Goal: Answer question/provide support: Share knowledge or assist other users

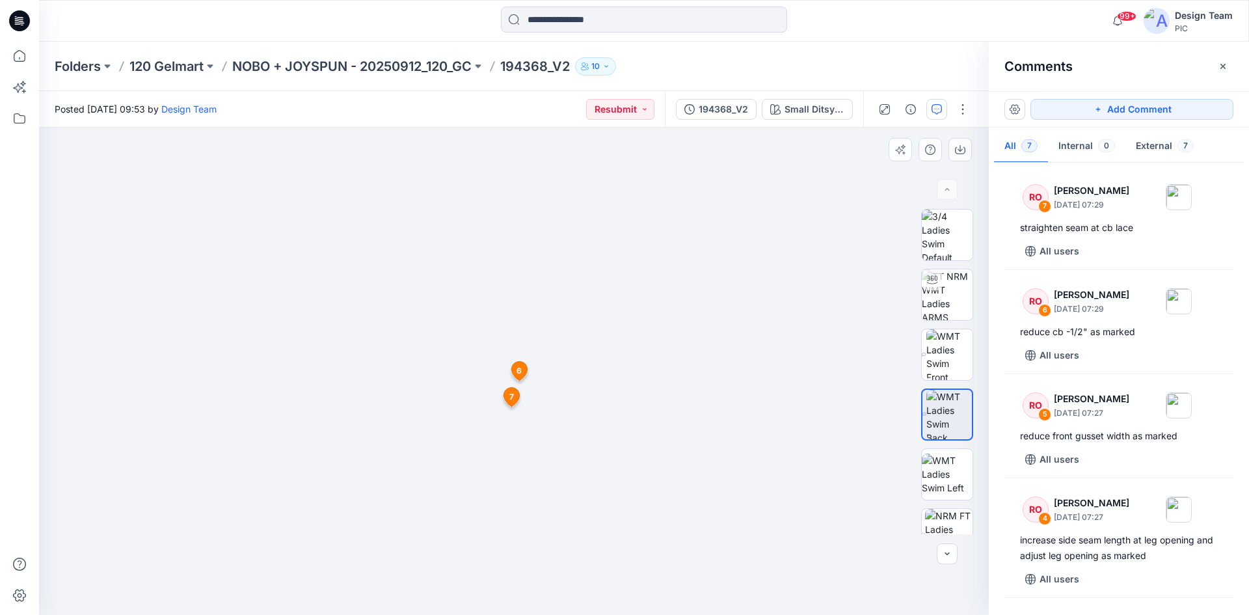
drag, startPoint x: 507, startPoint y: 516, endPoint x: 491, endPoint y: 346, distance: 170.6
click at [491, 346] on img at bounding box center [514, 269] width 692 height 692
click at [511, 361] on span "7" at bounding box center [511, 362] width 5 height 12
drag, startPoint x: 513, startPoint y: 470, endPoint x: 471, endPoint y: 266, distance: 207.9
click at [471, 266] on img at bounding box center [514, 192] width 846 height 846
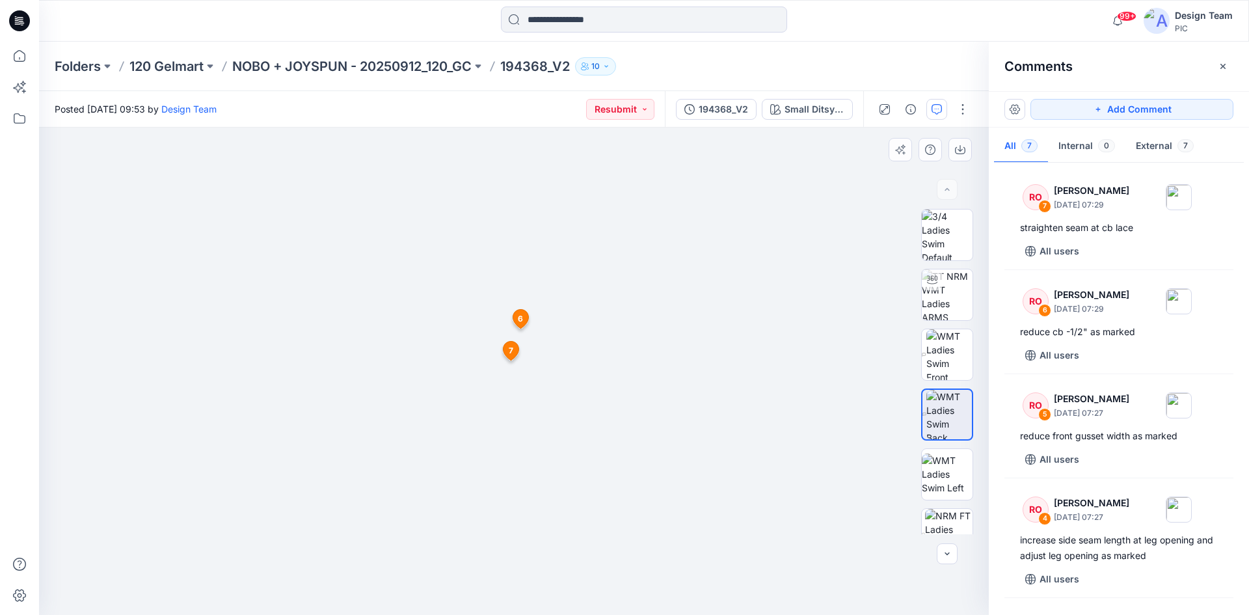
click at [510, 349] on span "7" at bounding box center [511, 351] width 5 height 12
click at [509, 528] on span "7" at bounding box center [511, 530] width 5 height 12
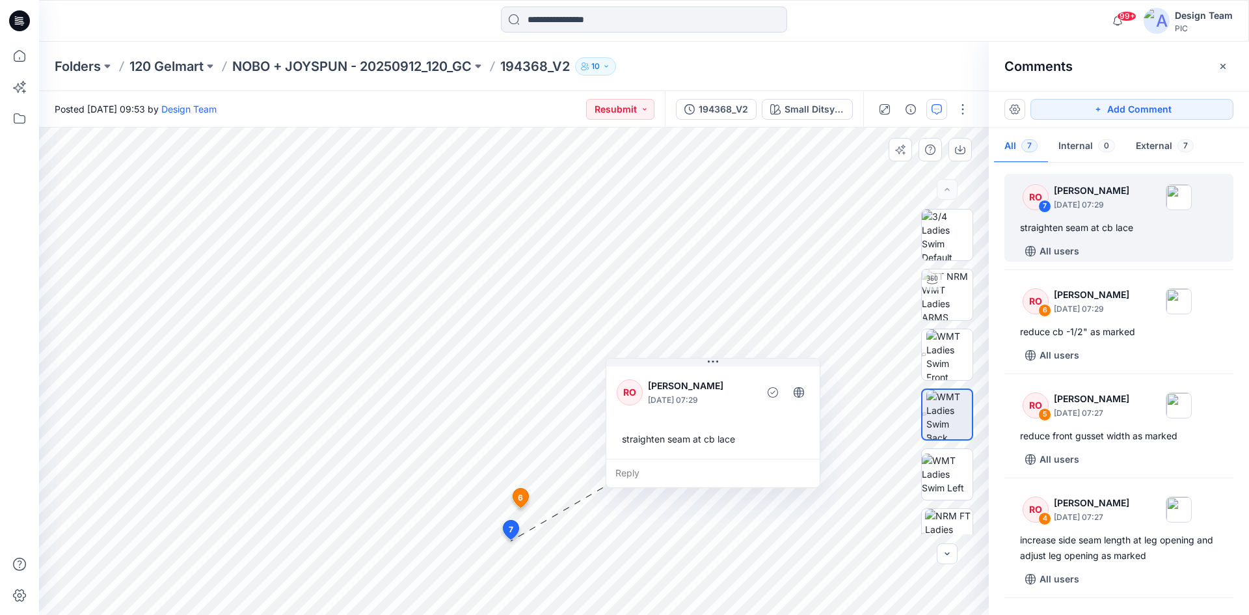
drag, startPoint x: 576, startPoint y: 569, endPoint x: 691, endPoint y: 381, distance: 220.5
click at [691, 381] on p "[PERSON_NAME]" at bounding box center [701, 386] width 106 height 16
click at [506, 530] on icon at bounding box center [511, 530] width 16 height 19
click at [509, 530] on span "7" at bounding box center [511, 530] width 5 height 12
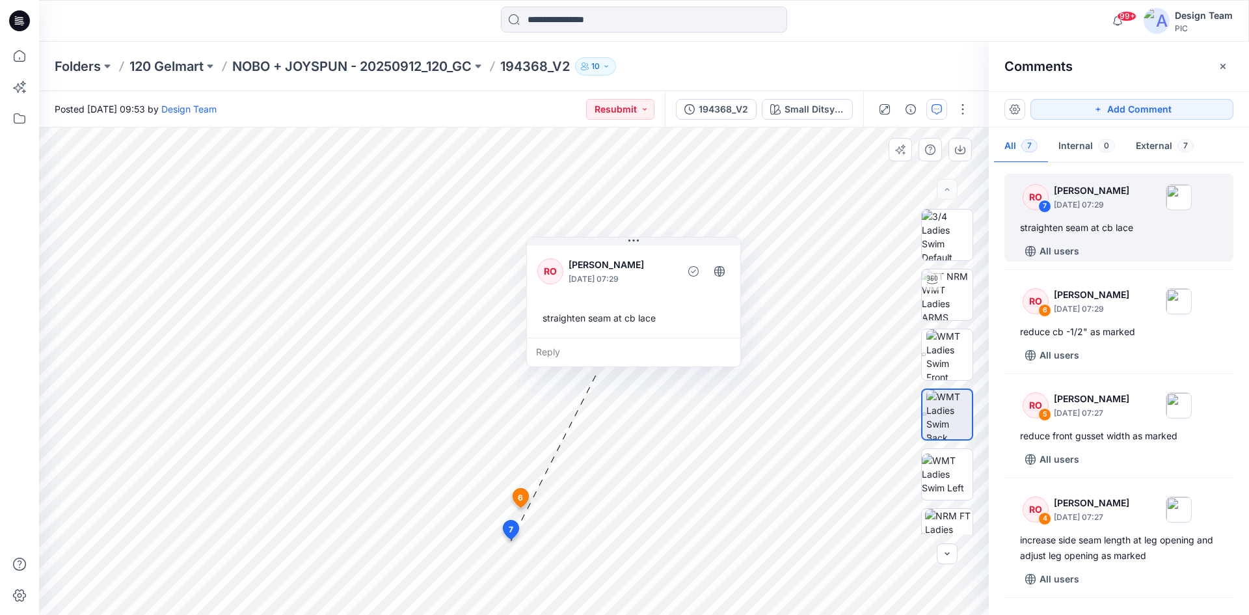
drag, startPoint x: 718, startPoint y: 370, endPoint x: 643, endPoint y: 243, distance: 146.8
click at [643, 243] on div "RO Raquel Ortiz October 01, 2025 07:29 straighten seam at cb lace" at bounding box center [633, 290] width 213 height 95
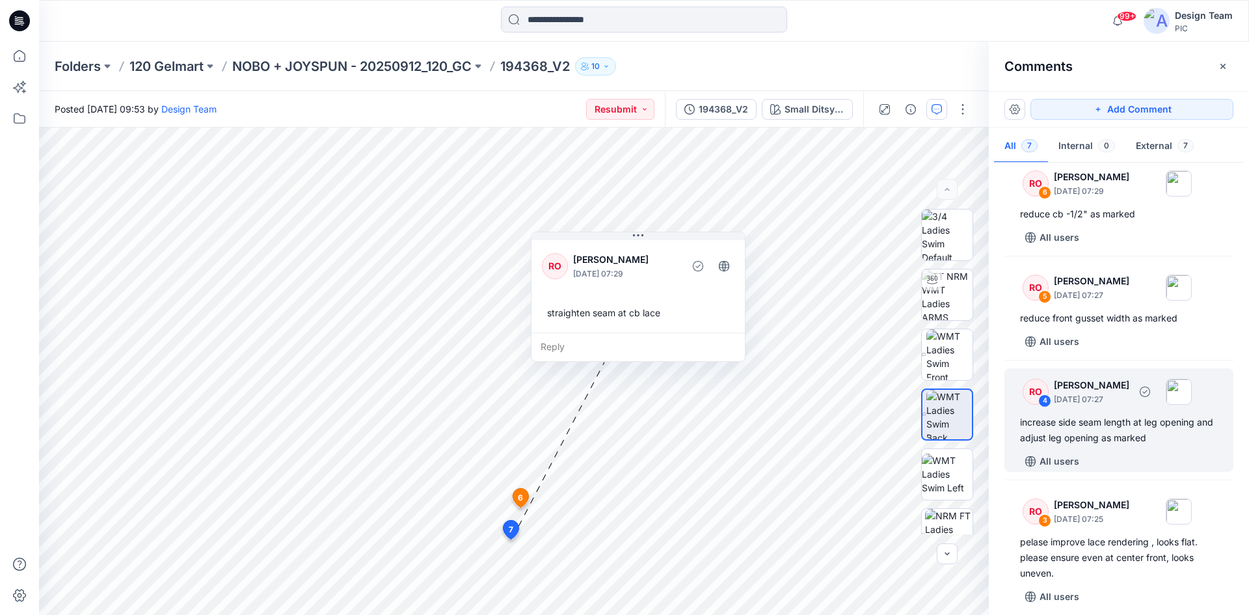
scroll to position [260, 0]
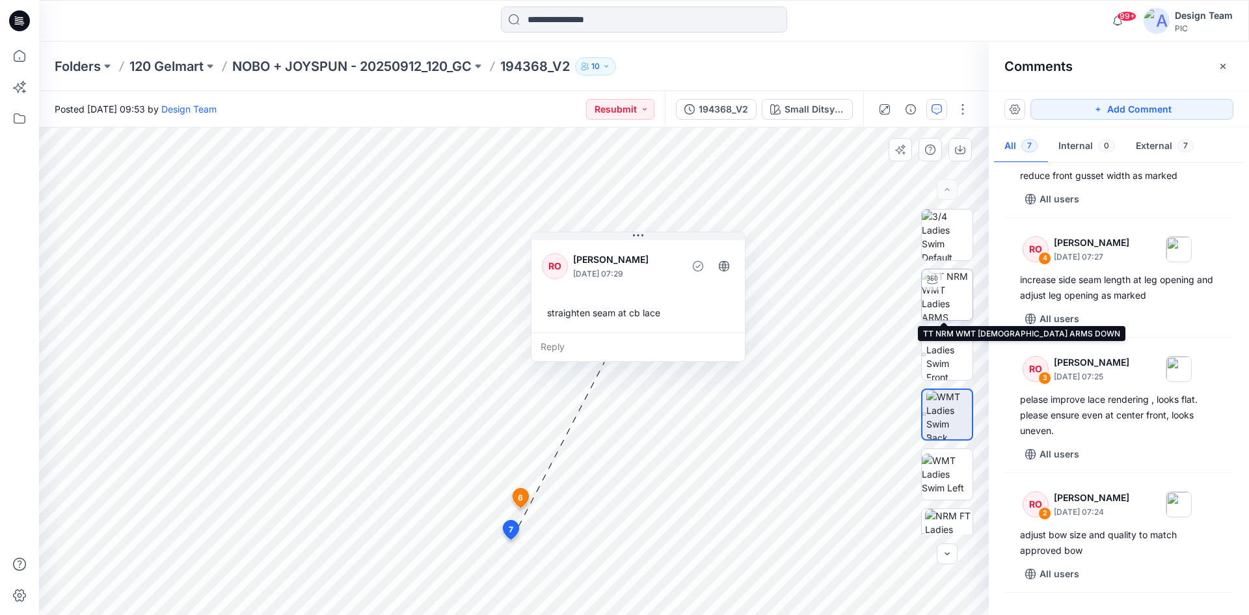
click at [940, 294] on img at bounding box center [947, 294] width 51 height 51
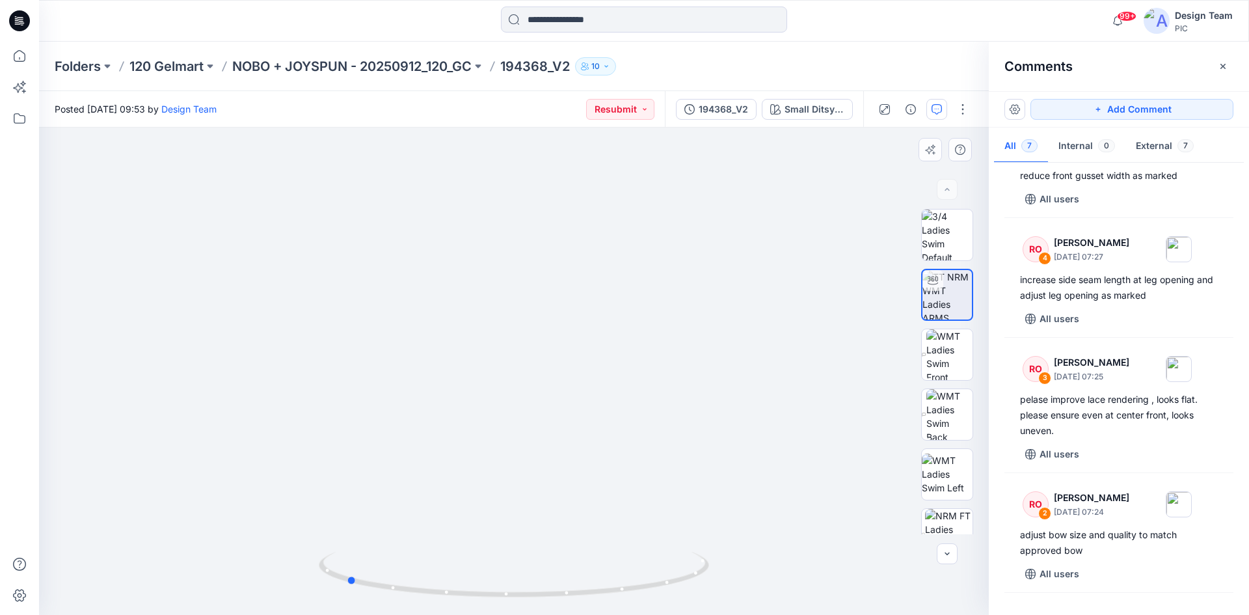
drag, startPoint x: 515, startPoint y: 592, endPoint x: 737, endPoint y: 565, distance: 223.6
click at [737, 565] on div at bounding box center [514, 371] width 950 height 487
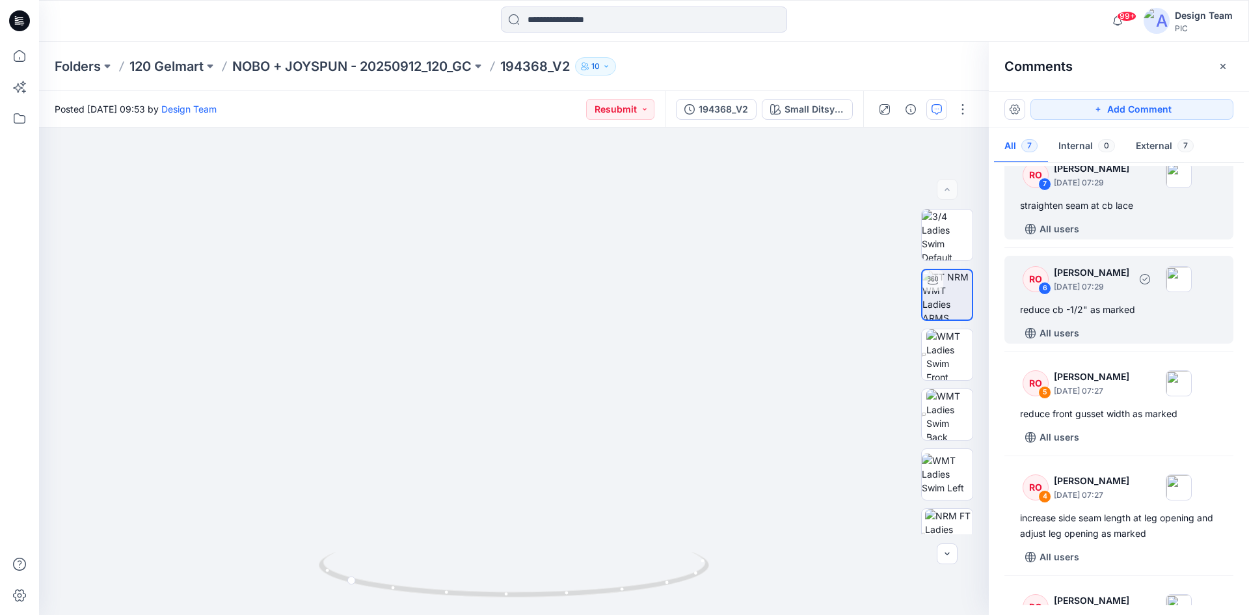
scroll to position [0, 0]
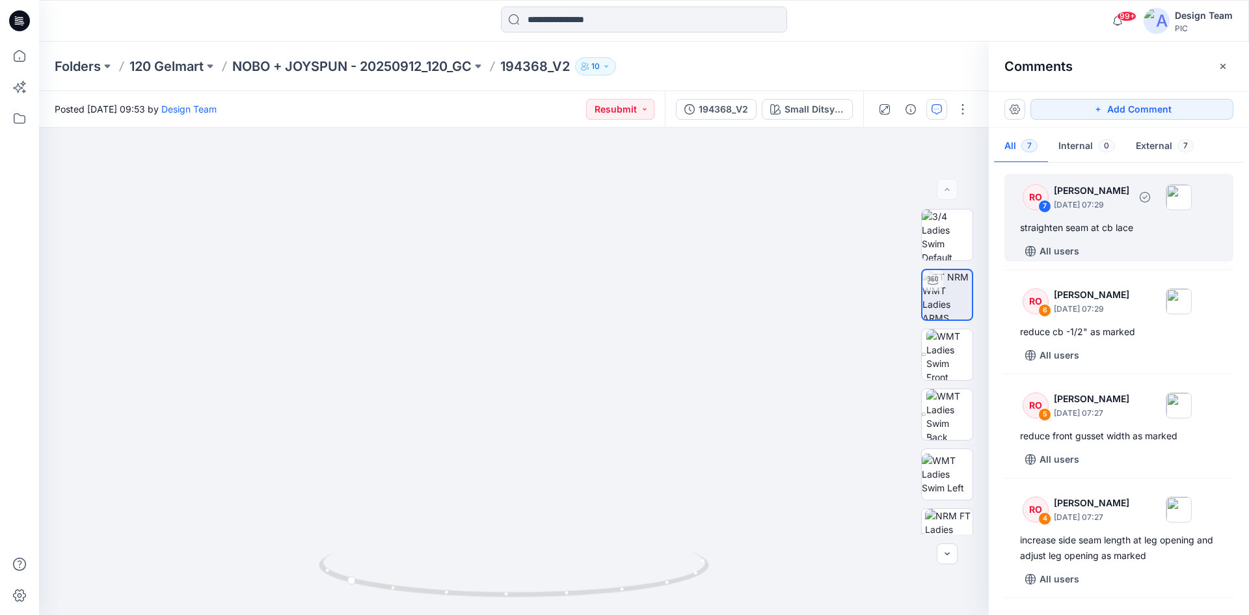
click at [1075, 238] on div "RO 7 Raquel Ortiz October 01, 2025 07:29 straighten seam at cb lace All users" at bounding box center [1119, 218] width 229 height 88
click at [1043, 204] on div "7" at bounding box center [1045, 206] width 13 height 13
drag, startPoint x: 376, startPoint y: 482, endPoint x: 471, endPoint y: 502, distance: 97.0
click at [499, 493] on img at bounding box center [655, 184] width 1269 height 863
click at [1130, 210] on p "October 01, 2025 07:29" at bounding box center [1091, 204] width 75 height 13
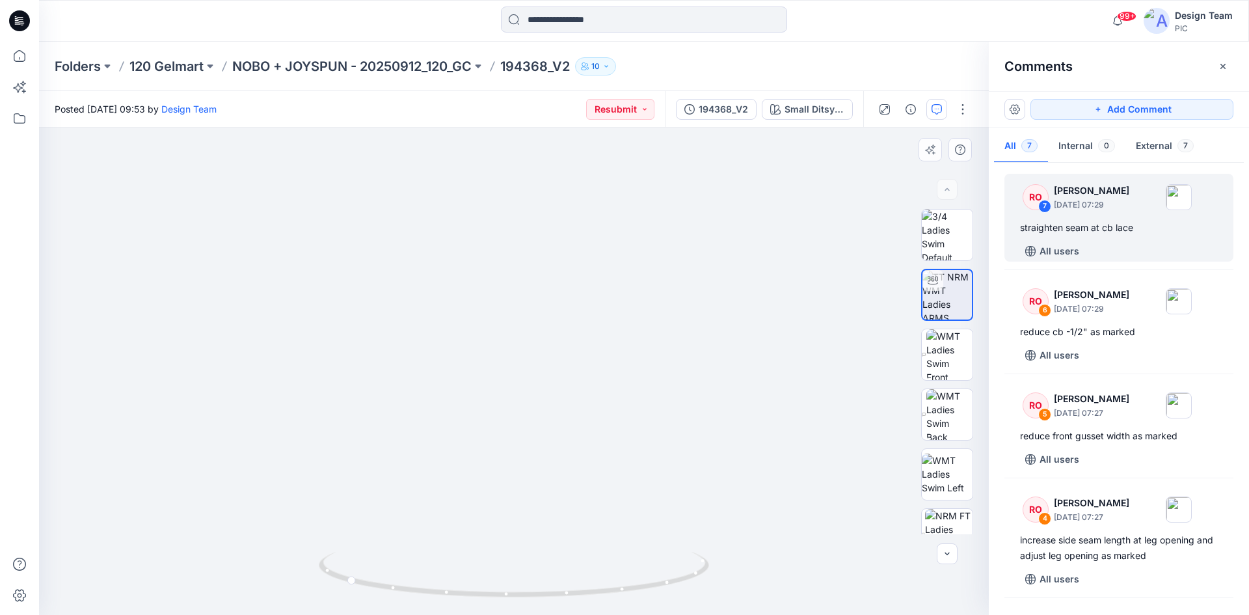
drag, startPoint x: 635, startPoint y: 334, endPoint x: 629, endPoint y: 303, distance: 31.8
click at [1128, 228] on div "straighten seam at cb lace" at bounding box center [1119, 228] width 198 height 16
click at [1093, 217] on div "RO 7 Raquel Ortiz October 01, 2025 07:29 straighten seam at cb lace All users" at bounding box center [1119, 218] width 229 height 88
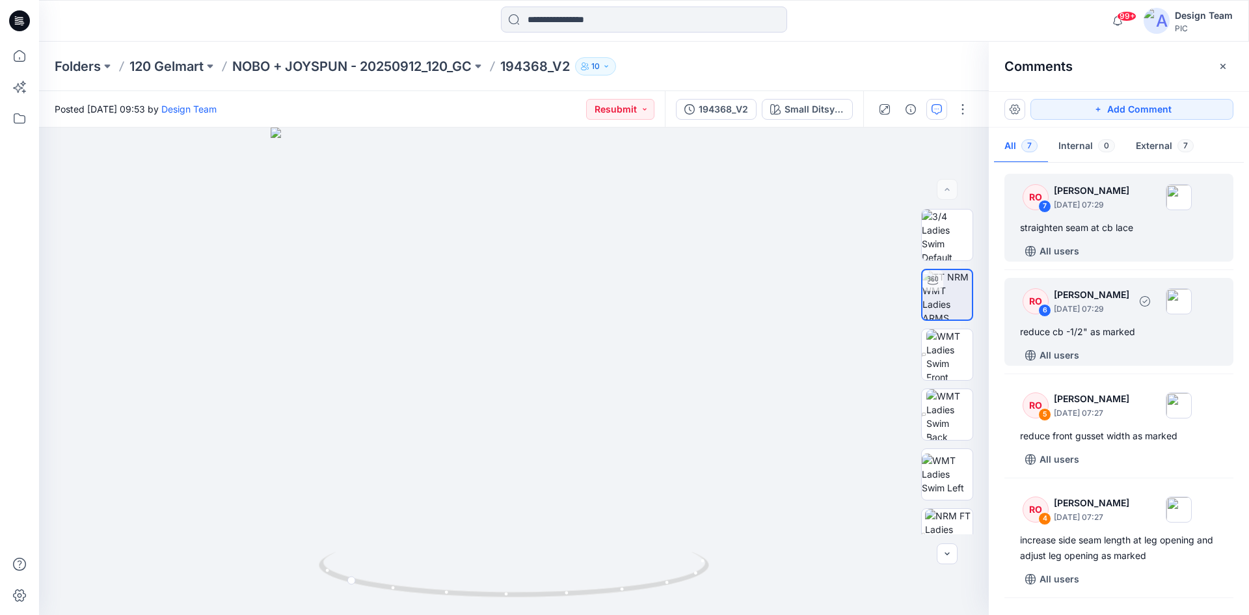
click at [1156, 333] on div "reduce cb -1/2" as marked" at bounding box center [1119, 332] width 198 height 16
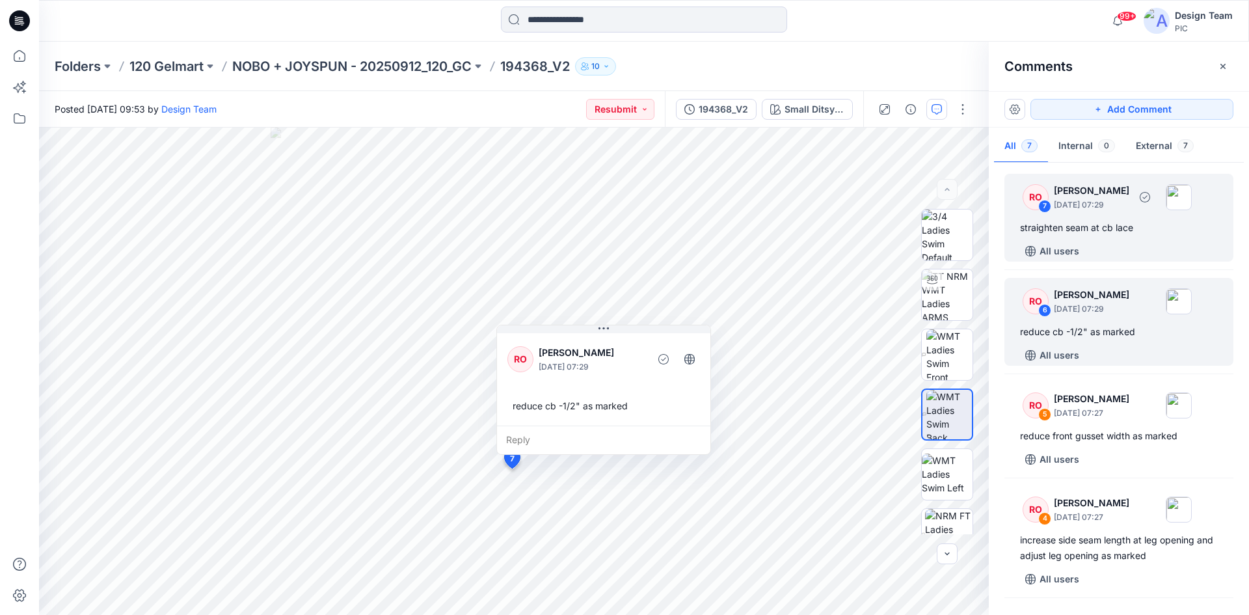
click at [1136, 230] on div "straighten seam at cb lace" at bounding box center [1119, 228] width 198 height 16
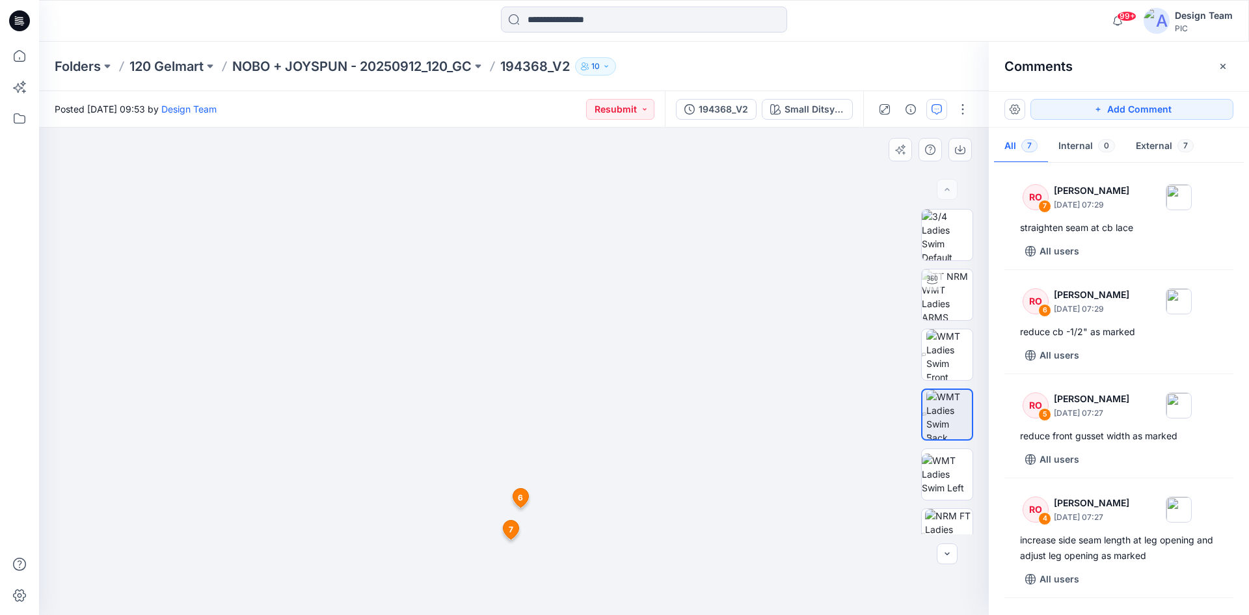
click at [511, 530] on span "7" at bounding box center [511, 530] width 5 height 12
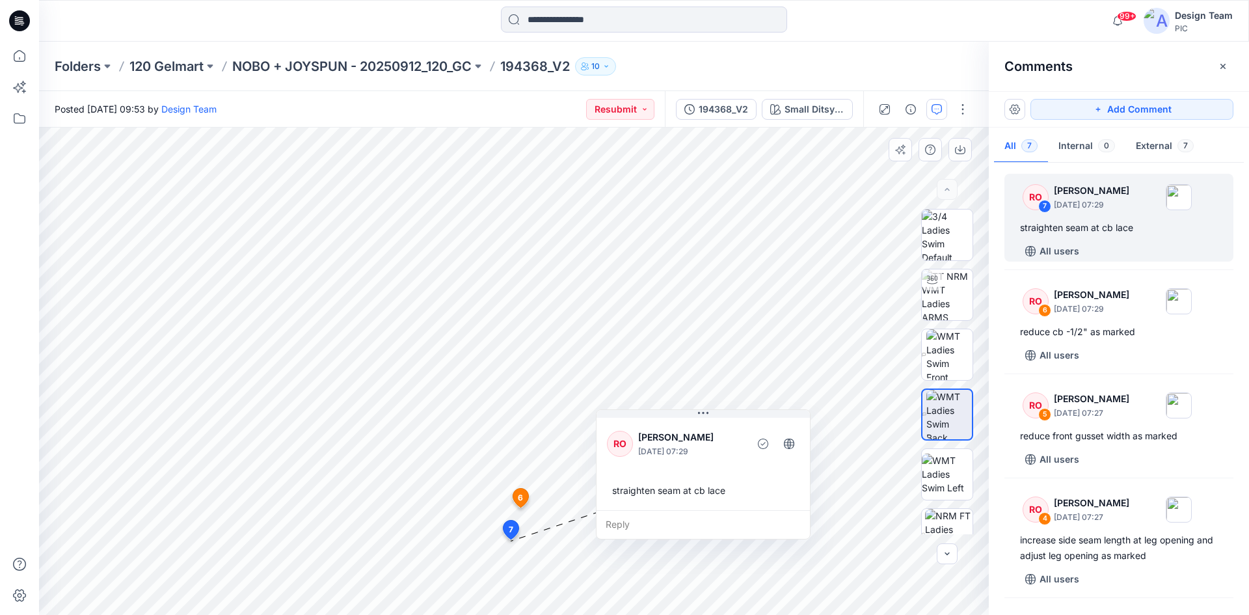
drag, startPoint x: 541, startPoint y: 558, endPoint x: 653, endPoint y: 419, distance: 178.3
click at [653, 426] on div "RO Raquel Ortiz October 01, 2025 07:29" at bounding box center [703, 444] width 193 height 36
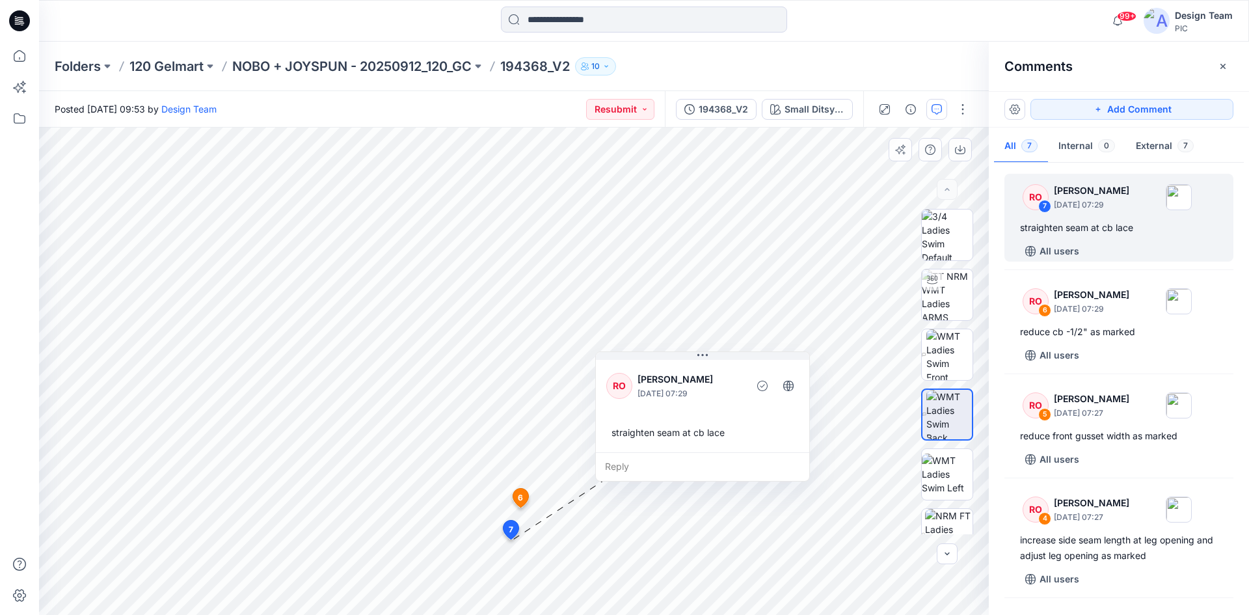
drag, startPoint x: 701, startPoint y: 418, endPoint x: 691, endPoint y: 368, distance: 50.4
click at [691, 368] on div "RO Raquel Ortiz October 01, 2025 07:29" at bounding box center [703, 386] width 193 height 36
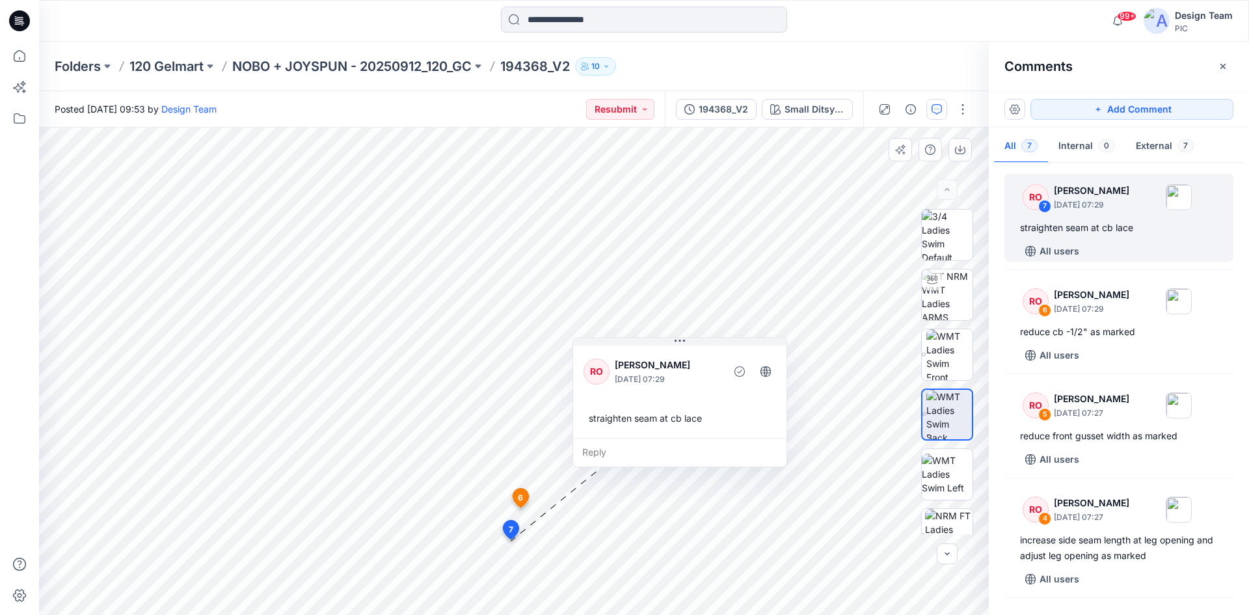
drag, startPoint x: 675, startPoint y: 378, endPoint x: 652, endPoint y: 364, distance: 26.9
click at [652, 364] on p "[PERSON_NAME]" at bounding box center [668, 365] width 106 height 16
drag, startPoint x: 654, startPoint y: 385, endPoint x: 667, endPoint y: 377, distance: 14.9
click at [667, 377] on p "October 01, 2025 07:29" at bounding box center [681, 372] width 106 height 13
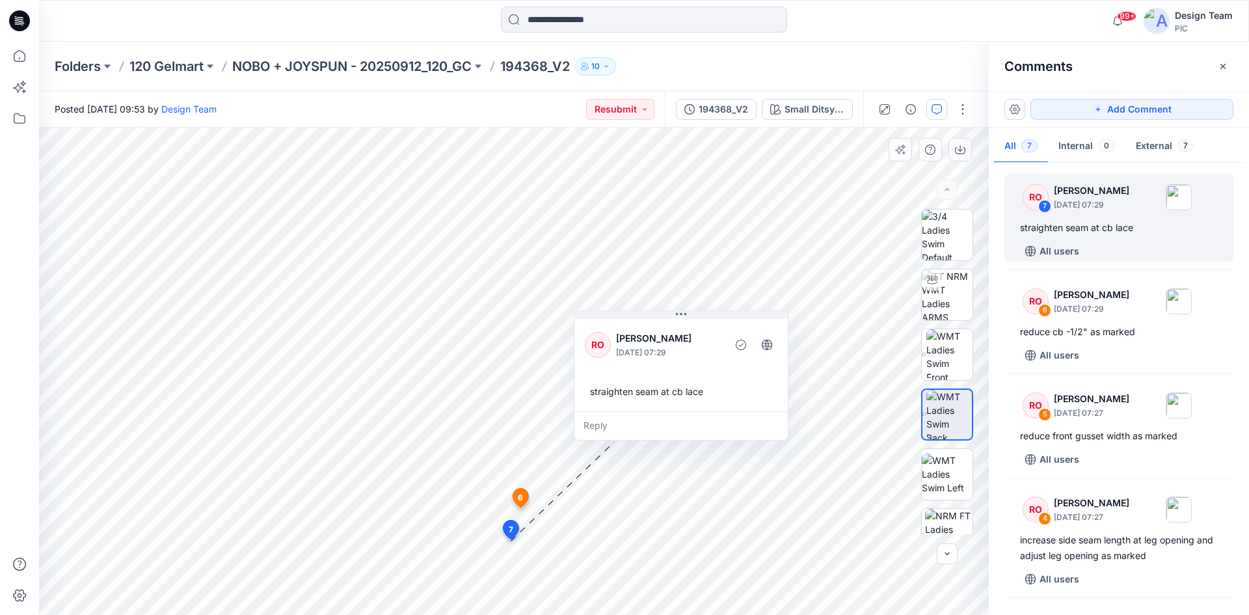
drag, startPoint x: 672, startPoint y: 387, endPoint x: 661, endPoint y: 368, distance: 22.8
click at [661, 368] on div "RO Raquel Ortiz October 01, 2025 07:29 straighten seam at cb lace" at bounding box center [681, 363] width 213 height 95
drag, startPoint x: 645, startPoint y: 365, endPoint x: 640, endPoint y: 358, distance: 8.9
click at [640, 358] on div "RO Raquel Ortiz October 01, 2025 07:29 straighten seam at cb lace" at bounding box center [678, 360] width 213 height 95
drag, startPoint x: 636, startPoint y: 356, endPoint x: 657, endPoint y: 368, distance: 24.8
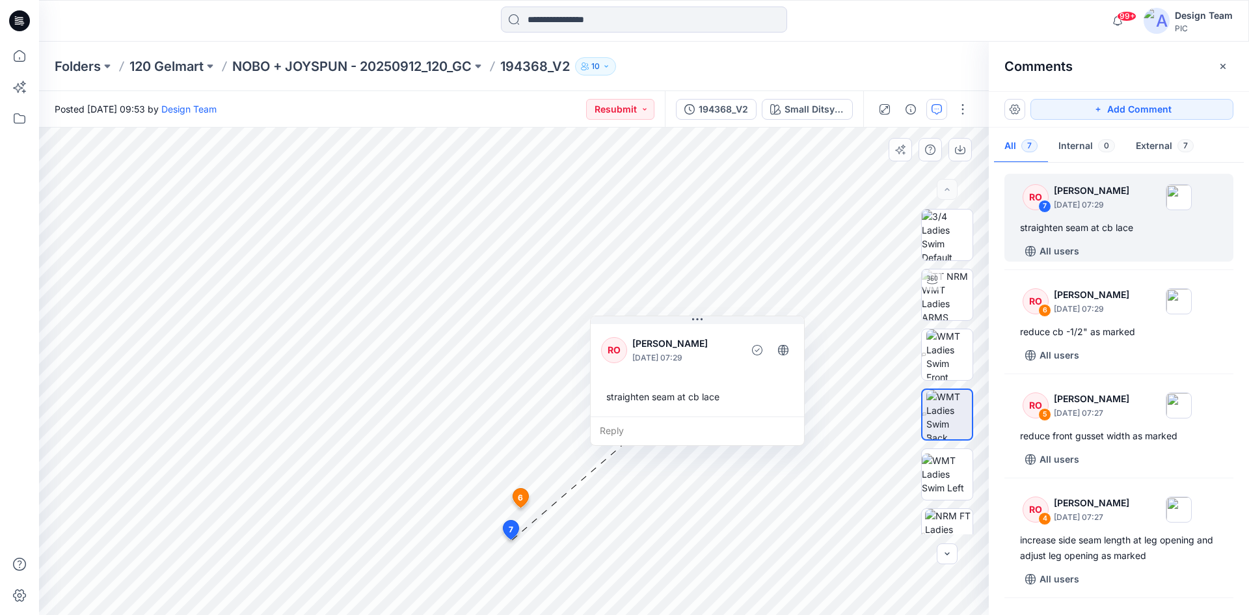
click at [657, 368] on div "RO Raquel Ortiz October 01, 2025 07:29 straighten seam at cb lace" at bounding box center [697, 368] width 213 height 95
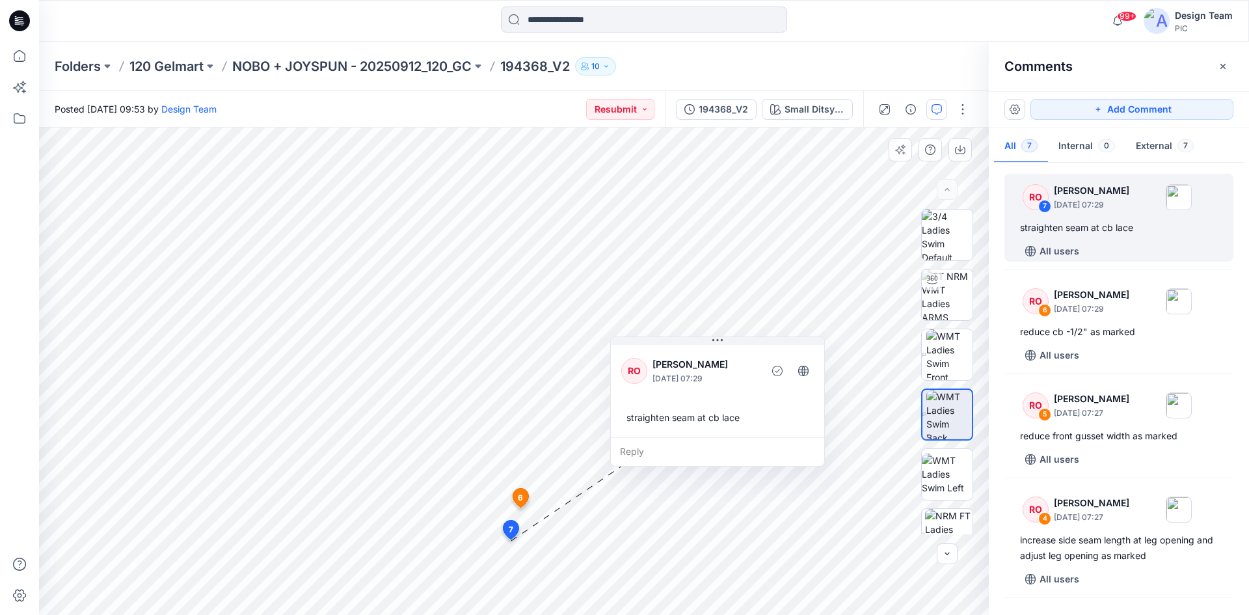
drag, startPoint x: 633, startPoint y: 341, endPoint x: 653, endPoint y: 362, distance: 29.0
click at [653, 362] on p "[PERSON_NAME]" at bounding box center [706, 365] width 106 height 16
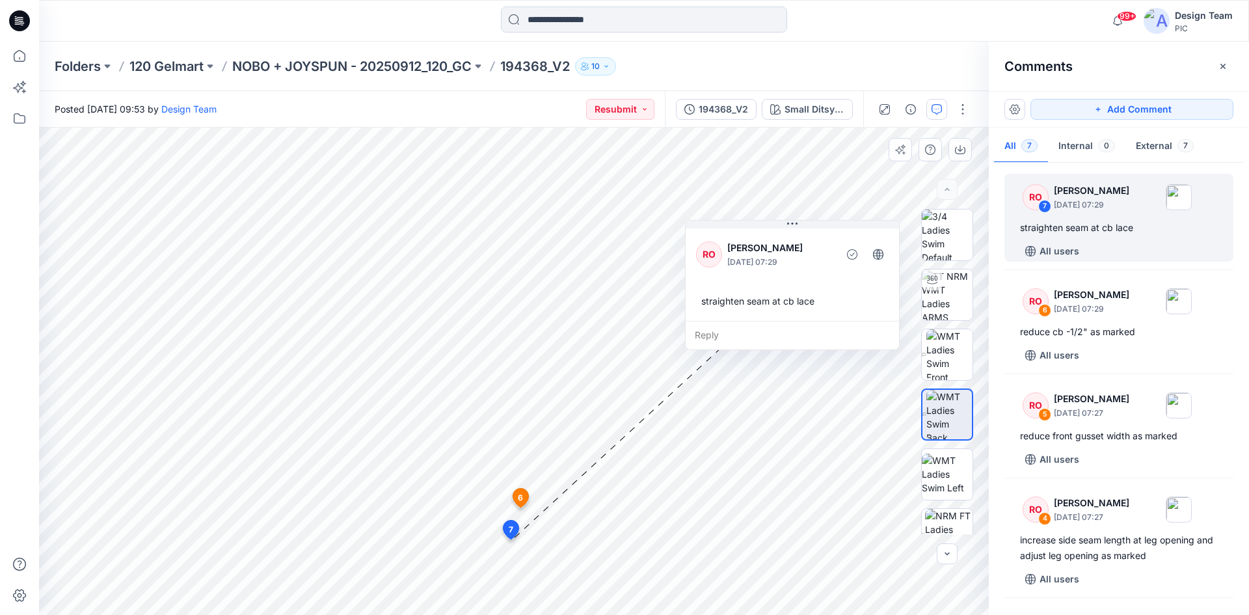
drag, startPoint x: 692, startPoint y: 387, endPoint x: 740, endPoint y: 274, distance: 123.0
click at [740, 272] on div "RO Raquel Ortiz October 01, 2025 07:29" at bounding box center [792, 254] width 193 height 36
click at [512, 527] on span "7" at bounding box center [511, 530] width 5 height 12
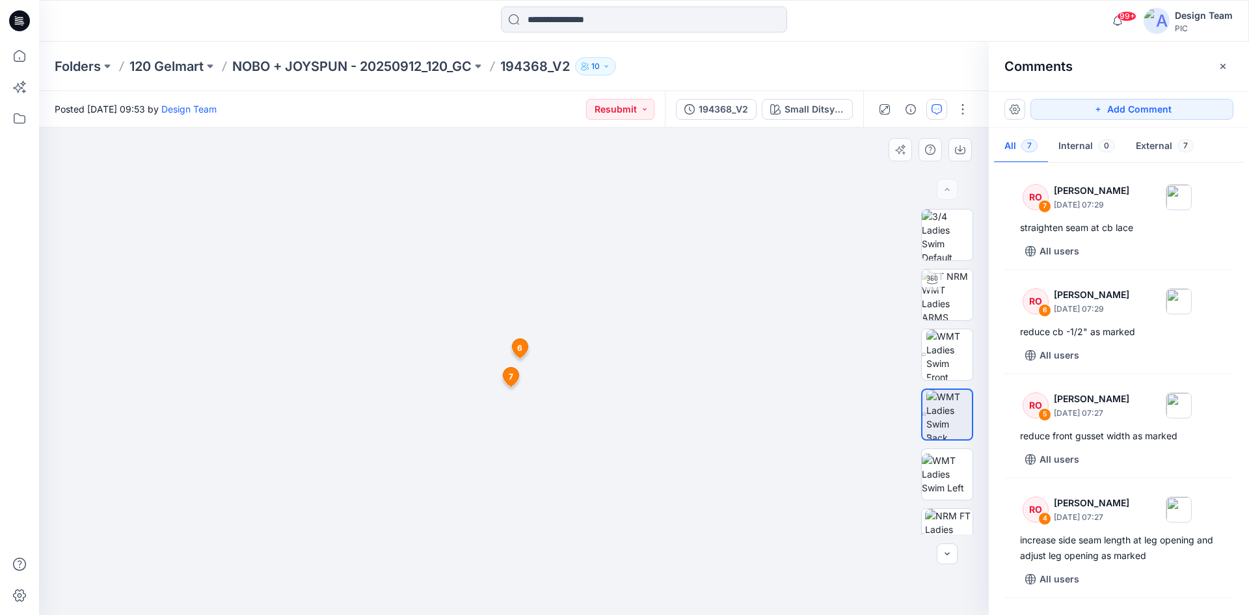
drag, startPoint x: 541, startPoint y: 502, endPoint x: 566, endPoint y: 364, distance: 140.0
click at [511, 352] on span "7" at bounding box center [511, 351] width 5 height 12
drag, startPoint x: 492, startPoint y: 454, endPoint x: 485, endPoint y: 210, distance: 244.1
click at [515, 356] on icon at bounding box center [511, 350] width 16 height 19
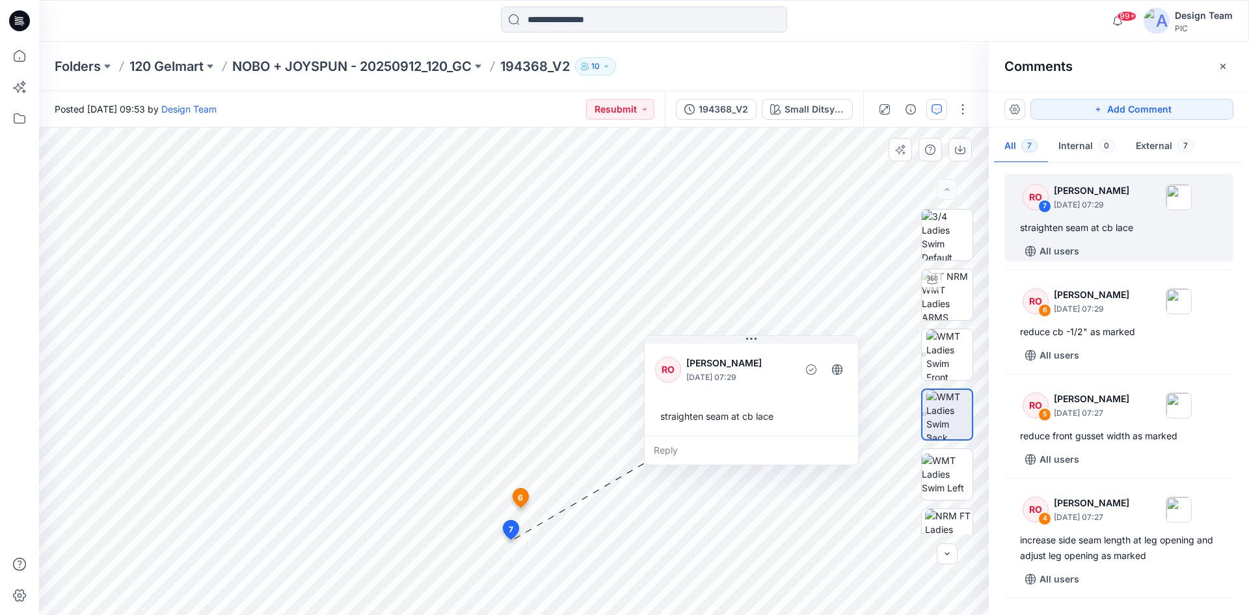
drag, startPoint x: 590, startPoint y: 510, endPoint x: 699, endPoint y: 358, distance: 186.6
click at [699, 358] on p "[PERSON_NAME]" at bounding box center [740, 363] width 106 height 16
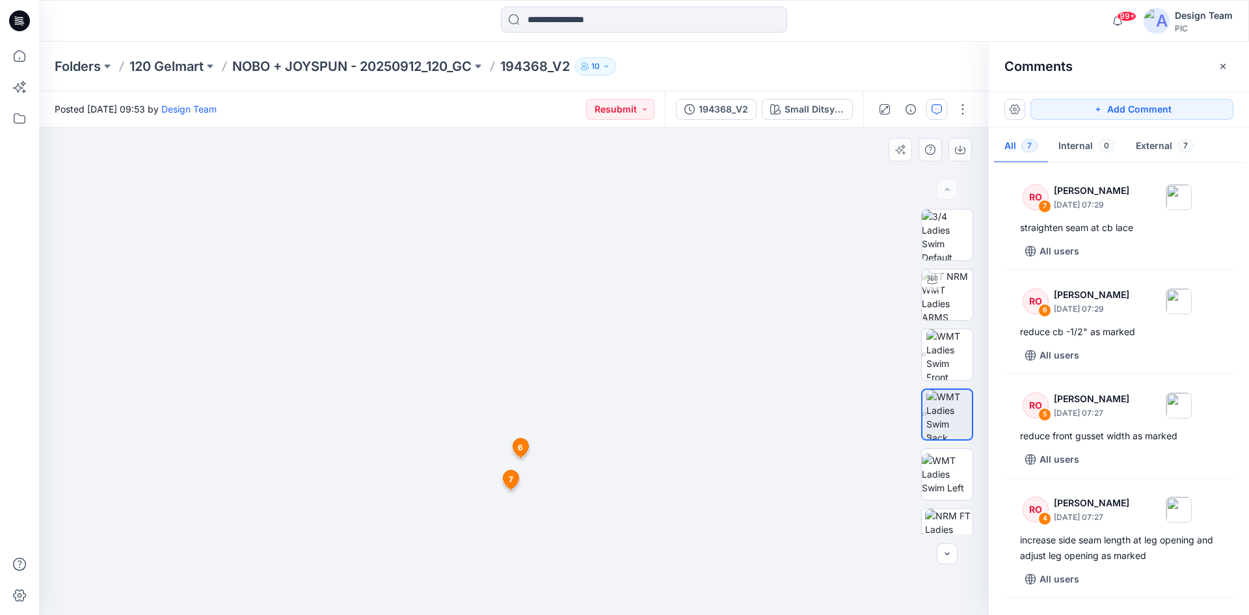
drag, startPoint x: 515, startPoint y: 378, endPoint x: 517, endPoint y: 364, distance: 14.6
drag, startPoint x: 521, startPoint y: 276, endPoint x: 523, endPoint y: 230, distance: 46.3
click at [509, 353] on span "7" at bounding box center [511, 351] width 5 height 12
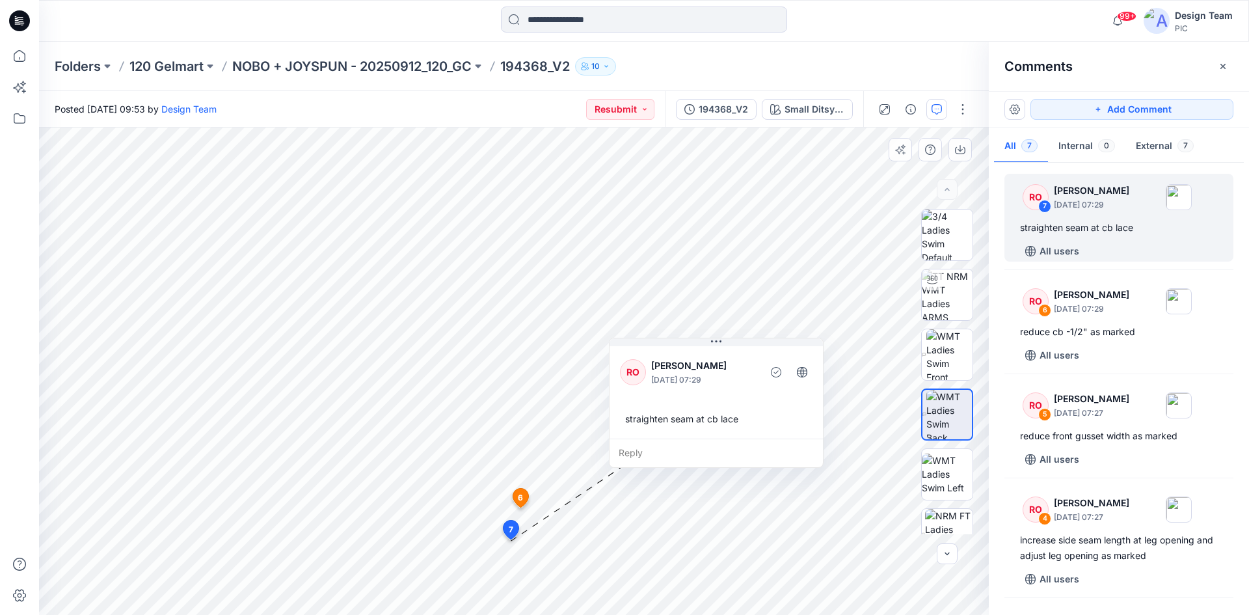
drag, startPoint x: 653, startPoint y: 535, endPoint x: 759, endPoint y: 366, distance: 200.0
click at [759, 366] on div at bounding box center [758, 372] width 3 height 36
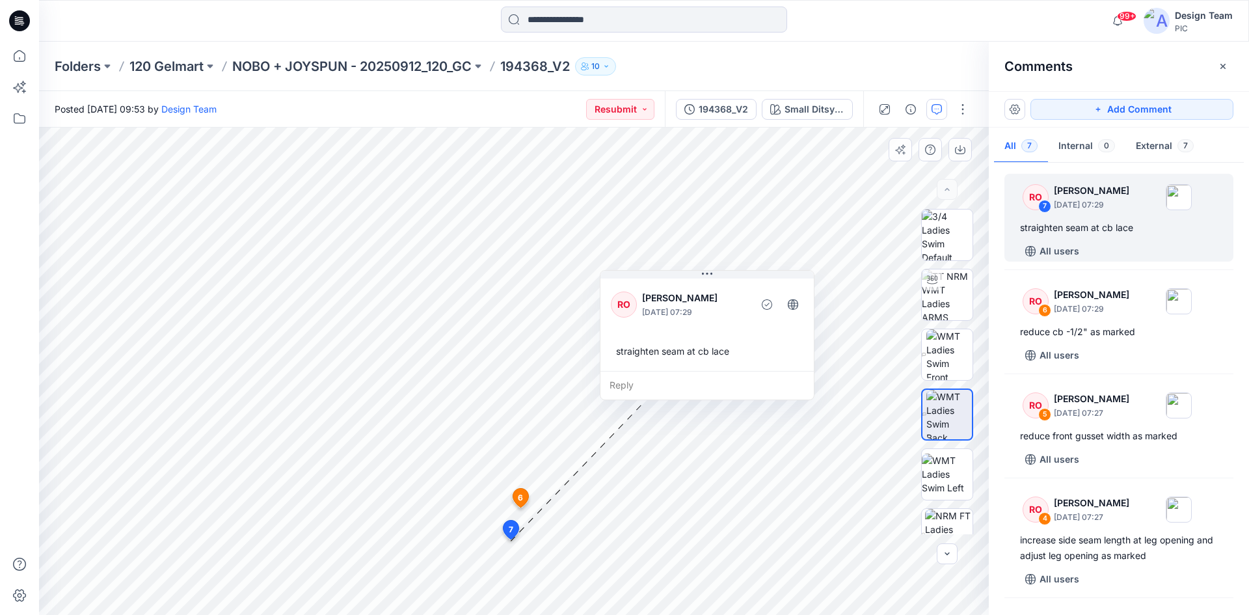
drag, startPoint x: 655, startPoint y: 409, endPoint x: 646, endPoint y: 342, distance: 68.3
click at [646, 342] on div "straighten seam at cb lace" at bounding box center [707, 351] width 193 height 24
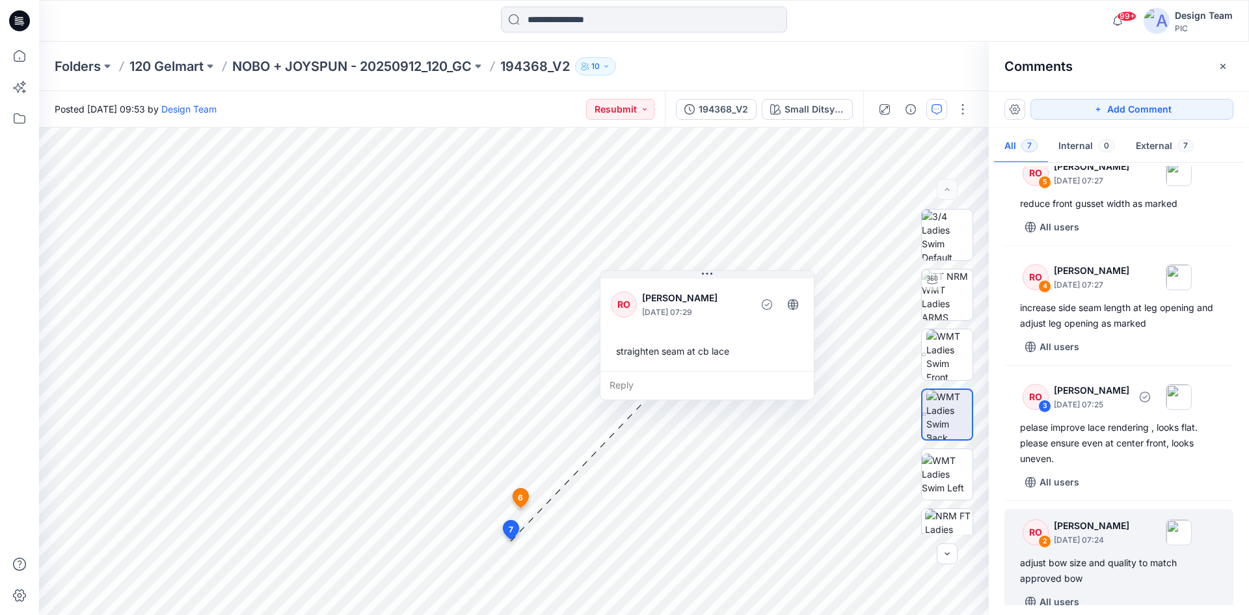
scroll to position [351, 0]
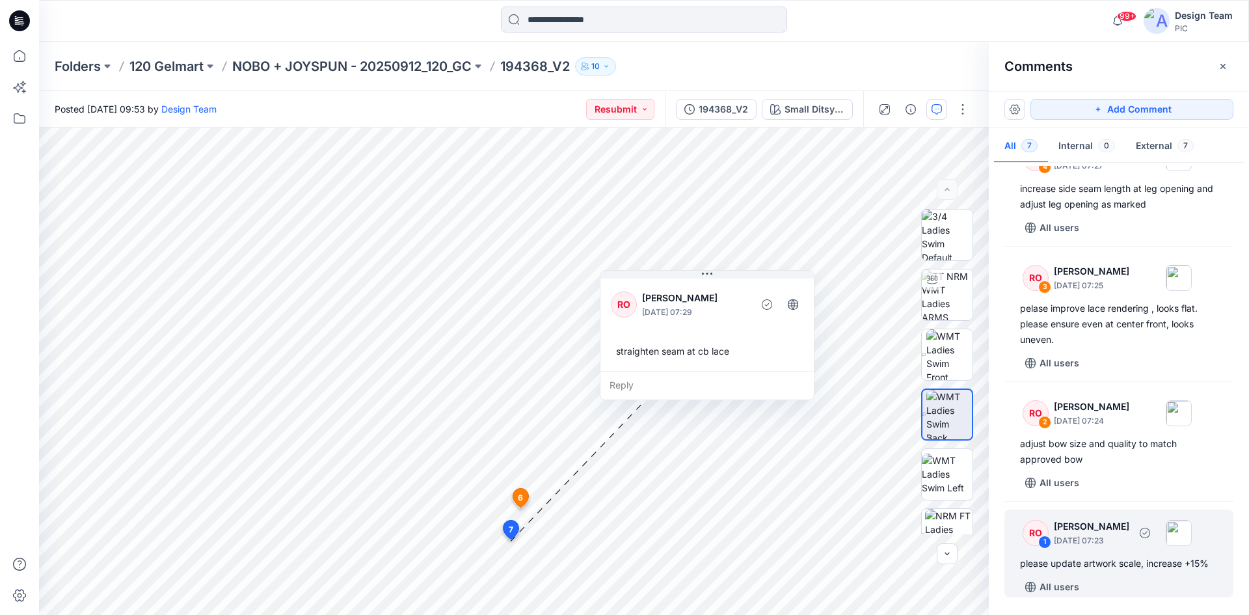
click at [1106, 538] on p "October 01, 2025 07:23" at bounding box center [1091, 540] width 75 height 13
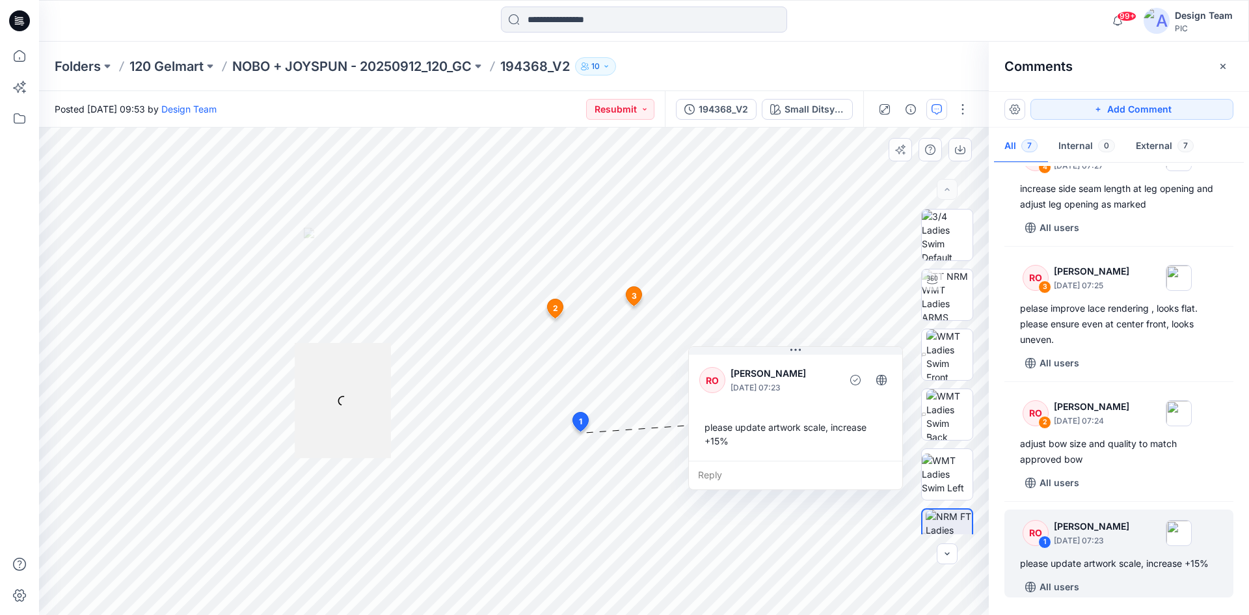
drag, startPoint x: 540, startPoint y: 275, endPoint x: 791, endPoint y: 387, distance: 274.7
click at [791, 387] on p "October 01, 2025 07:23" at bounding box center [784, 387] width 106 height 13
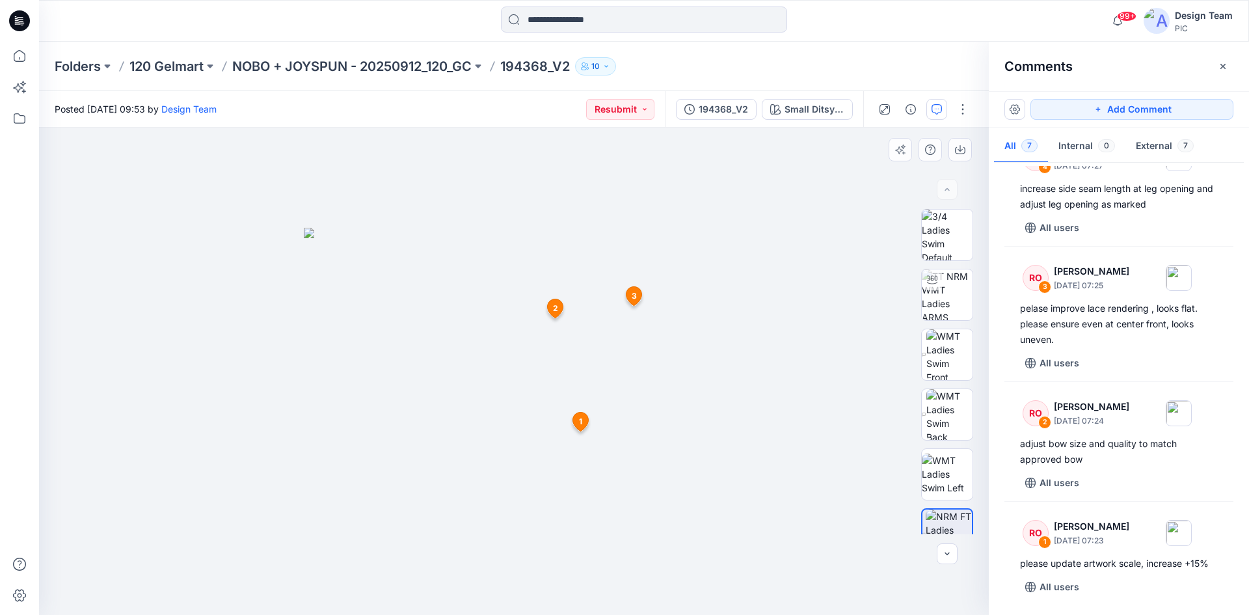
click at [756, 446] on div at bounding box center [514, 371] width 950 height 487
click at [708, 413] on img at bounding box center [514, 422] width 420 height 388
click at [631, 364] on img at bounding box center [514, 422] width 420 height 388
drag, startPoint x: 497, startPoint y: 388, endPoint x: 316, endPoint y: 387, distance: 180.3
click at [494, 388] on img at bounding box center [514, 422] width 420 height 388
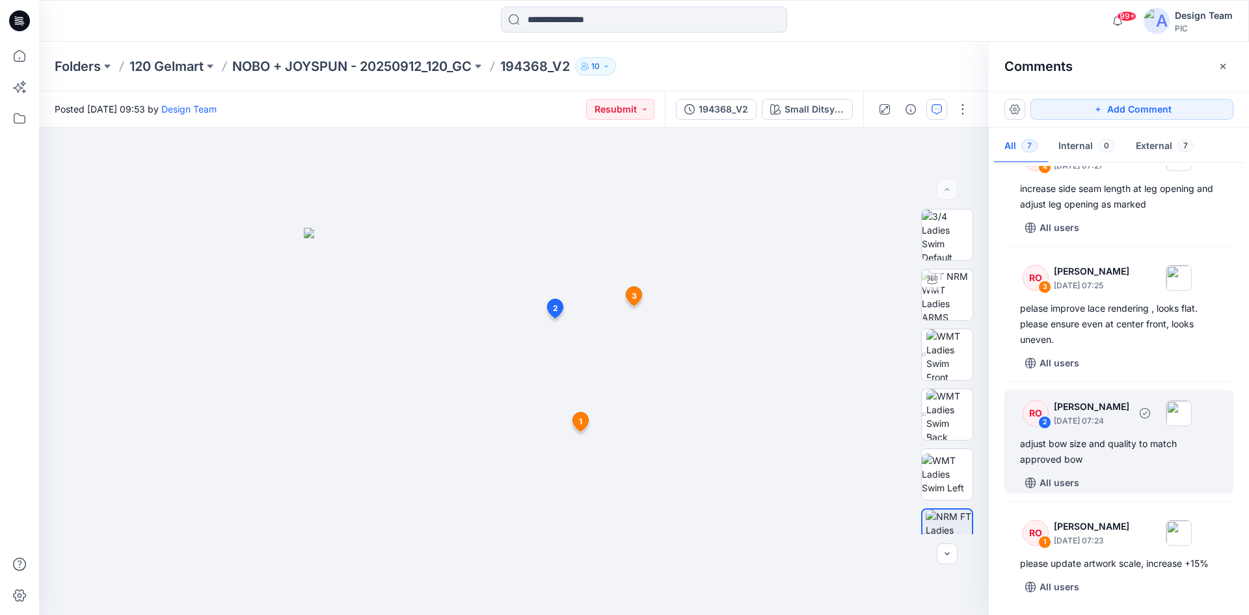
click at [1135, 450] on div "adjust bow size and quality to match approved bow" at bounding box center [1119, 451] width 198 height 31
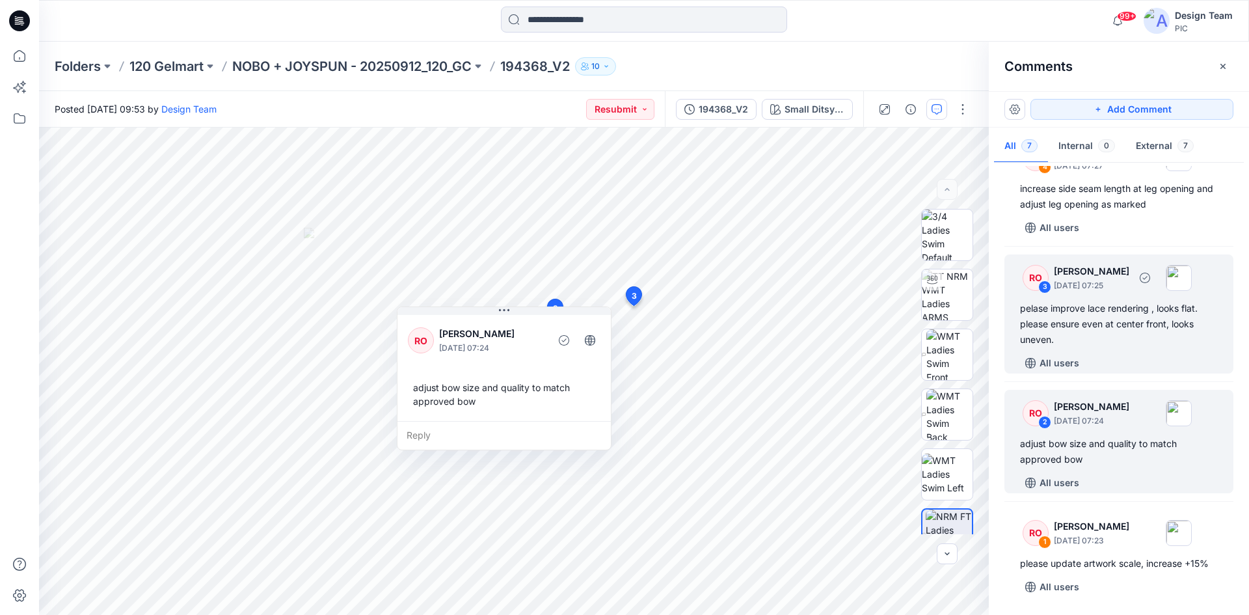
click at [1095, 304] on div "pelase improve lace rendering , looks flat. please ensure even at center front,…" at bounding box center [1119, 324] width 198 height 47
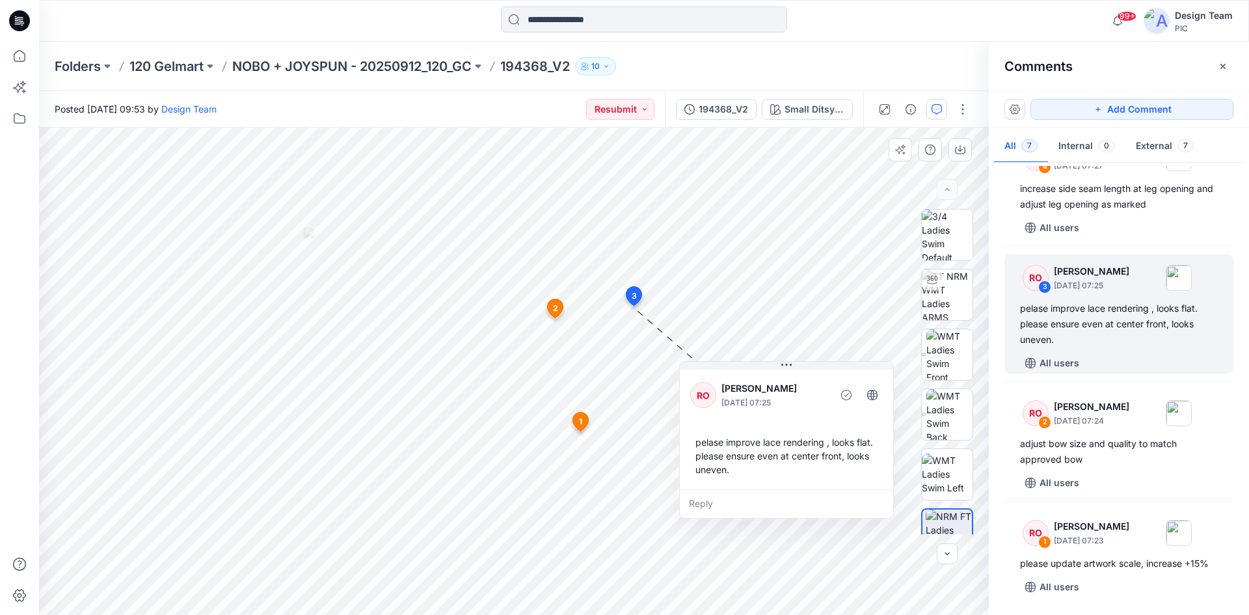
drag, startPoint x: 511, startPoint y: 385, endPoint x: 769, endPoint y: 415, distance: 259.5
click at [769, 415] on div "RO Raquel Ortiz October 01, 2025 07:25 pelase improve lace rendering , looks fl…" at bounding box center [786, 428] width 213 height 122
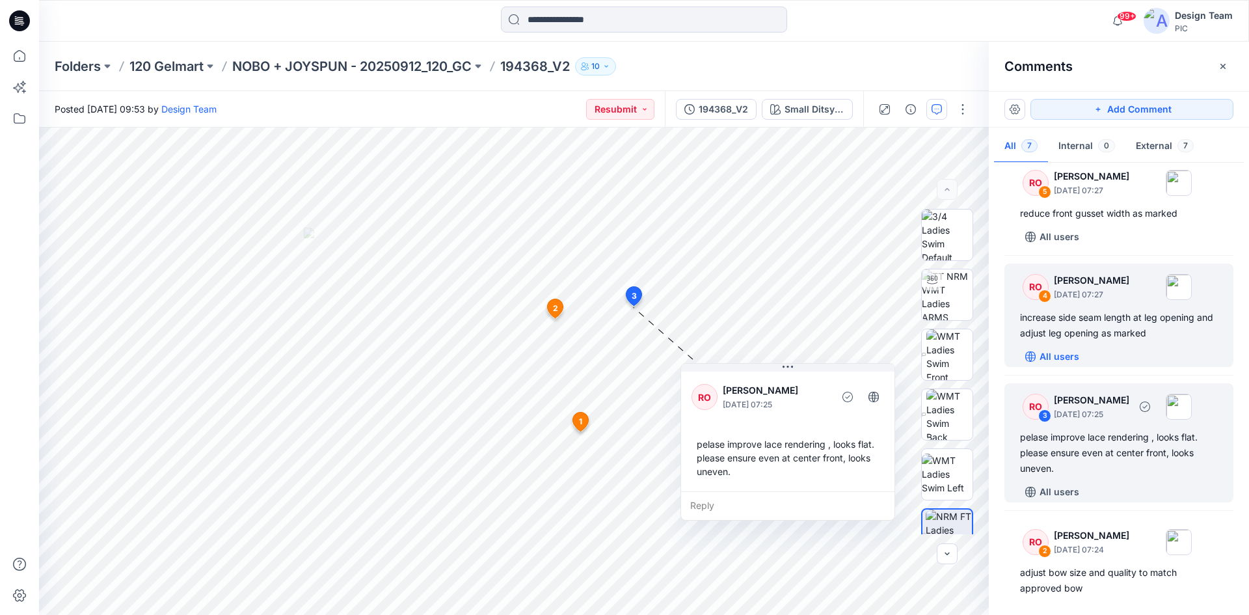
scroll to position [221, 0]
click at [1070, 334] on div "increase side seam length at leg opening and adjust leg opening as marked" at bounding box center [1119, 326] width 198 height 31
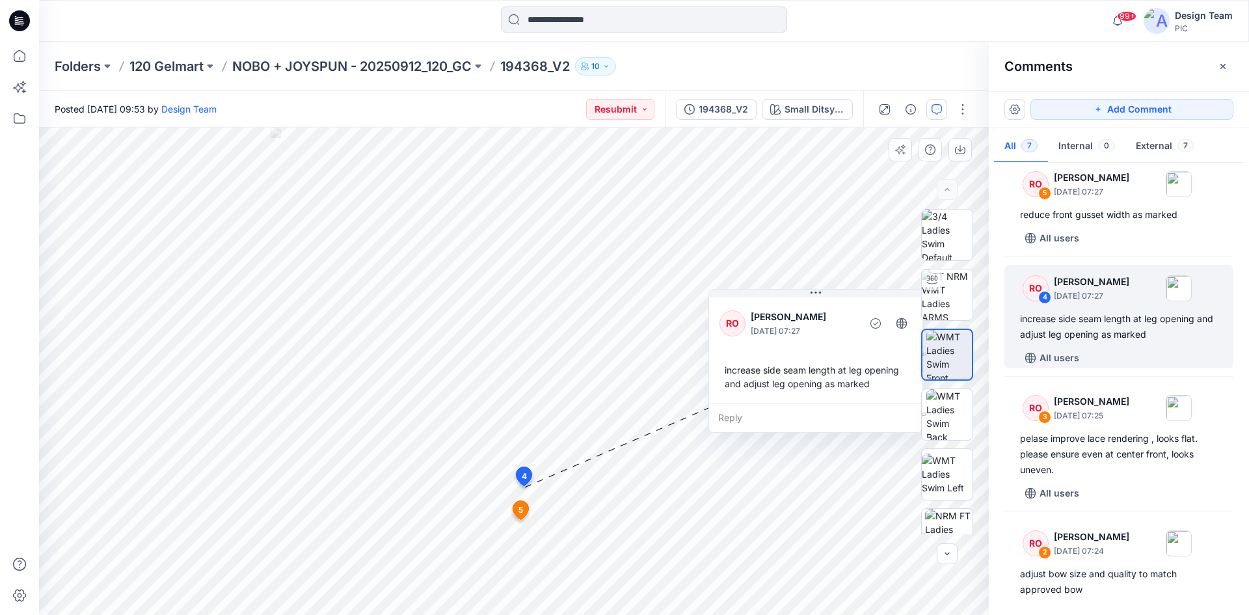
drag, startPoint x: 646, startPoint y: 552, endPoint x: 851, endPoint y: 349, distance: 289.0
click at [851, 349] on div "RO Raquel Ortiz October 01, 2025 07:27 increase side seam length at leg opening…" at bounding box center [815, 349] width 213 height 109
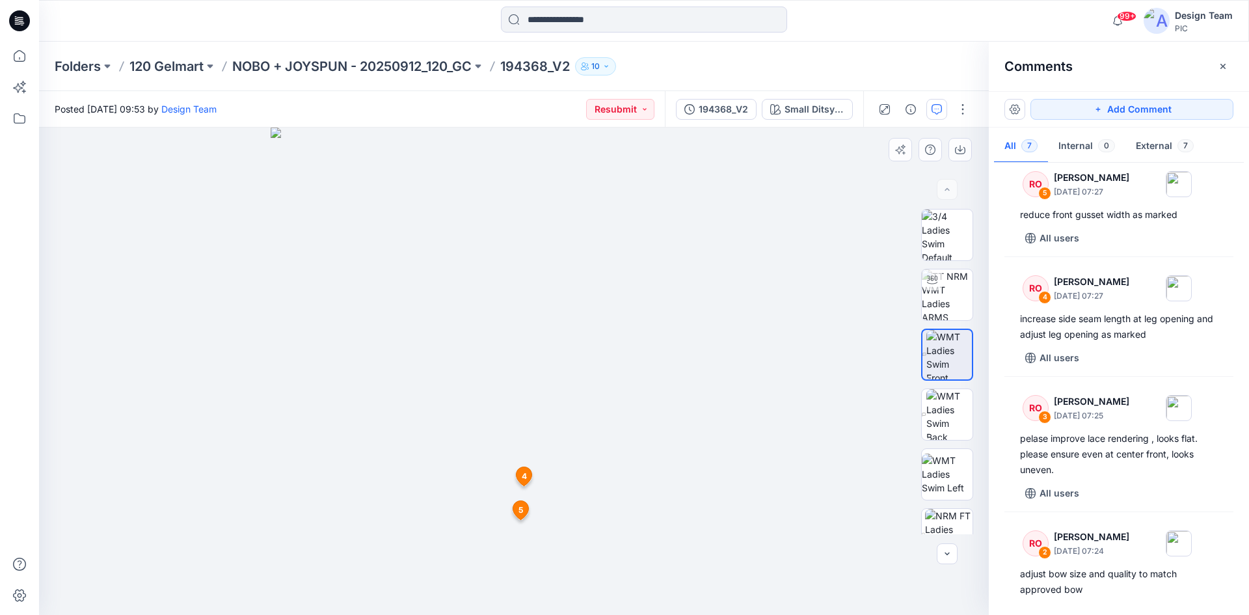
click at [527, 472] on icon at bounding box center [525, 476] width 16 height 19
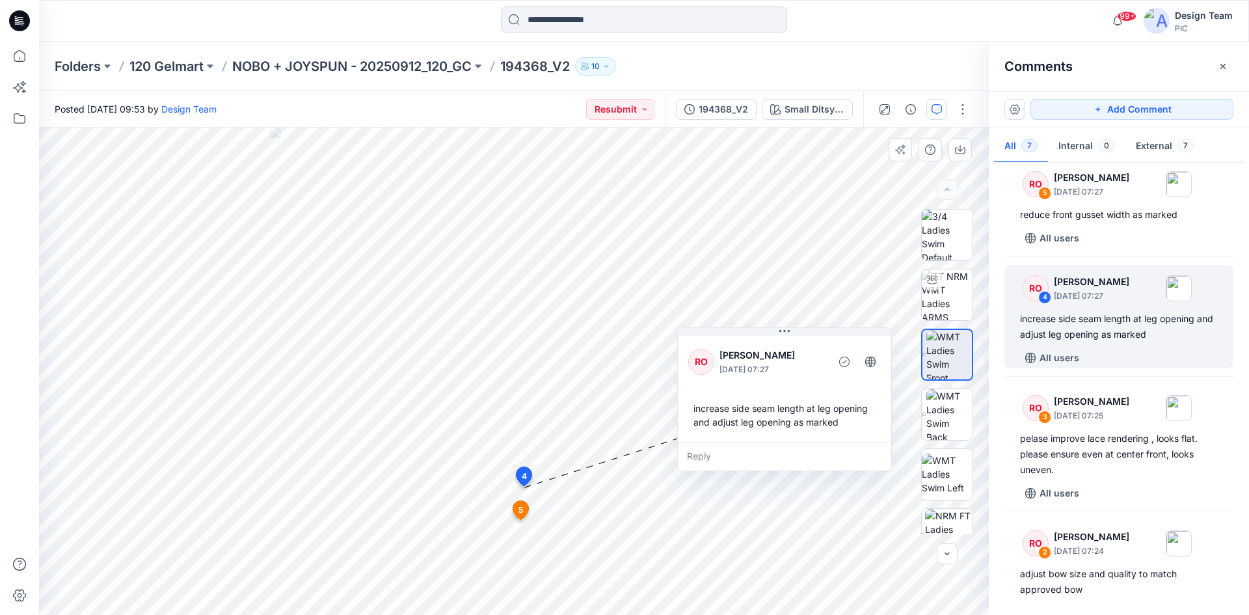
drag, startPoint x: 577, startPoint y: 519, endPoint x: 778, endPoint y: 348, distance: 264.1
click at [756, 348] on p "[PERSON_NAME]" at bounding box center [773, 356] width 106 height 16
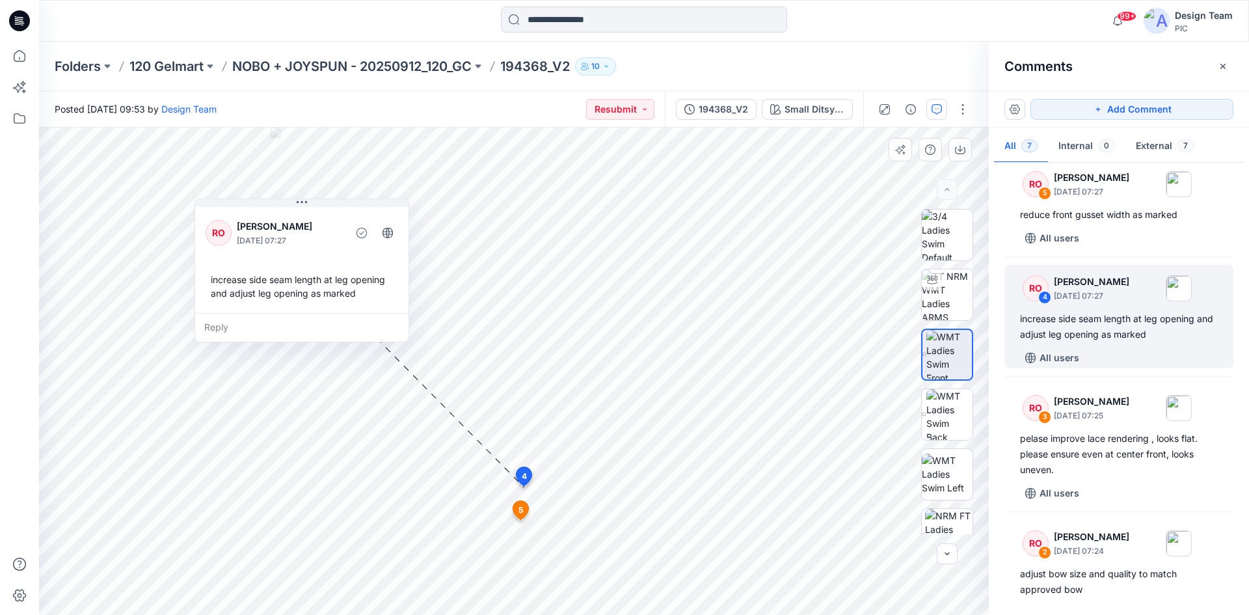
drag, startPoint x: 735, startPoint y: 417, endPoint x: 213, endPoint y: 286, distance: 538.2
click at [219, 287] on div "increase side seam length at leg opening and adjust leg opening as marked" at bounding box center [302, 286] width 193 height 38
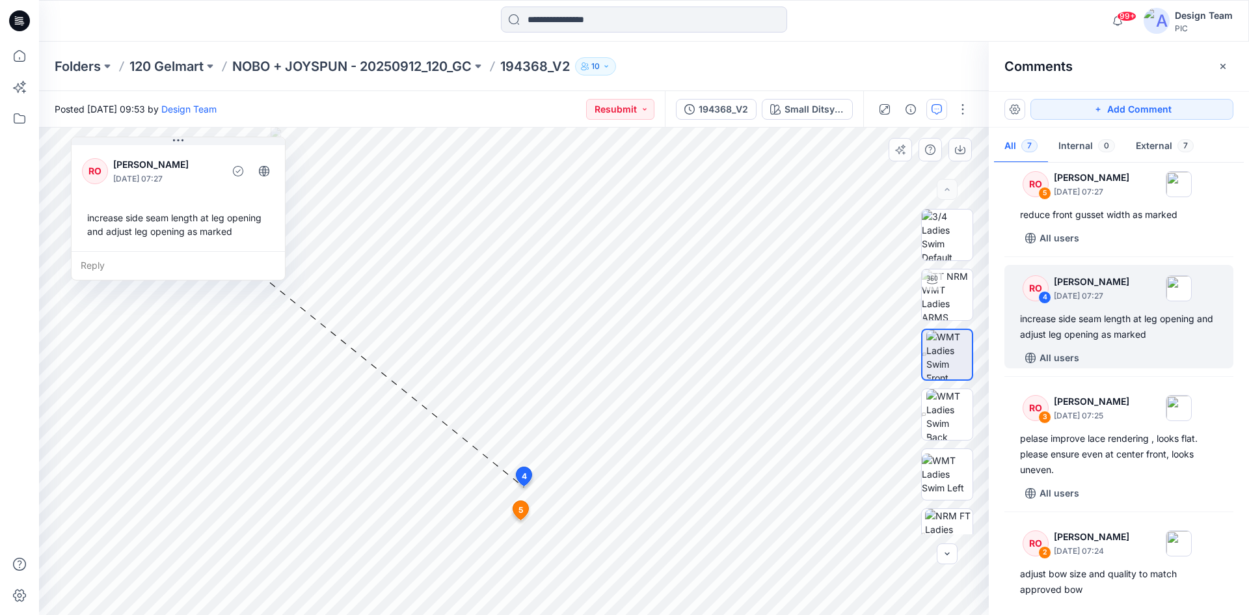
drag, startPoint x: 273, startPoint y: 310, endPoint x: 174, endPoint y: 254, distance: 112.8
click at [174, 254] on div "Reply" at bounding box center [178, 265] width 213 height 29
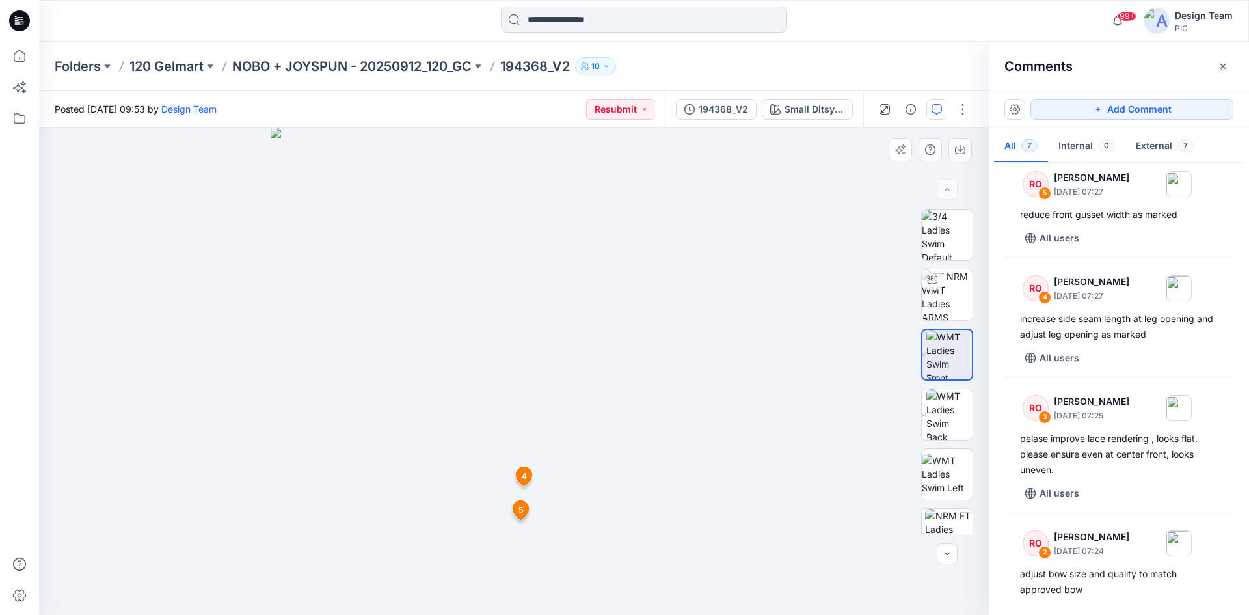
click at [519, 509] on span "5" at bounding box center [521, 510] width 5 height 12
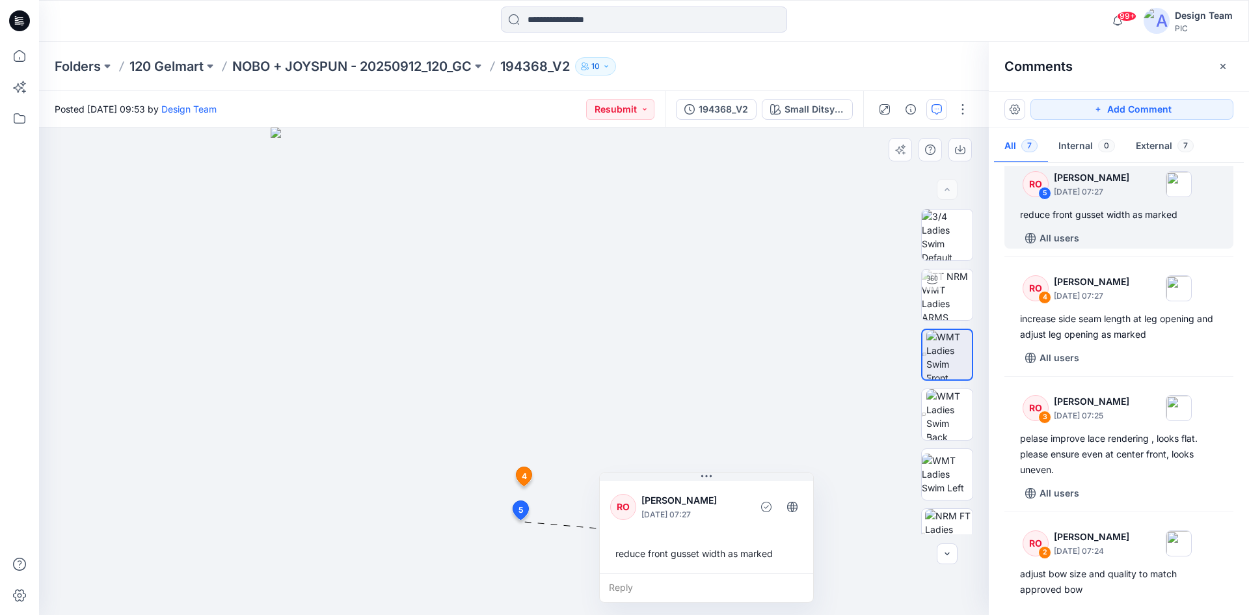
scroll to position [216, 0]
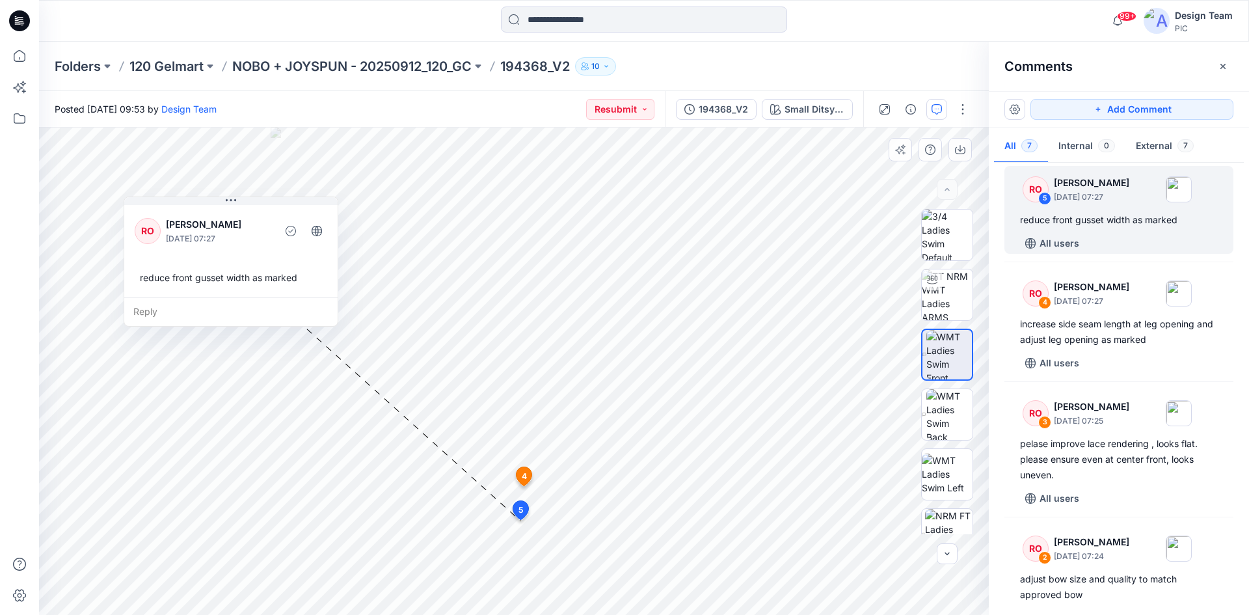
drag, startPoint x: 529, startPoint y: 437, endPoint x: 174, endPoint y: 226, distance: 413.2
click at [174, 226] on p "[PERSON_NAME]" at bounding box center [219, 225] width 106 height 16
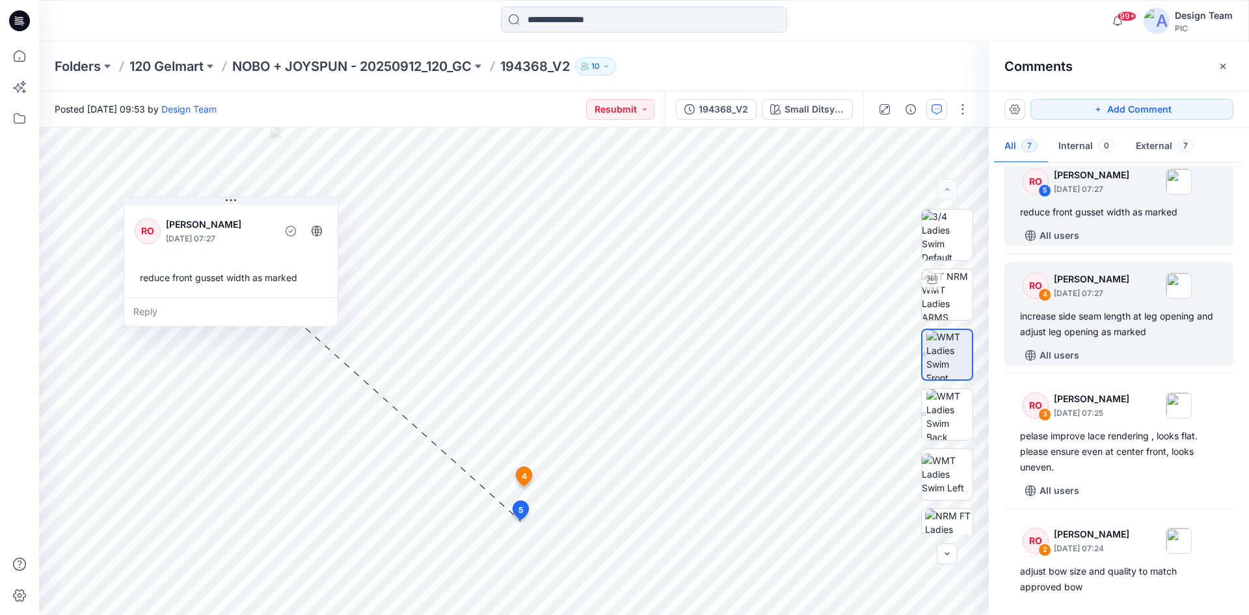
scroll to position [221, 0]
click at [1100, 338] on div "increase side seam length at leg opening and adjust leg opening as marked" at bounding box center [1119, 326] width 198 height 31
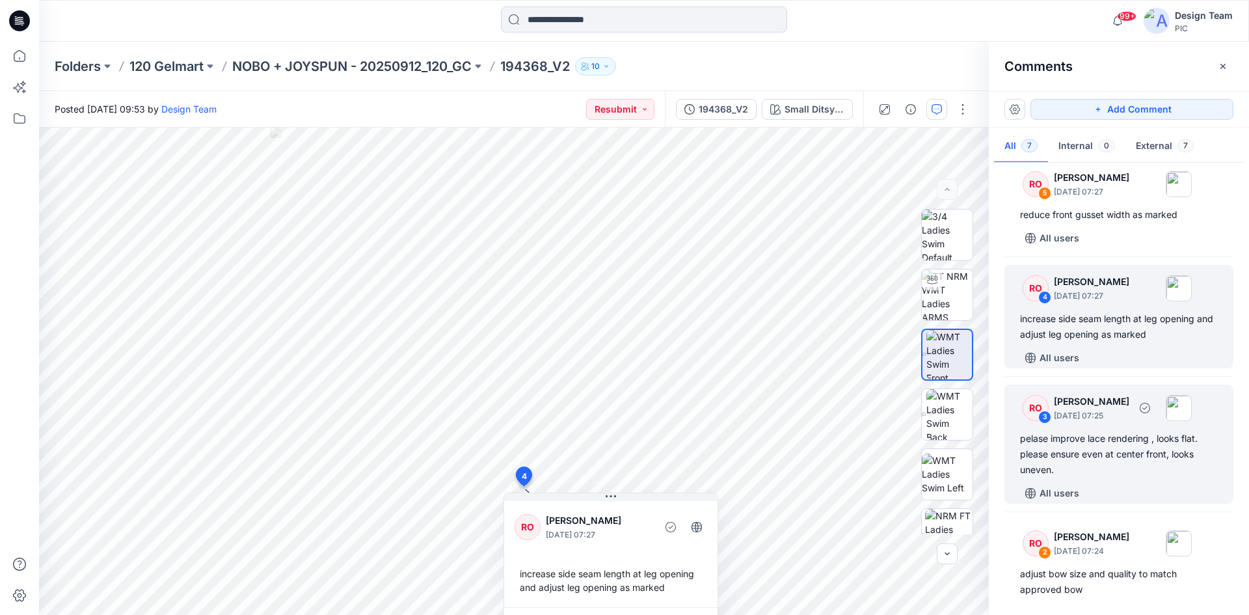
click at [1072, 437] on div "pelase improve lace rendering , looks flat. please ensure even at center front,…" at bounding box center [1119, 454] width 198 height 47
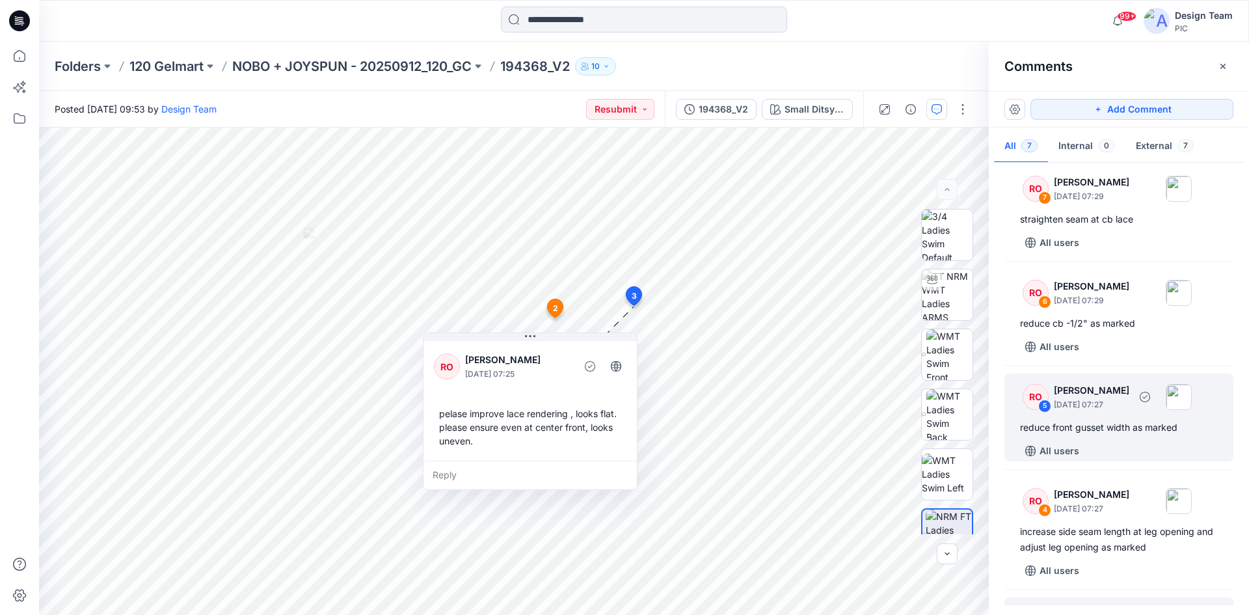
scroll to position [0, 0]
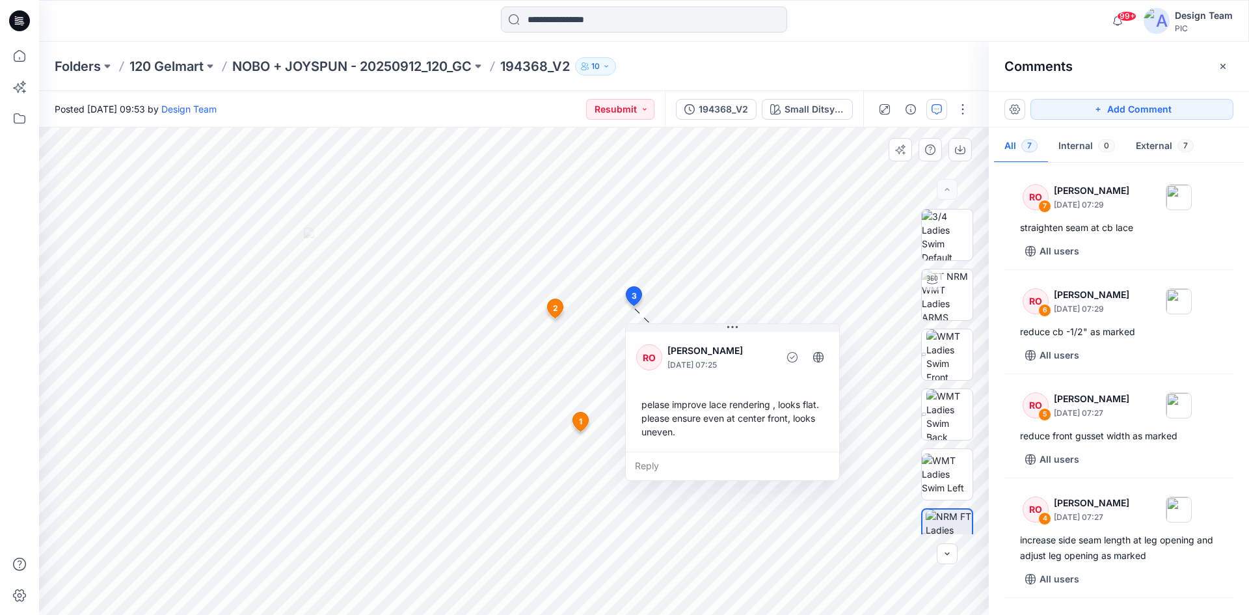
drag, startPoint x: 563, startPoint y: 389, endPoint x: 712, endPoint y: 343, distance: 156.0
click at [766, 379] on div "RO Raquel Ortiz October 01, 2025 07:25 pelase improve lace rendering , looks fl…" at bounding box center [732, 390] width 213 height 122
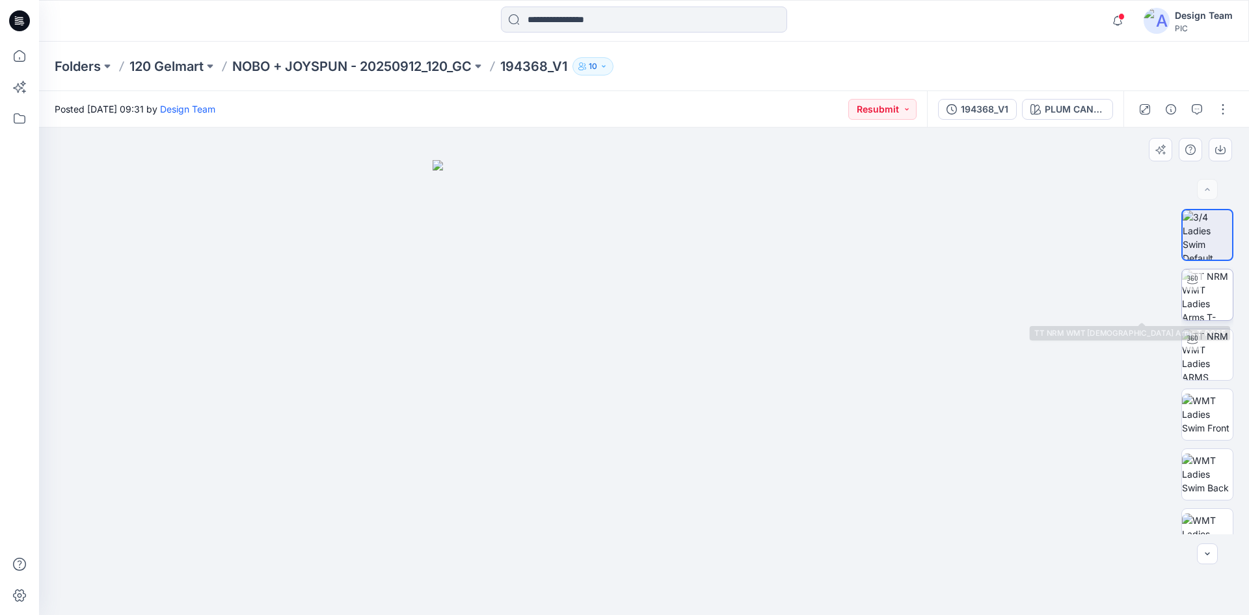
drag, startPoint x: 1205, startPoint y: 299, endPoint x: 1198, endPoint y: 297, distance: 7.4
click at [1204, 299] on img at bounding box center [1207, 294] width 51 height 51
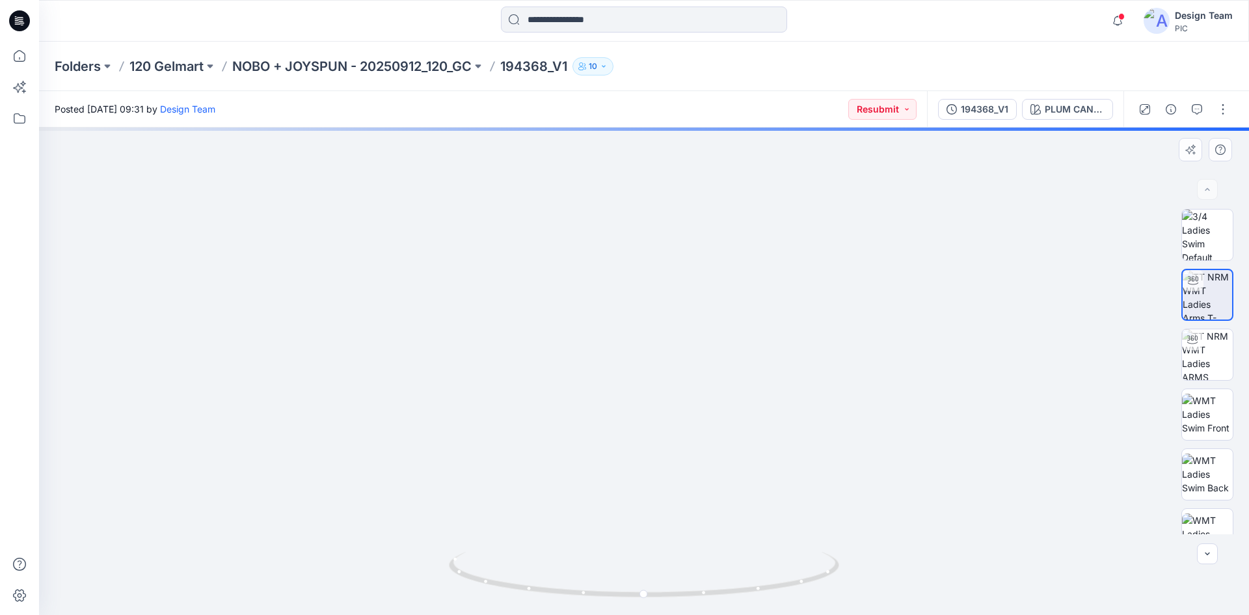
drag, startPoint x: 634, startPoint y: 472, endPoint x: 636, endPoint y: 439, distance: 33.2
click at [636, 439] on img at bounding box center [643, 177] width 1189 height 875
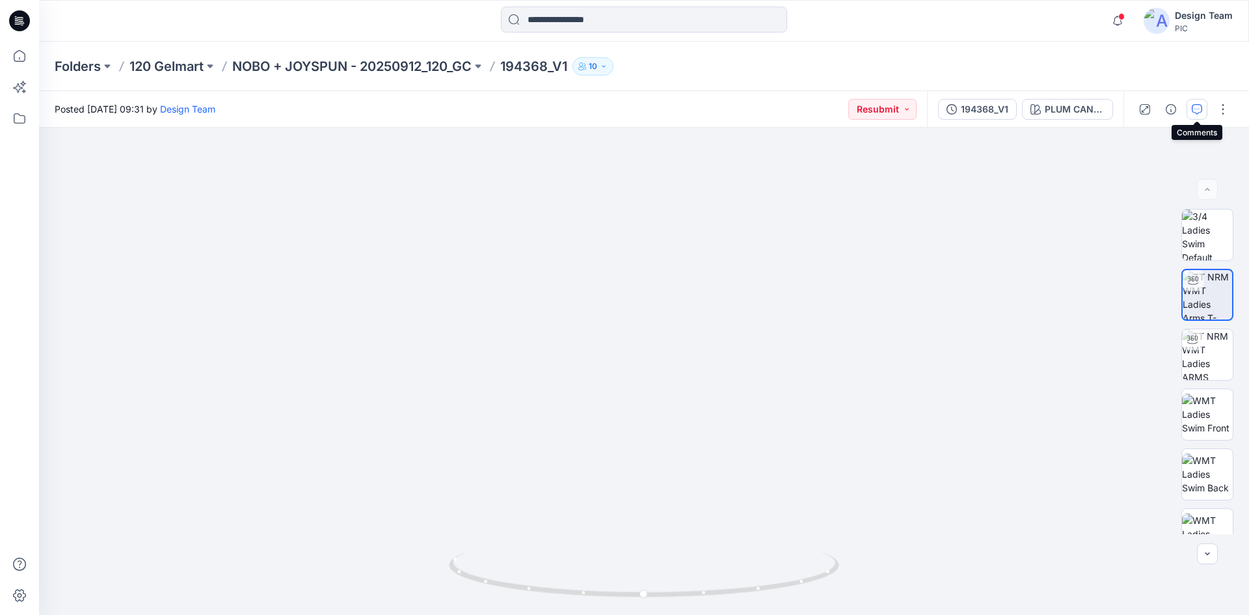
click at [1198, 101] on button "button" at bounding box center [1197, 109] width 21 height 21
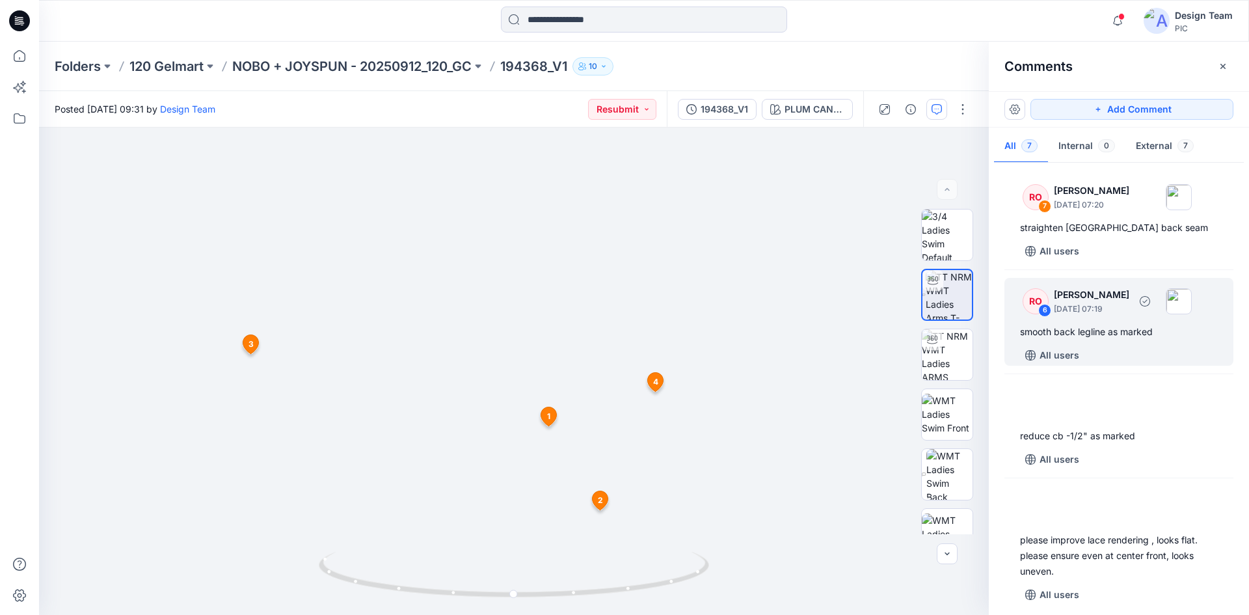
click at [1103, 318] on div "RO 6 Raquel Ortiz October 01, 2025 07:19" at bounding box center [1103, 301] width 180 height 36
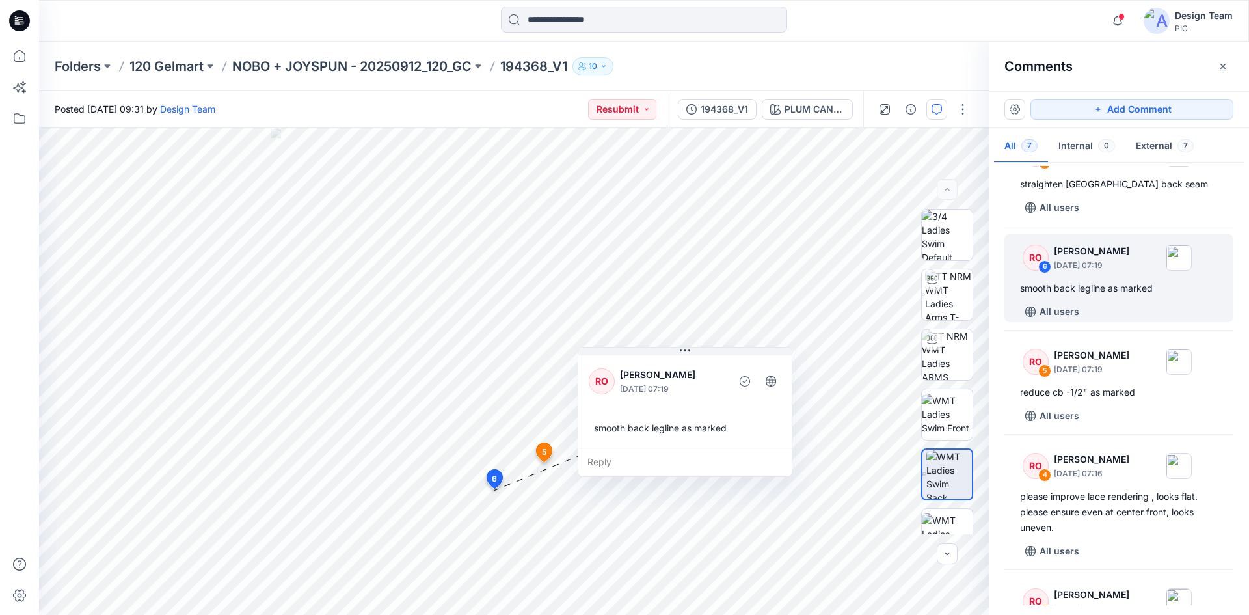
scroll to position [65, 0]
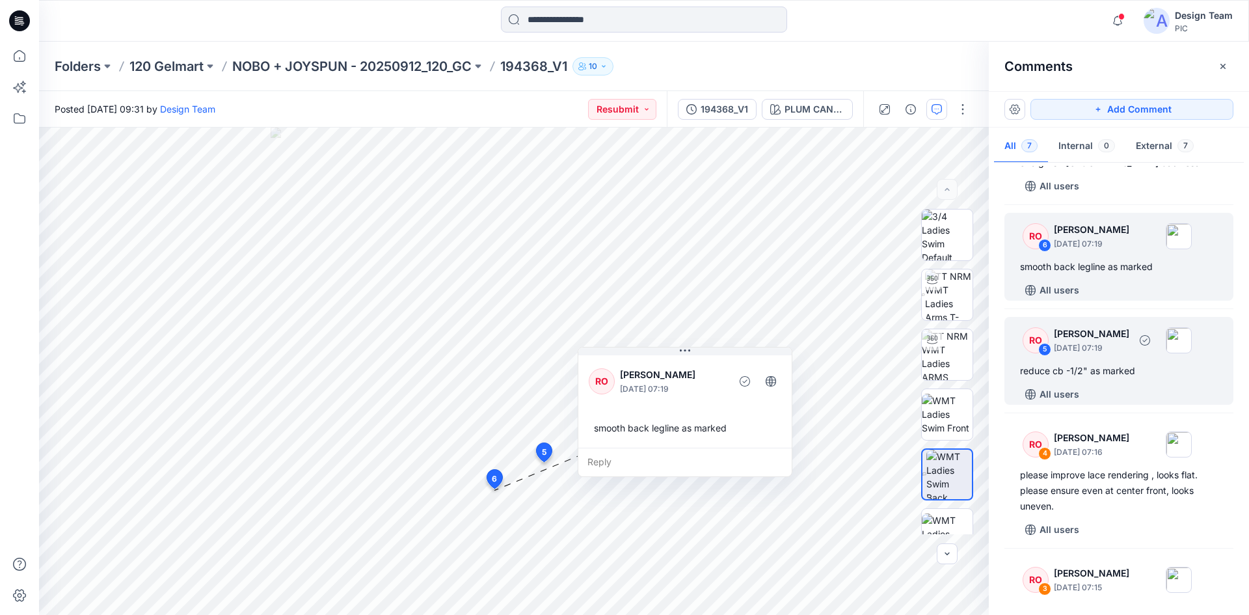
click at [1117, 382] on div "RO 5 Raquel Ortiz October 01, 2025 07:19 reduce cb -1/2" as marked All users" at bounding box center [1119, 361] width 229 height 88
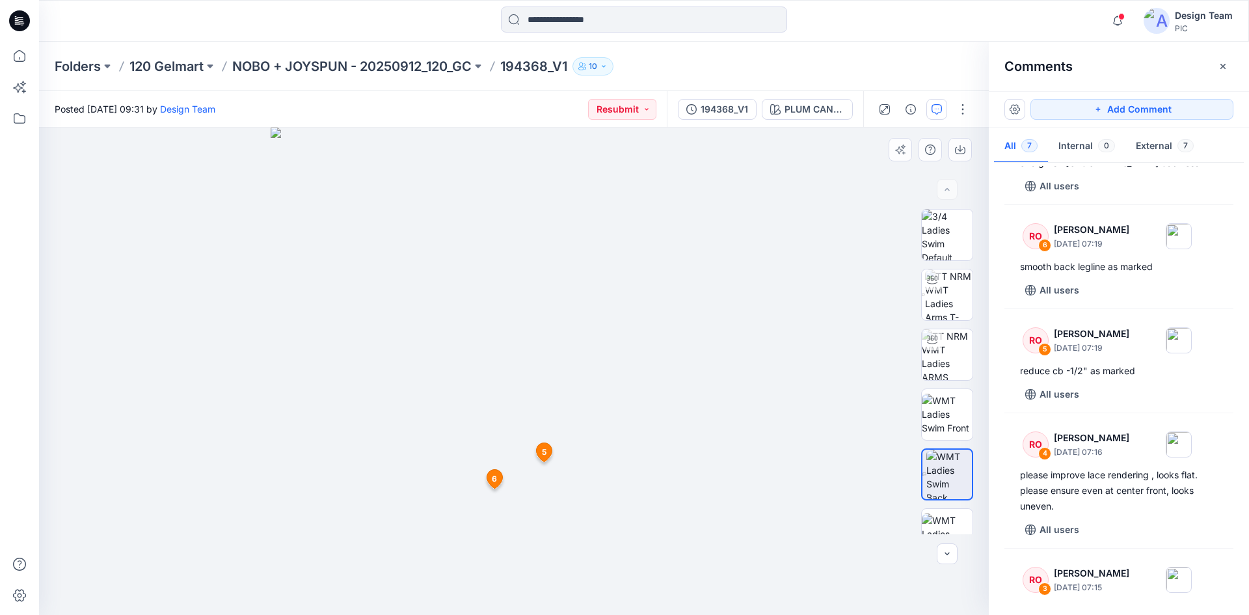
click at [543, 455] on span "5" at bounding box center [544, 452] width 5 height 12
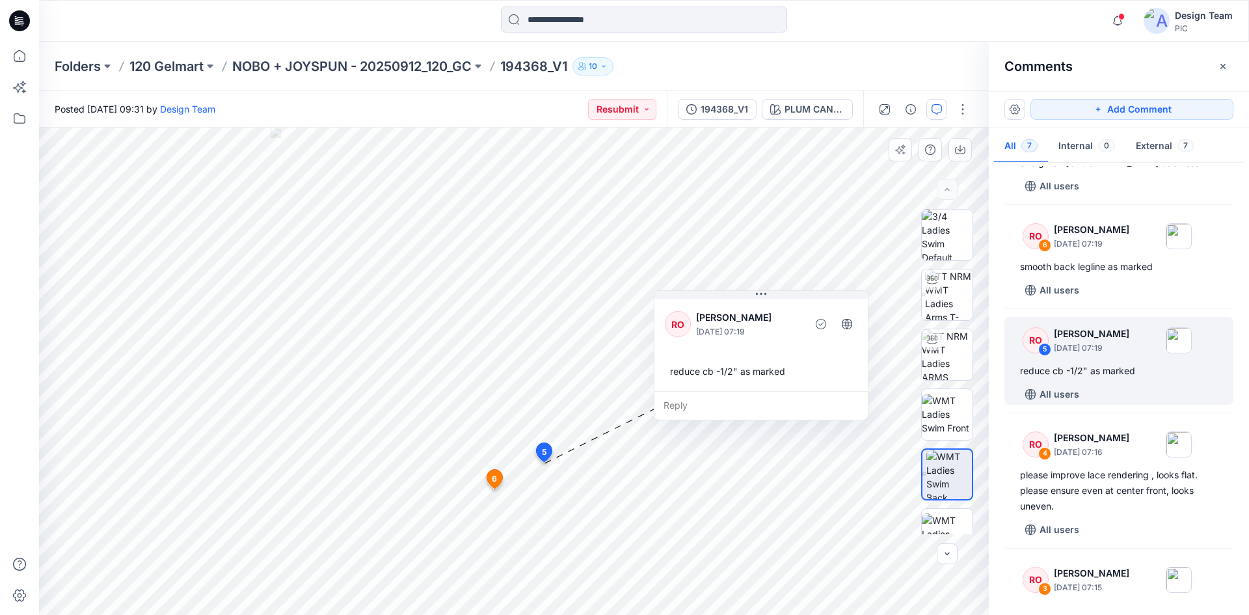
drag, startPoint x: 690, startPoint y: 443, endPoint x: 759, endPoint y: 361, distance: 107.6
click at [759, 361] on div "reduce cb -1/2" as marked" at bounding box center [761, 371] width 193 height 24
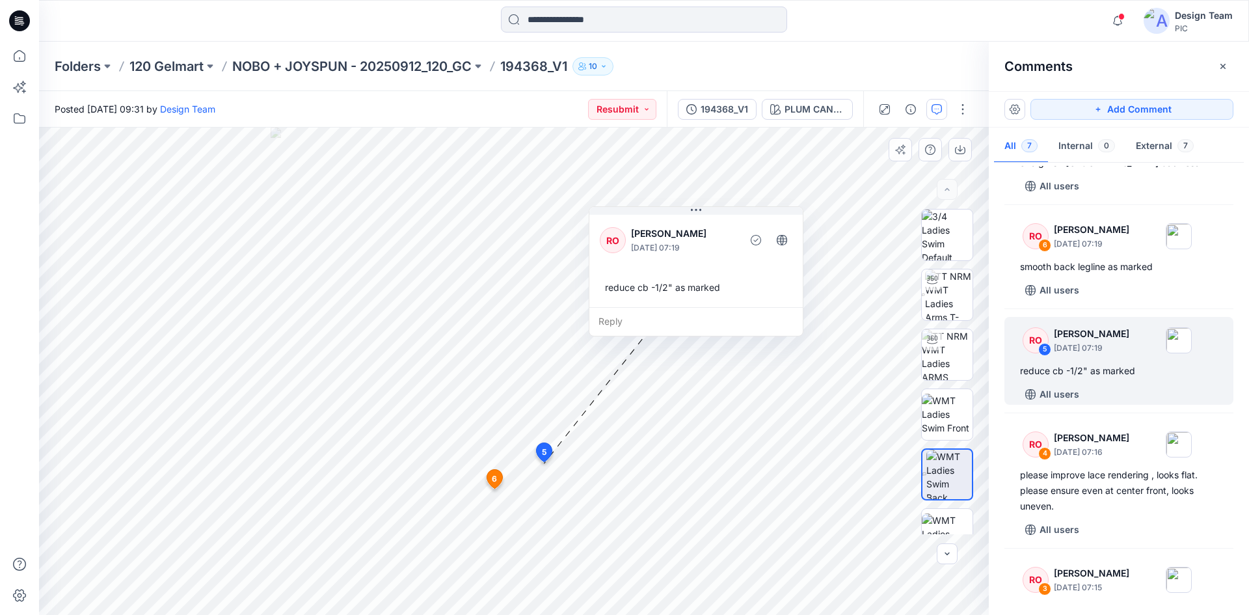
drag, startPoint x: 703, startPoint y: 389, endPoint x: 638, endPoint y: 305, distance: 106.1
click at [638, 305] on div "RO Raquel Ortiz October 01, 2025 07:19 reduce cb -1/2" as marked" at bounding box center [696, 259] width 213 height 95
click at [491, 478] on icon at bounding box center [495, 479] width 16 height 19
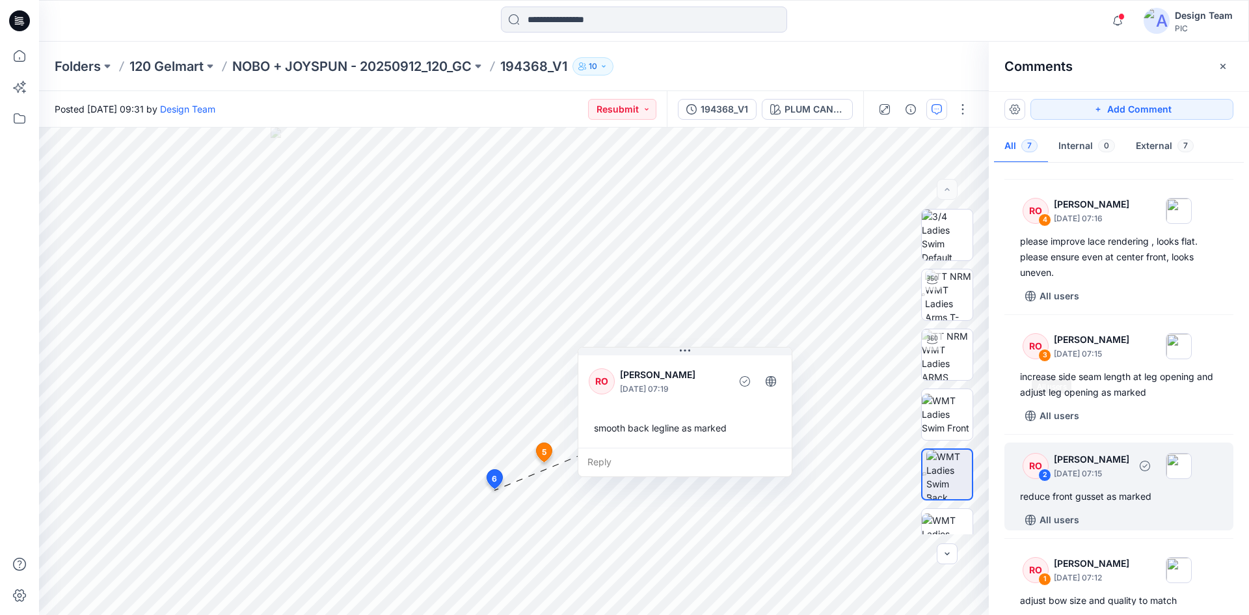
scroll to position [351, 0]
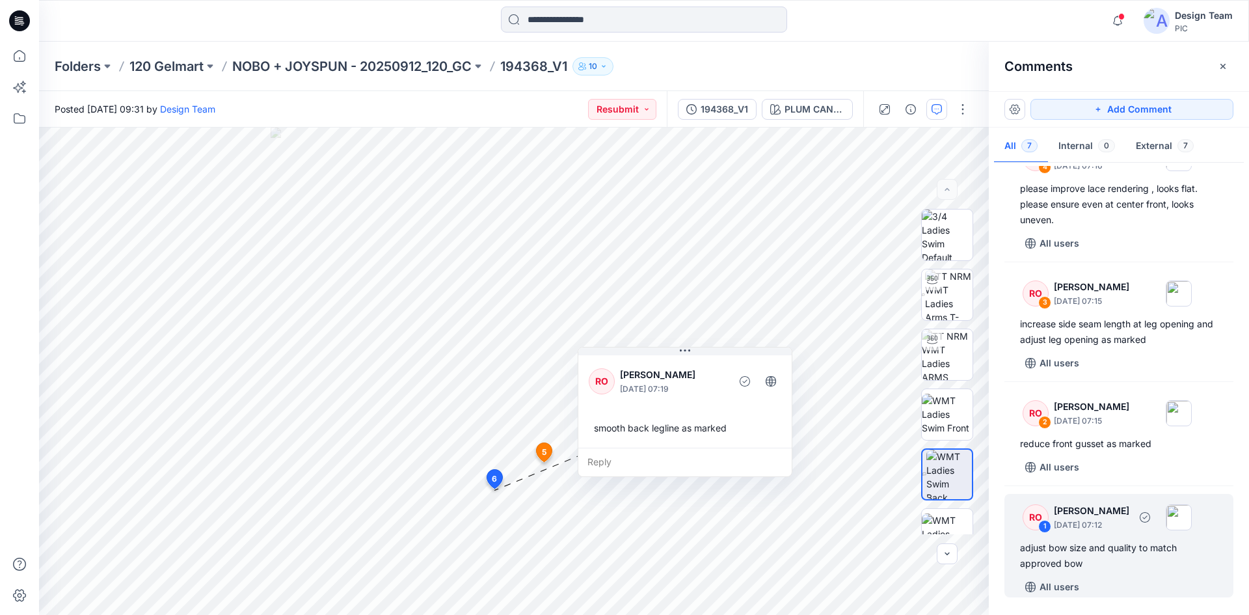
click at [1076, 525] on p "October 01, 2025 07:12" at bounding box center [1091, 525] width 75 height 13
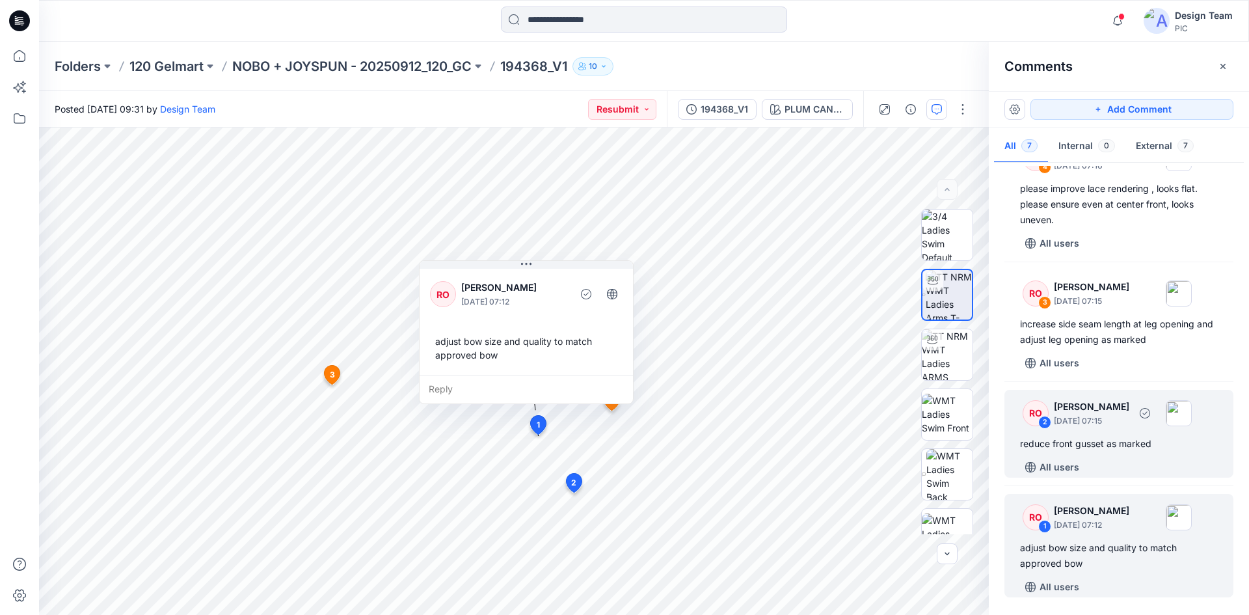
click at [1130, 428] on div "RO 2 Raquel Ortiz October 01, 2025 07:15" at bounding box center [1103, 413] width 180 height 36
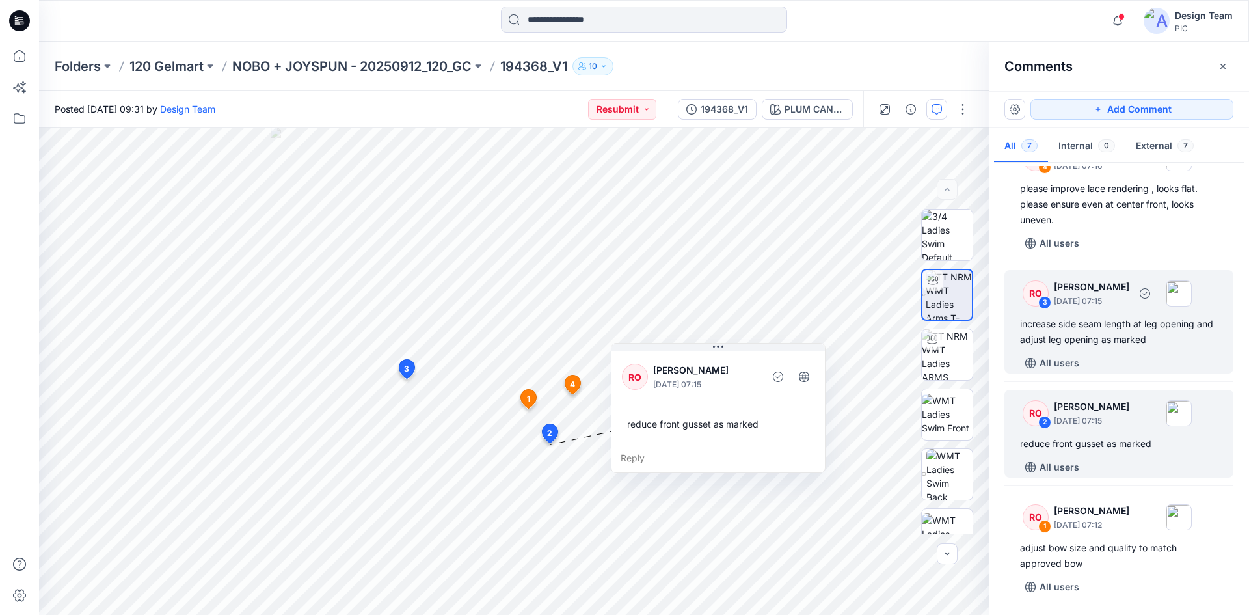
click at [1086, 343] on div "increase side seam length at leg opening and adjust leg opening as marked" at bounding box center [1119, 331] width 198 height 31
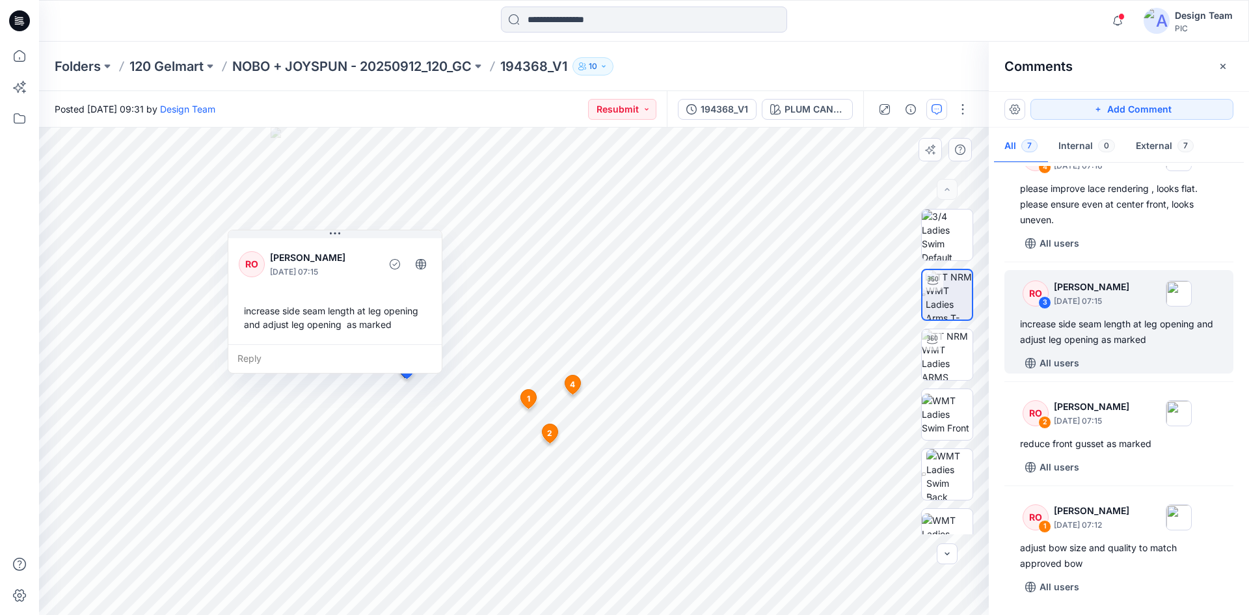
click at [523, 395] on icon at bounding box center [529, 399] width 16 height 19
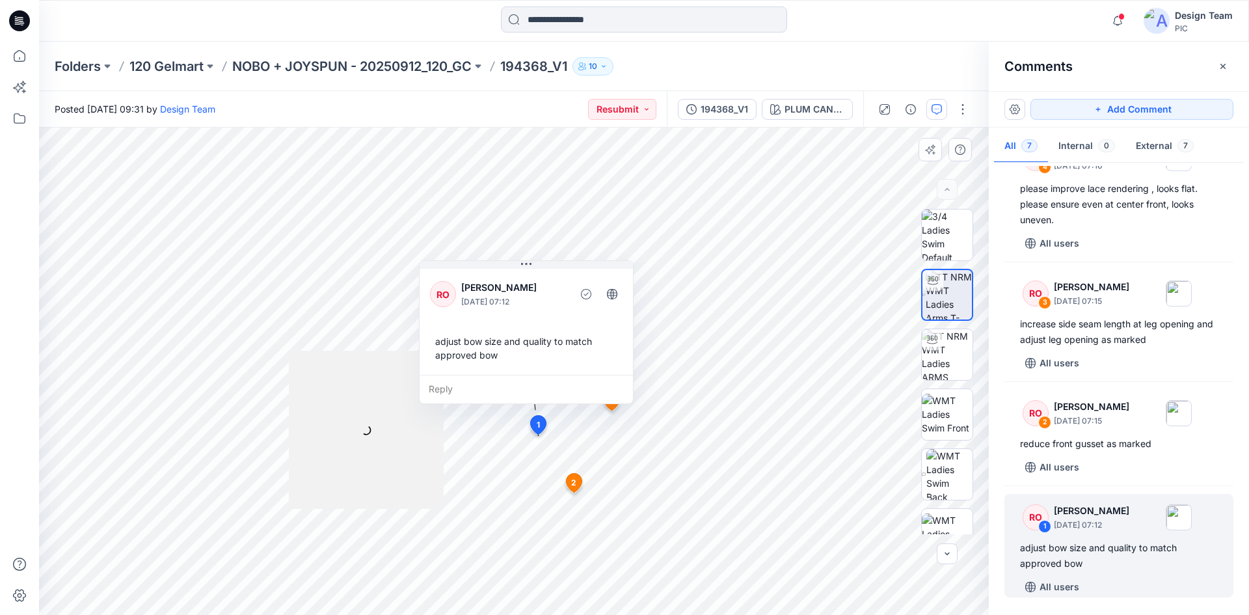
click at [574, 480] on span "2" at bounding box center [573, 483] width 5 height 12
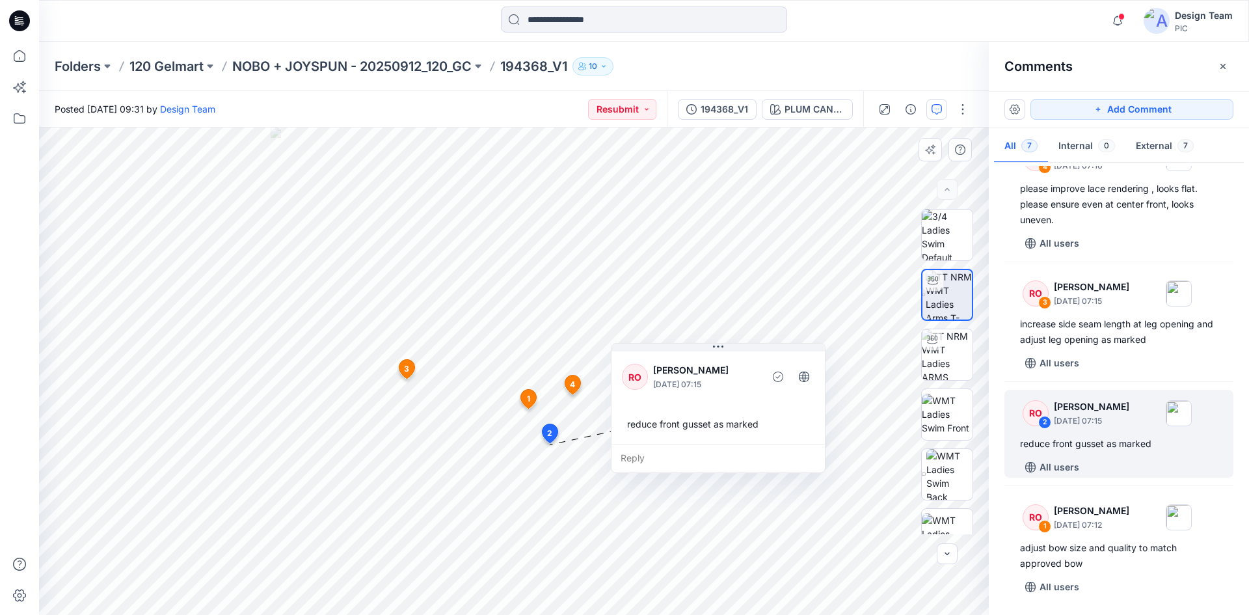
click at [531, 398] on icon at bounding box center [529, 399] width 16 height 19
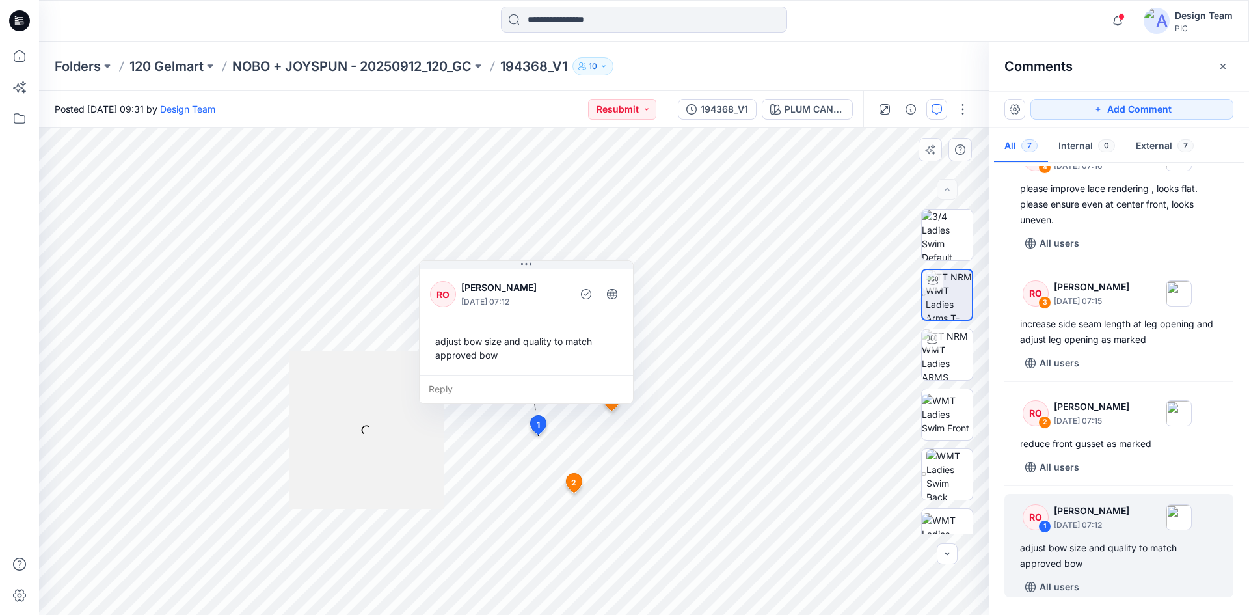
click at [610, 405] on span "4" at bounding box center [612, 401] width 5 height 12
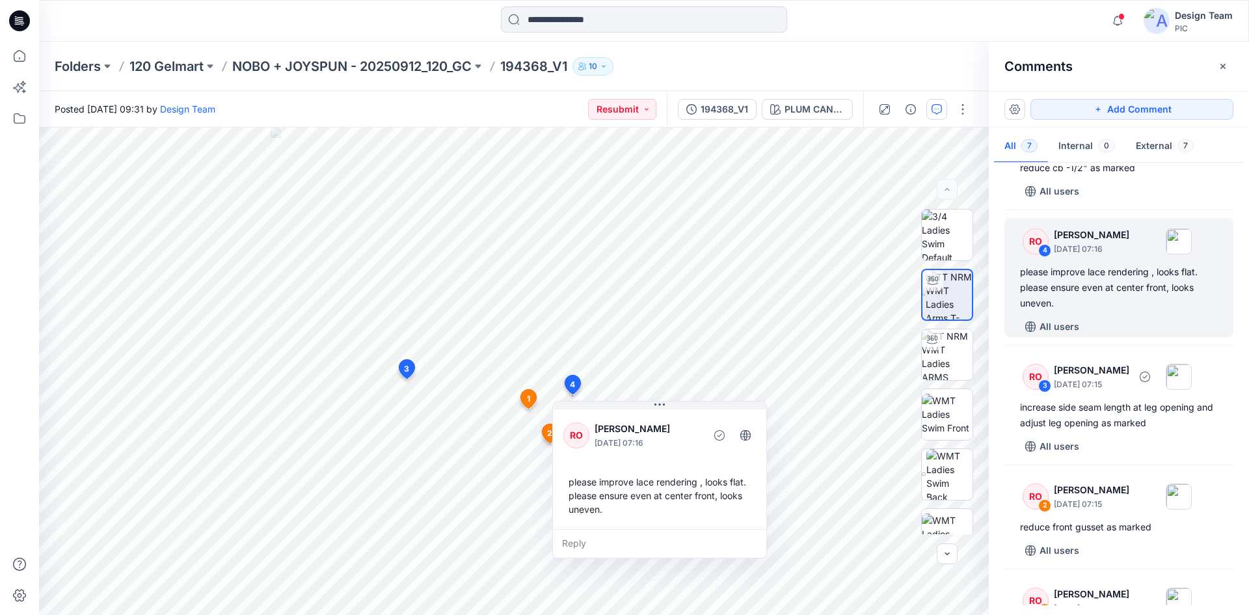
scroll to position [190, 0]
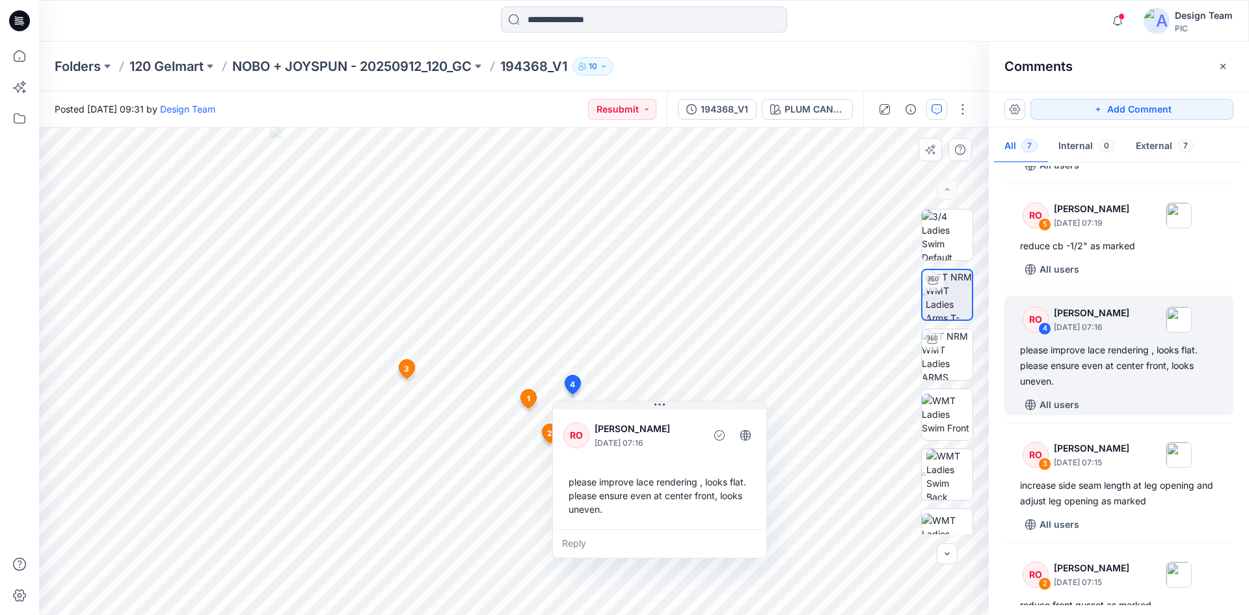
click at [405, 368] on span "3" at bounding box center [406, 369] width 5 height 12
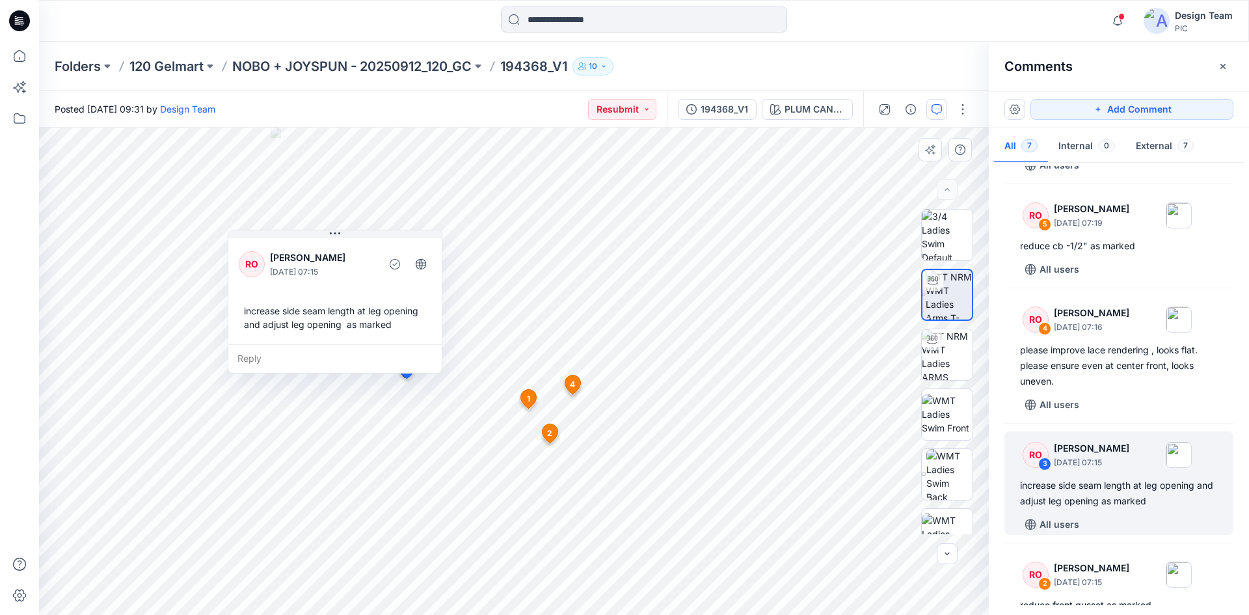
click at [566, 385] on icon at bounding box center [573, 384] width 16 height 19
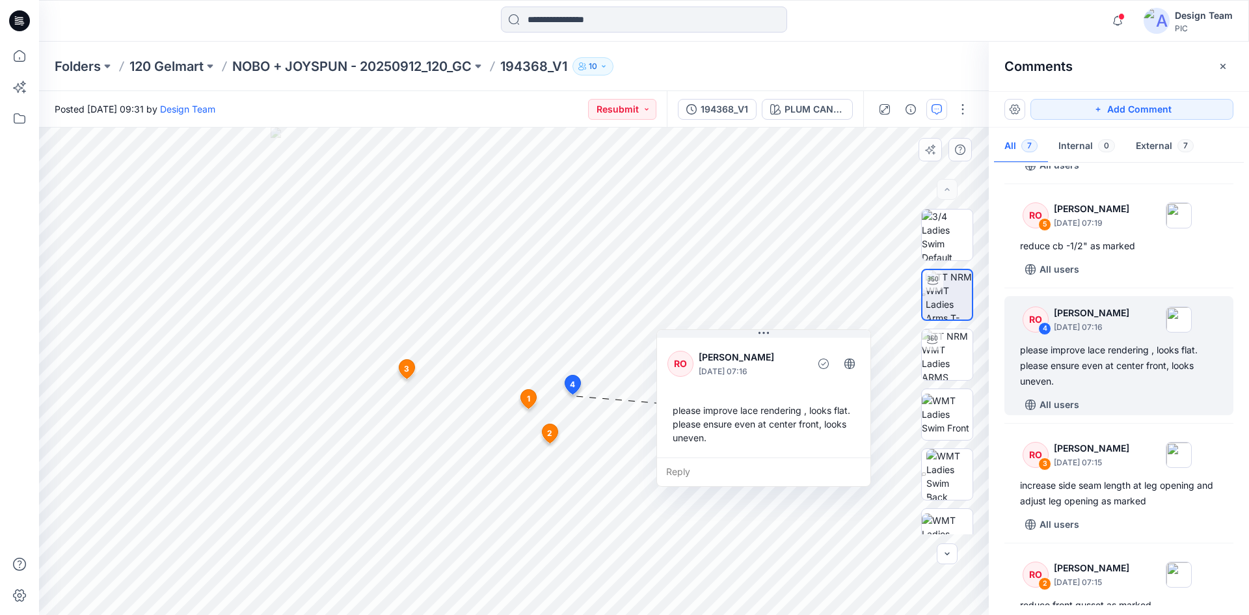
drag, startPoint x: 618, startPoint y: 456, endPoint x: 726, endPoint y: 383, distance: 130.3
click at [726, 383] on div "RO Raquel Ortiz October 01, 2025 07:16 please improve lace rendering , looks fl…" at bounding box center [763, 396] width 213 height 122
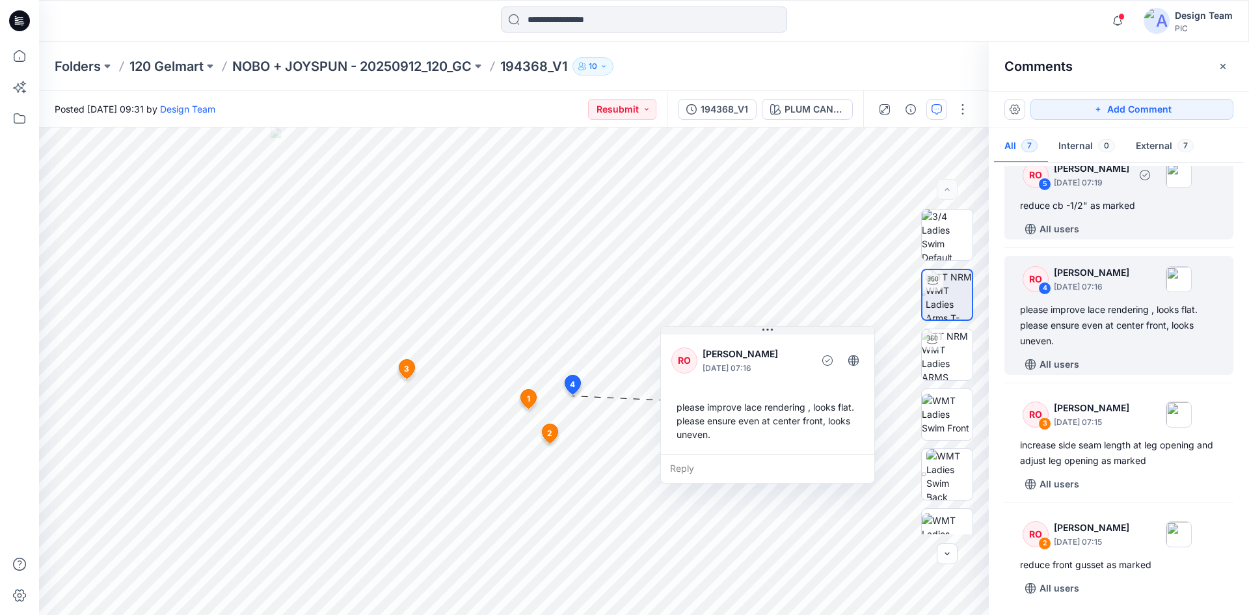
scroll to position [125, 0]
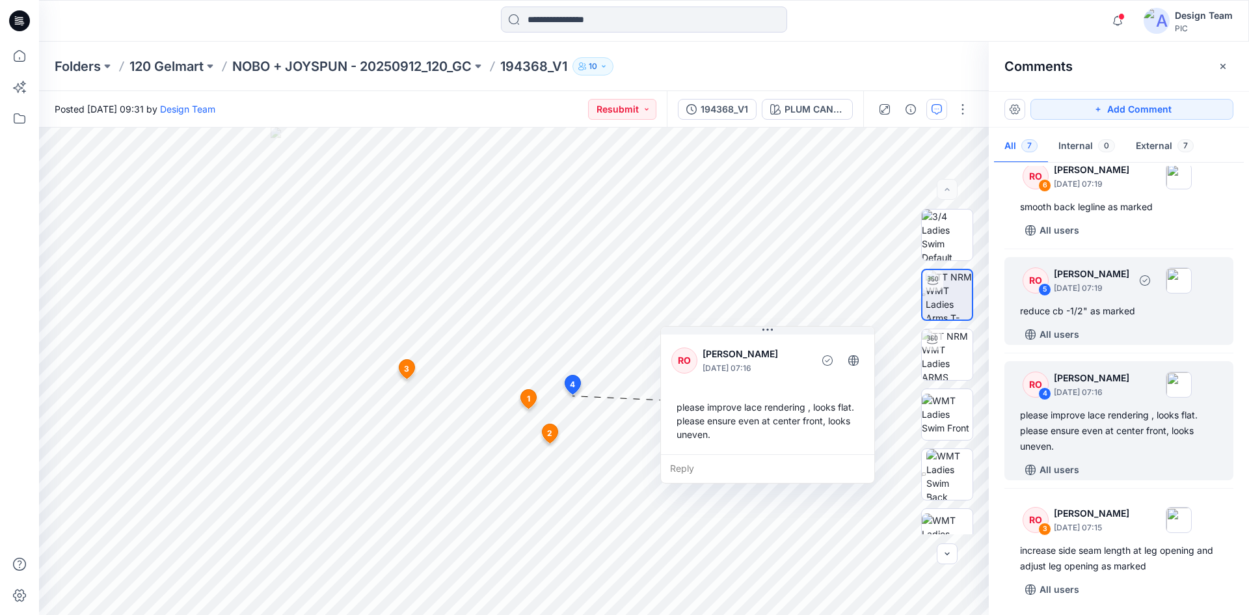
click at [1091, 291] on p "October 01, 2025 07:19" at bounding box center [1091, 288] width 75 height 13
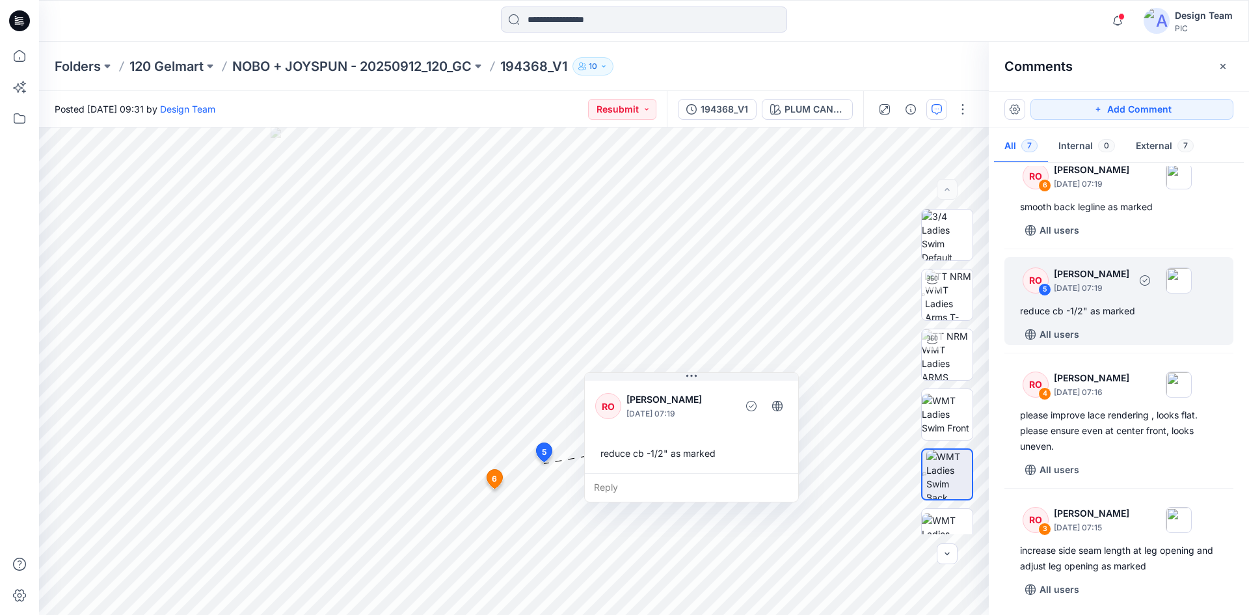
scroll to position [60, 0]
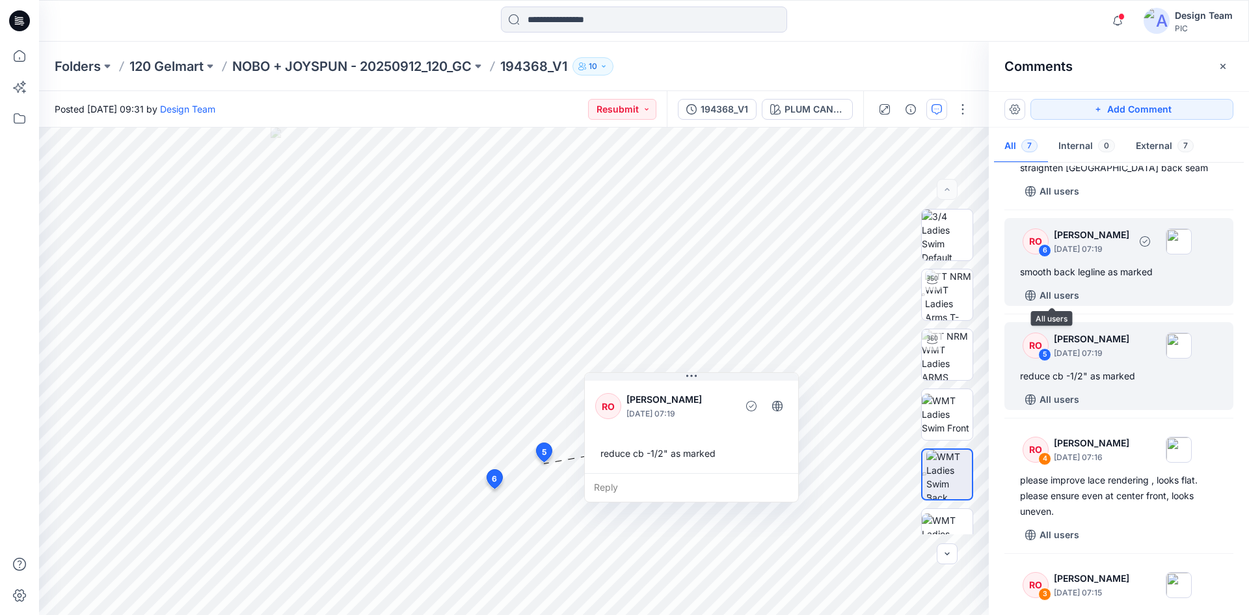
click at [1075, 281] on div "RO 6 Raquel Ortiz October 01, 2025 07:19 smooth back legline as marked All users" at bounding box center [1119, 262] width 229 height 88
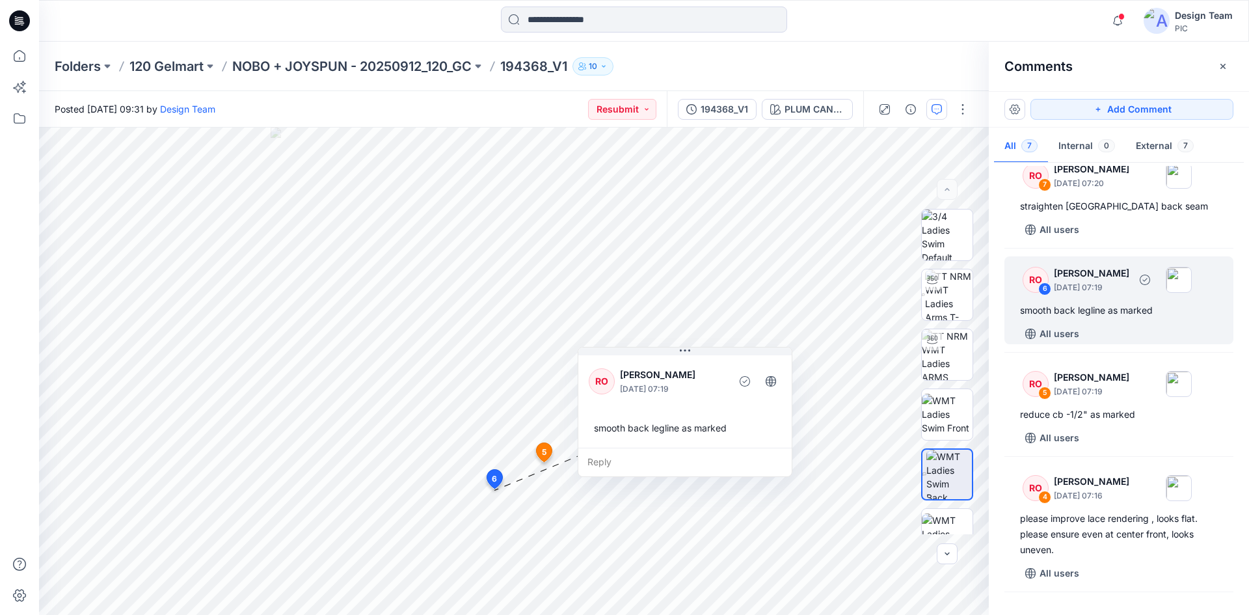
scroll to position [0, 0]
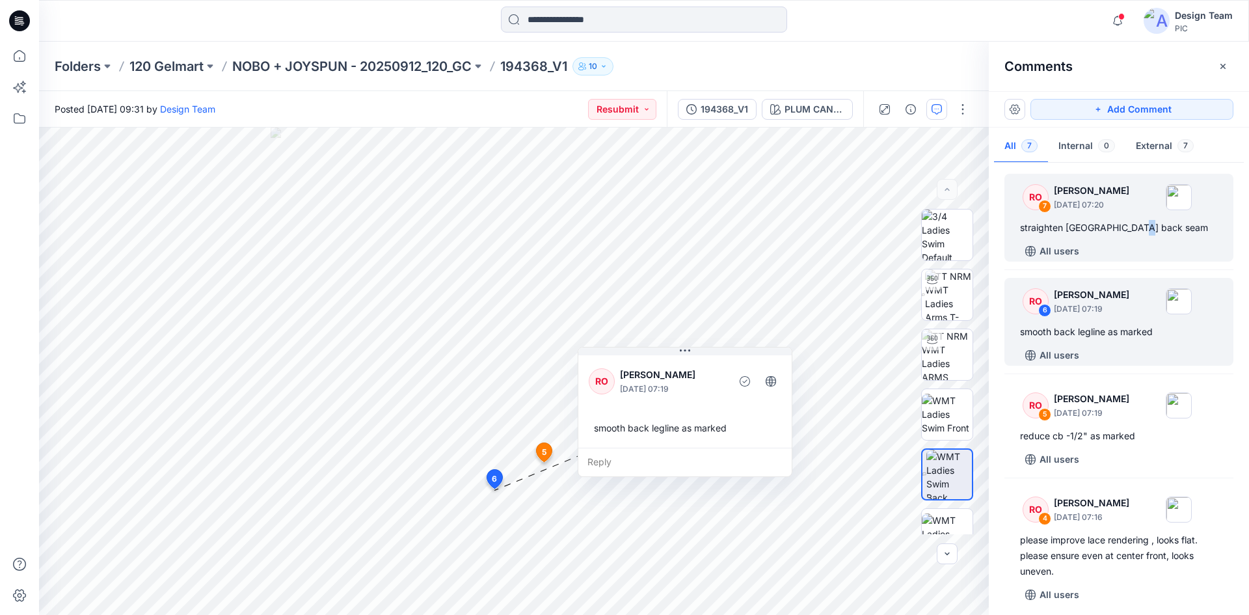
click at [1136, 235] on div "straighten lace center back seam" at bounding box center [1119, 228] width 198 height 16
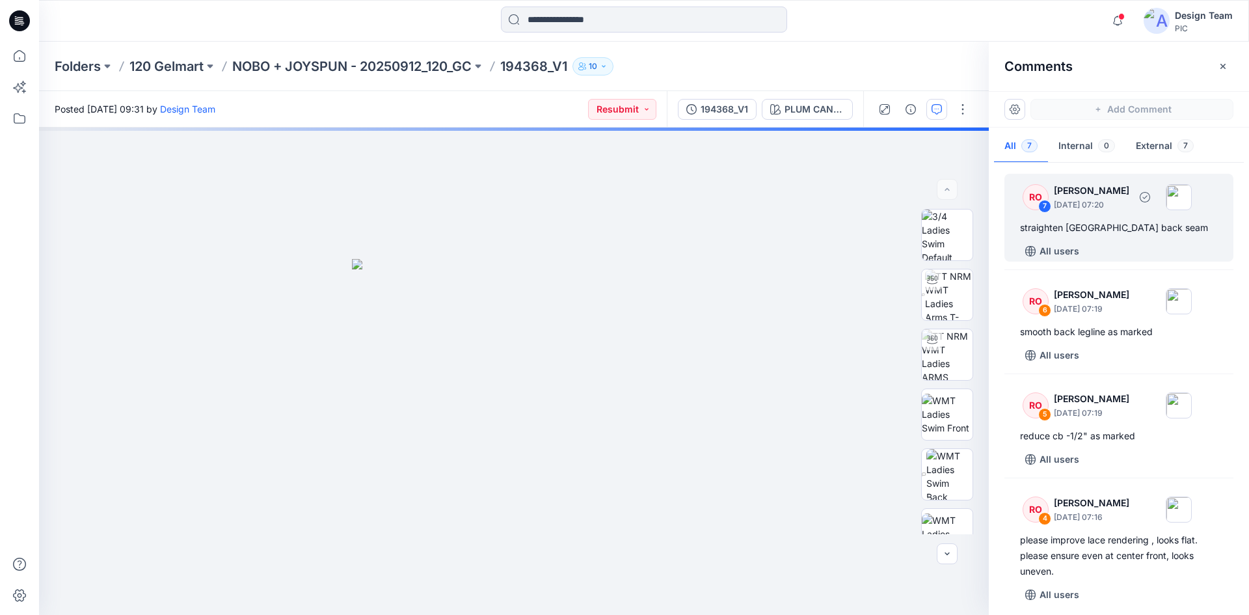
click at [1097, 241] on div "All users" at bounding box center [1126, 251] width 213 height 21
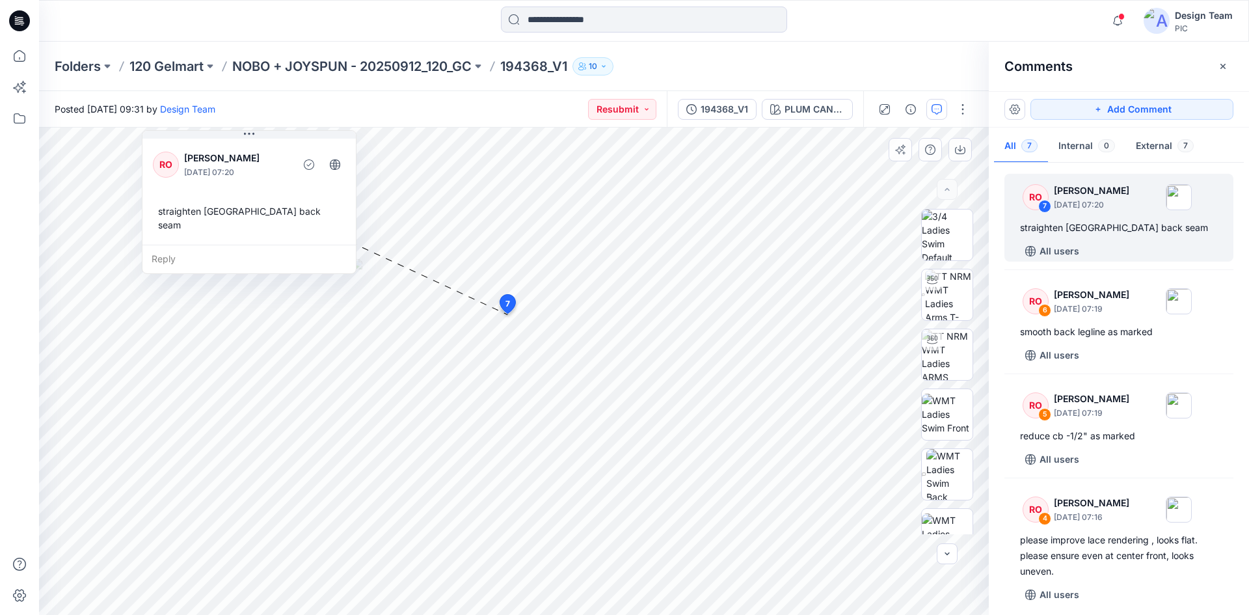
drag, startPoint x: 497, startPoint y: 356, endPoint x: 245, endPoint y: 141, distance: 331.9
click at [245, 141] on div "RO Raquel Ortiz October 01, 2025 07:20 straighten lace center back seam" at bounding box center [249, 190] width 213 height 109
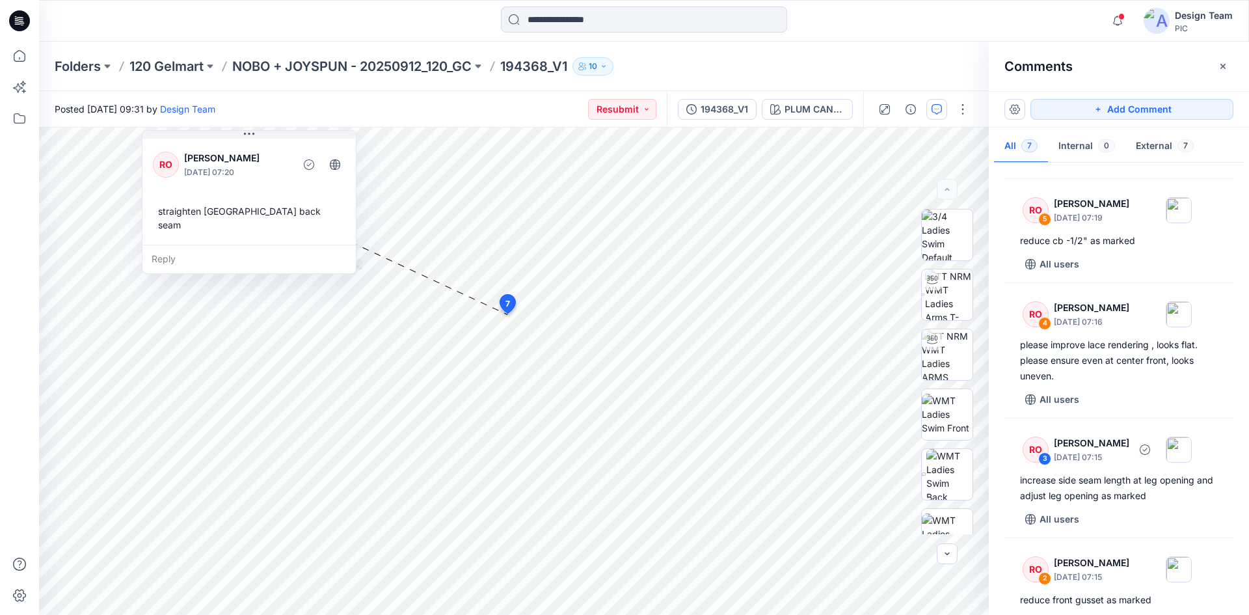
scroll to position [351, 0]
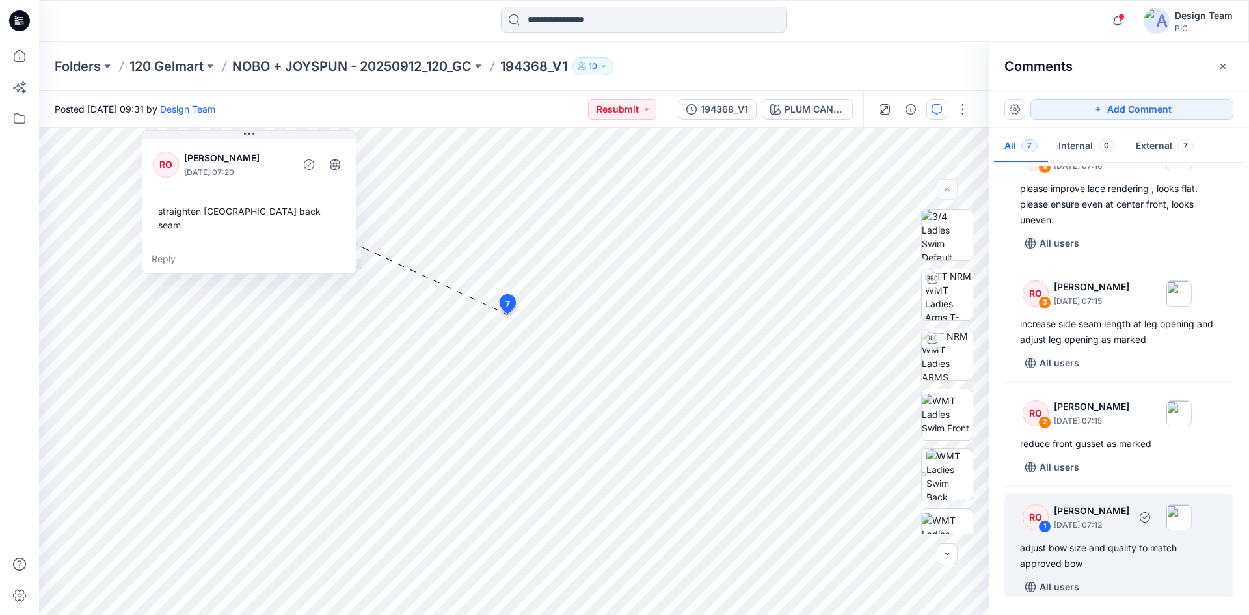
click at [1077, 520] on p "October 01, 2025 07:12" at bounding box center [1091, 525] width 75 height 13
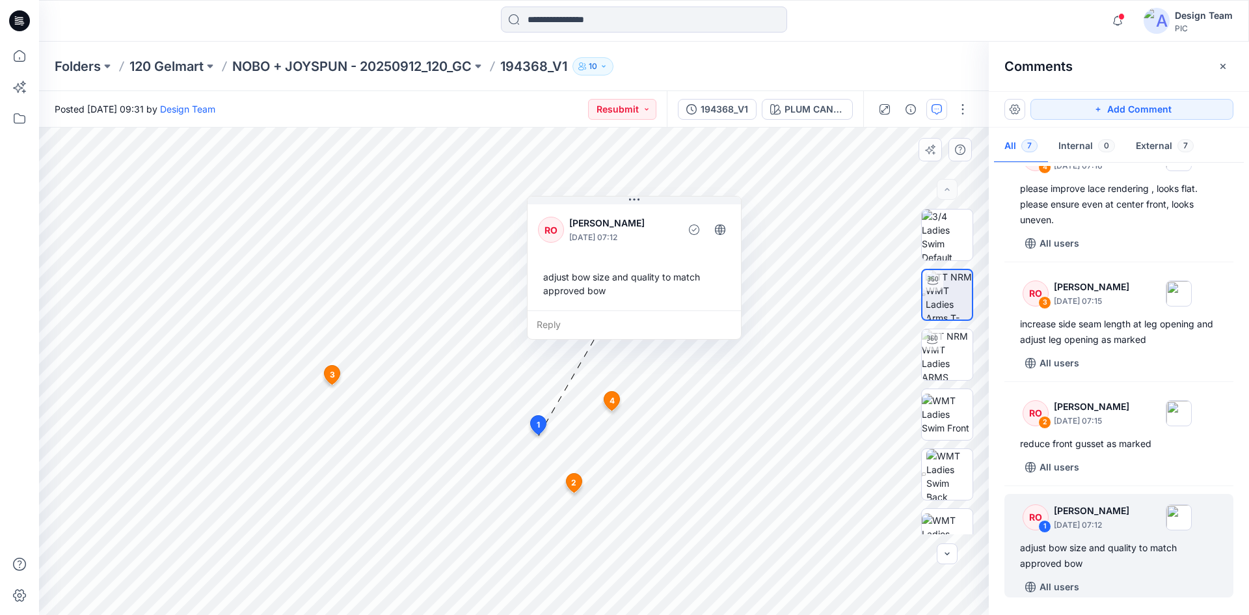
drag, startPoint x: 535, startPoint y: 320, endPoint x: 642, endPoint y: 255, distance: 125.2
click at [642, 255] on div "RO Raquel Ortiz October 01, 2025 07:12 adjust bow size and quality to match app…" at bounding box center [634, 256] width 213 height 109
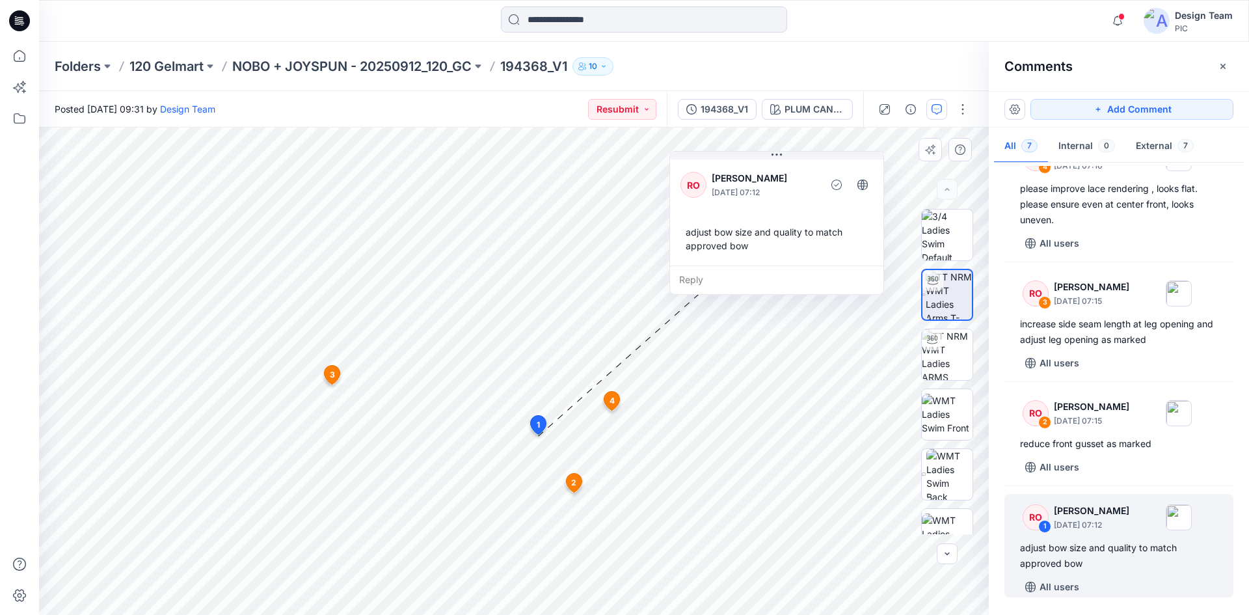
drag, startPoint x: 618, startPoint y: 263, endPoint x: 761, endPoint y: 218, distance: 150.0
click at [761, 218] on div "RO Raquel Ortiz October 01, 2025 07:12 adjust bow size and quality to match app…" at bounding box center [776, 211] width 213 height 109
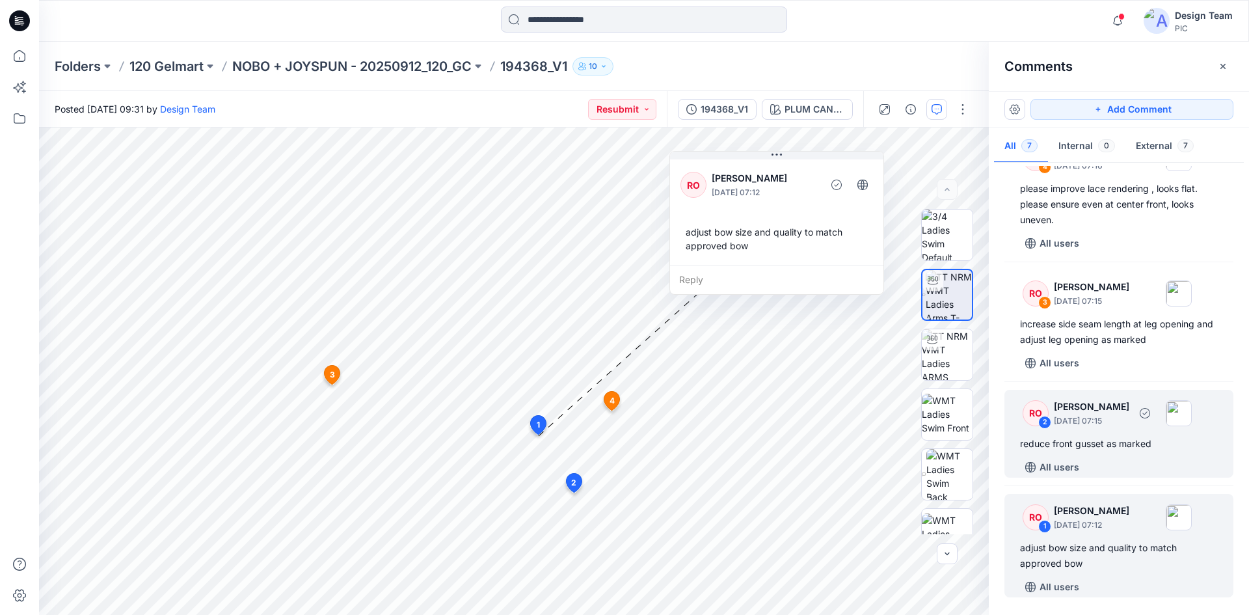
click at [1117, 449] on div "reduce front gusset as marked" at bounding box center [1119, 444] width 198 height 16
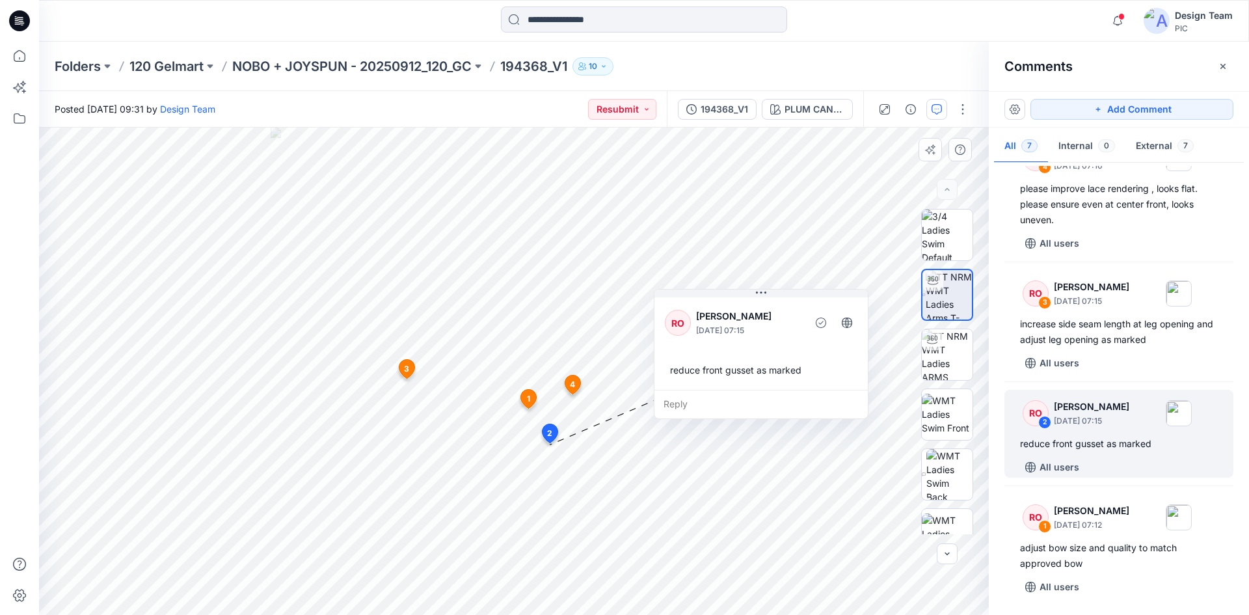
drag, startPoint x: 653, startPoint y: 436, endPoint x: 696, endPoint y: 382, distance: 69.0
click at [696, 382] on div "RO Raquel Ortiz October 01, 2025 07:15 reduce front gusset as marked" at bounding box center [761, 342] width 213 height 95
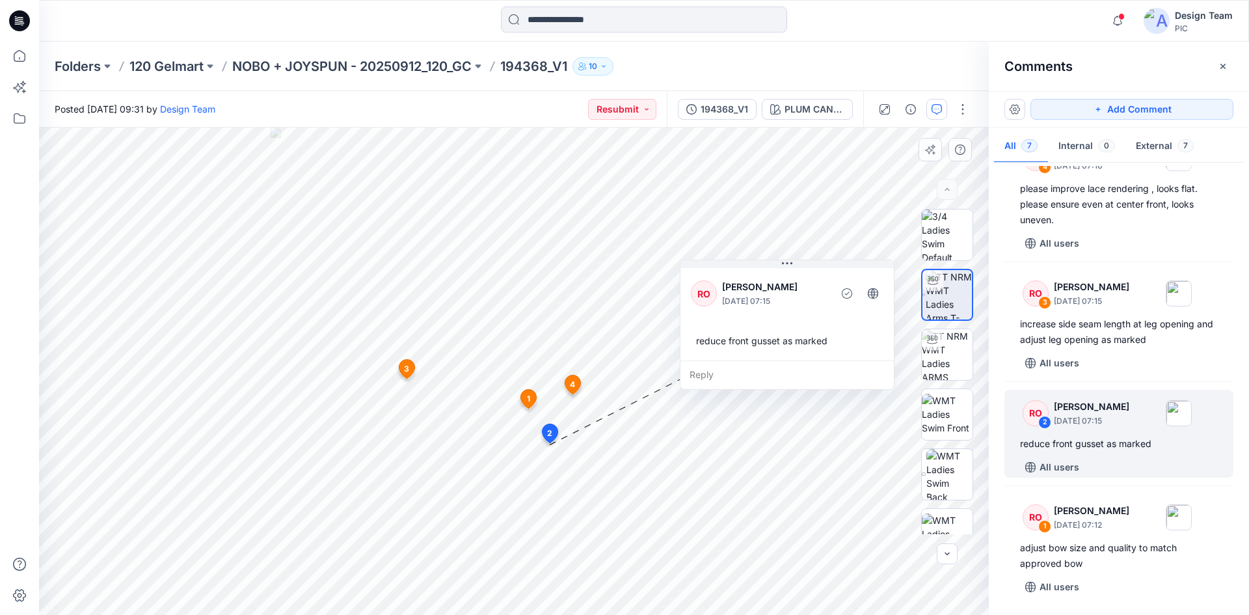
drag, startPoint x: 774, startPoint y: 321, endPoint x: 800, endPoint y: 292, distance: 39.2
click at [800, 292] on p "[PERSON_NAME]" at bounding box center [775, 287] width 106 height 16
click at [528, 398] on span "1" at bounding box center [528, 399] width 3 height 12
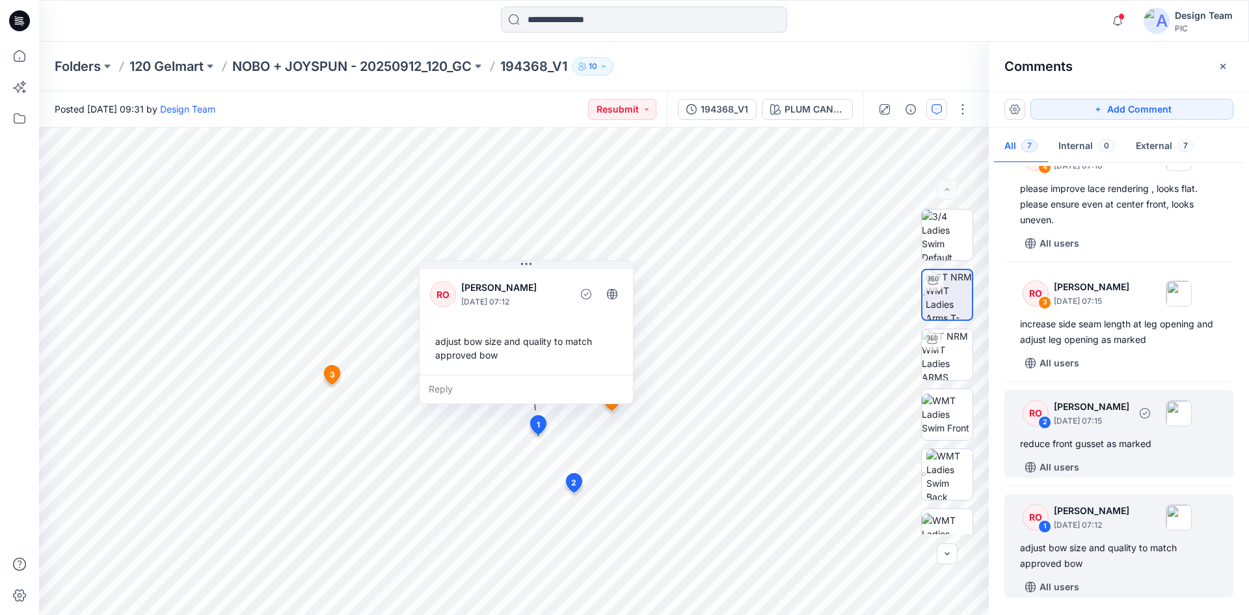
click at [1125, 458] on div "All users" at bounding box center [1126, 467] width 213 height 21
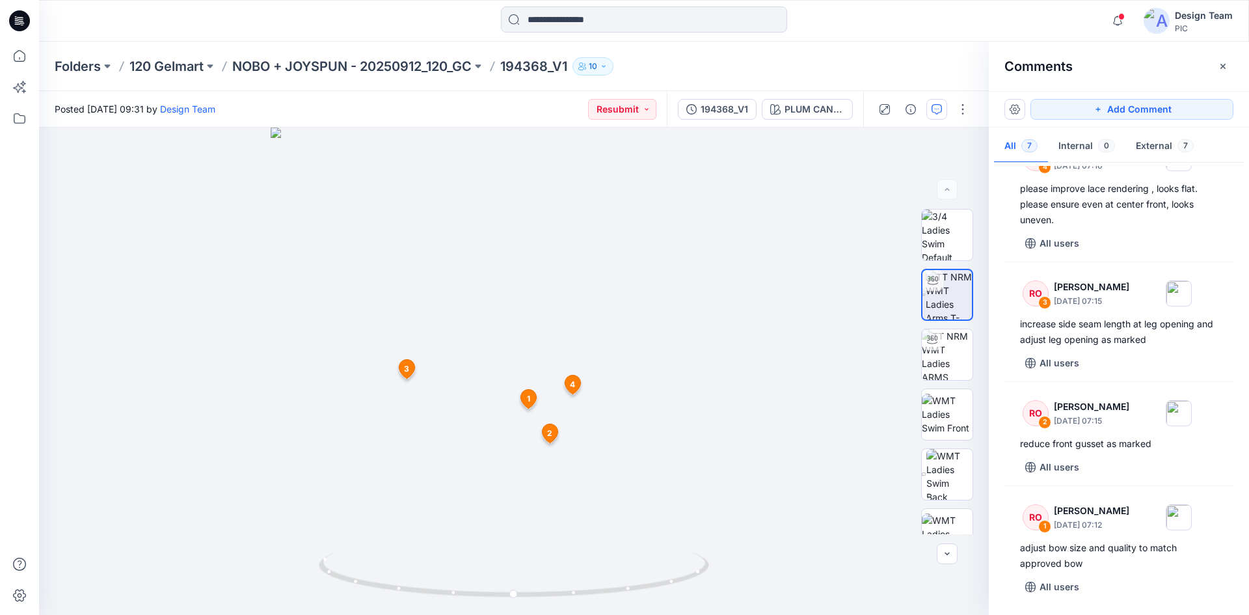
click at [495, 416] on div at bounding box center [514, 371] width 950 height 487
drag, startPoint x: 482, startPoint y: 525, endPoint x: 472, endPoint y: 390, distance: 135.7
click at [472, 390] on img at bounding box center [504, 109] width 1269 height 1014
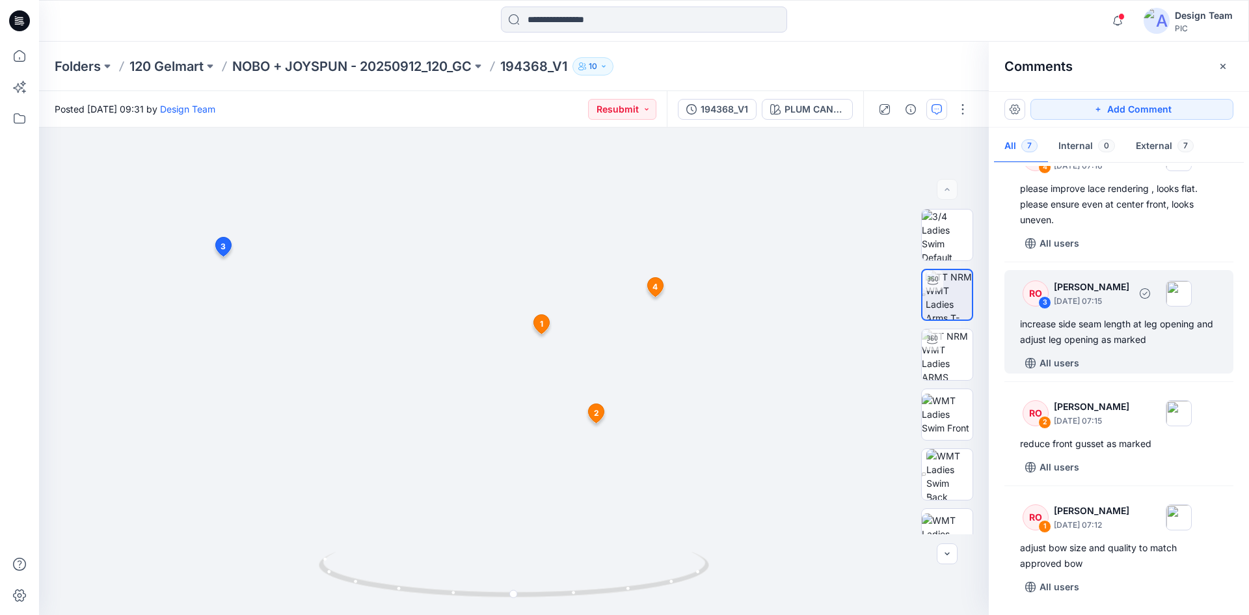
click at [1122, 351] on div "RO 3 Raquel Ortiz October 01, 2025 07:15 increase side seam length at leg openi…" at bounding box center [1119, 321] width 229 height 103
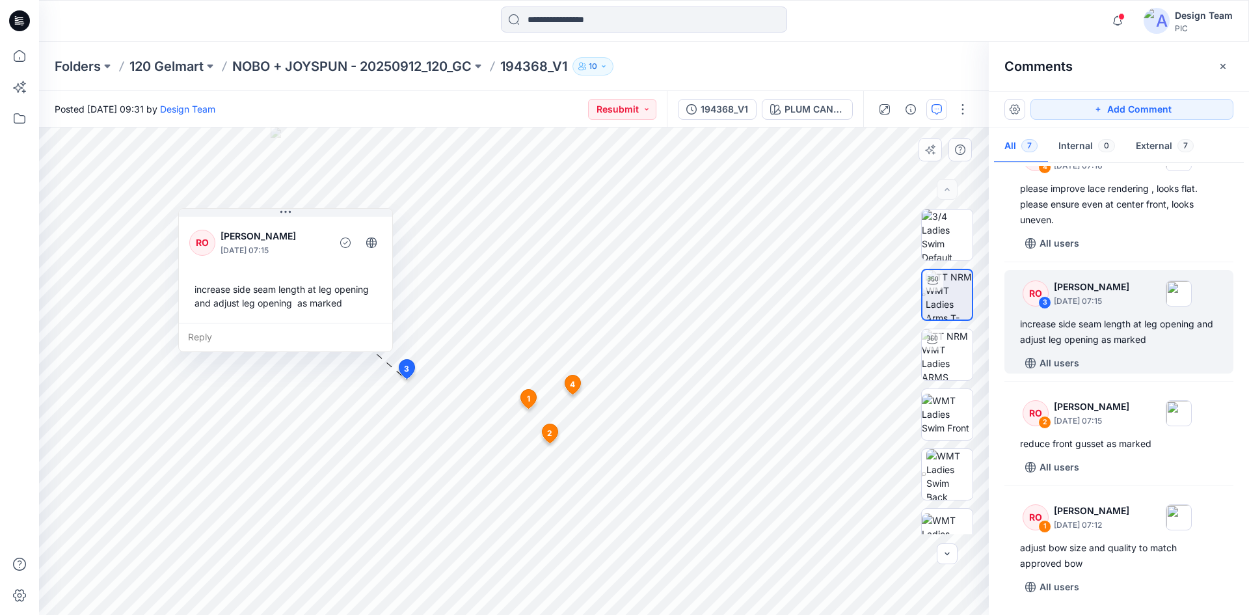
drag, startPoint x: 324, startPoint y: 303, endPoint x: 277, endPoint y: 284, distance: 50.8
click at [277, 284] on div "increase side seam length at leg opening and adjust leg opening as marked" at bounding box center [285, 296] width 193 height 38
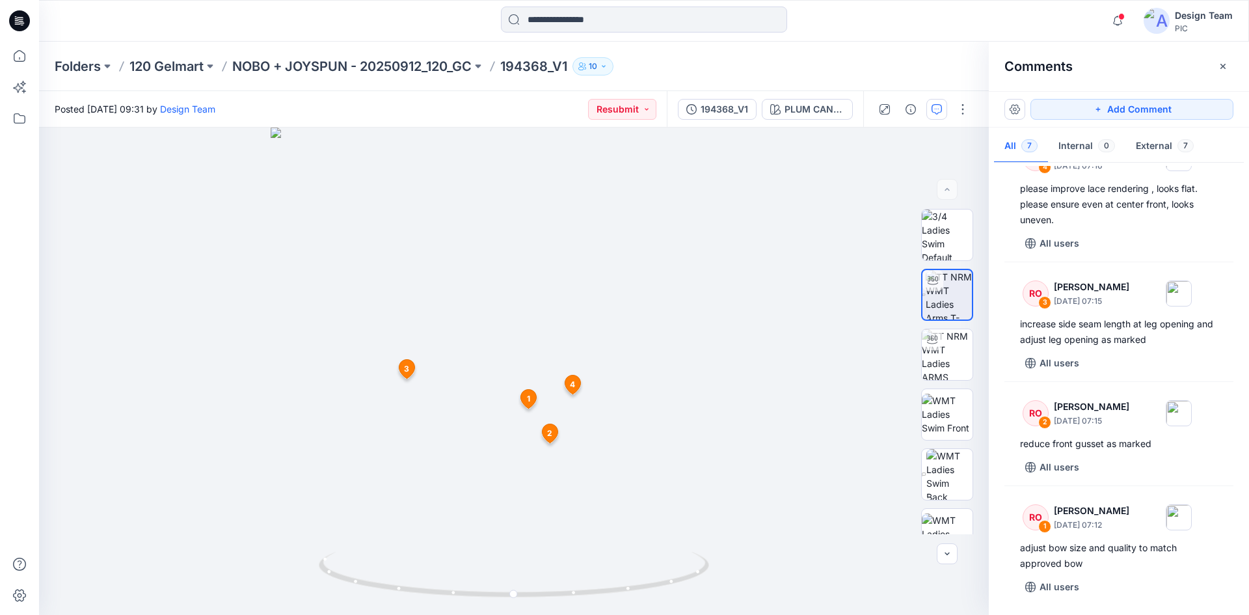
click at [487, 451] on div at bounding box center [514, 371] width 950 height 487
drag, startPoint x: 441, startPoint y: 457, endPoint x: 461, endPoint y: 353, distance: 105.9
click at [461, 353] on img at bounding box center [533, 159] width 1125 height 912
click at [273, 258] on span "3" at bounding box center [270, 255] width 5 height 12
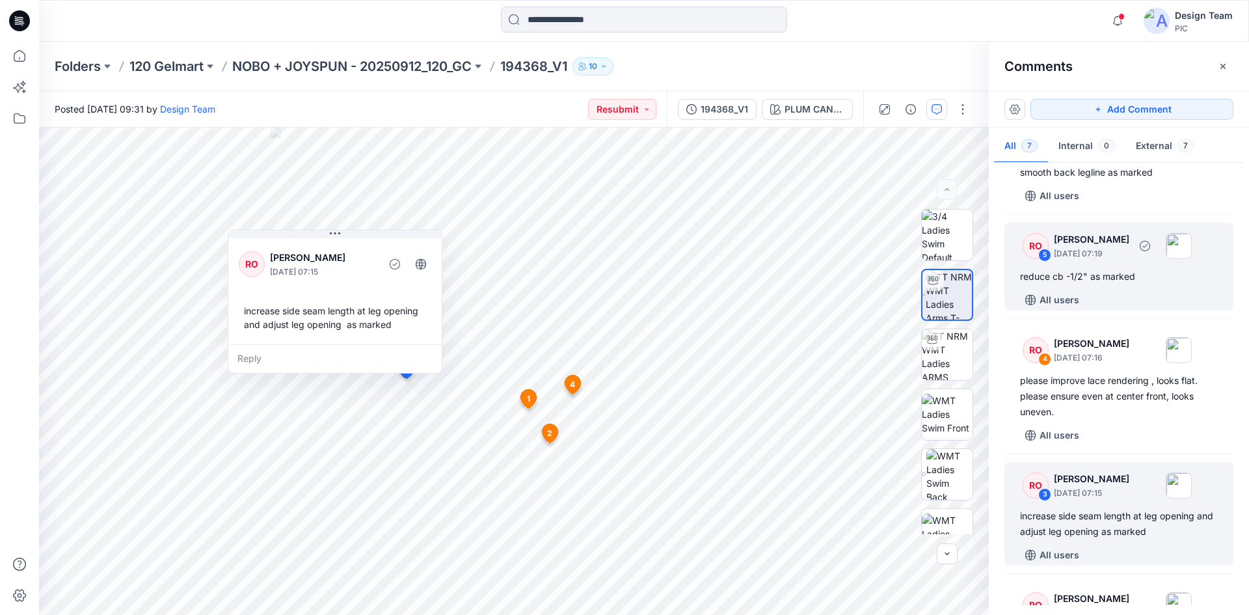
scroll to position [156, 0]
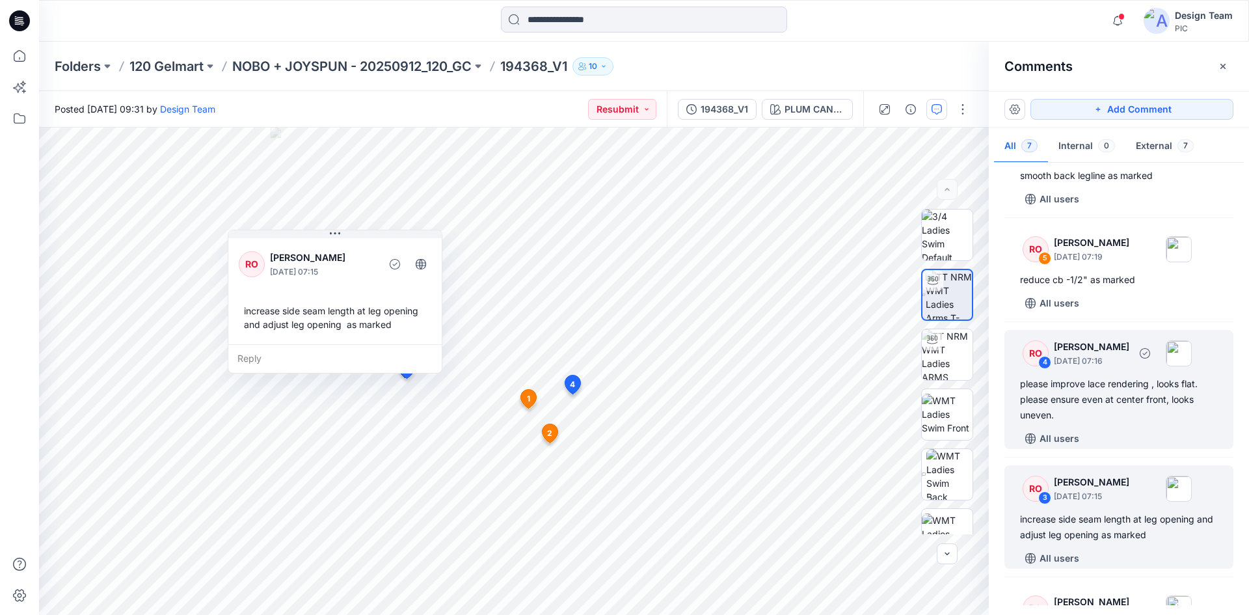
click at [1079, 389] on div "please improve lace rendering , looks flat. please ensure even at center front,…" at bounding box center [1119, 399] width 198 height 47
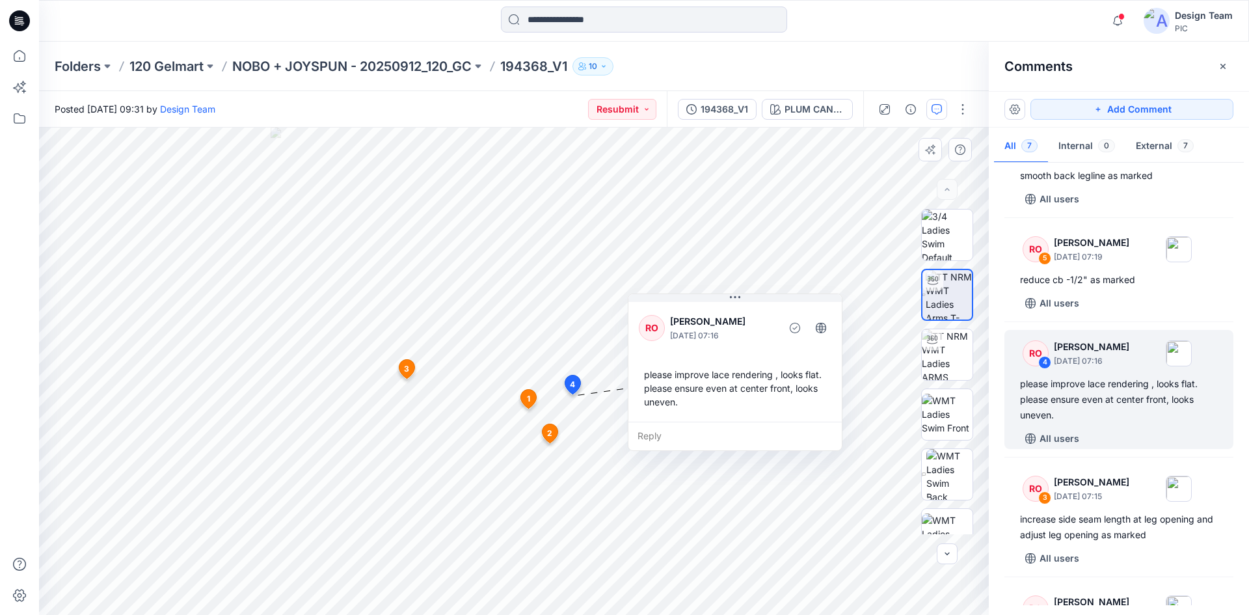
drag, startPoint x: 657, startPoint y: 498, endPoint x: 733, endPoint y: 391, distance: 131.3
click at [733, 391] on div "please improve lace rendering , looks flat. please ensure even at center front,…" at bounding box center [735, 387] width 193 height 51
click at [525, 400] on icon at bounding box center [529, 399] width 16 height 19
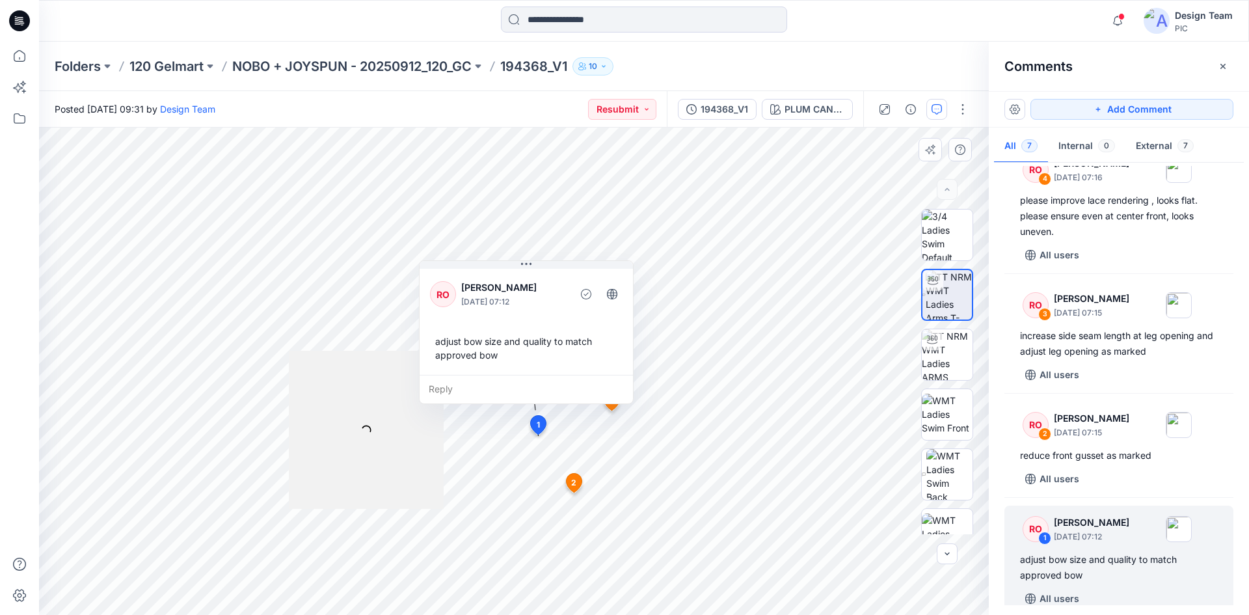
scroll to position [344, 0]
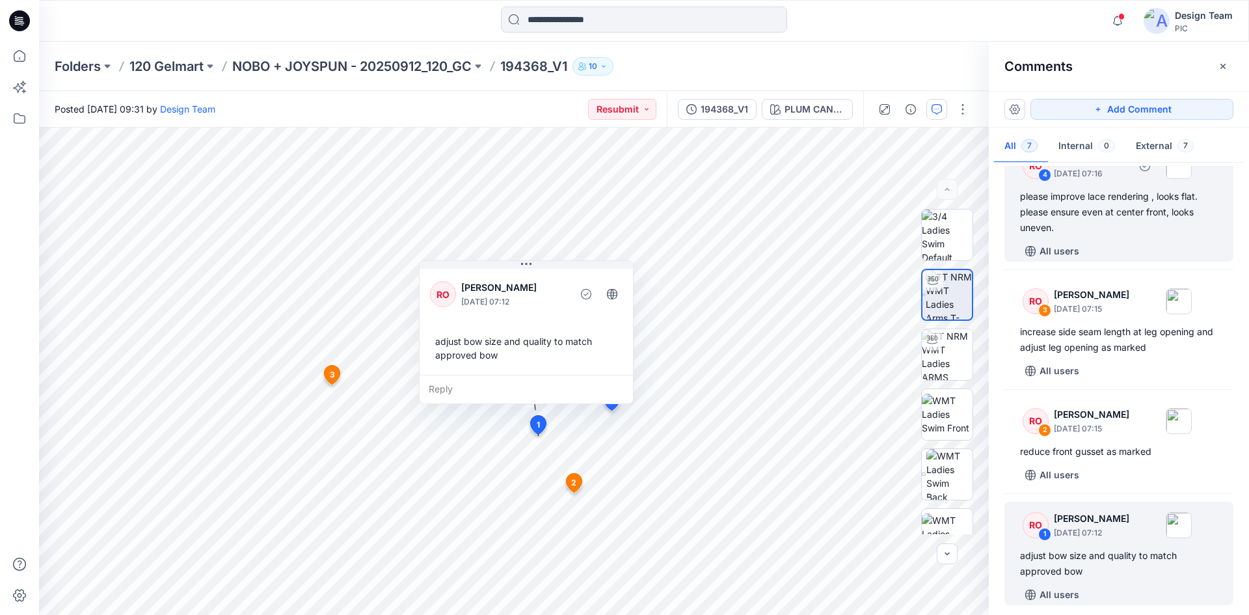
drag, startPoint x: 1106, startPoint y: 239, endPoint x: 1115, endPoint y: 236, distance: 10.3
click at [1106, 238] on div "RO 4 Raquel Ortiz October 01, 2025 07:16 please improve lace rendering , looks …" at bounding box center [1119, 202] width 229 height 119
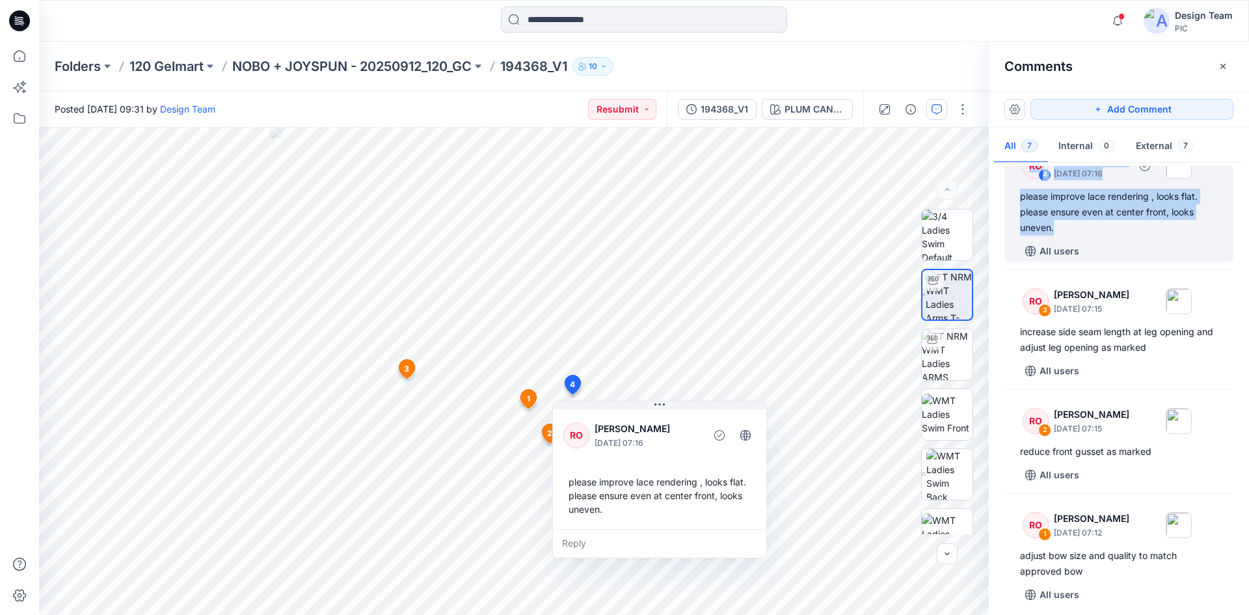
scroll to position [320, 0]
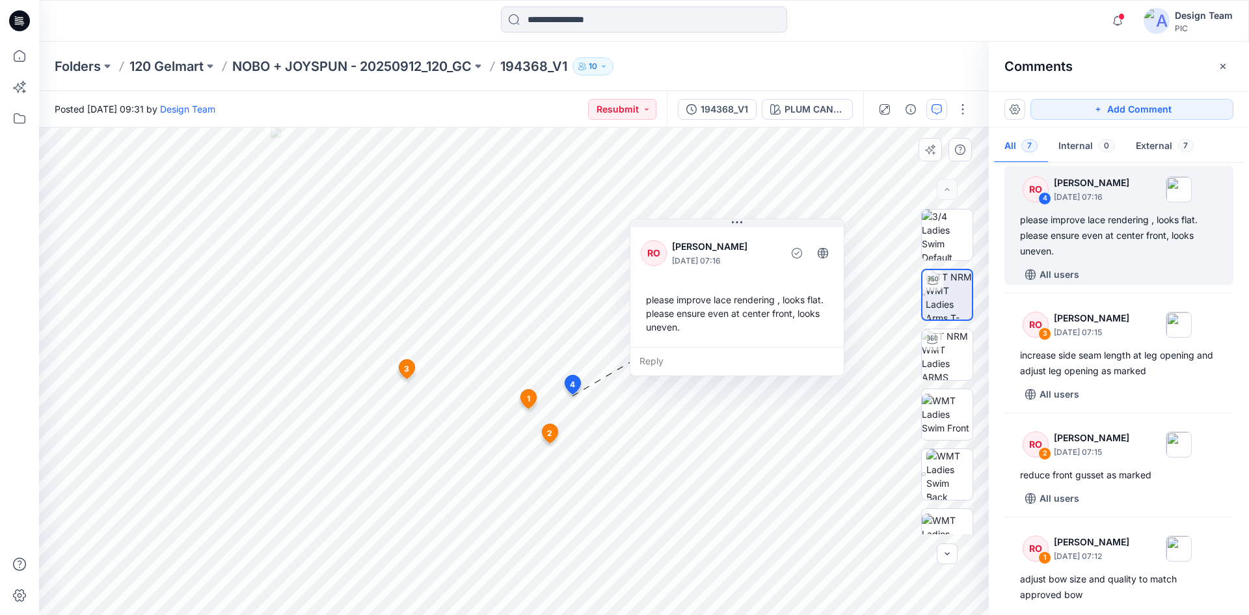
drag, startPoint x: 661, startPoint y: 470, endPoint x: 738, endPoint y: 290, distance: 196.8
click at [738, 290] on div "please improve lace rendering , looks flat. please ensure even at center front,…" at bounding box center [737, 313] width 193 height 51
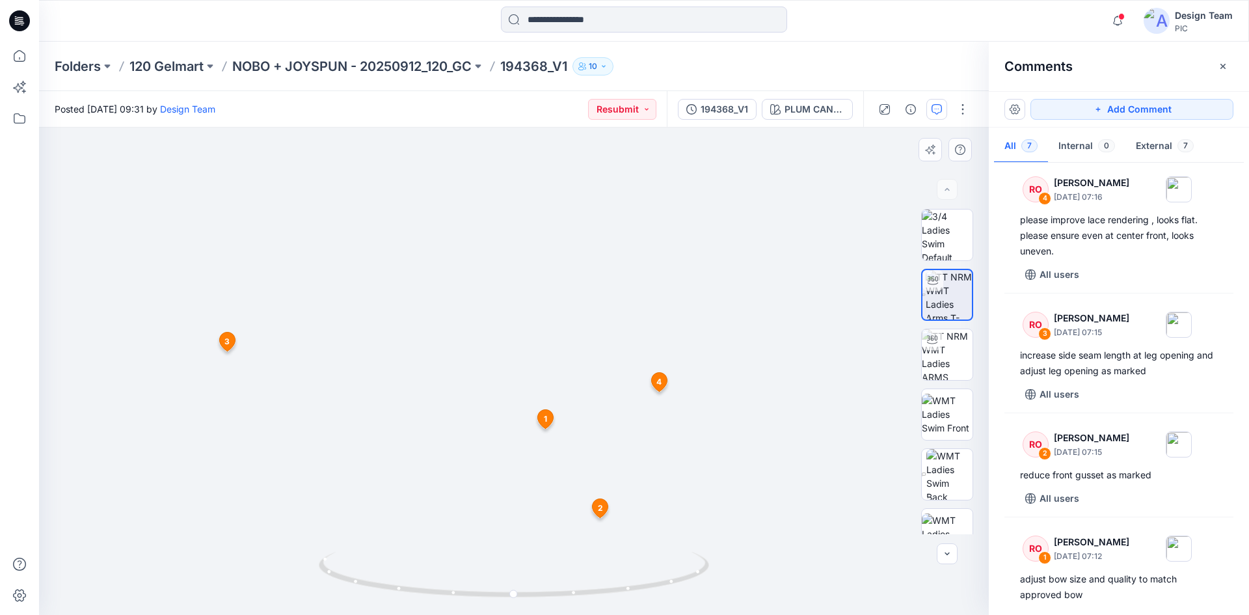
drag, startPoint x: 517, startPoint y: 399, endPoint x: 522, endPoint y: 262, distance: 137.4
click at [522, 252] on img at bounding box center [508, 156] width 1269 height 919
click at [554, 307] on span "1" at bounding box center [553, 307] width 3 height 12
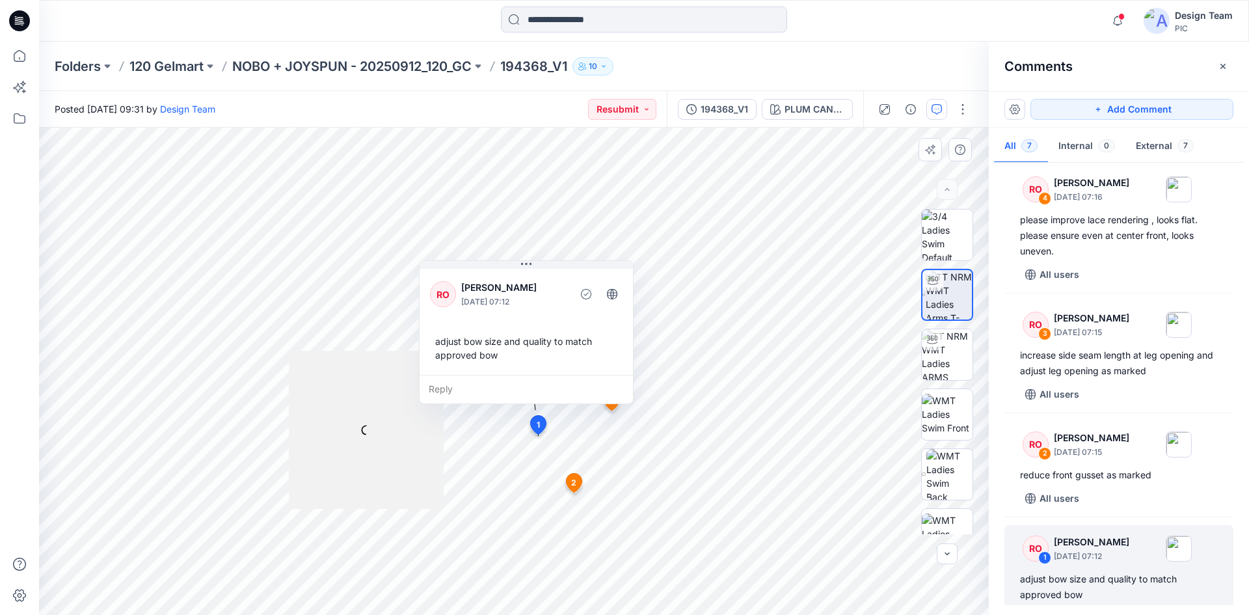
scroll to position [344, 0]
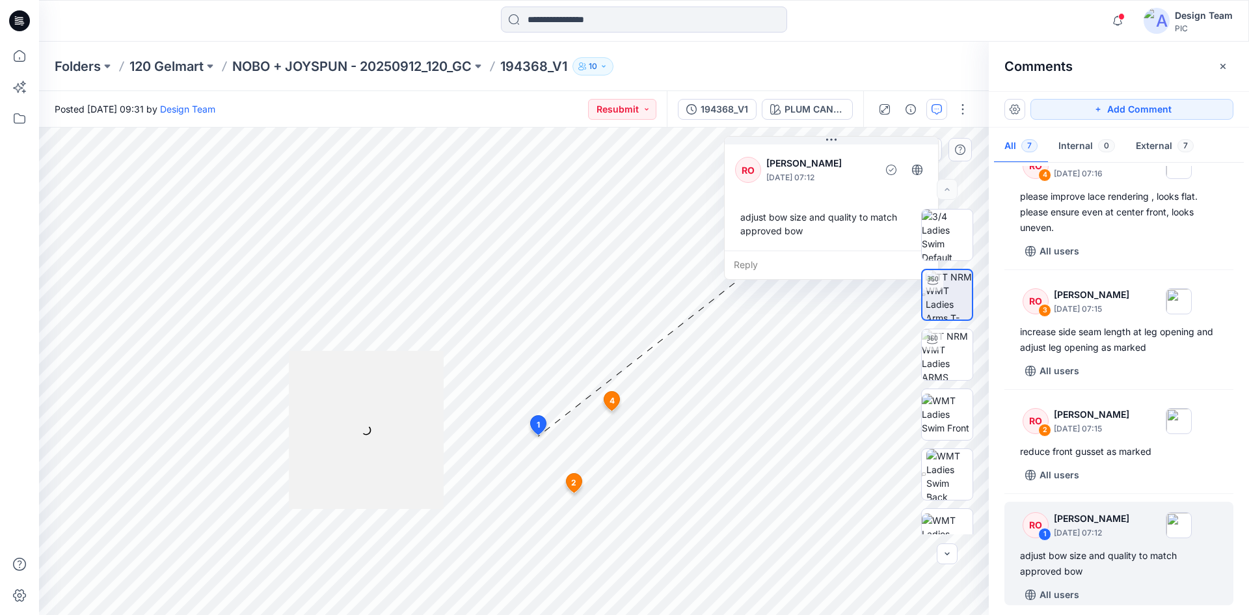
drag, startPoint x: 502, startPoint y: 288, endPoint x: 812, endPoint y: 167, distance: 333.4
click at [812, 167] on p "[PERSON_NAME]" at bounding box center [820, 164] width 106 height 16
click at [577, 482] on span "2" at bounding box center [573, 483] width 5 height 12
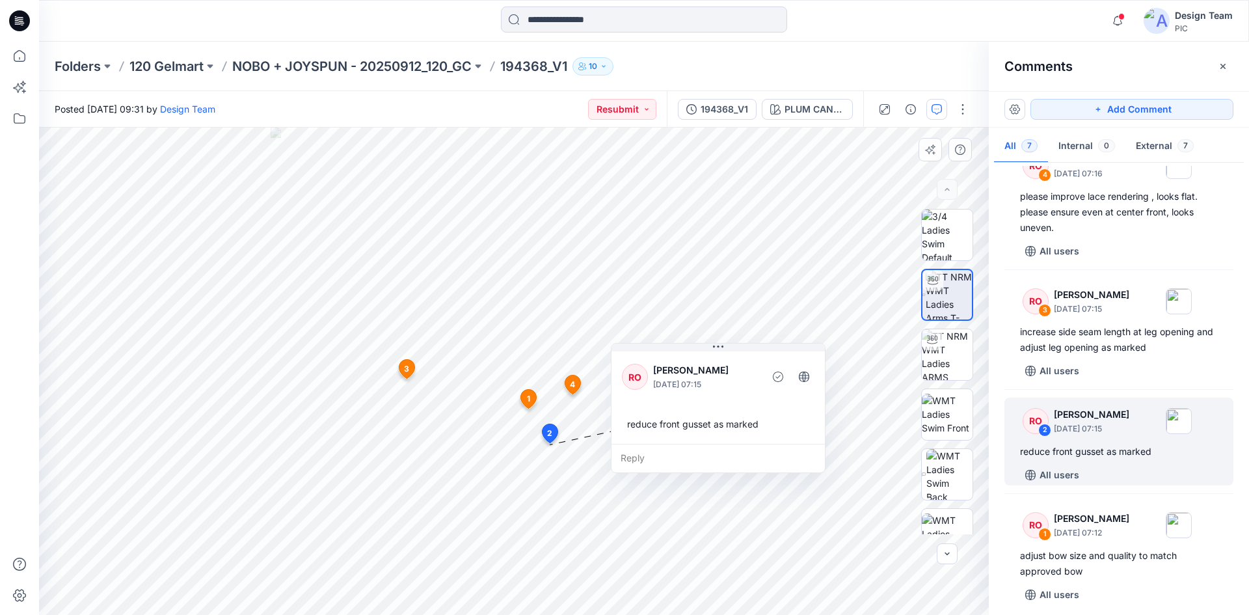
click at [571, 386] on span "4" at bounding box center [572, 385] width 5 height 12
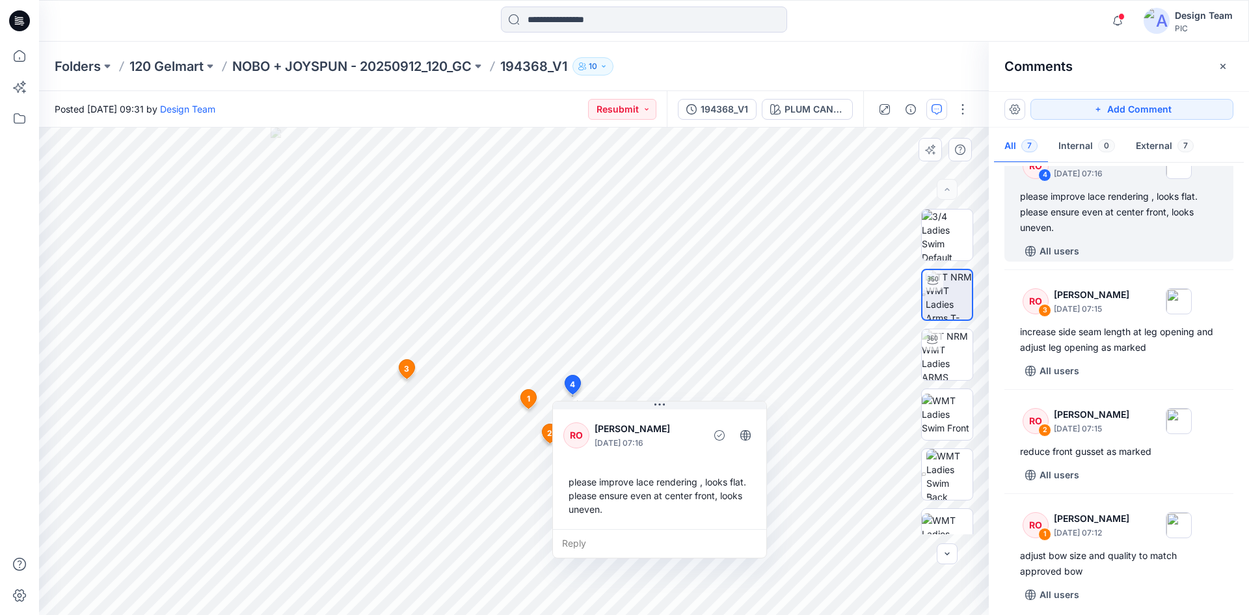
scroll to position [320, 0]
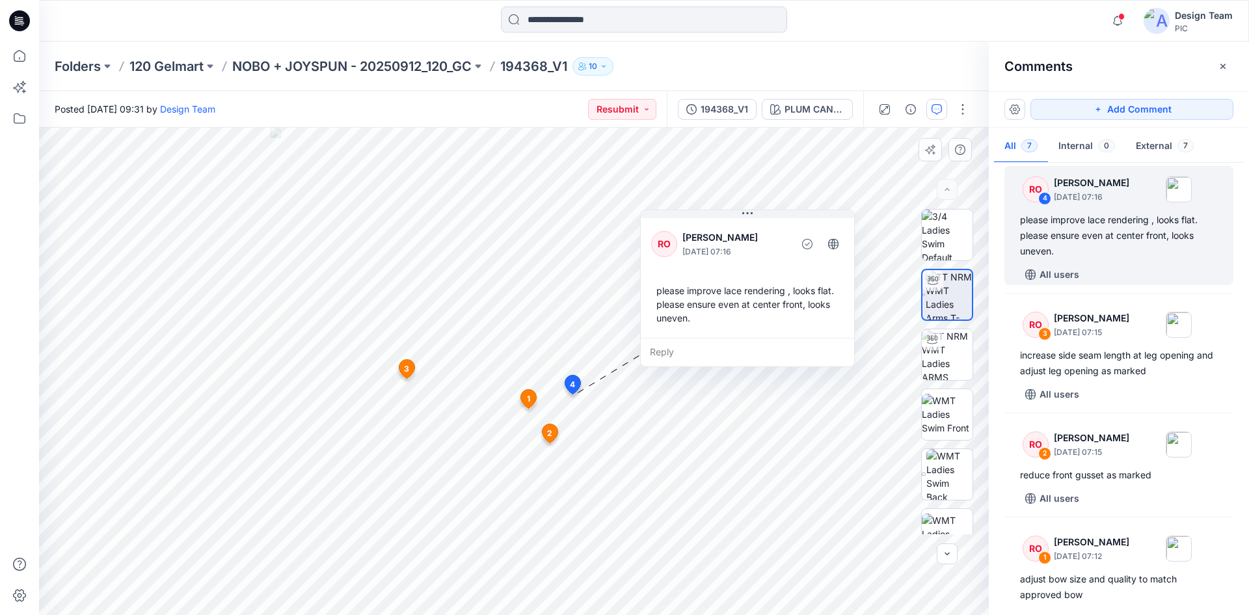
drag, startPoint x: 648, startPoint y: 474, endPoint x: 736, endPoint y: 283, distance: 210.5
click at [736, 283] on div "please improve lace rendering , looks flat. please ensure even at center front,…" at bounding box center [747, 304] width 193 height 51
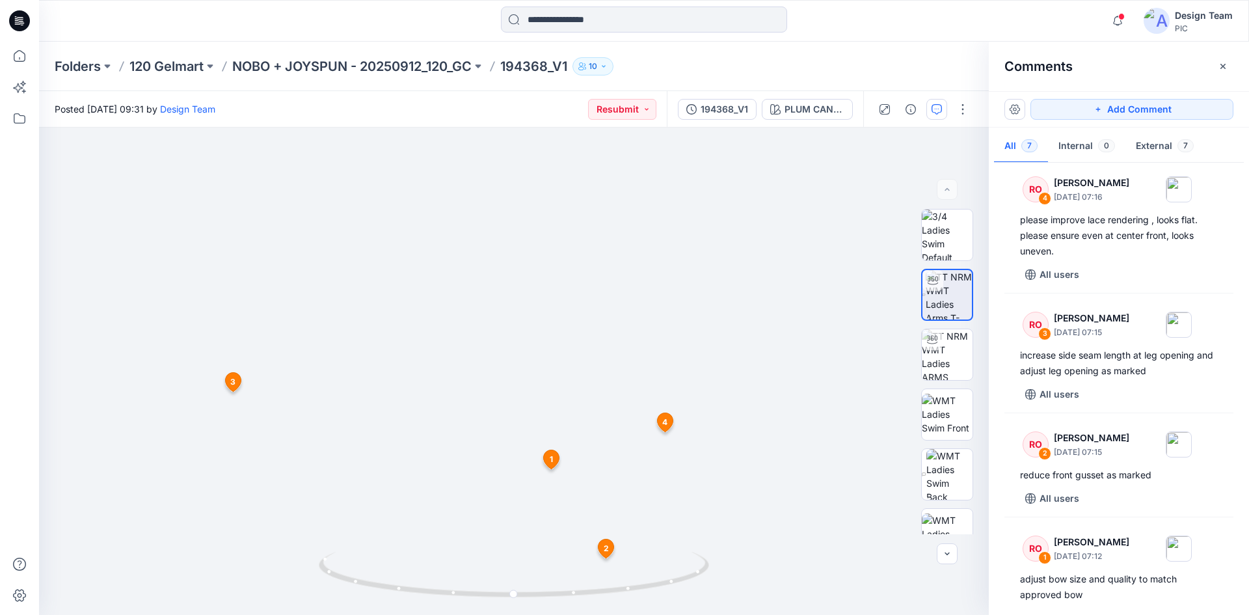
click at [428, 29] on div at bounding box center [644, 21] width 605 height 29
drag, startPoint x: 504, startPoint y: 490, endPoint x: 510, endPoint y: 405, distance: 84.8
click at [510, 405] on img at bounding box center [520, 133] width 1269 height 965
click at [558, 368] on span "1" at bounding box center [557, 368] width 3 height 12
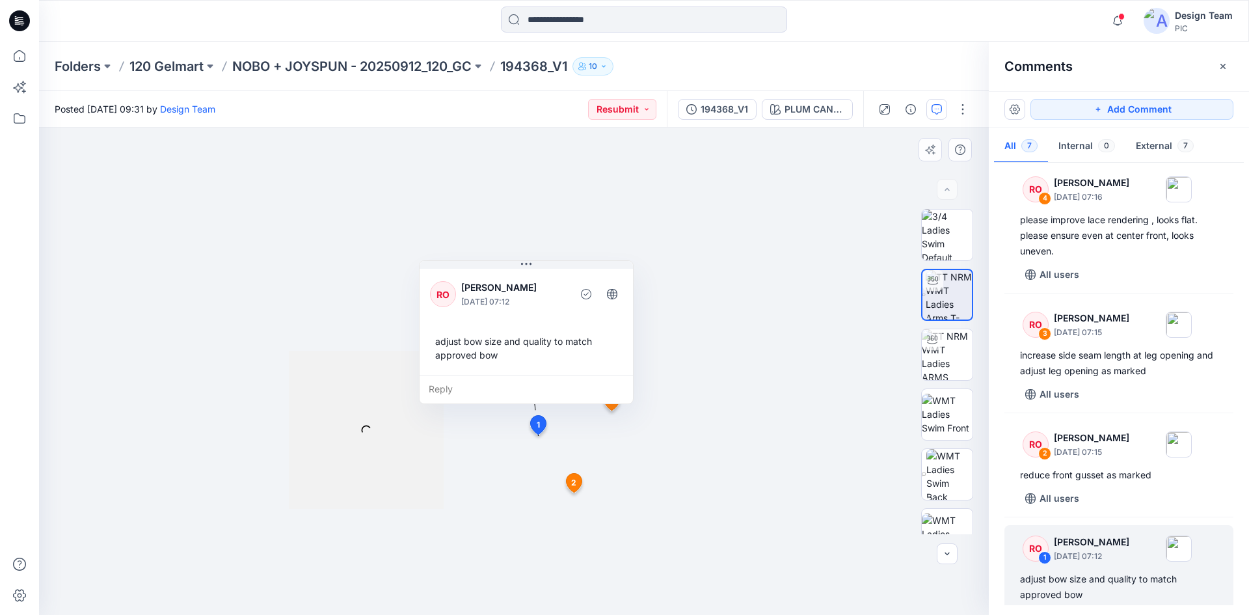
scroll to position [344, 0]
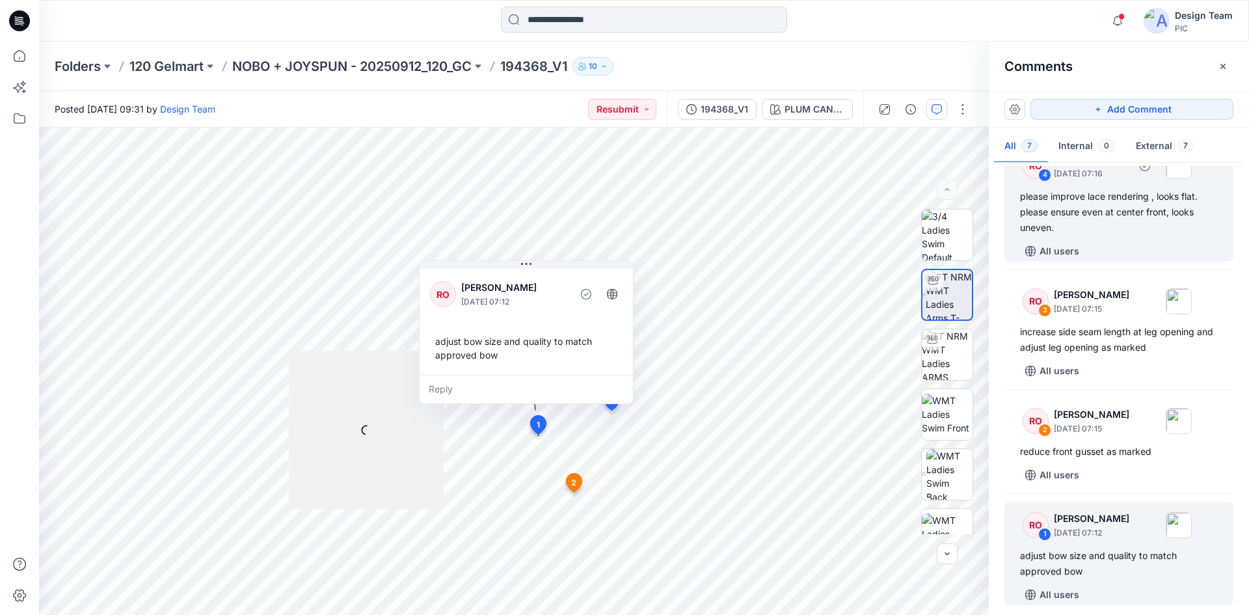
click at [1125, 211] on div "please improve lace rendering , looks flat. please ensure even at center front,…" at bounding box center [1119, 212] width 198 height 47
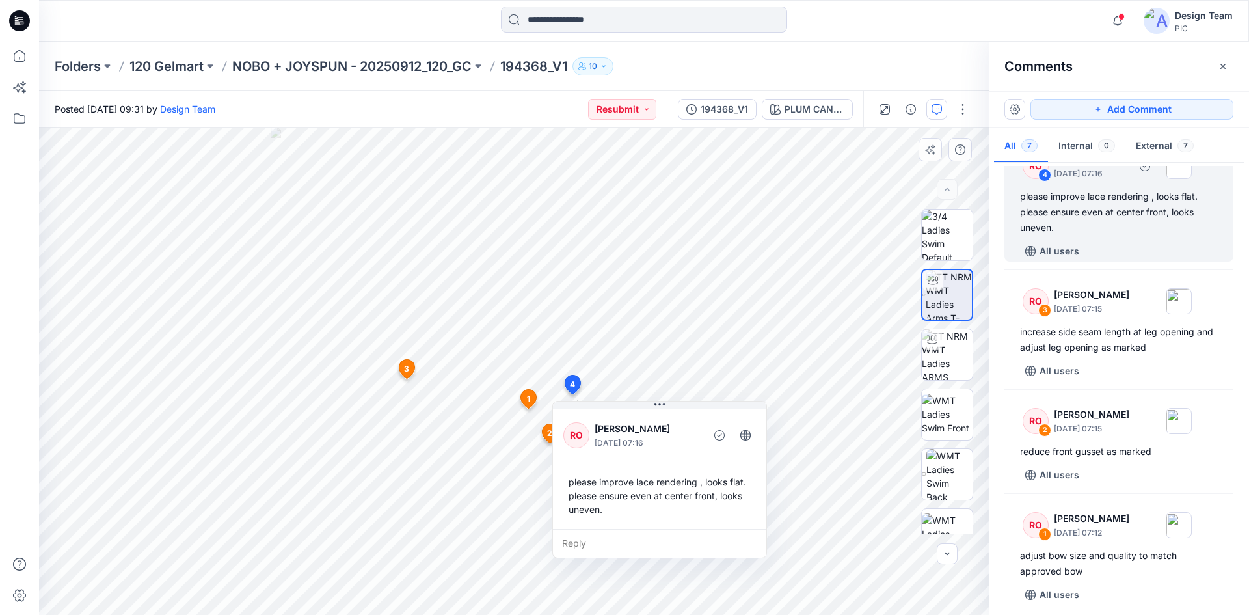
scroll to position [320, 0]
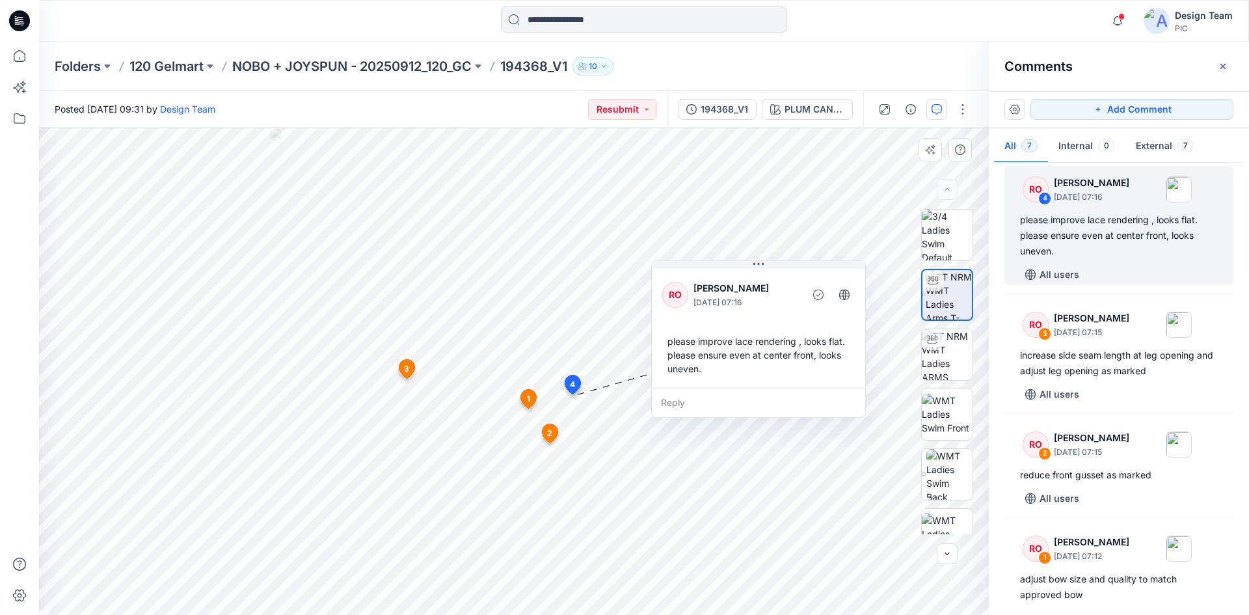
drag, startPoint x: 635, startPoint y: 436, endPoint x: 734, endPoint y: 295, distance: 171.9
click at [734, 296] on p "October 01, 2025 07:16" at bounding box center [747, 302] width 106 height 13
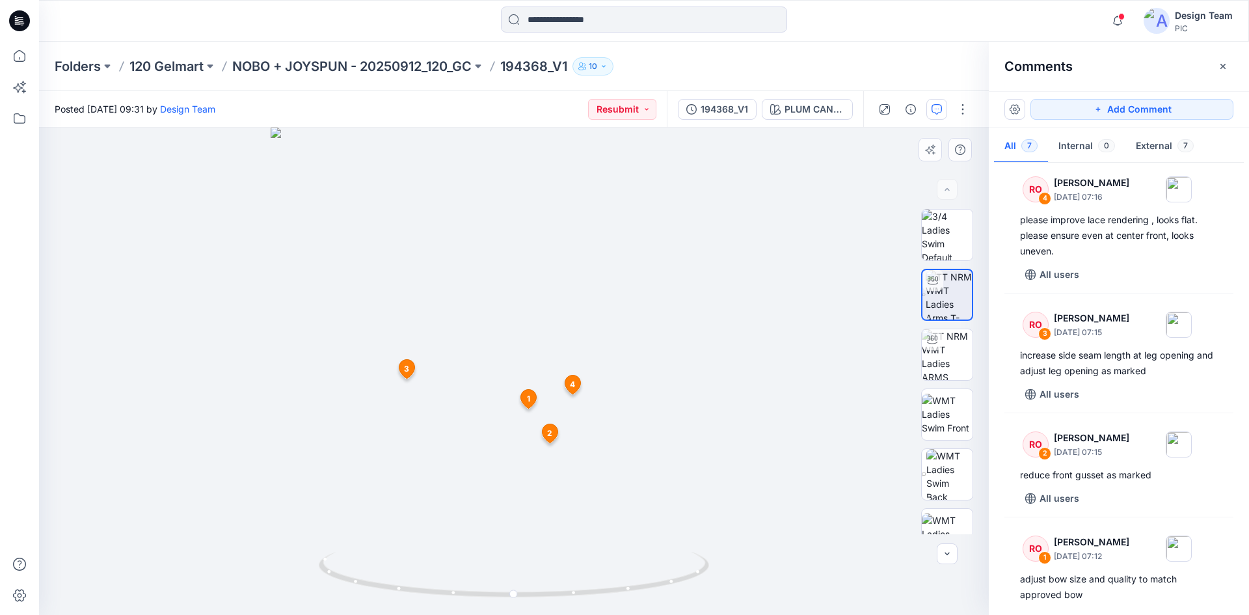
click at [517, 417] on div at bounding box center [514, 371] width 950 height 487
drag, startPoint x: 499, startPoint y: 398, endPoint x: 507, endPoint y: 254, distance: 144.0
click at [507, 254] on img at bounding box center [521, 105] width 1269 height 1020
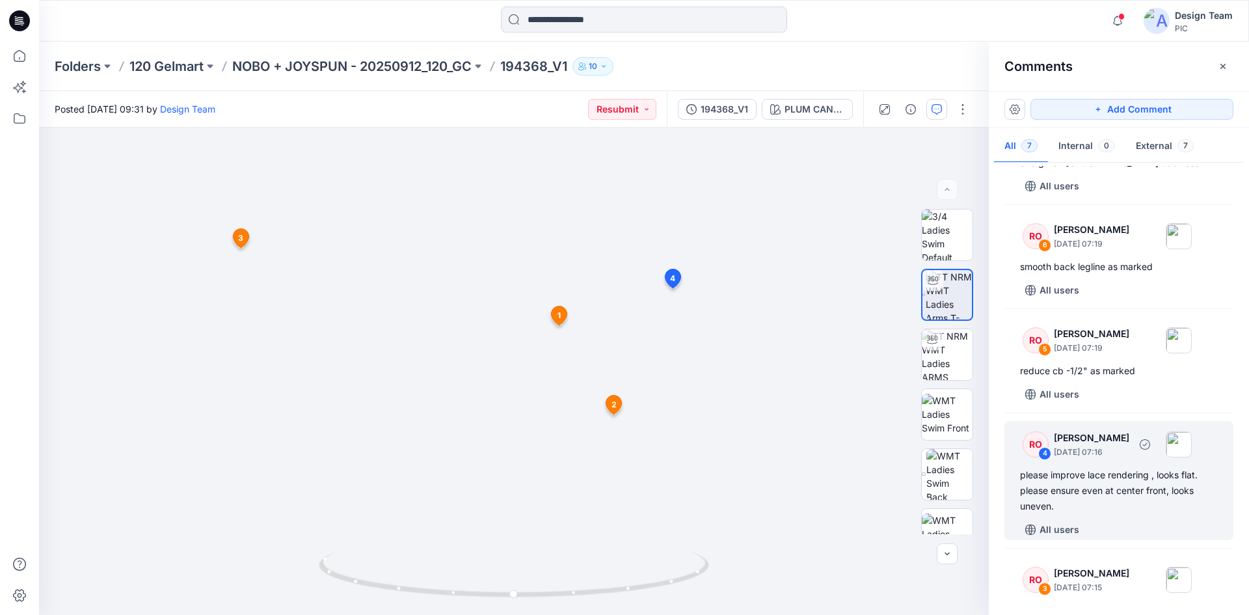
scroll to position [130, 0]
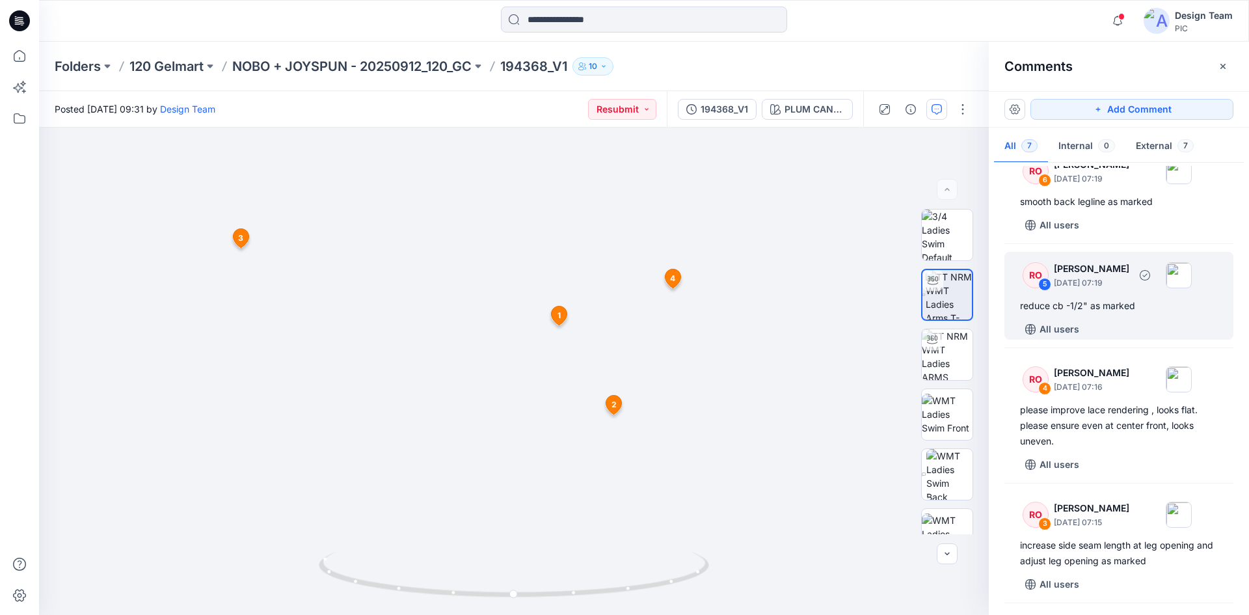
click at [1115, 313] on div "reduce cb -1/2" as marked" at bounding box center [1119, 306] width 198 height 16
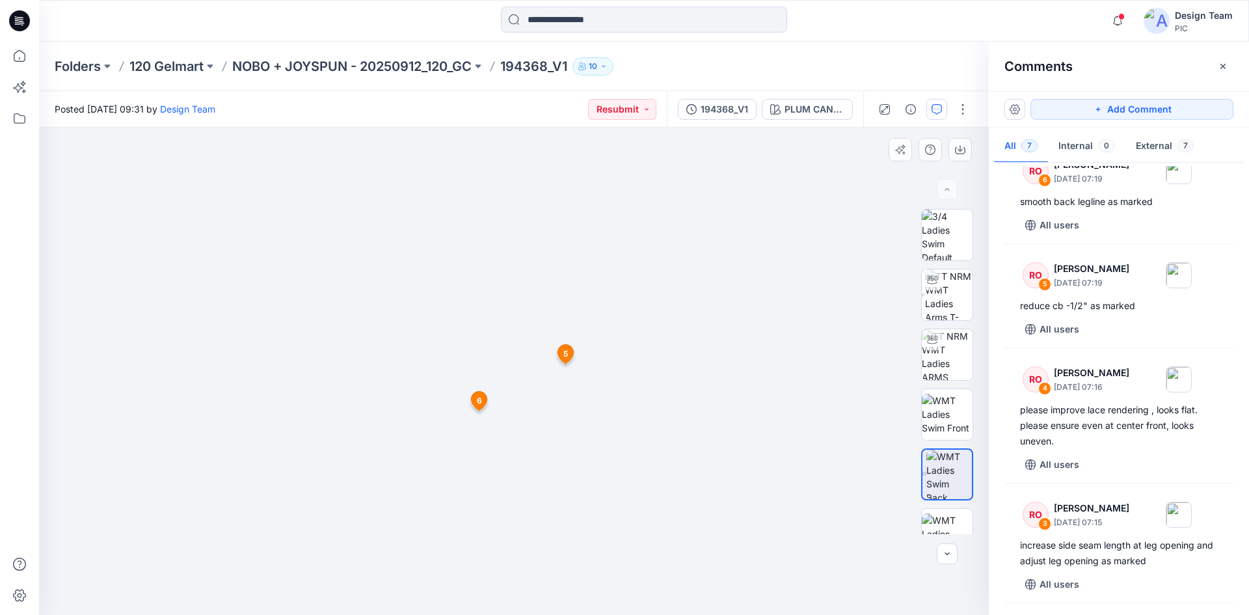
drag, startPoint x: 513, startPoint y: 491, endPoint x: 534, endPoint y: 307, distance: 184.8
click at [534, 307] on img at bounding box center [514, 200] width 846 height 832
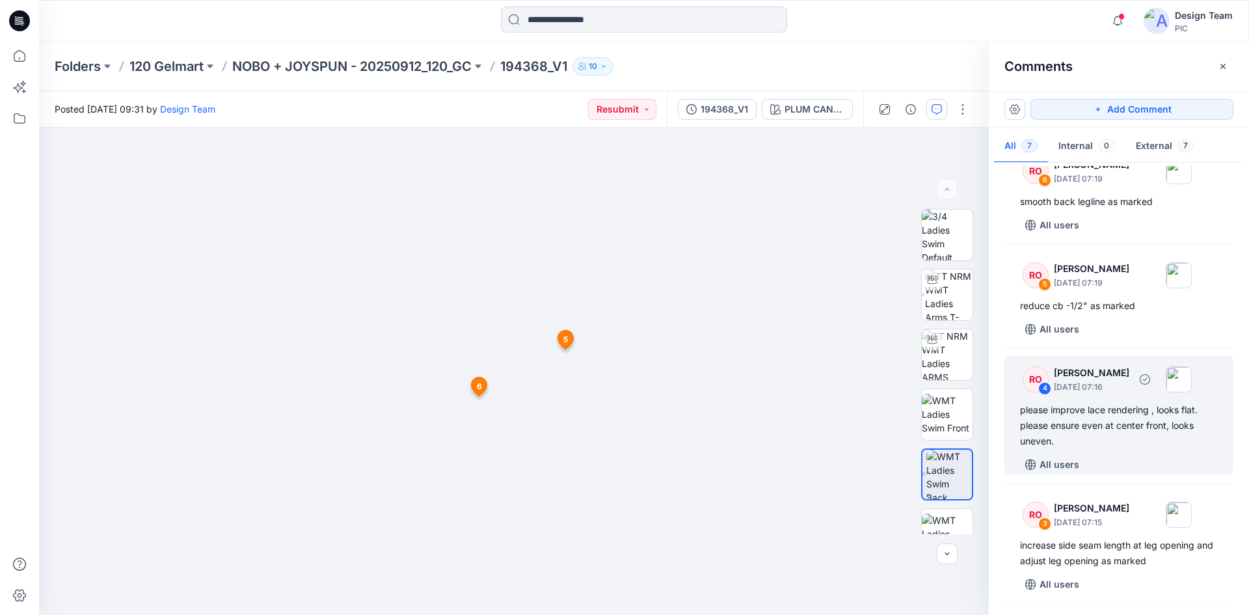
scroll to position [0, 0]
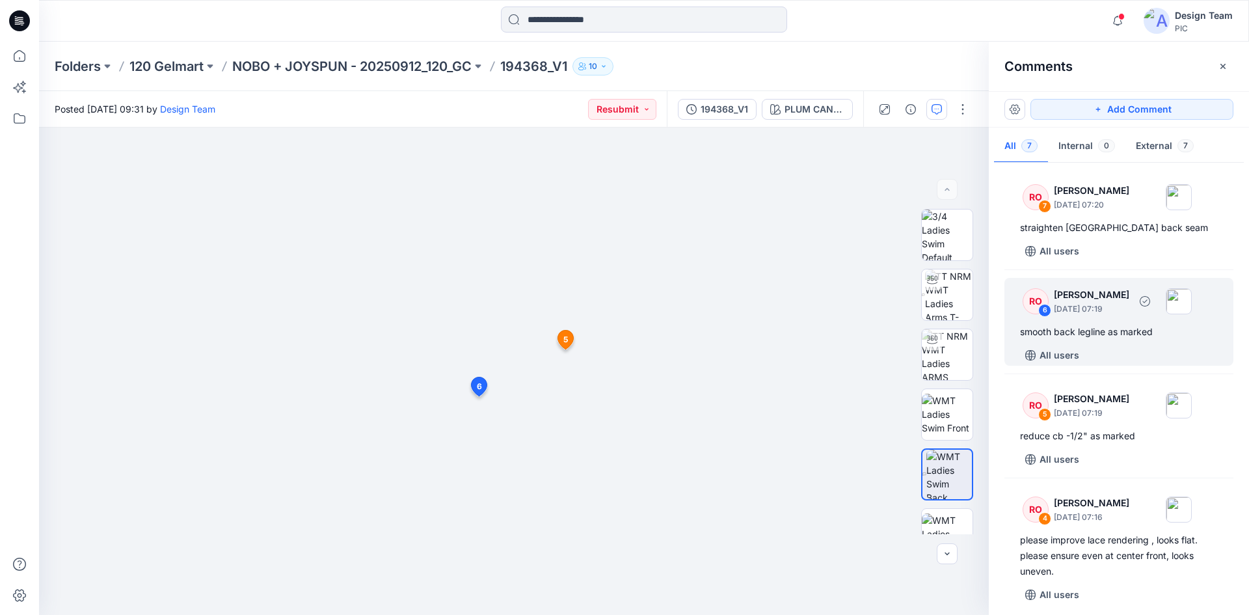
click at [1115, 355] on div "All users" at bounding box center [1126, 355] width 213 height 21
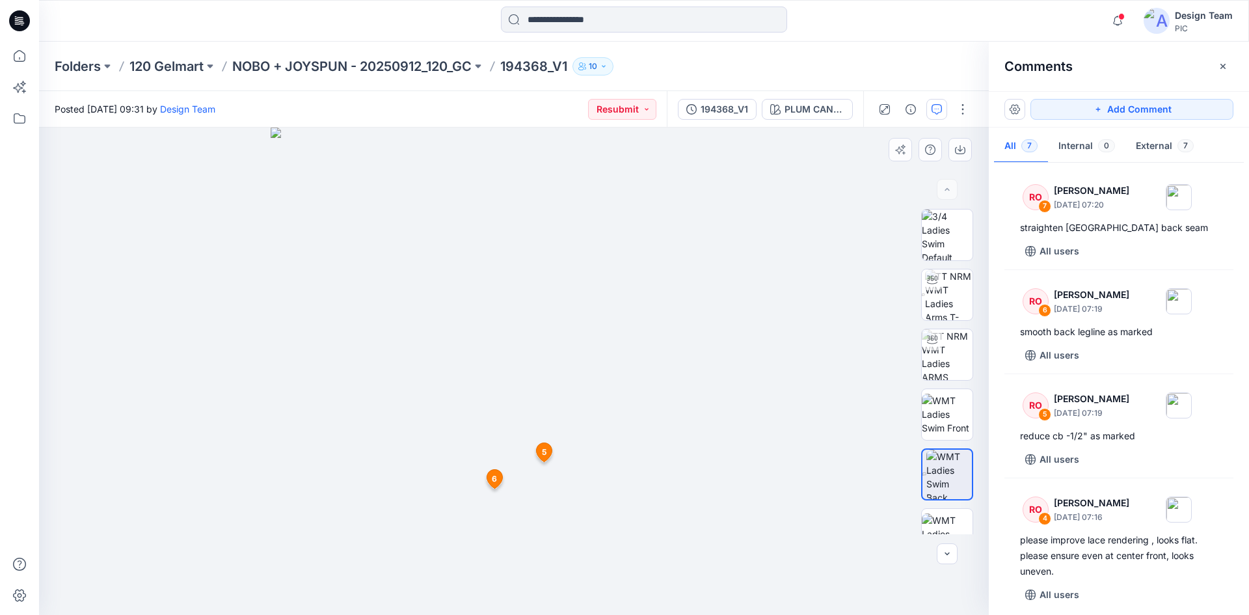
click at [513, 500] on img at bounding box center [514, 371] width 487 height 487
click at [501, 437] on img at bounding box center [514, 371] width 487 height 487
click at [509, 431] on img at bounding box center [514, 371] width 487 height 487
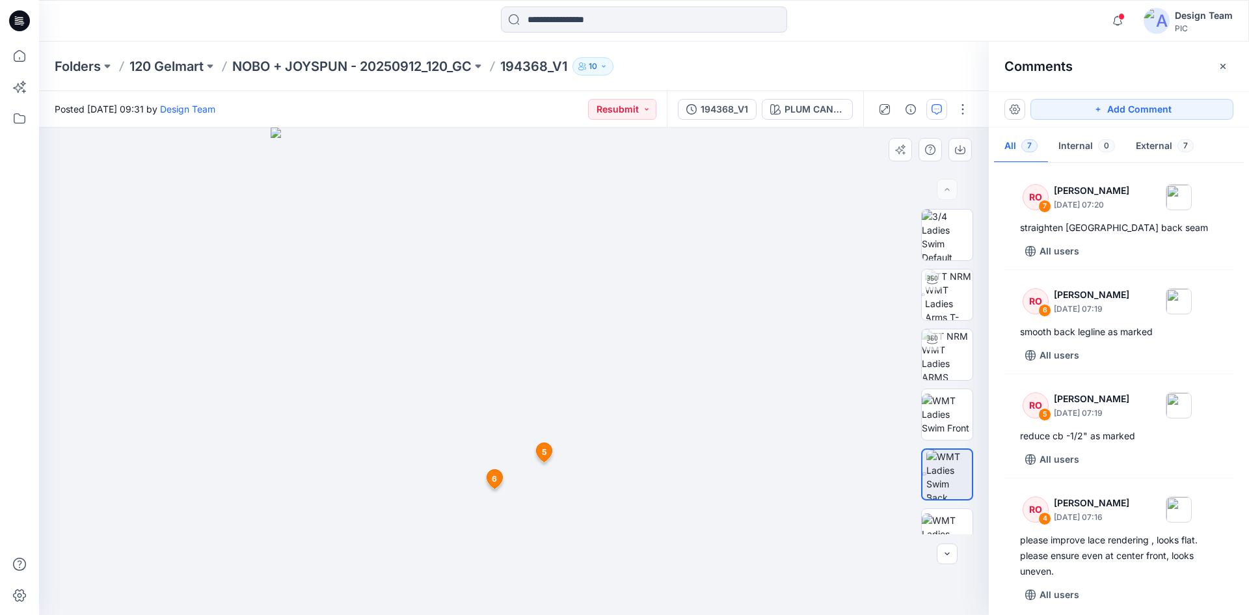
click at [509, 429] on img at bounding box center [514, 371] width 487 height 487
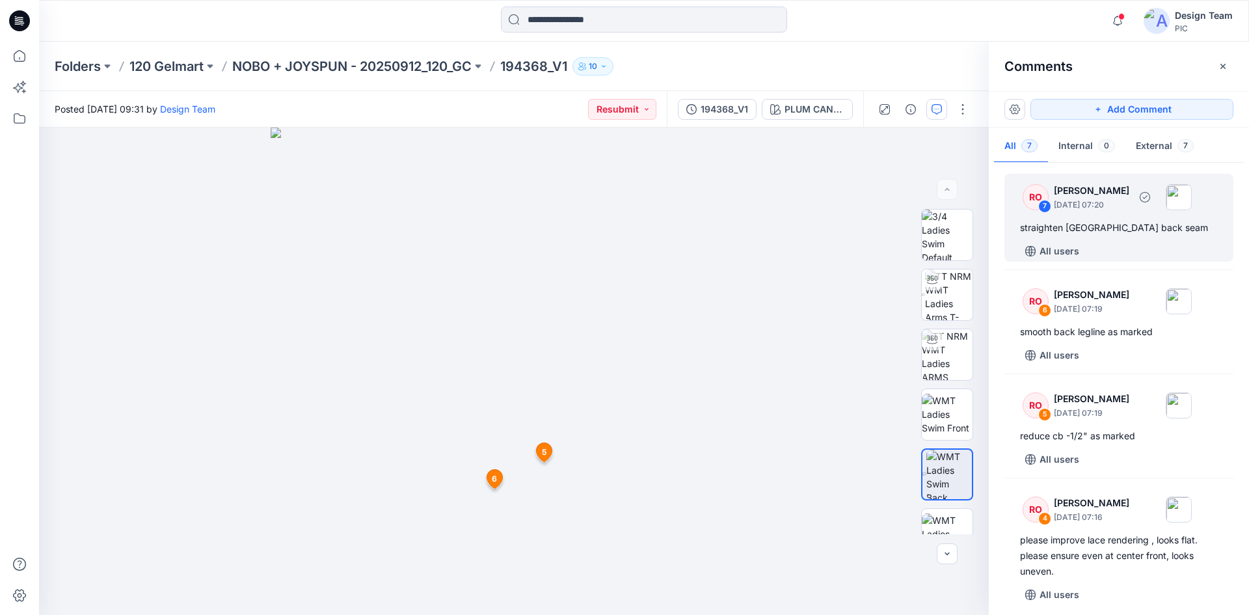
click at [1120, 249] on div "All users" at bounding box center [1126, 251] width 213 height 21
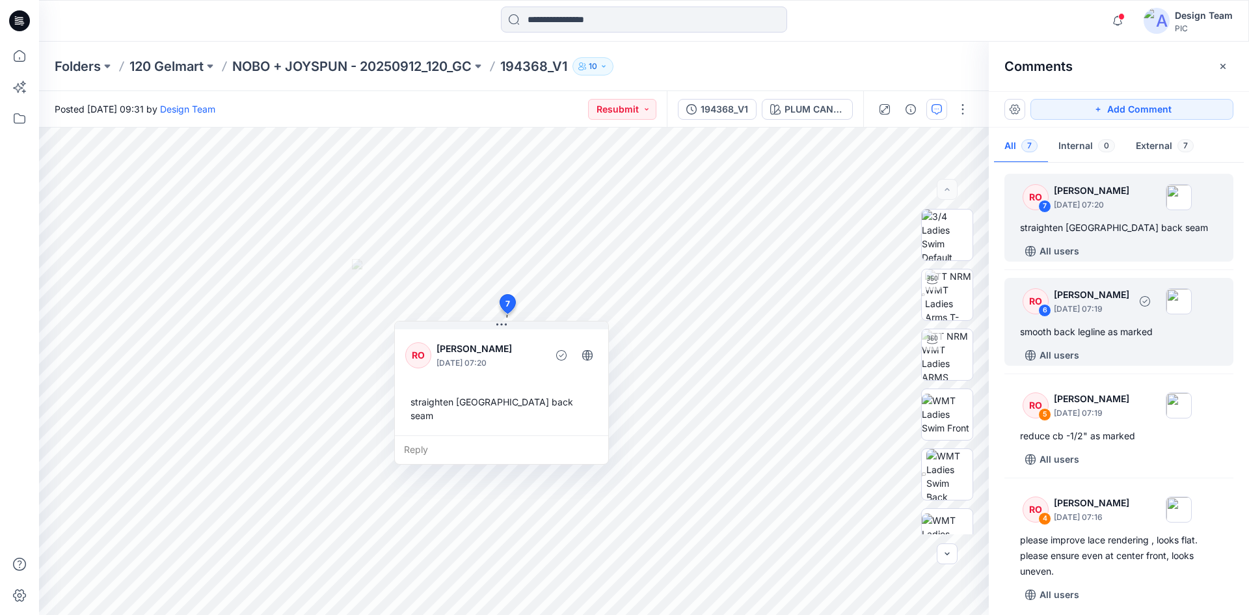
click at [1127, 345] on div "All users" at bounding box center [1126, 355] width 213 height 21
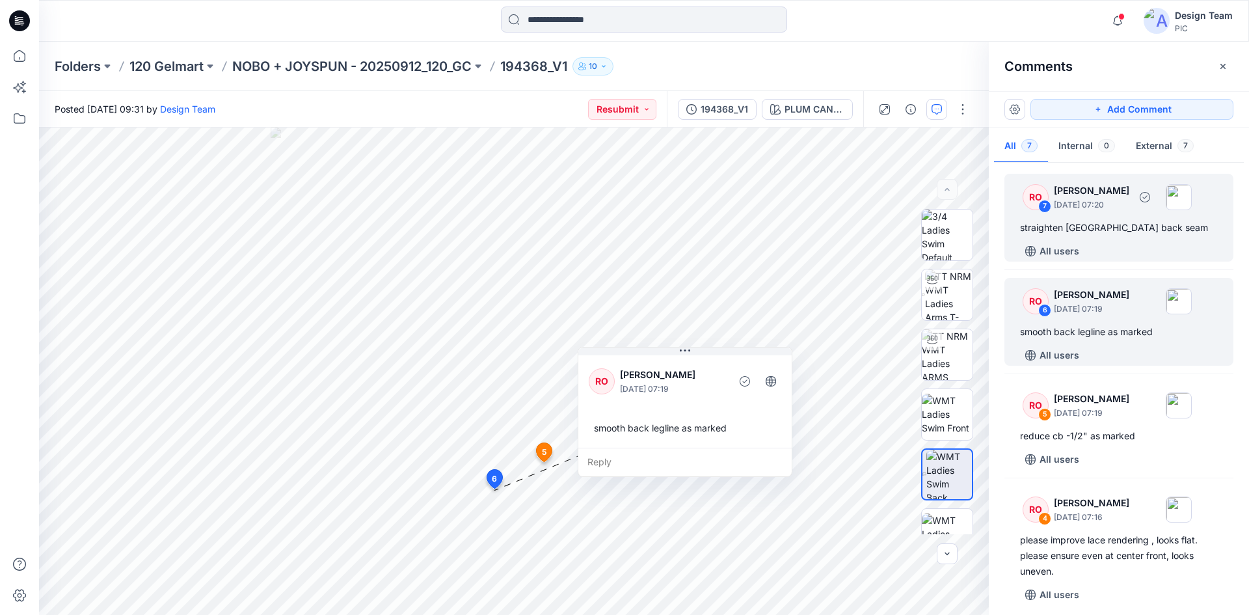
click at [1119, 243] on div "All users" at bounding box center [1126, 251] width 213 height 21
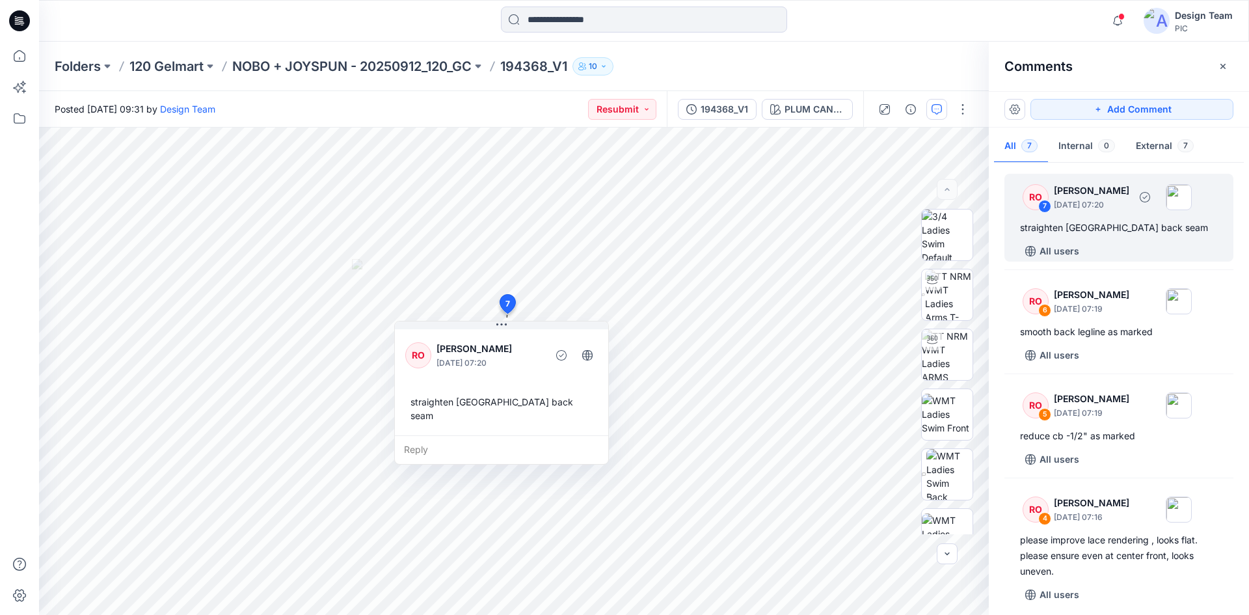
click at [1103, 234] on div "straighten lace center back seam" at bounding box center [1119, 228] width 198 height 16
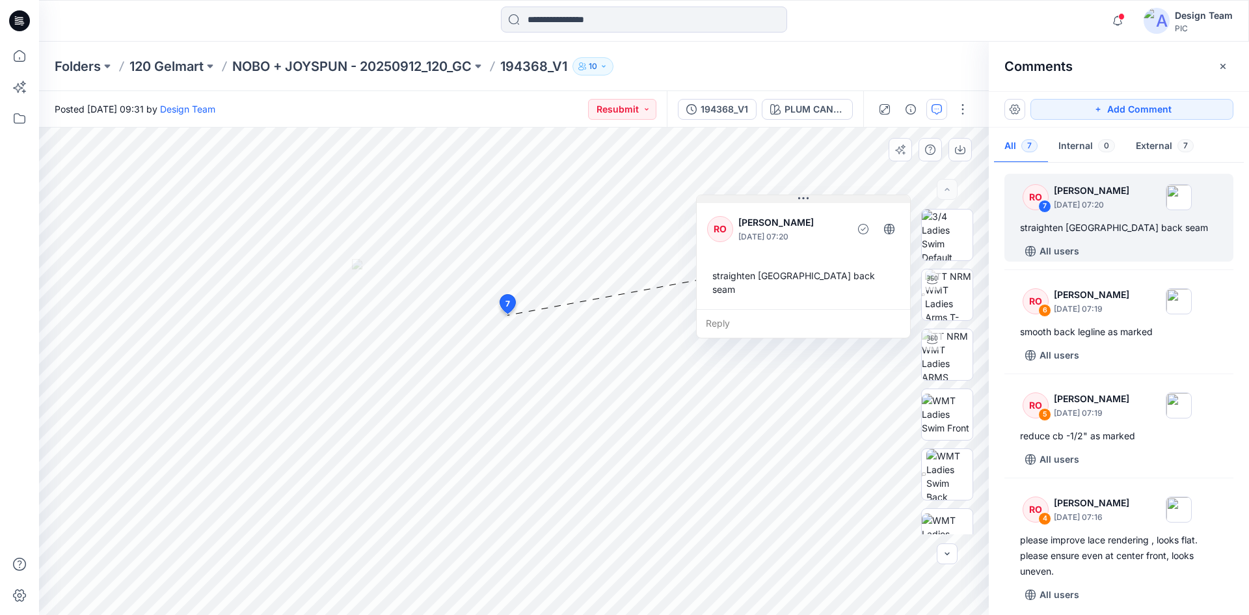
drag, startPoint x: 510, startPoint y: 326, endPoint x: 811, endPoint y: 200, distance: 327.3
click at [811, 200] on button at bounding box center [803, 199] width 213 height 8
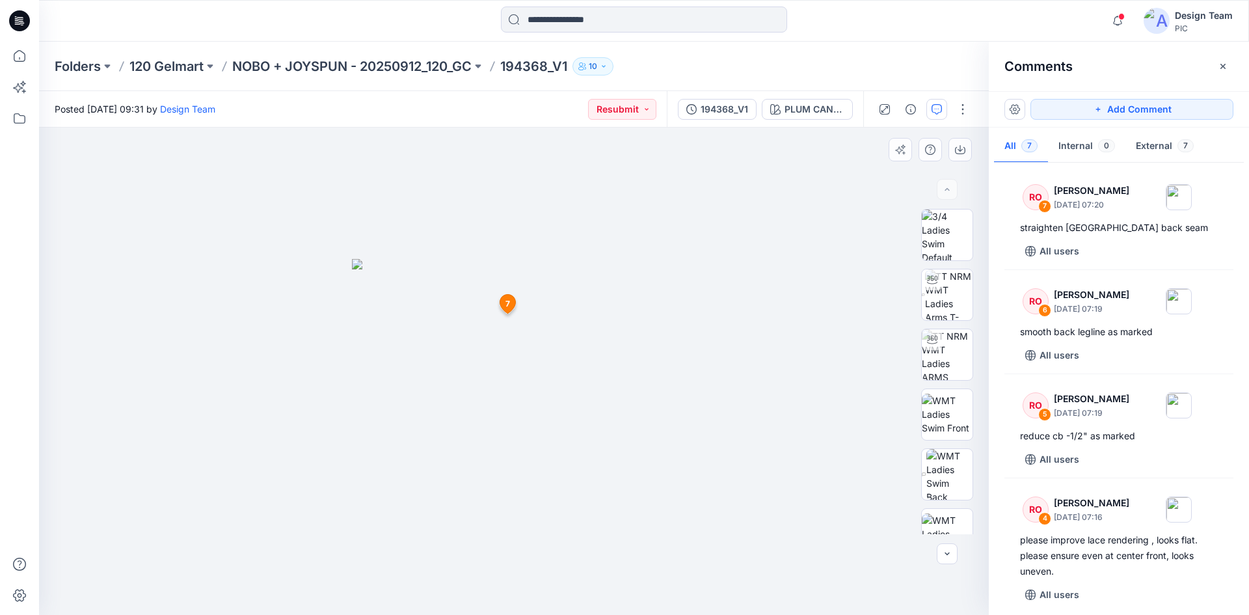
click at [513, 333] on img at bounding box center [514, 437] width 324 height 357
click at [514, 333] on img at bounding box center [514, 437] width 324 height 357
click at [528, 314] on img at bounding box center [514, 437] width 324 height 357
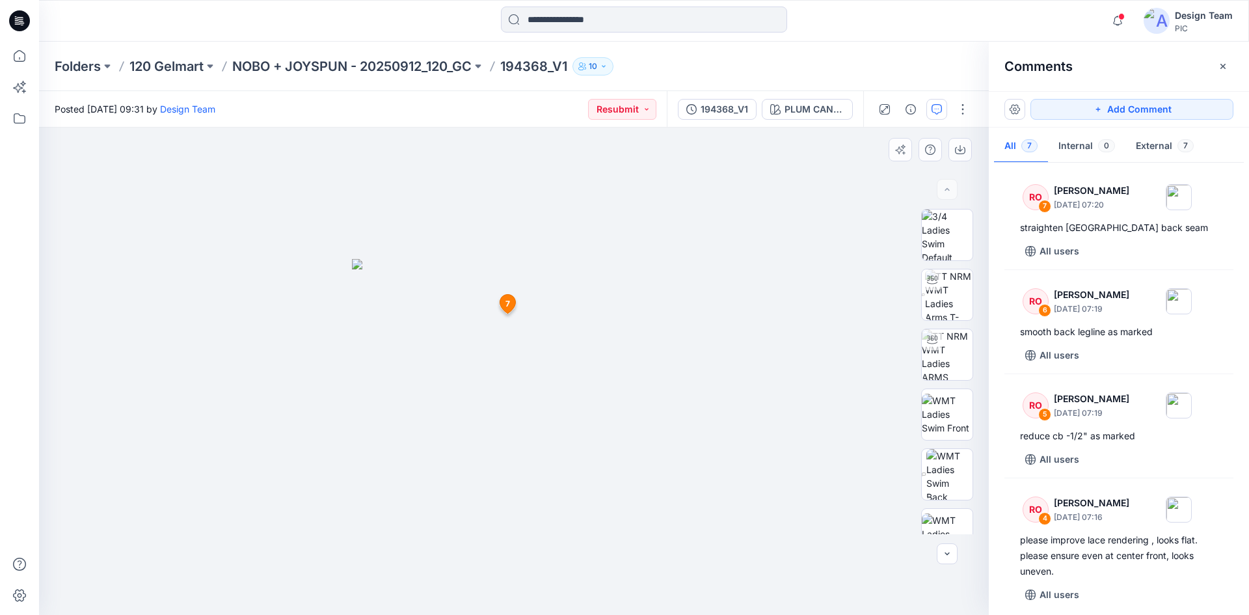
click at [524, 310] on img at bounding box center [514, 437] width 324 height 357
click at [519, 308] on img at bounding box center [514, 437] width 324 height 357
click at [500, 374] on img at bounding box center [514, 437] width 324 height 357
click at [502, 379] on img at bounding box center [514, 437] width 324 height 357
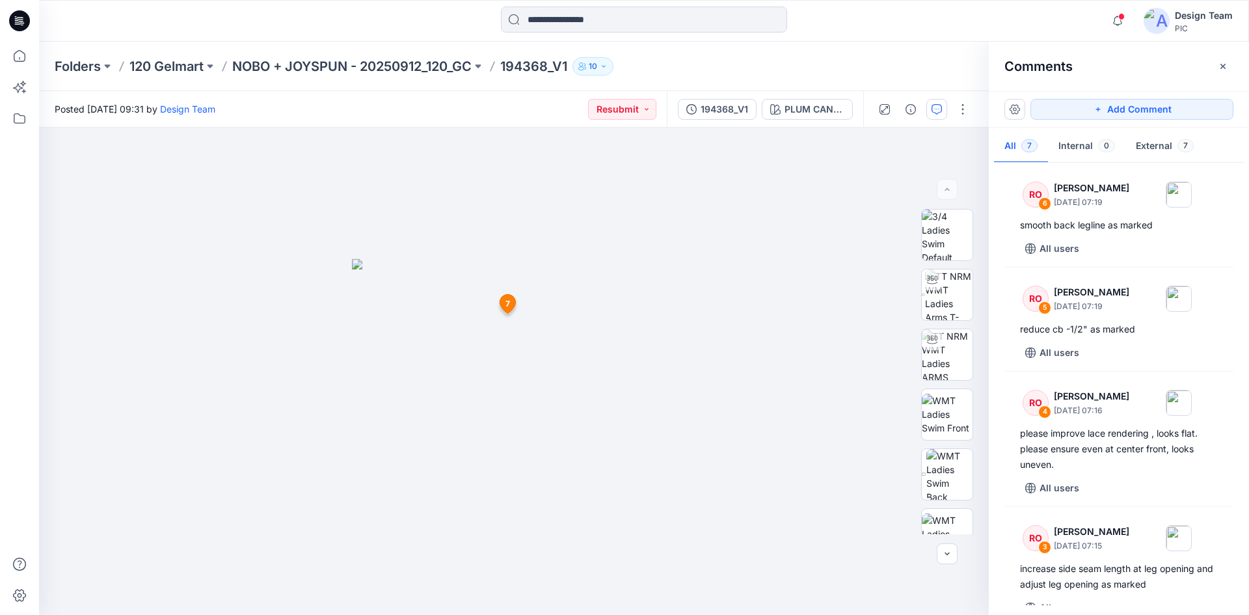
scroll to position [130, 0]
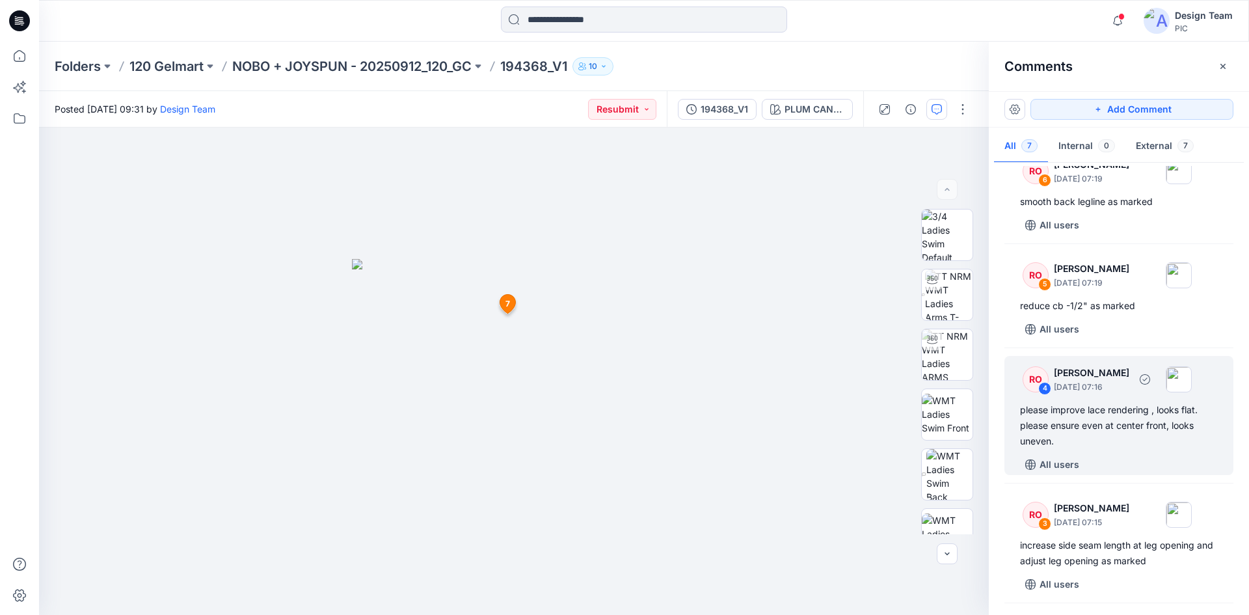
click at [1150, 410] on div "please improve lace rendering , looks flat. please ensure even at center front,…" at bounding box center [1119, 425] width 198 height 47
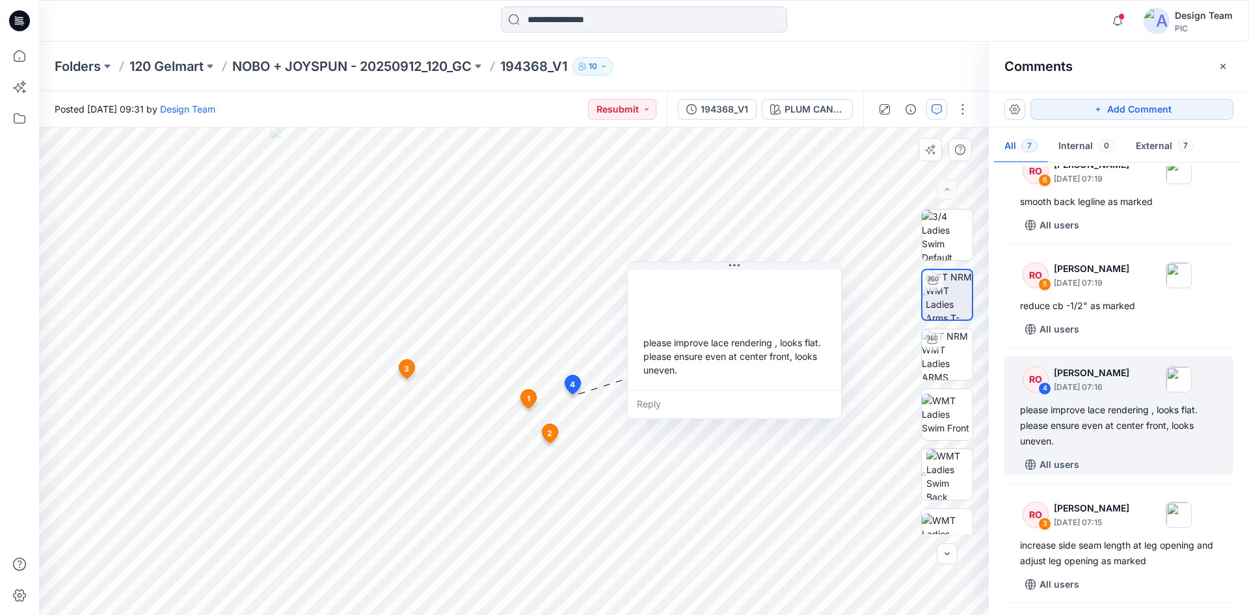
drag, startPoint x: 628, startPoint y: 405, endPoint x: 692, endPoint y: 284, distance: 136.2
click at [692, 284] on div at bounding box center [734, 296] width 193 height 36
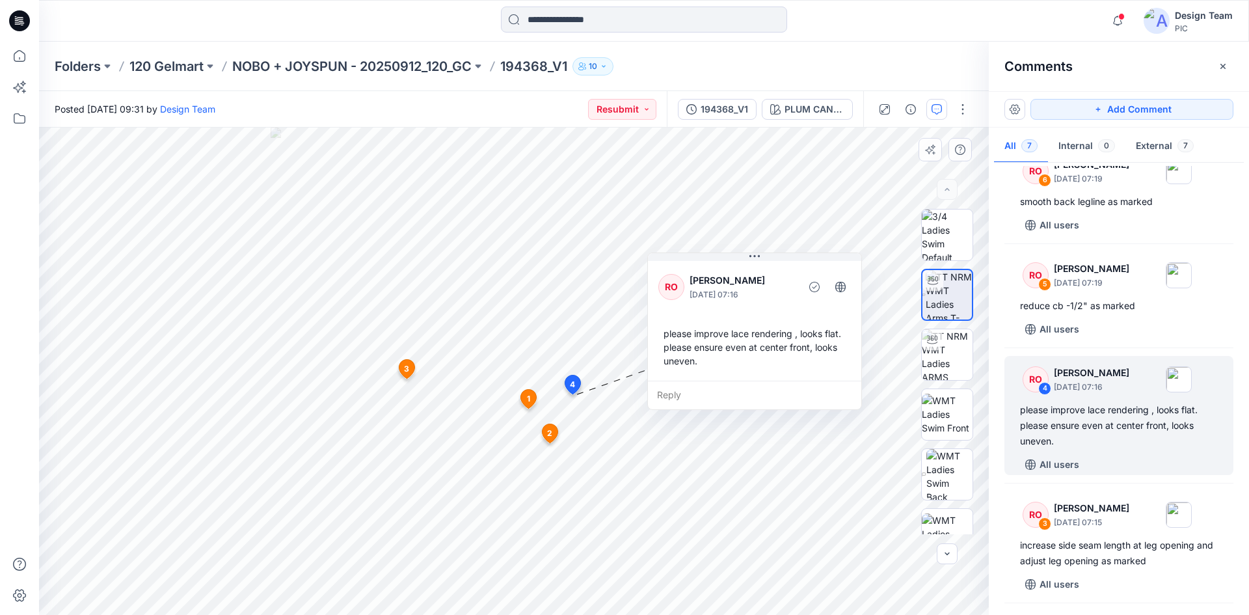
click at [715, 302] on div "RO Raquel Ortiz October 01, 2025 07:16" at bounding box center [755, 287] width 193 height 36
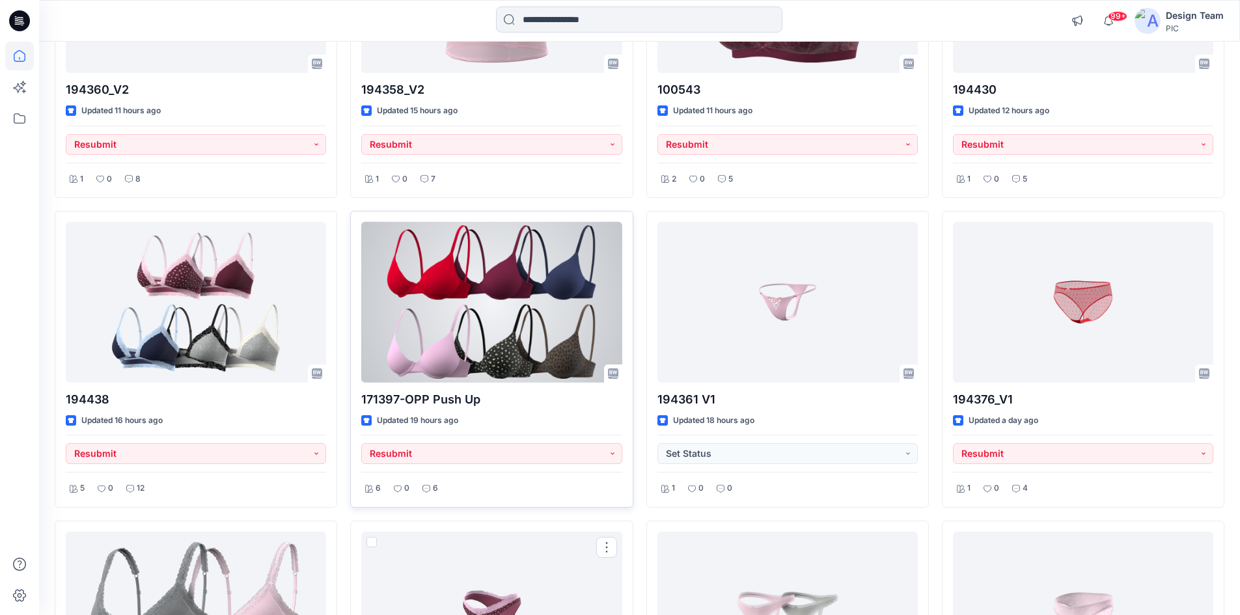
scroll to position [586, 0]
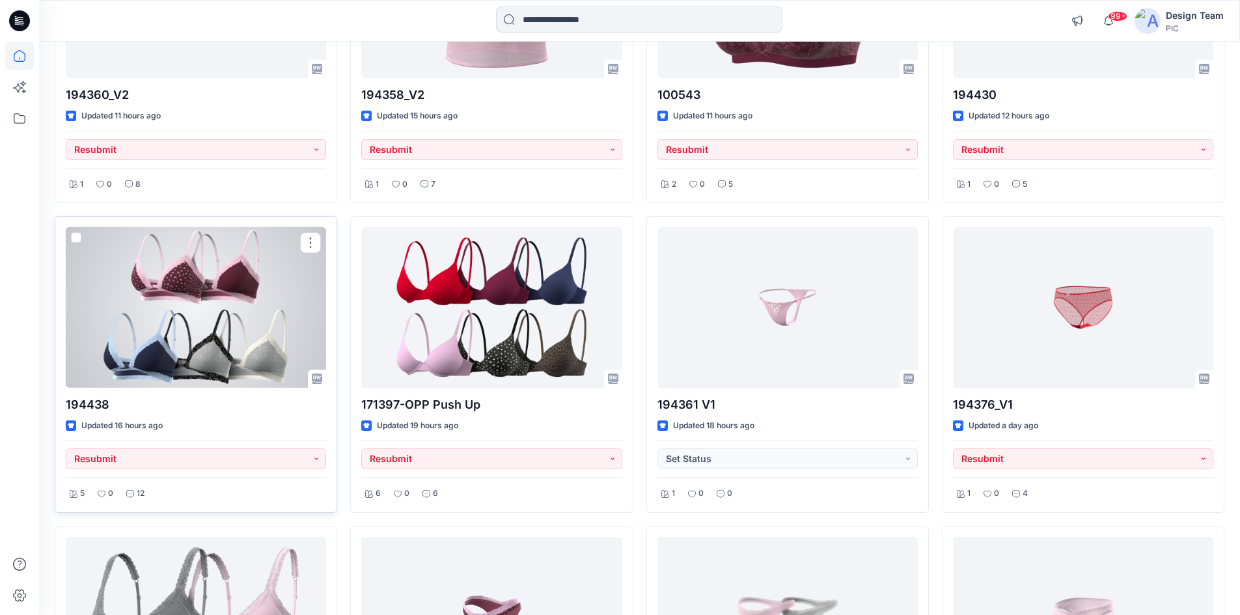
click at [163, 345] on div at bounding box center [196, 307] width 260 height 161
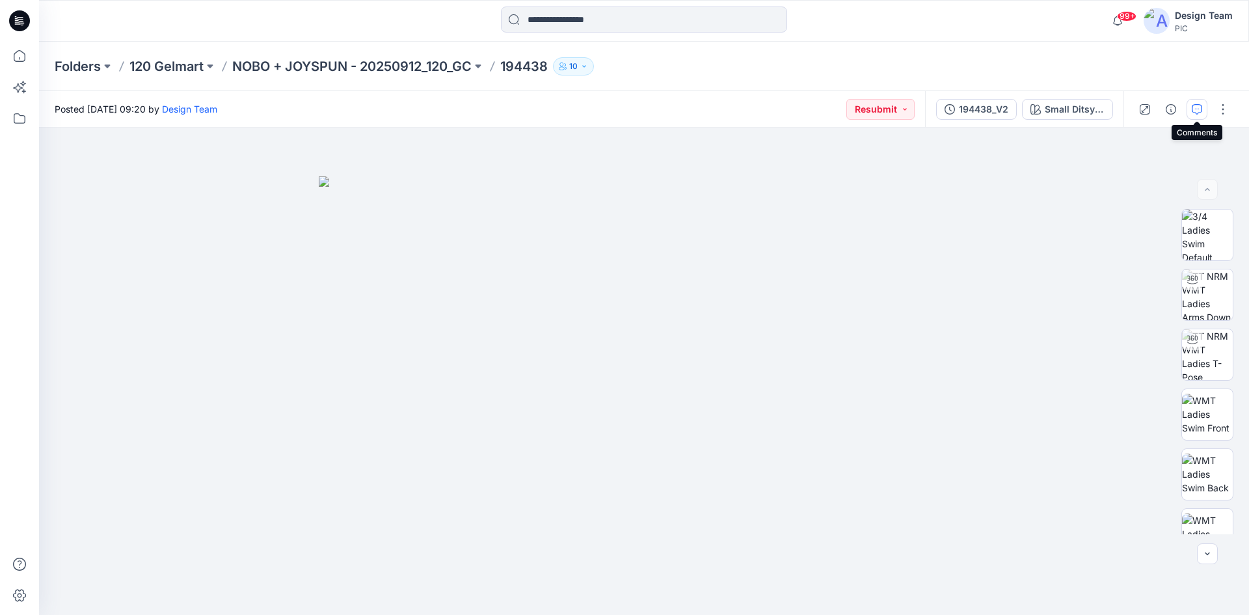
click at [1189, 114] on button "button" at bounding box center [1197, 109] width 21 height 21
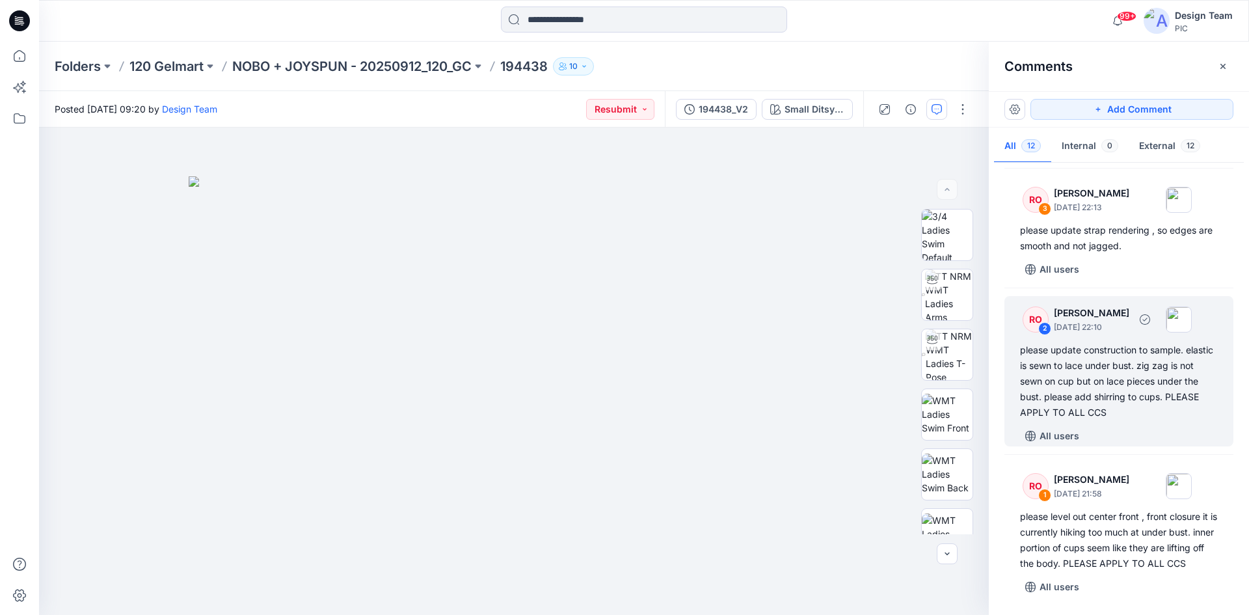
scroll to position [1200, 0]
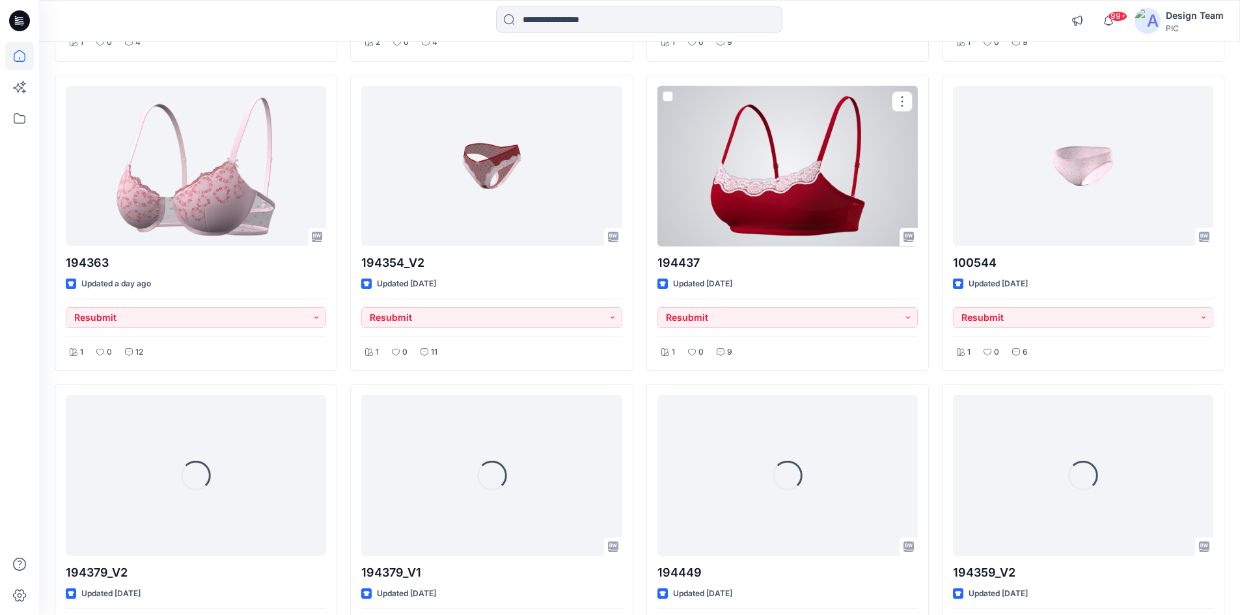
scroll to position [2664, 0]
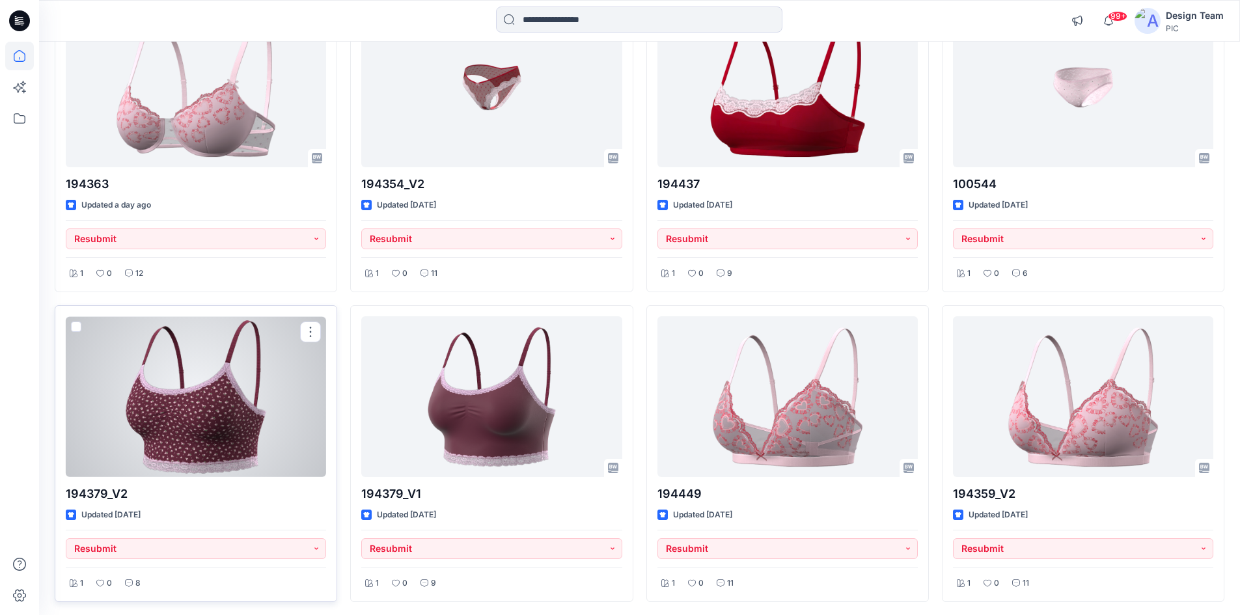
click at [170, 409] on div at bounding box center [196, 396] width 260 height 161
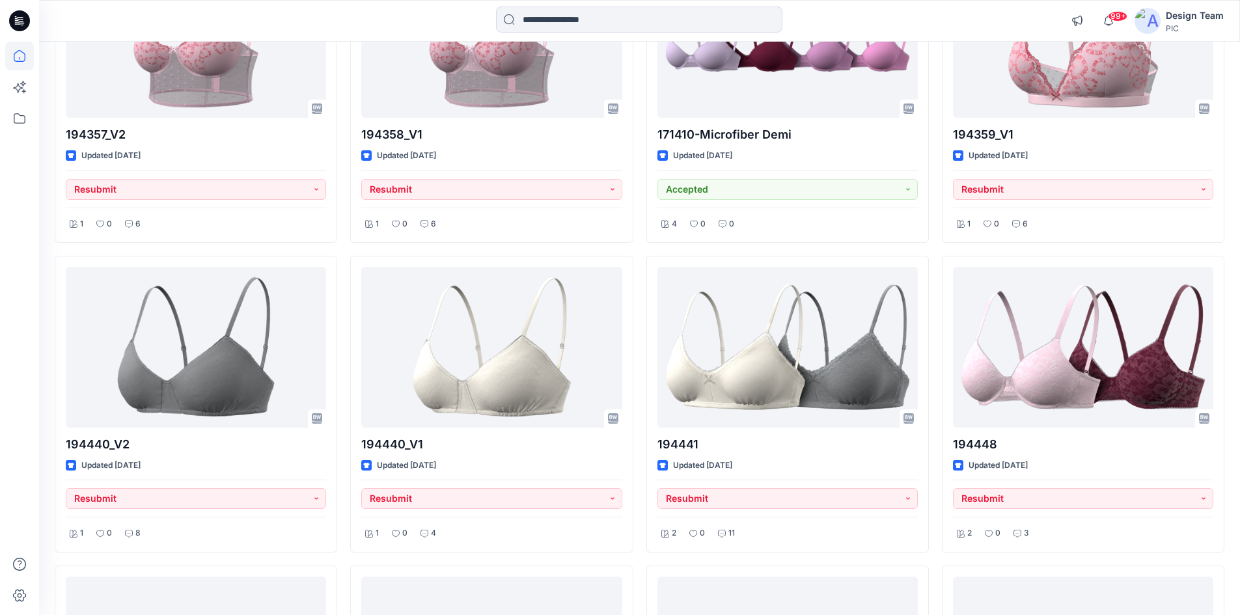
scroll to position [4587, 0]
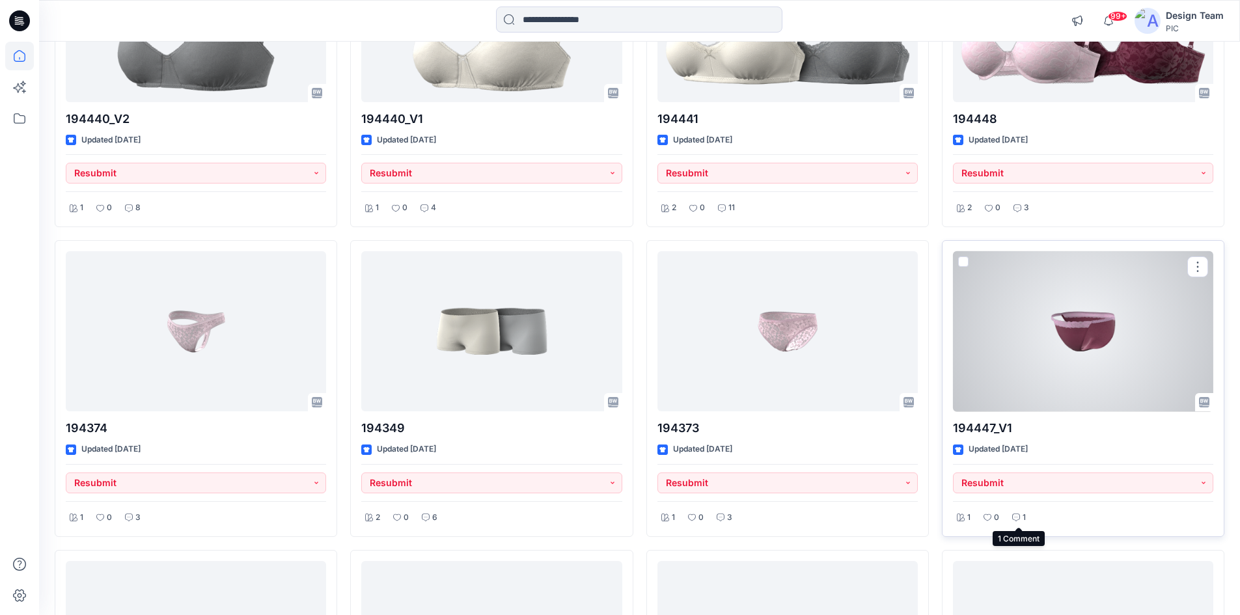
click at [1020, 512] on div "1" at bounding box center [1018, 518] width 21 height 16
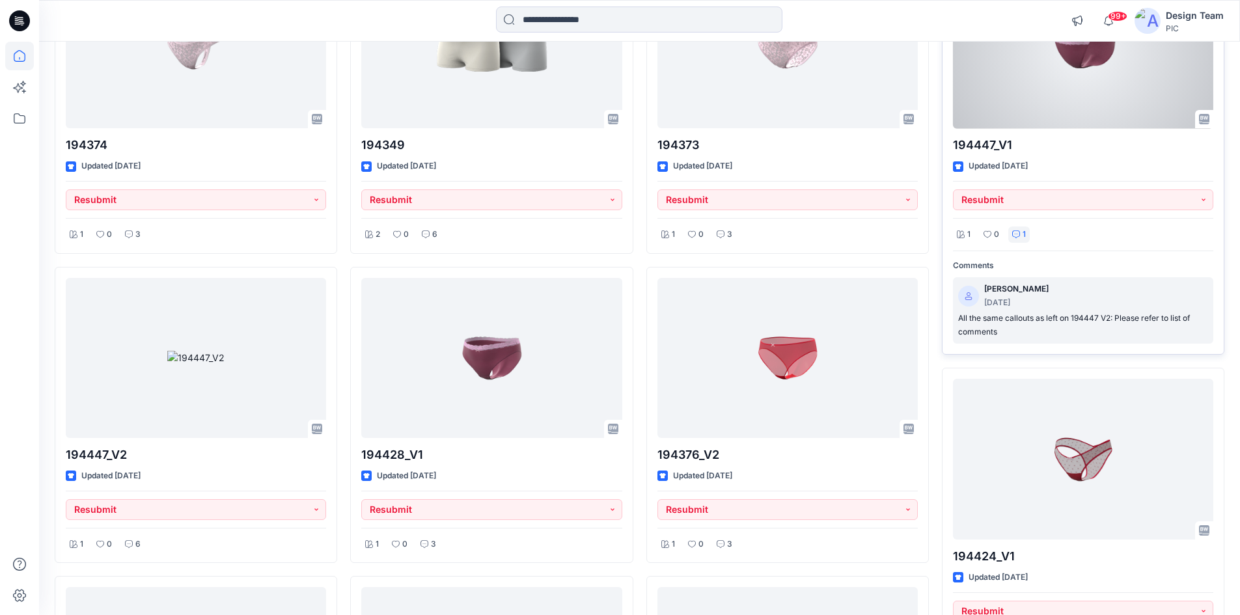
scroll to position [4847, 0]
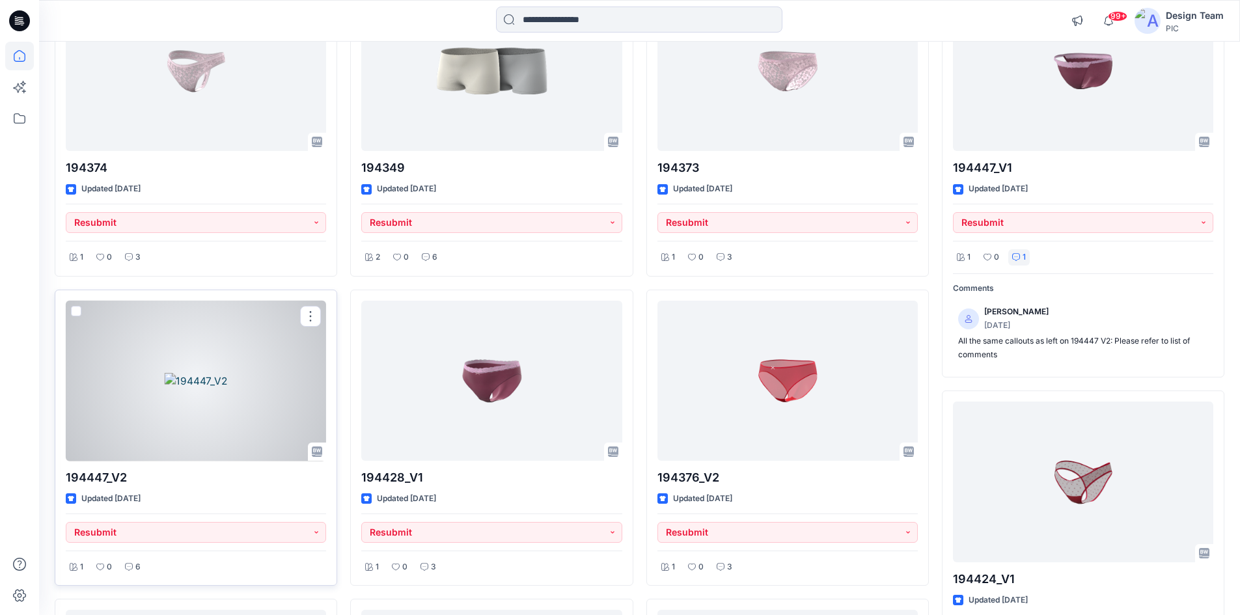
click at [226, 402] on div at bounding box center [196, 381] width 260 height 161
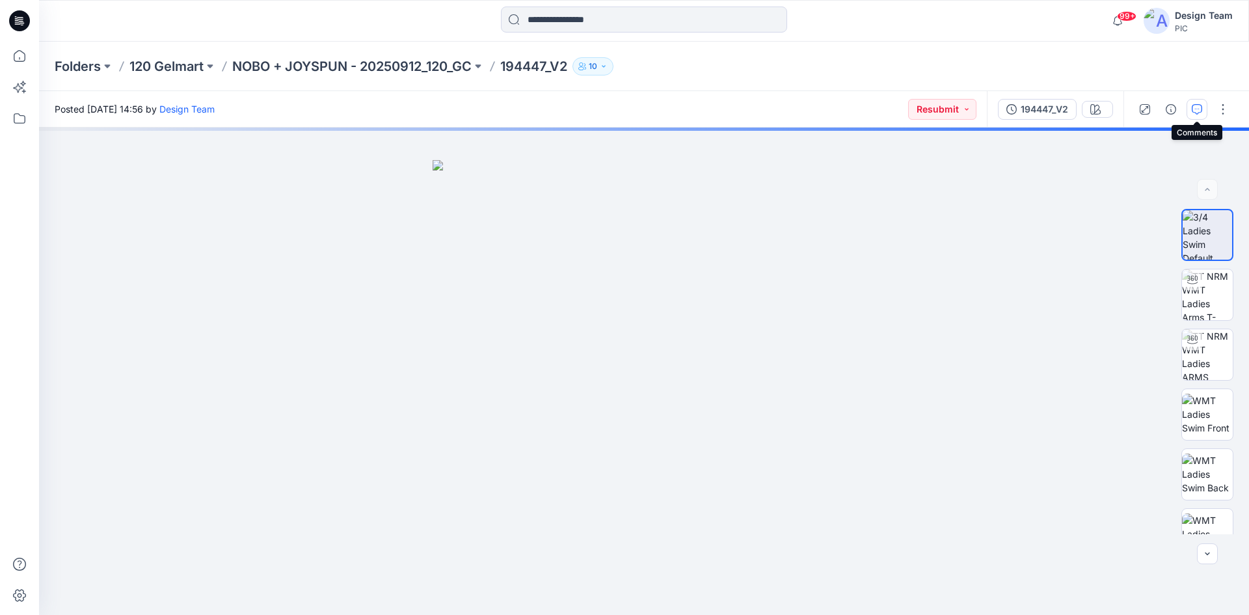
click at [1195, 110] on icon "button" at bounding box center [1197, 109] width 10 height 10
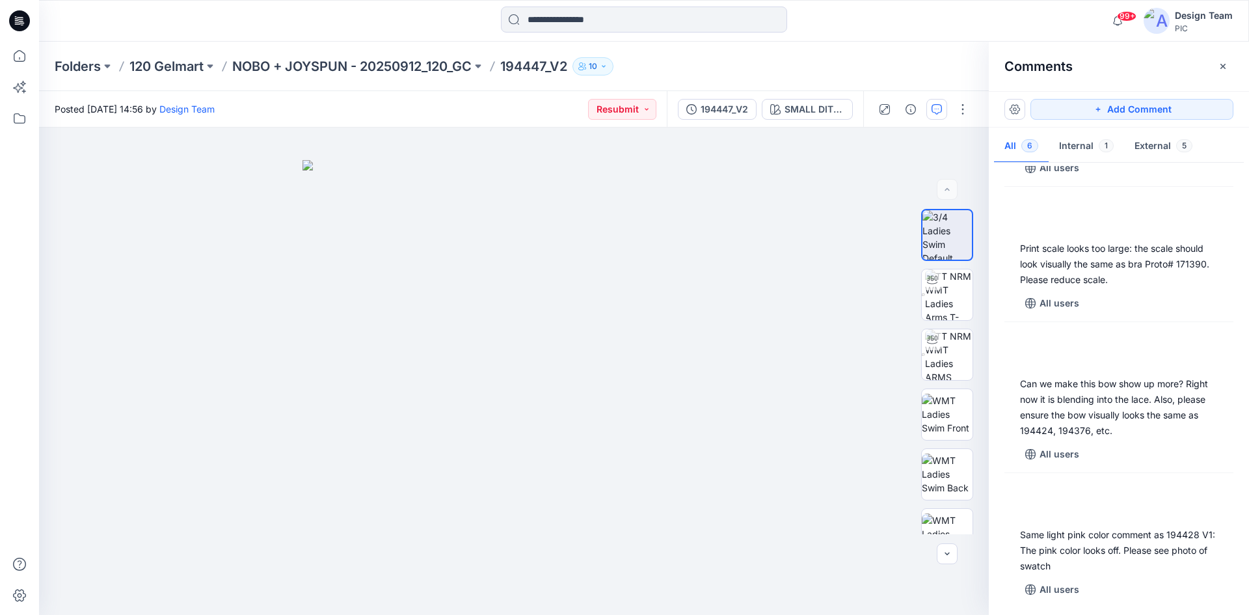
scroll to position [341, 0]
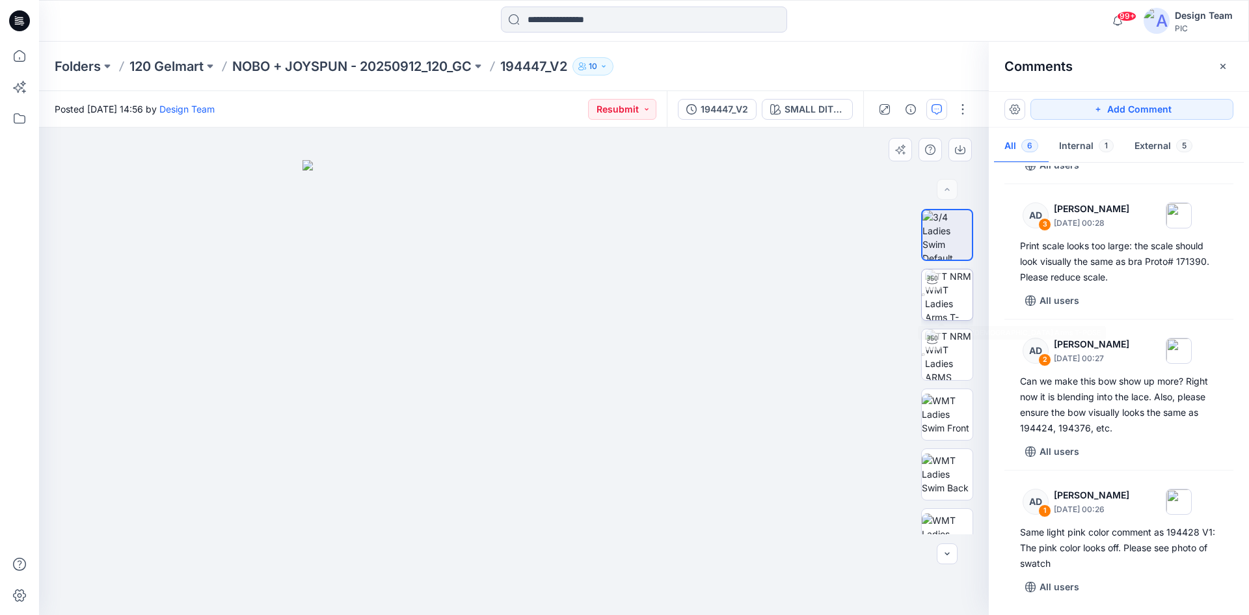
click at [936, 297] on img at bounding box center [949, 294] width 48 height 51
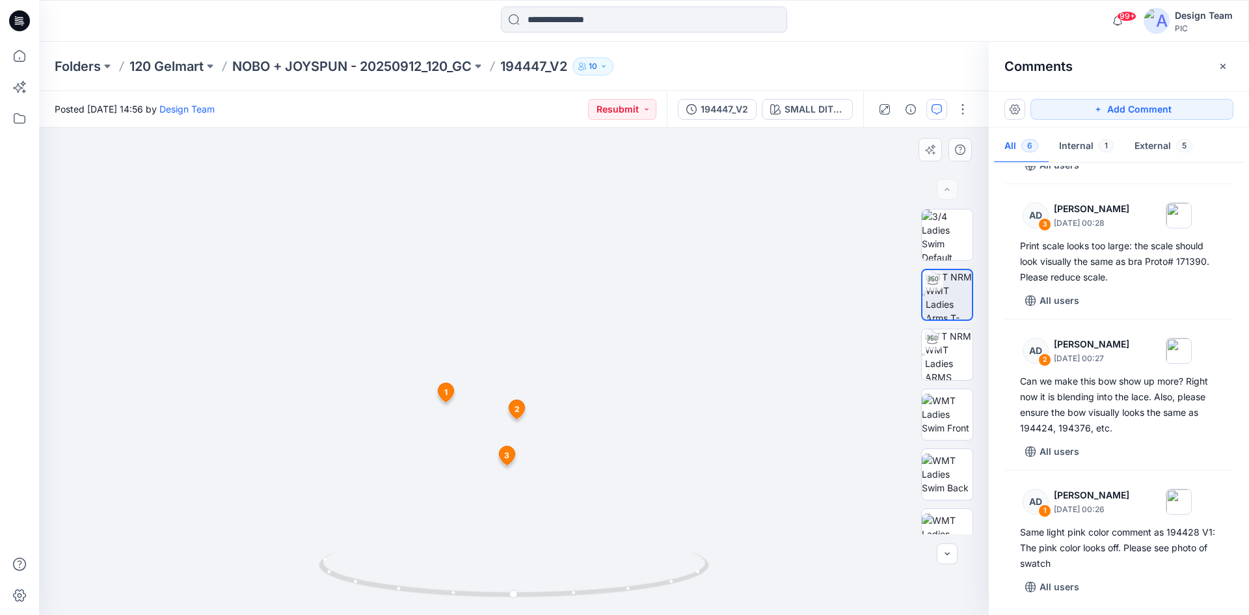
click at [515, 410] on span "2" at bounding box center [517, 409] width 5 height 12
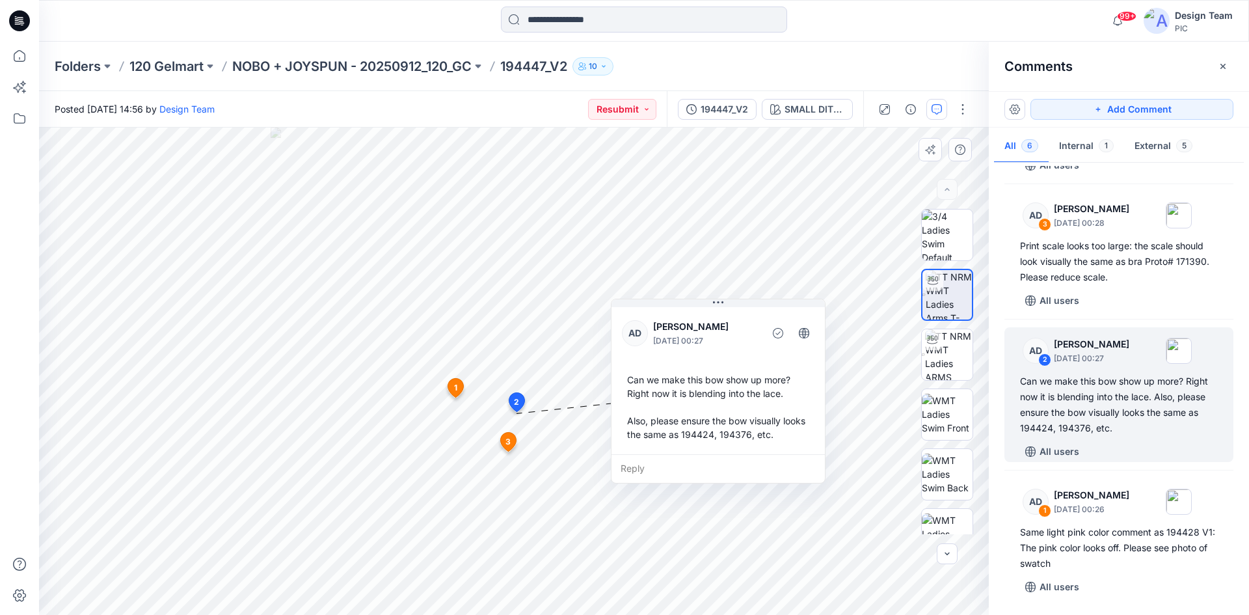
drag, startPoint x: 548, startPoint y: 452, endPoint x: 662, endPoint y: 332, distance: 165.7
click at [662, 332] on p "Alex Degner" at bounding box center [706, 327] width 106 height 16
click at [506, 440] on span "3" at bounding box center [508, 442] width 5 height 12
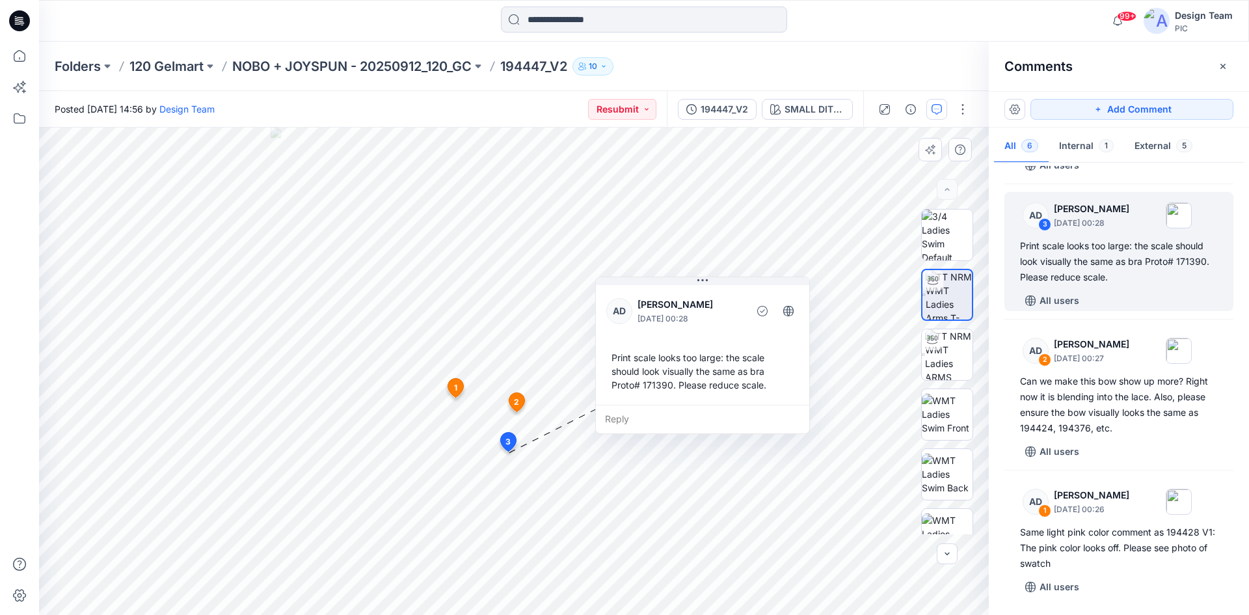
drag, startPoint x: 245, startPoint y: 464, endPoint x: 685, endPoint y: 329, distance: 459.5
click at [694, 331] on div "AD Alex Degner September 26, 2025 00:28 Print scale looks too large: the scale …" at bounding box center [702, 343] width 213 height 122
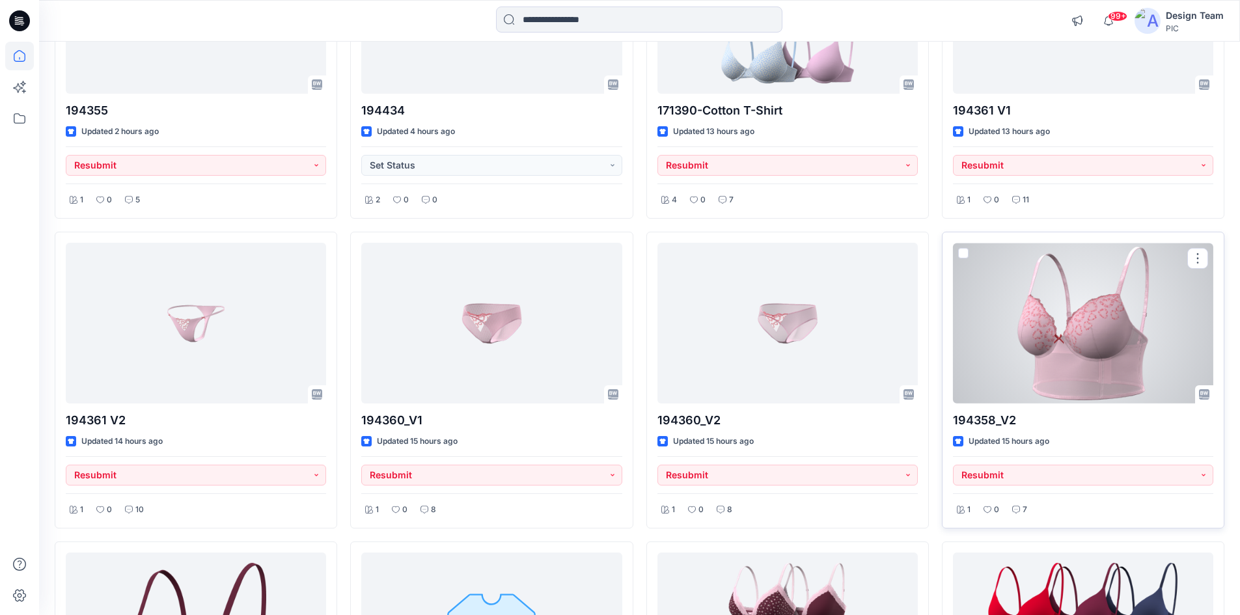
scroll to position [521, 0]
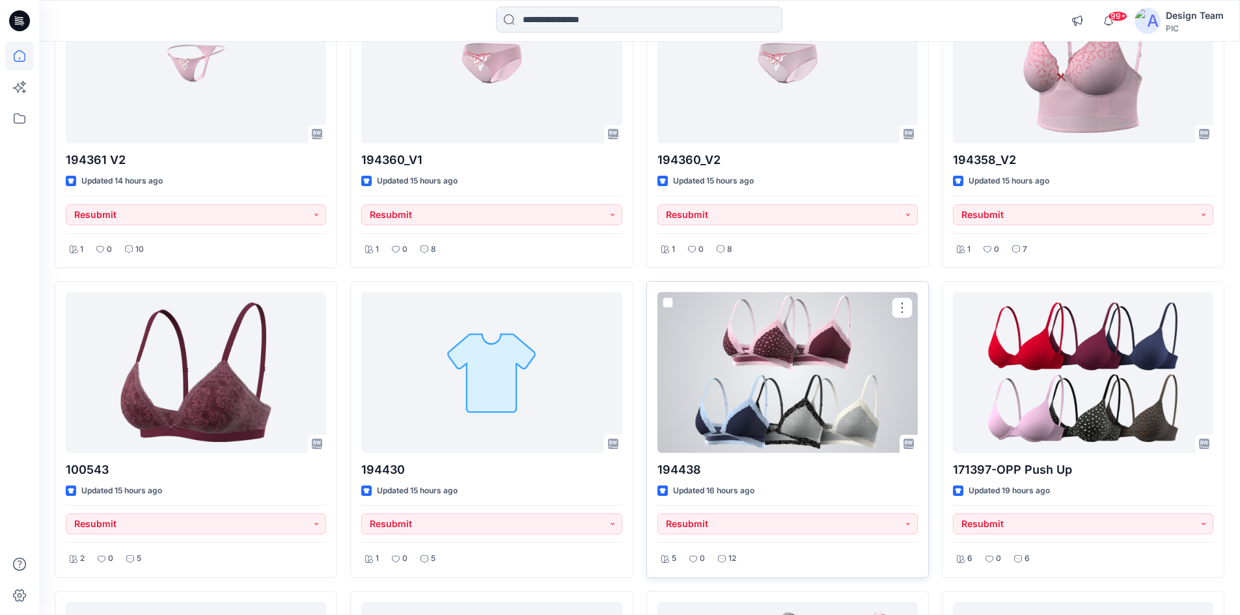
click at [753, 363] on div at bounding box center [787, 372] width 260 height 161
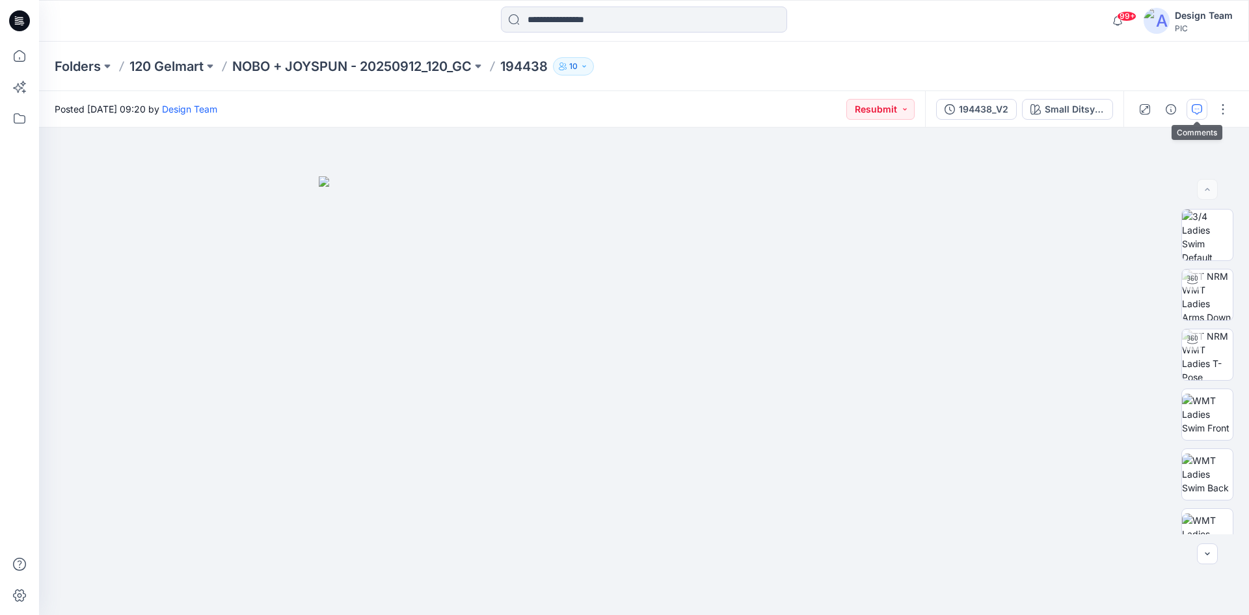
click at [1195, 112] on icon "button" at bounding box center [1197, 109] width 10 height 10
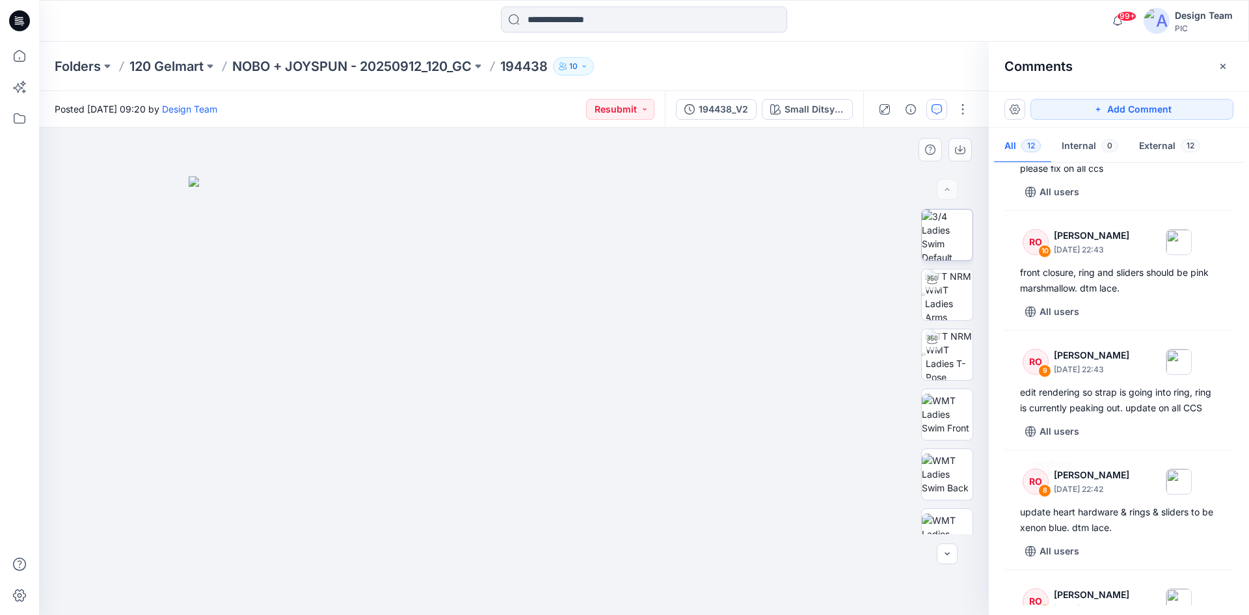
scroll to position [195, 0]
click at [944, 297] on img at bounding box center [949, 294] width 48 height 51
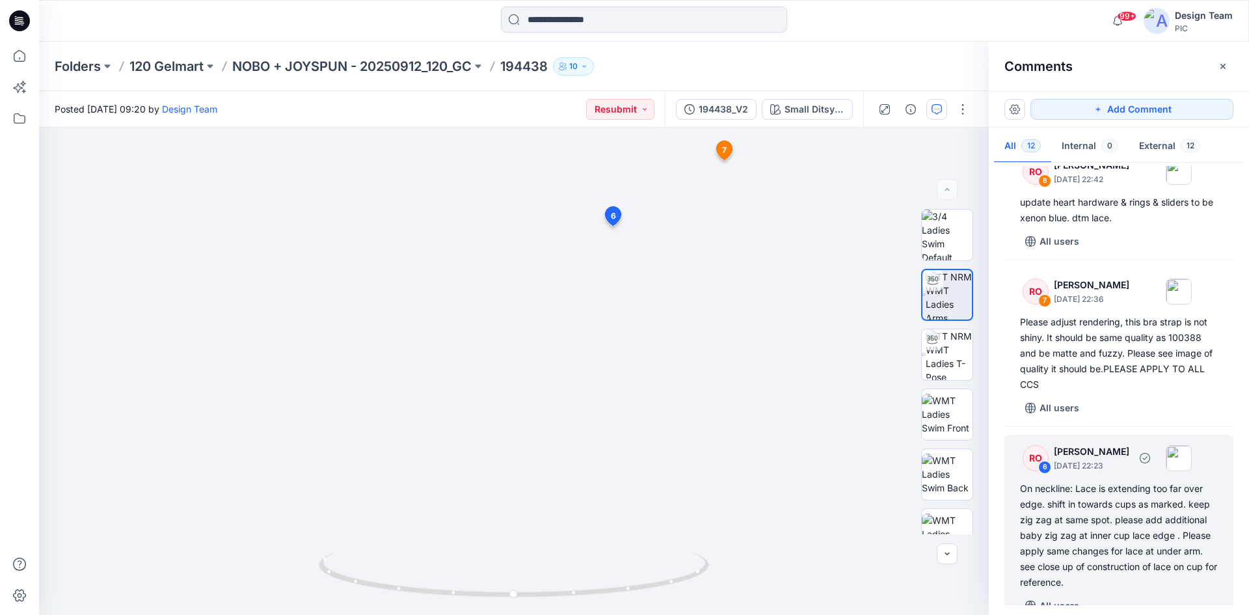
scroll to position [586, 0]
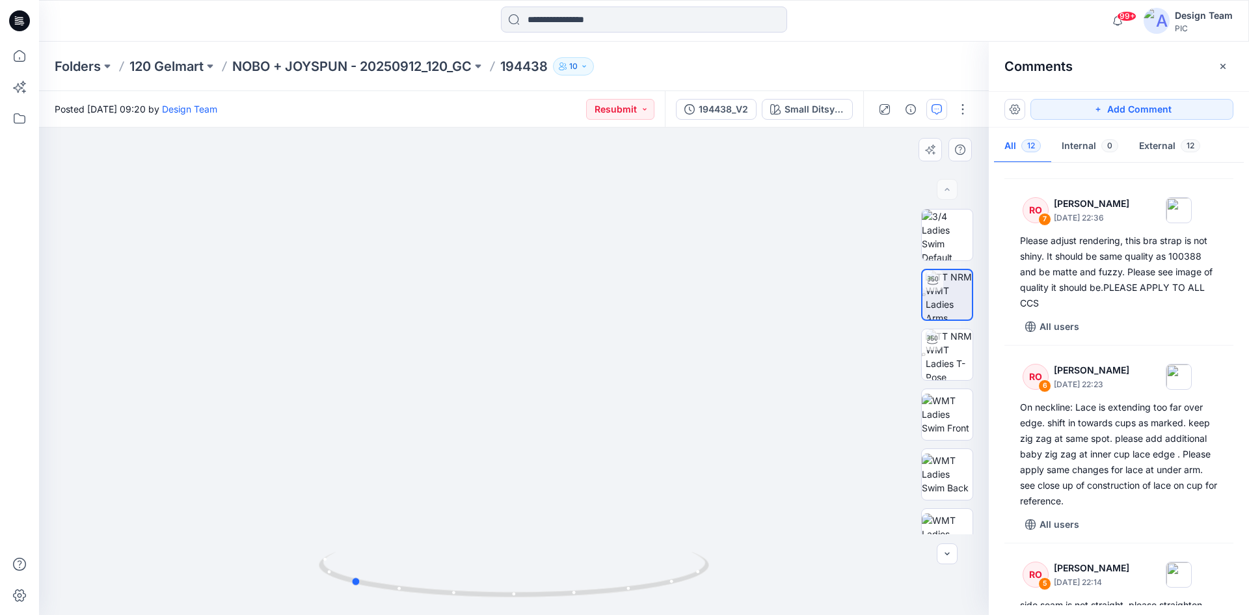
drag, startPoint x: 590, startPoint y: 599, endPoint x: 432, endPoint y: 603, distance: 157.5
click at [432, 603] on div at bounding box center [514, 582] width 390 height 65
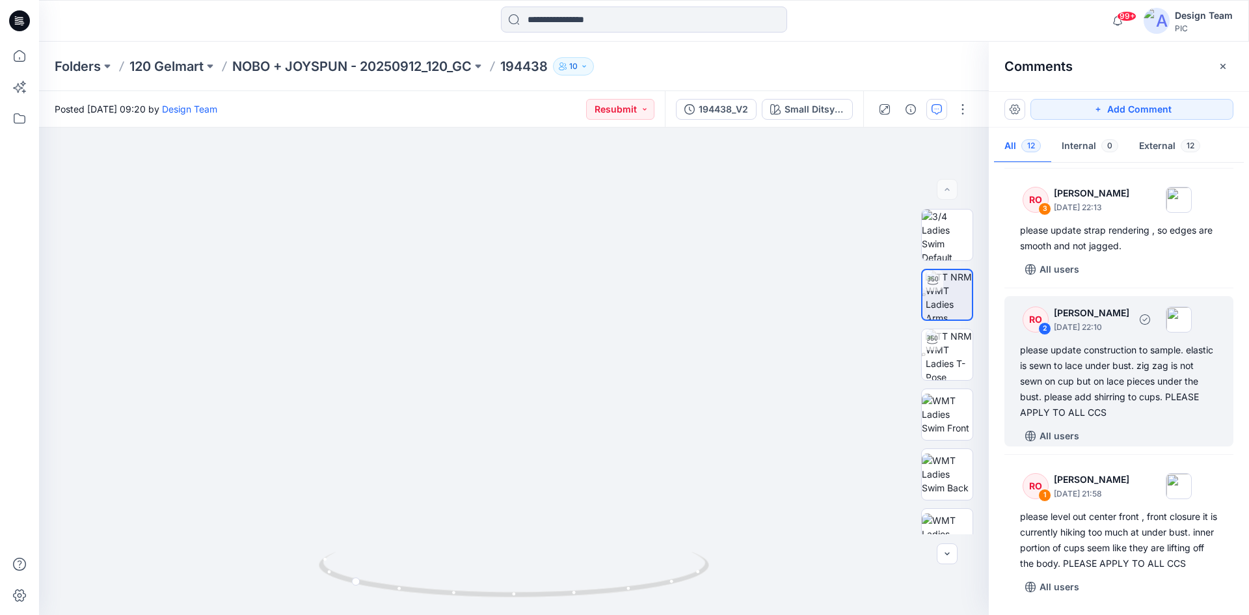
scroll to position [1200, 0]
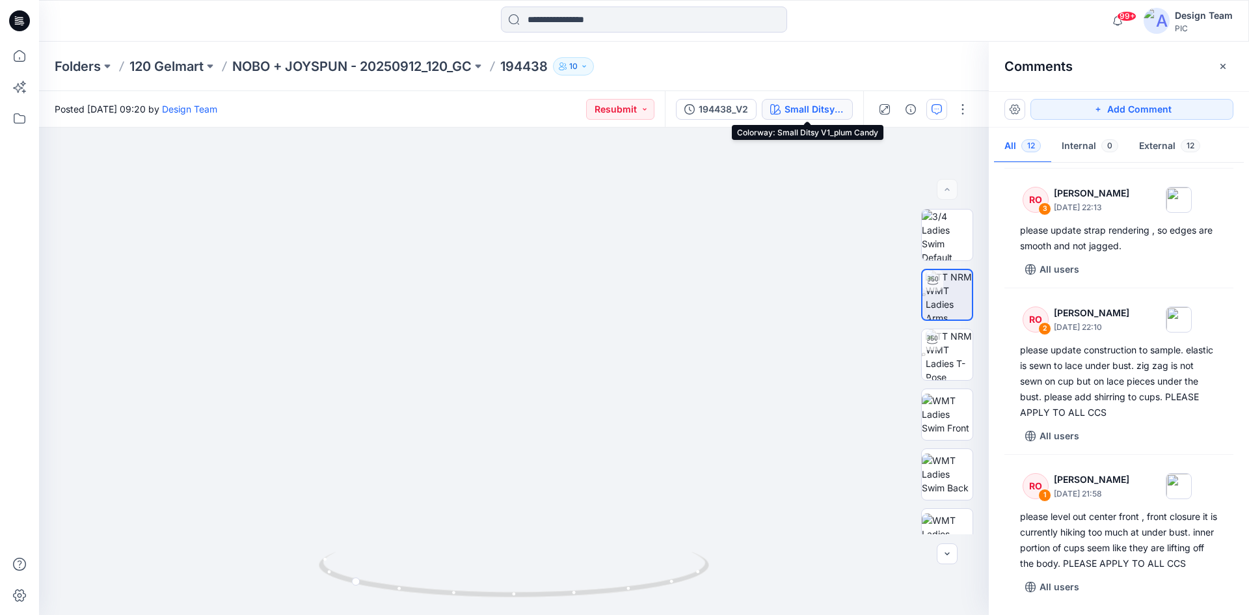
click at [786, 112] on div "Small Ditsy V1_plum Candy" at bounding box center [815, 109] width 60 height 14
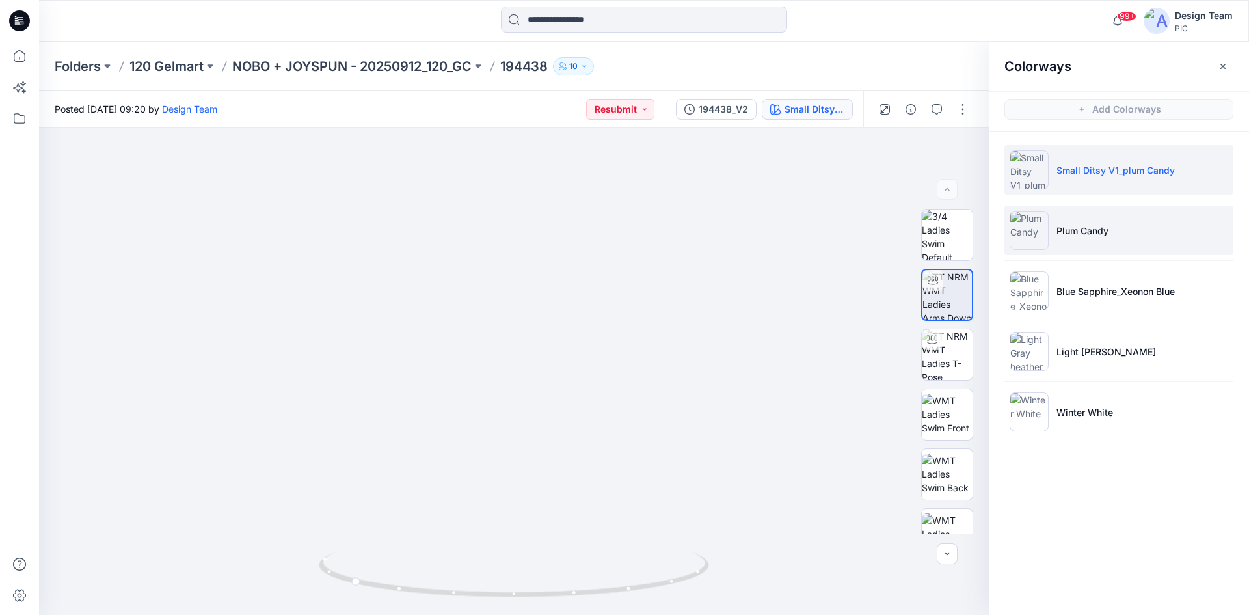
click at [1087, 248] on li "Plum Candy" at bounding box center [1119, 230] width 229 height 49
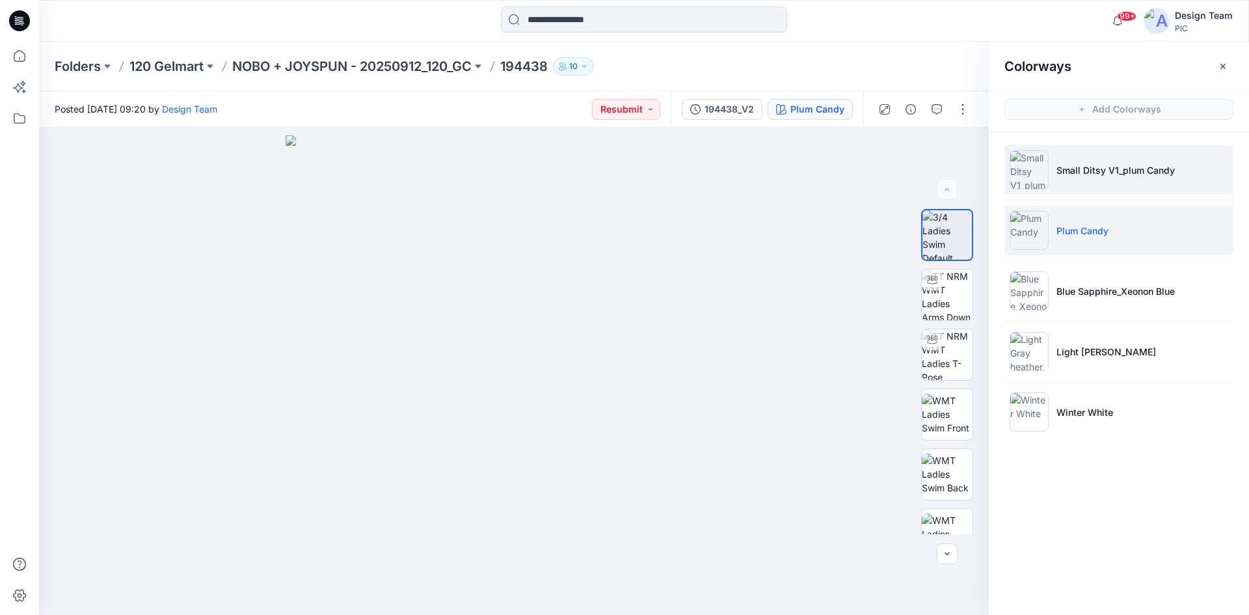
click at [1064, 189] on li "Small Ditsy V1_plum Candy" at bounding box center [1119, 169] width 229 height 49
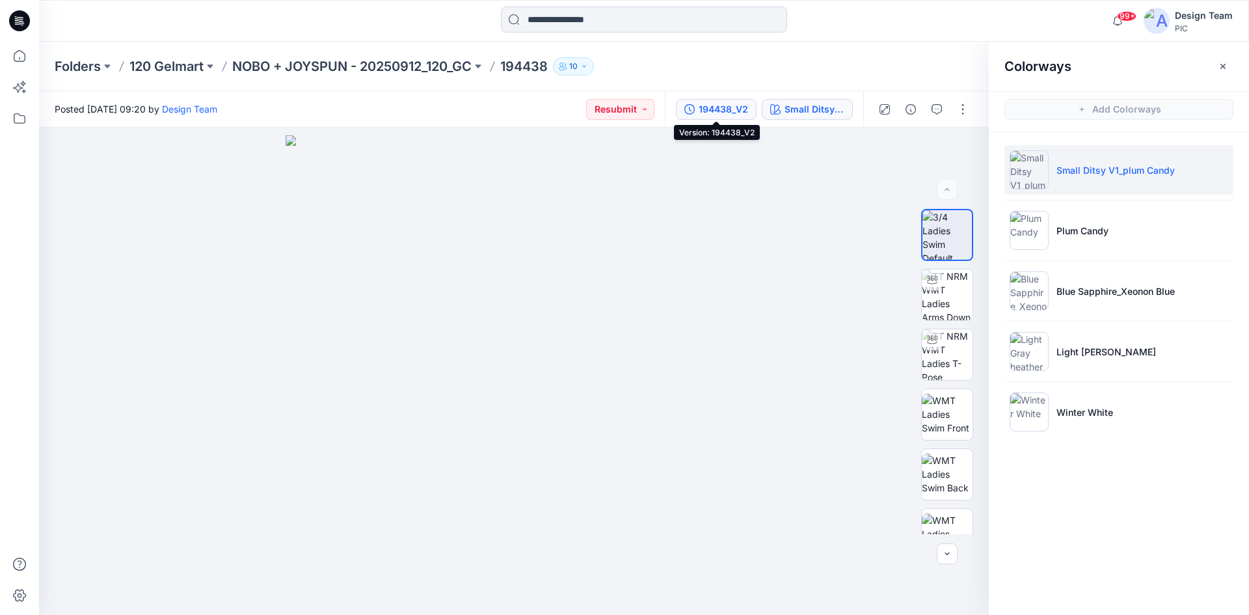
click at [734, 103] on div "194438_V2" at bounding box center [723, 109] width 49 height 14
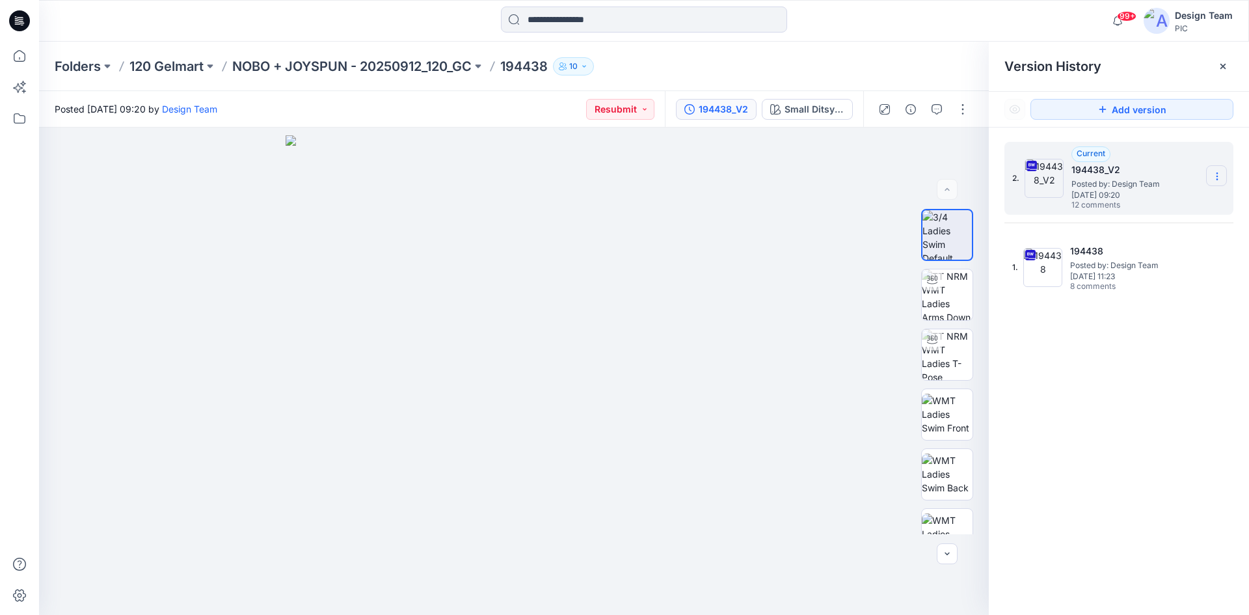
click at [1212, 178] on icon at bounding box center [1217, 176] width 10 height 10
click at [1191, 198] on span "Download Source BW File" at bounding box center [1151, 202] width 109 height 16
click at [1088, 445] on div "2. Current 194438_V2 Posted by: Design Team Wednesday, October 01, 2025 09:20 1…" at bounding box center [1119, 381] width 260 height 506
click at [1124, 19] on span "99+" at bounding box center [1127, 16] width 20 height 10
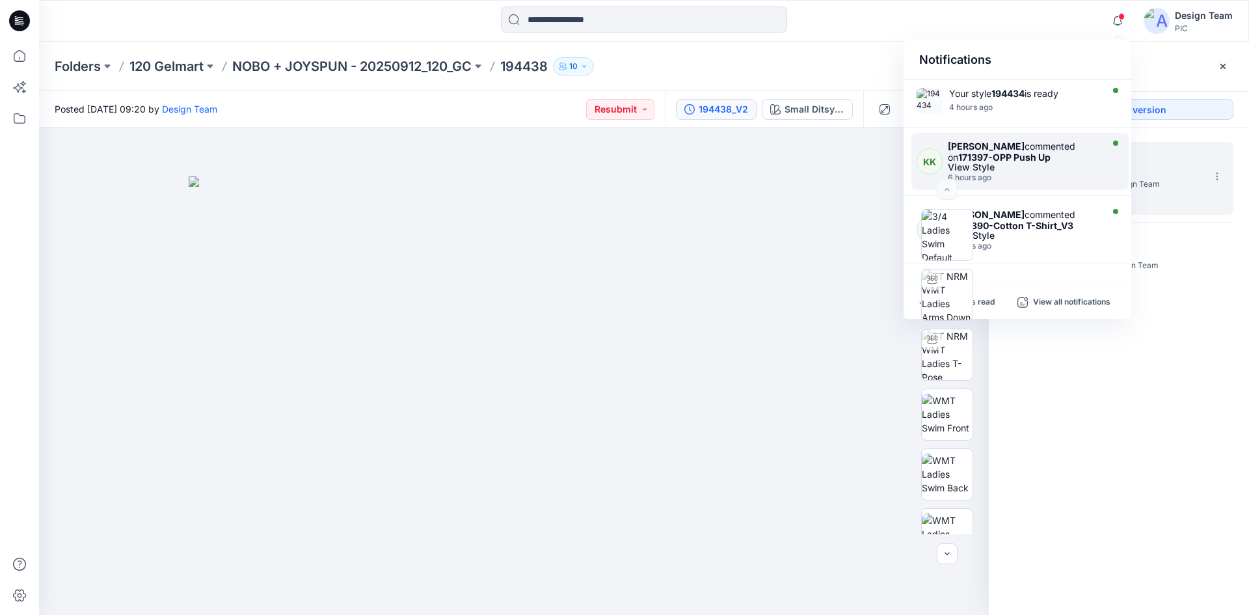
click at [1041, 155] on strong "171397-OPP Push Up" at bounding box center [1005, 157] width 92 height 11
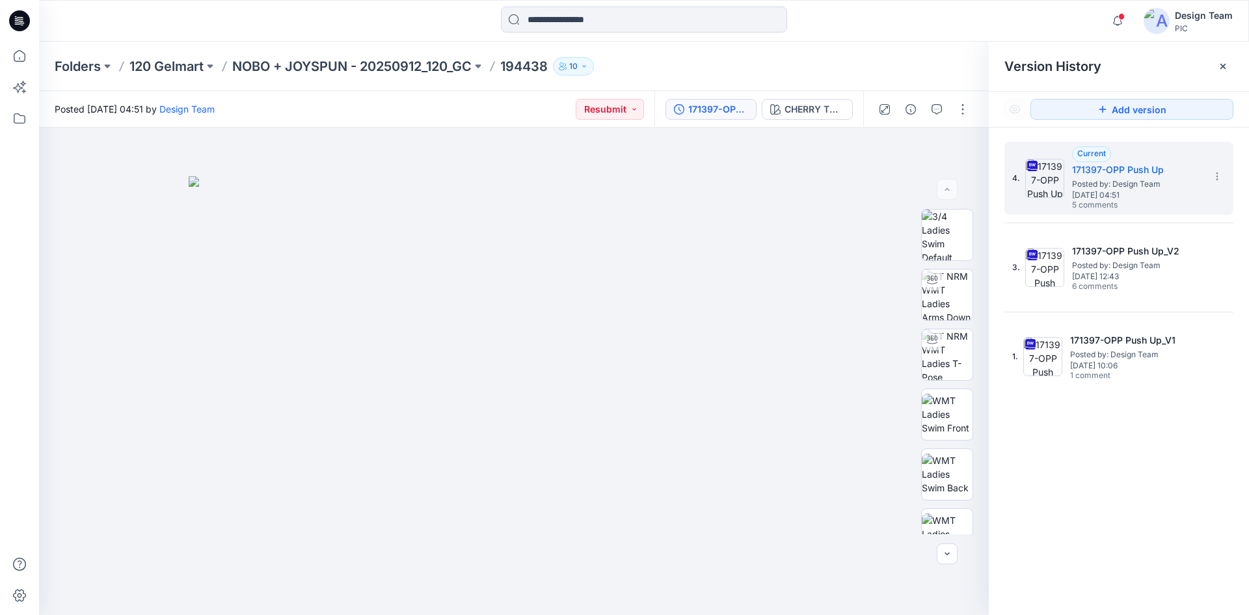
click at [946, 62] on div "Folders 120 Gelmart NOBO + JOYSPUN - 20250912_120_GC 194438 10" at bounding box center [594, 66] width 1078 height 18
click at [936, 111] on icon "button" at bounding box center [937, 109] width 10 height 10
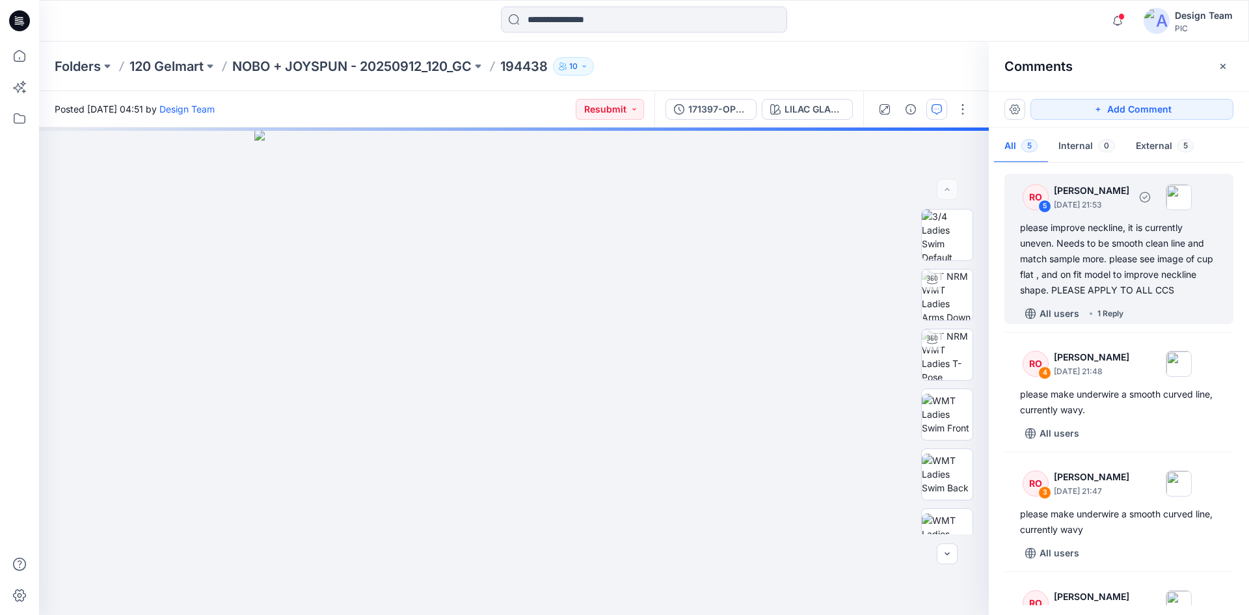
click at [1100, 320] on div "1 Reply" at bounding box center [1111, 313] width 26 height 13
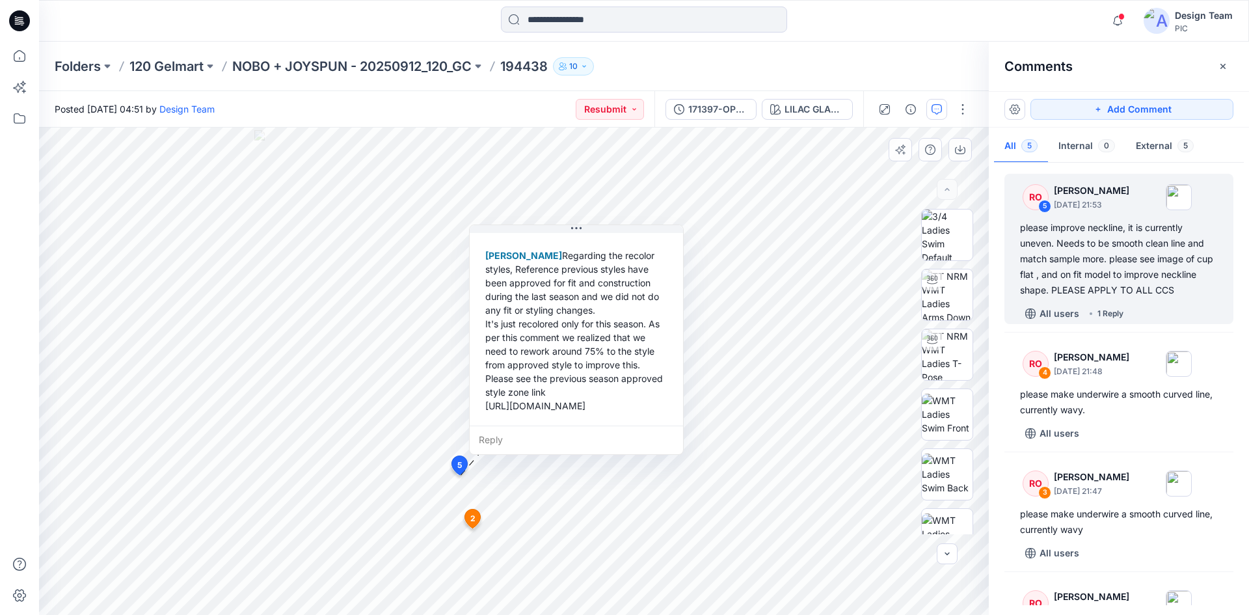
scroll to position [228, 0]
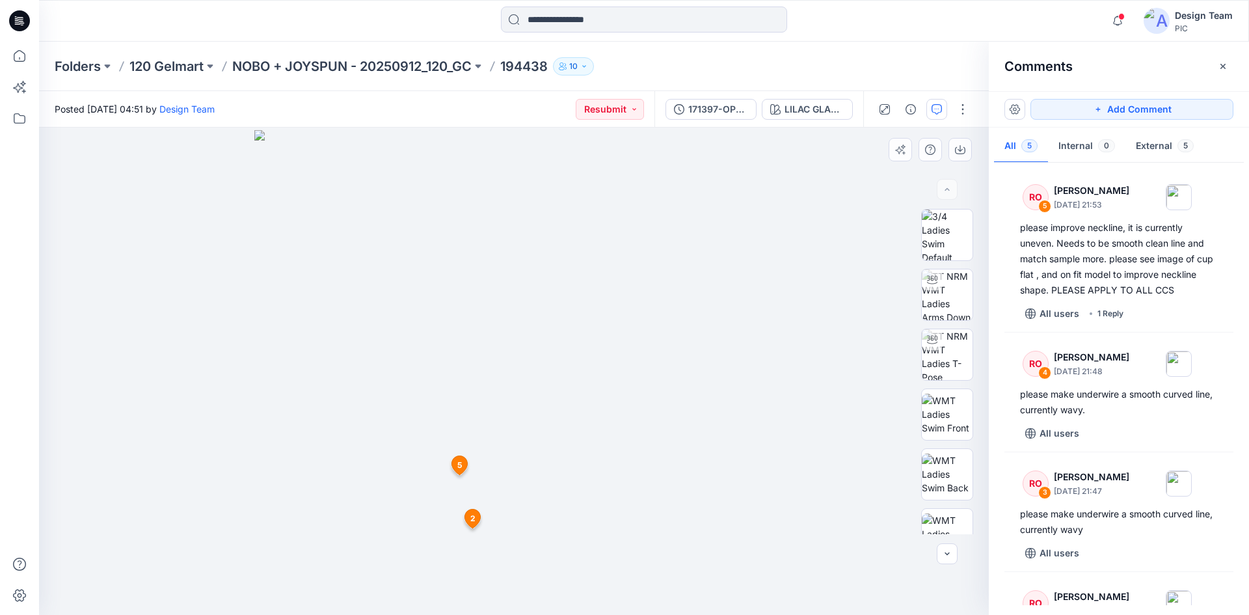
click at [470, 520] on span "2" at bounding box center [472, 519] width 5 height 12
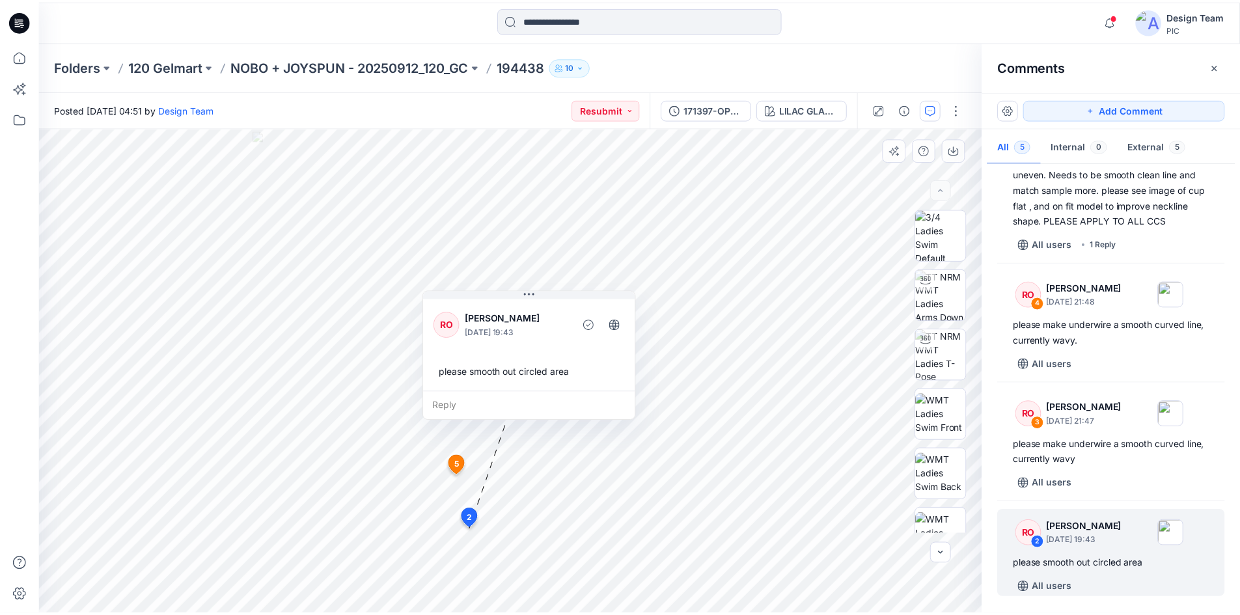
scroll to position [78, 0]
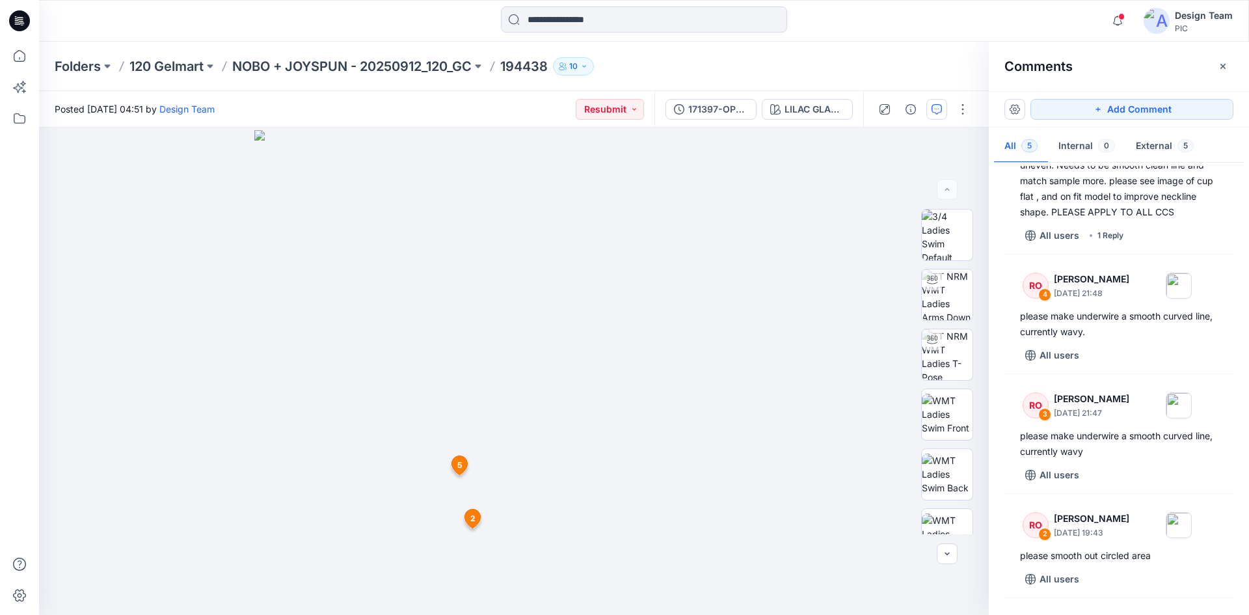
click at [19, 20] on icon at bounding box center [19, 21] width 21 height 42
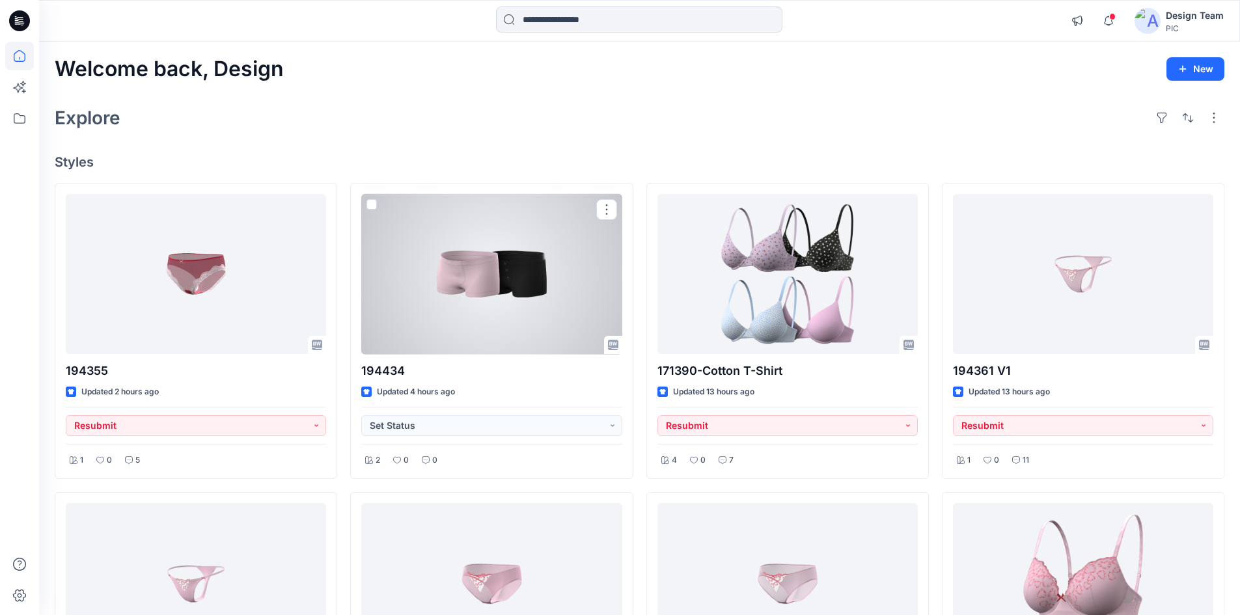
scroll to position [260, 0]
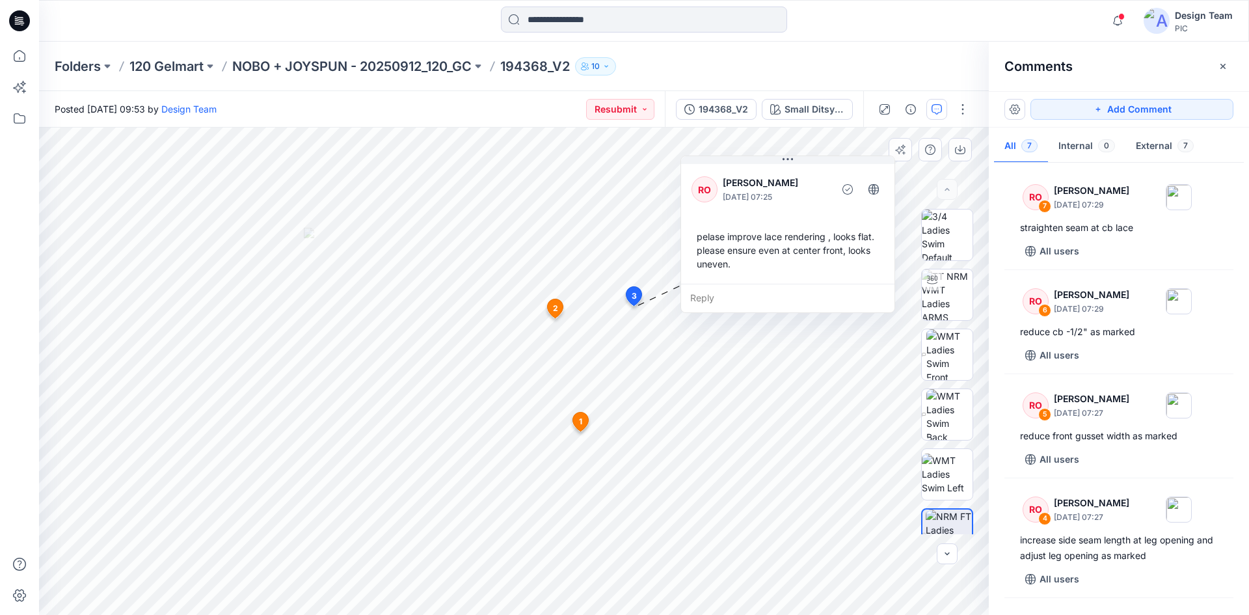
drag, startPoint x: 704, startPoint y: 348, endPoint x: 759, endPoint y: 177, distance: 179.7
click at [759, 177] on p "[PERSON_NAME]" at bounding box center [776, 183] width 106 height 16
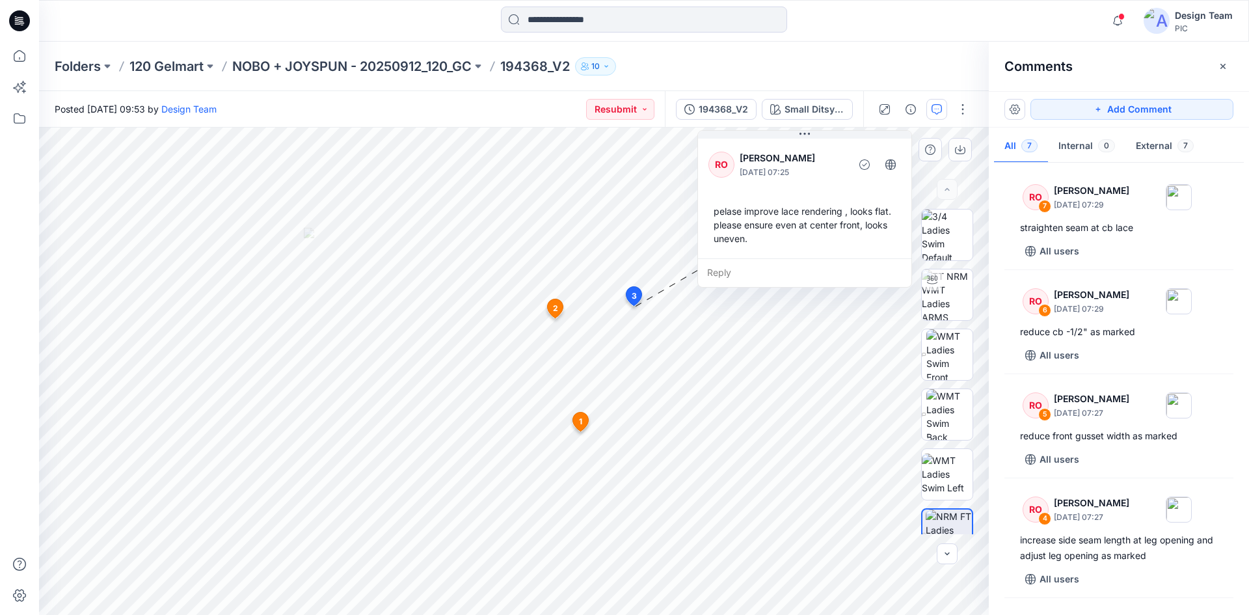
drag, startPoint x: 763, startPoint y: 231, endPoint x: 780, endPoint y: 173, distance: 60.5
click at [780, 173] on div "RO Raquel Ortiz October 01, 2025 07:25 pelase improve lace rendering , looks fl…" at bounding box center [804, 197] width 213 height 122
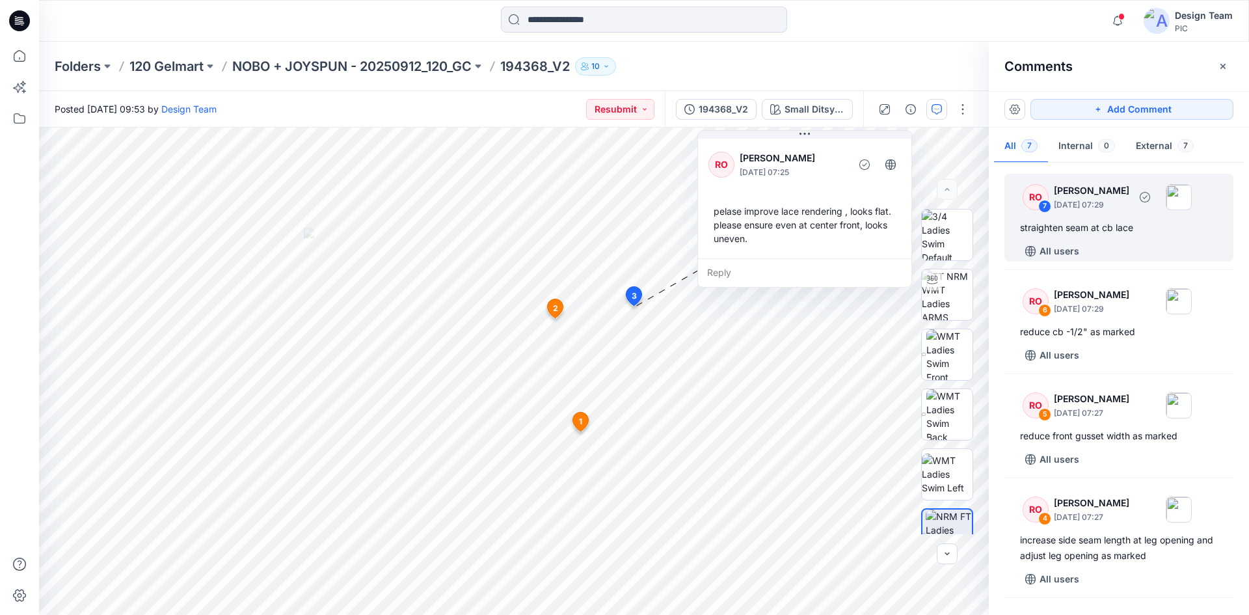
click at [1087, 200] on p "October 01, 2025 07:29" at bounding box center [1091, 204] width 75 height 13
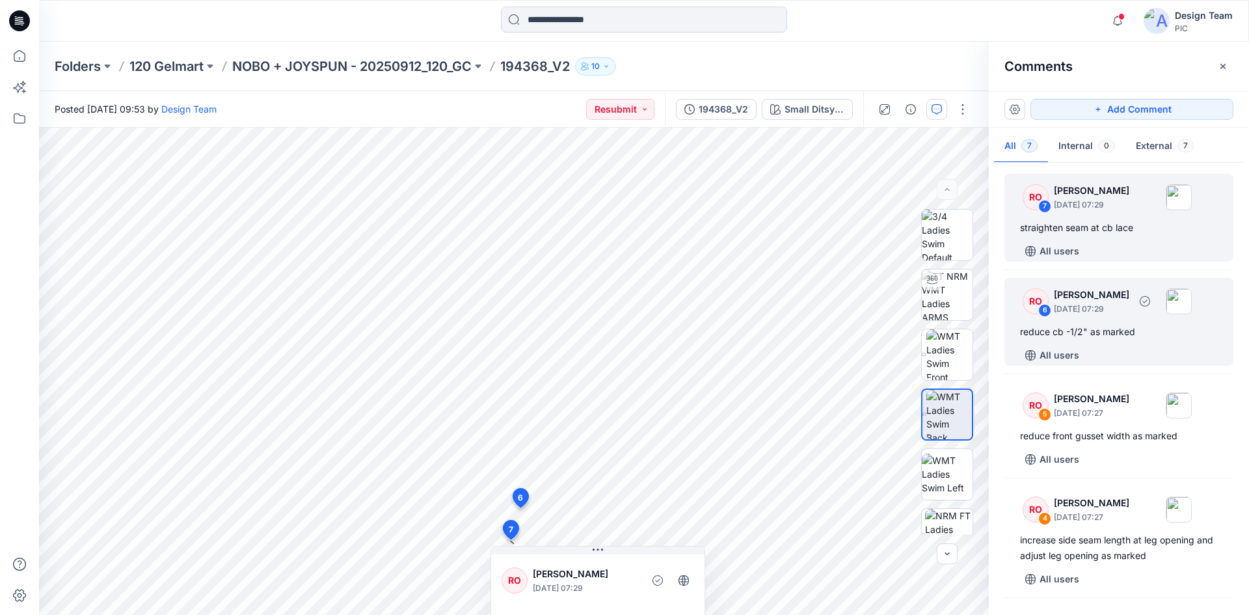
click at [1121, 295] on p "[PERSON_NAME]" at bounding box center [1091, 295] width 75 height 16
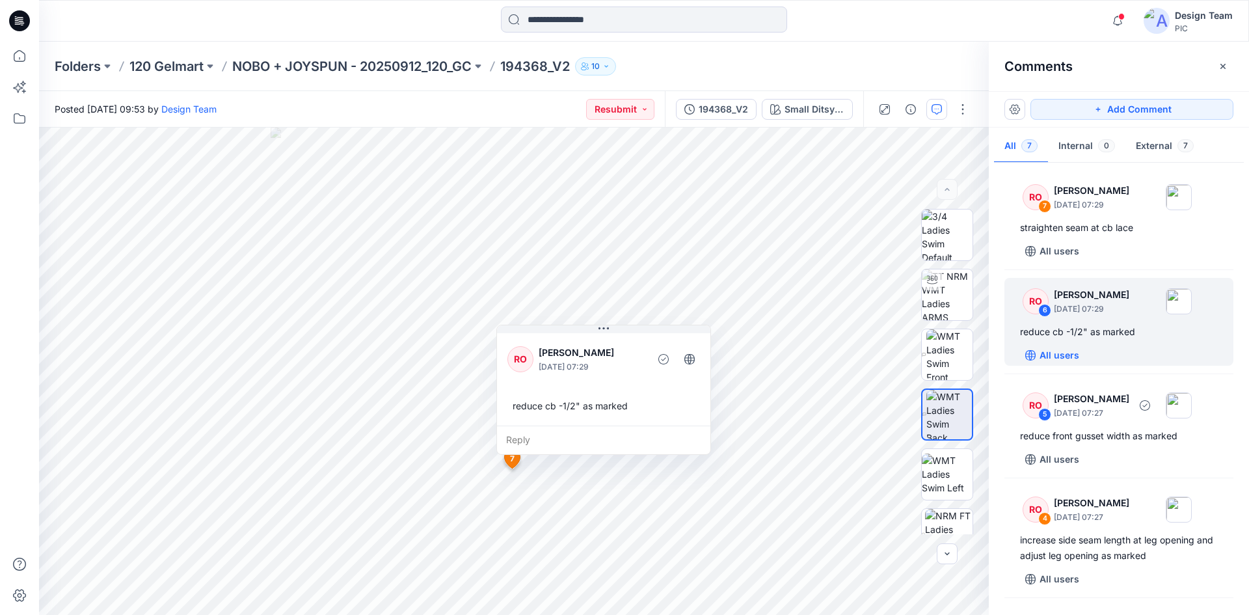
drag, startPoint x: 1130, startPoint y: 394, endPoint x: 1061, endPoint y: 349, distance: 82.7
click at [1129, 395] on p "[PERSON_NAME]" at bounding box center [1091, 399] width 75 height 16
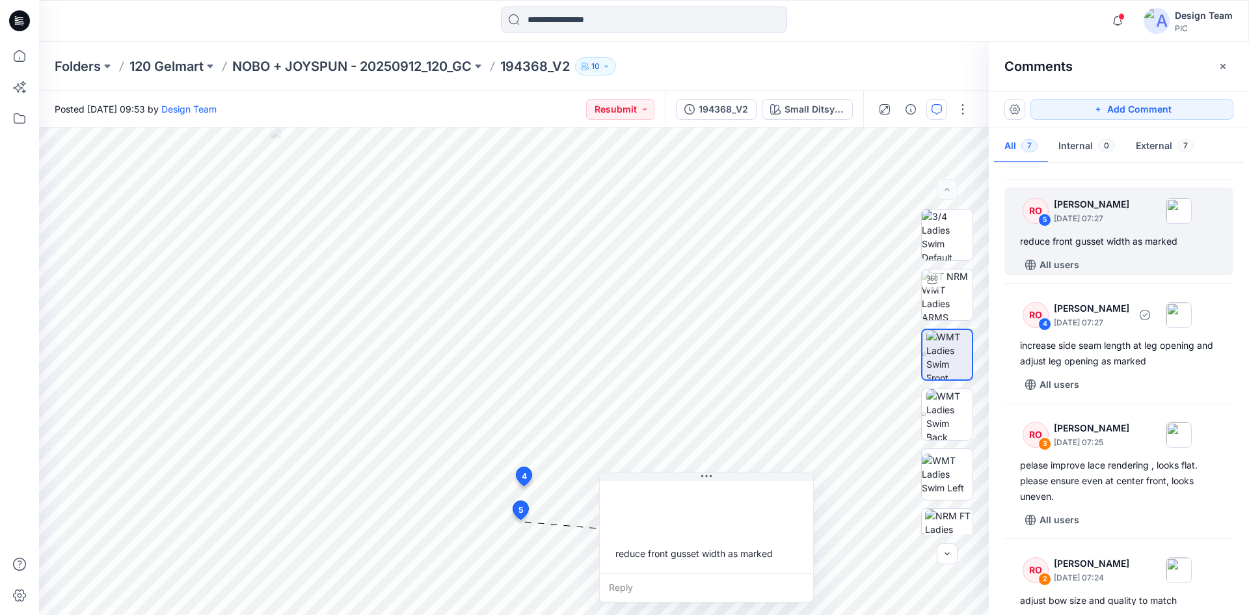
scroll to position [195, 0]
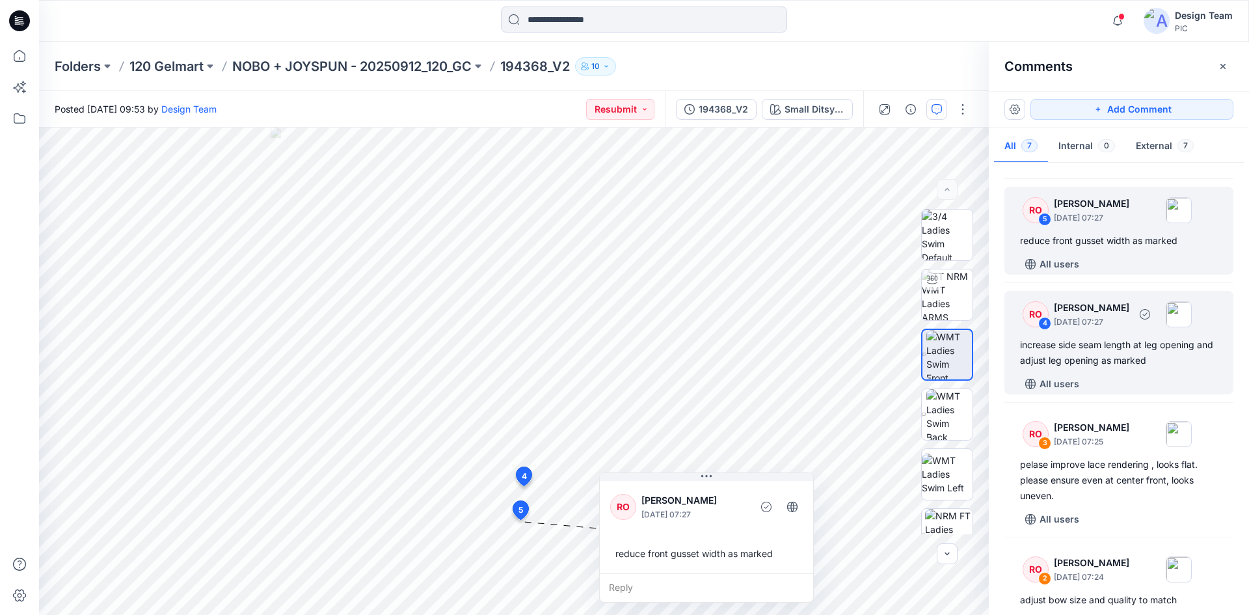
click at [1106, 321] on p "October 01, 2025 07:27" at bounding box center [1091, 322] width 75 height 13
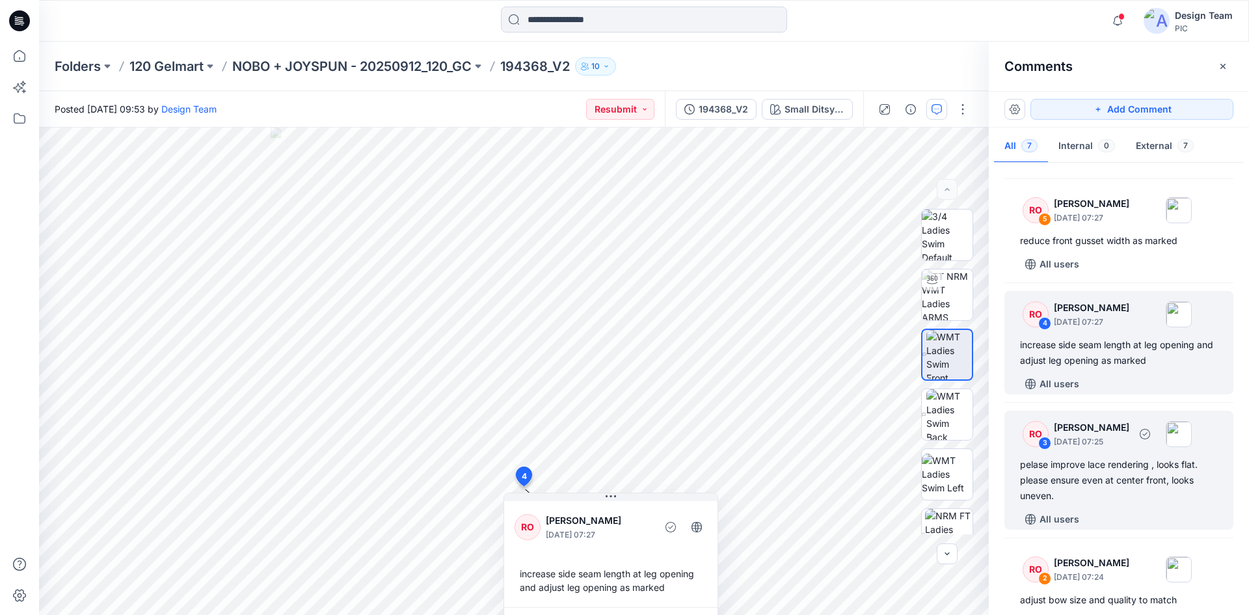
click at [1120, 424] on p "[PERSON_NAME]" at bounding box center [1091, 428] width 75 height 16
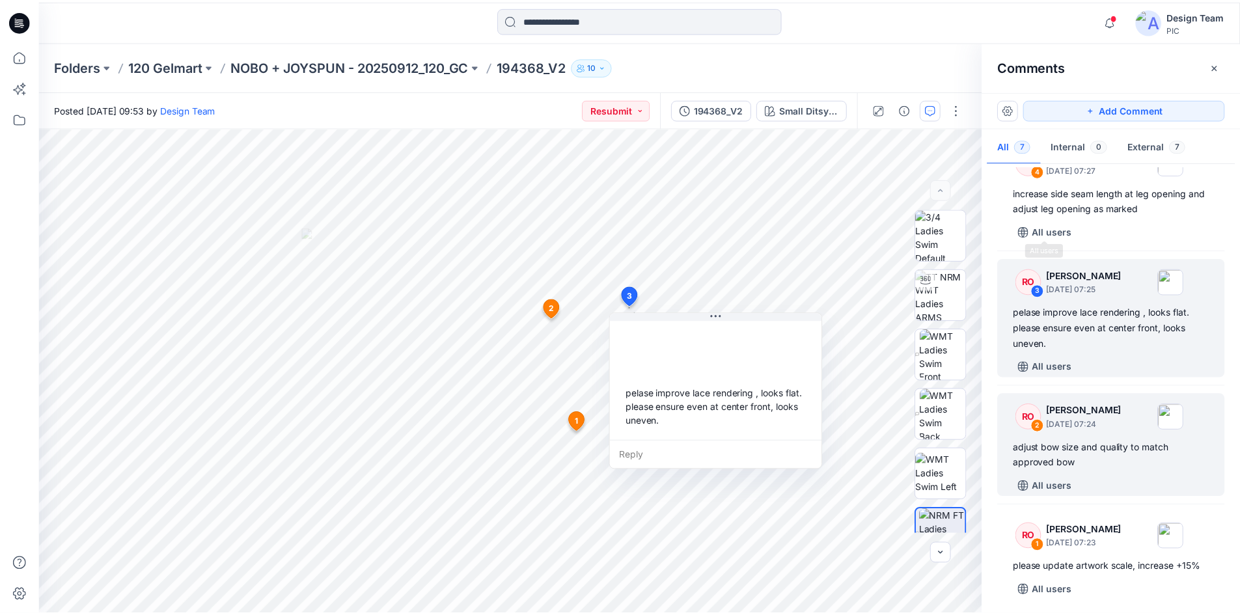
scroll to position [351, 0]
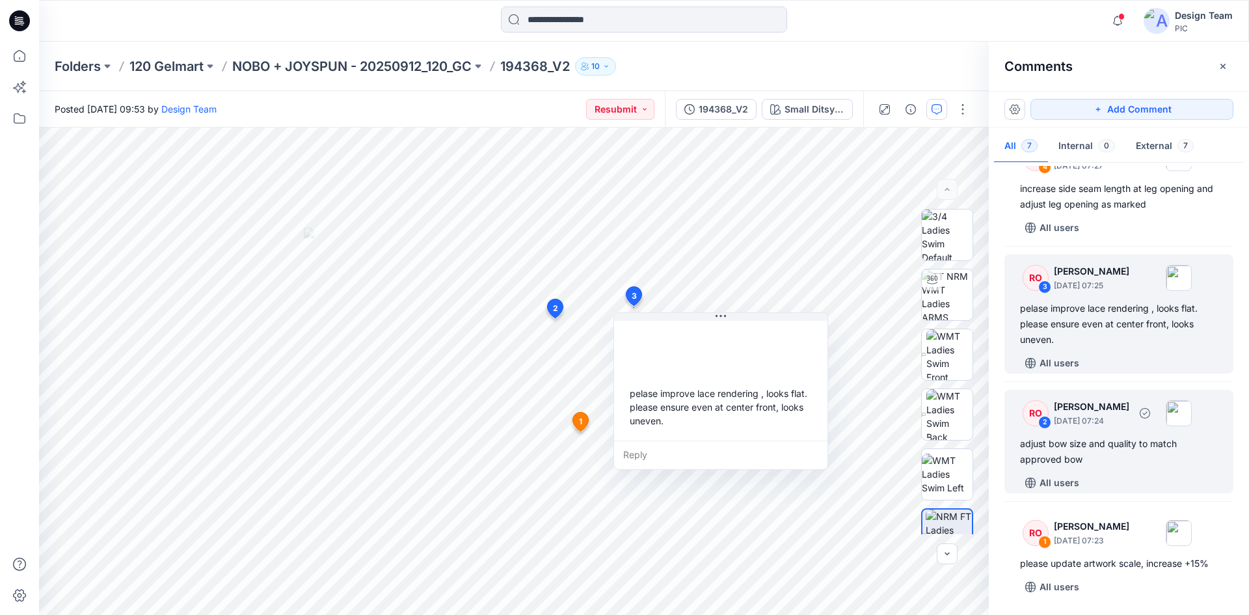
click at [1102, 407] on p "[PERSON_NAME]" at bounding box center [1091, 407] width 75 height 16
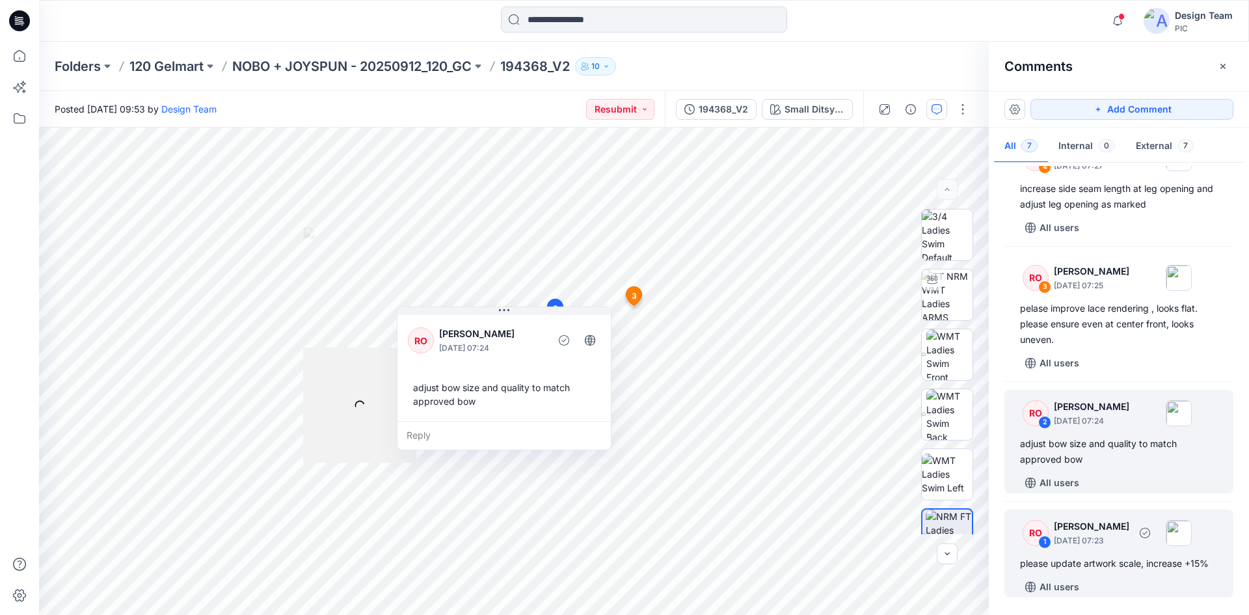
click at [1130, 527] on p "[PERSON_NAME]" at bounding box center [1091, 527] width 75 height 16
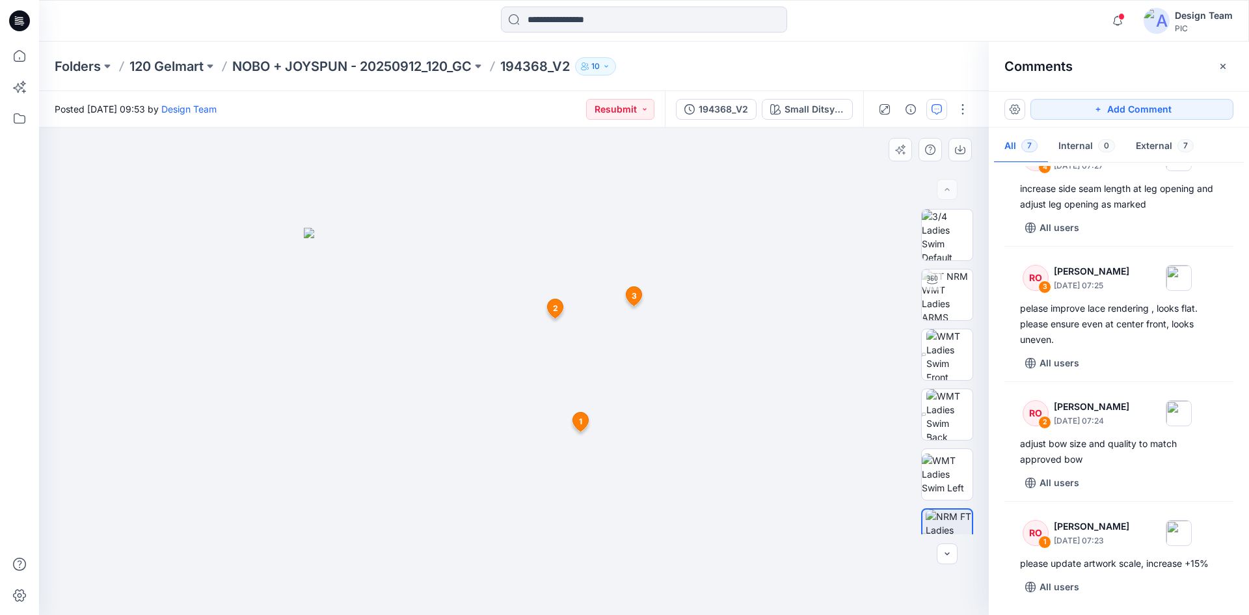
click at [578, 416] on icon at bounding box center [581, 421] width 16 height 19
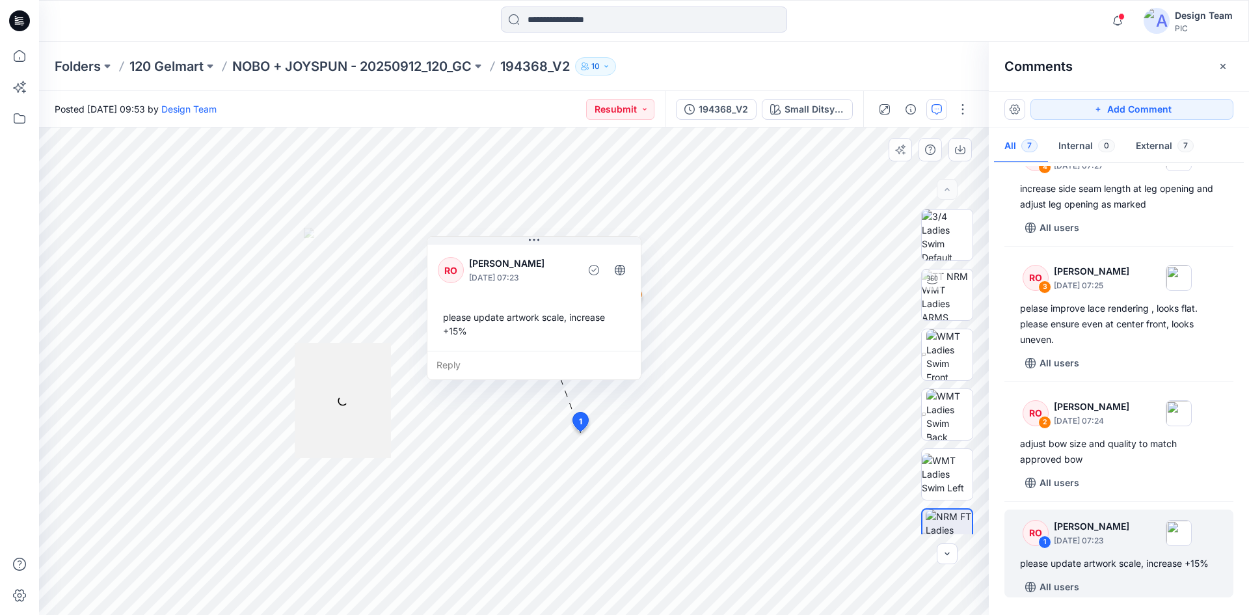
click at [584, 418] on icon at bounding box center [581, 421] width 16 height 19
click at [876, 72] on div "Folders 120 Gelmart NOBO + JOYSPUN - 20250912_120_GC 194368_V2 10" at bounding box center [594, 66] width 1078 height 18
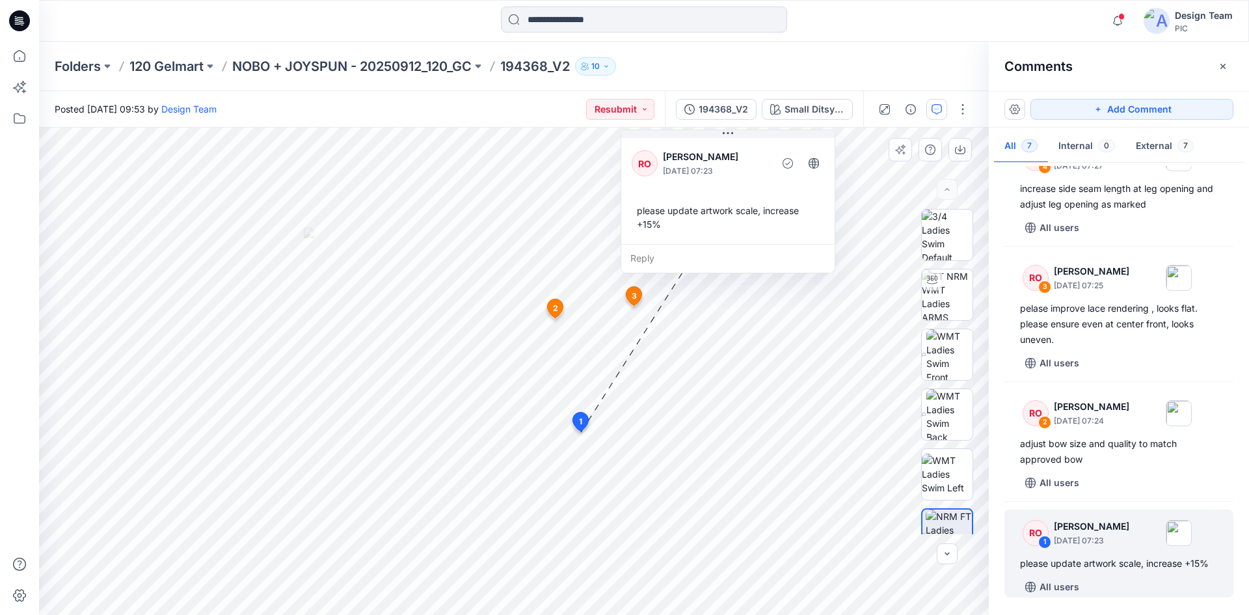
drag, startPoint x: 448, startPoint y: 255, endPoint x: 642, endPoint y: 148, distance: 221.4
click at [642, 148] on div "RO Raquel Ortiz October 01, 2025 07:23" at bounding box center [728, 164] width 193 height 36
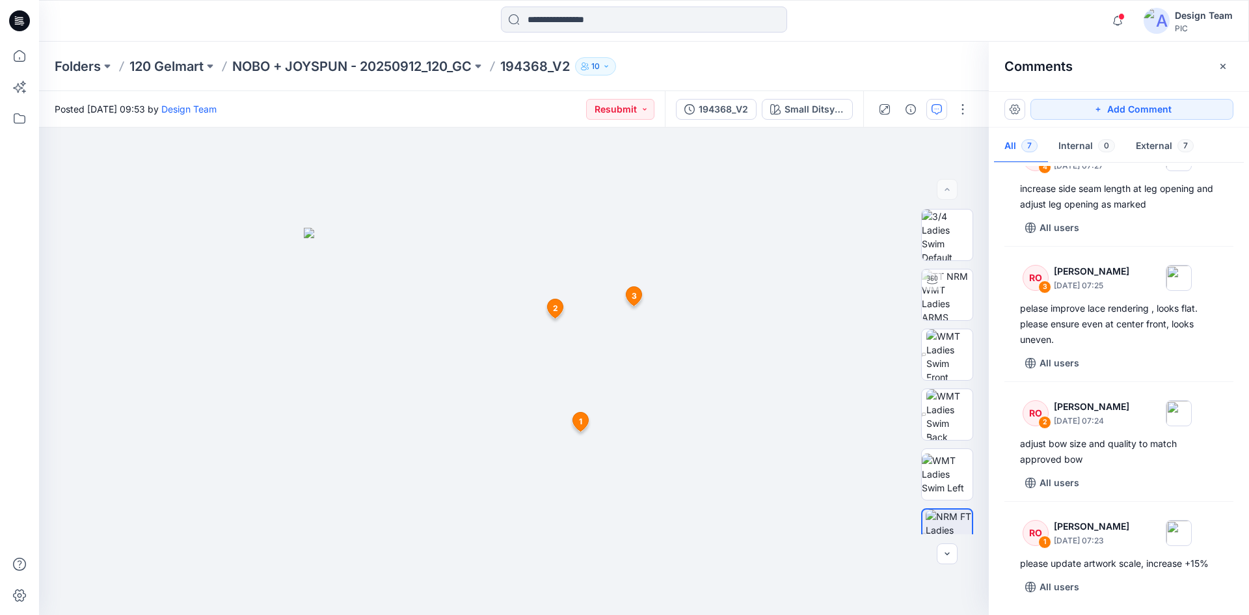
click at [21, 25] on icon at bounding box center [19, 20] width 21 height 21
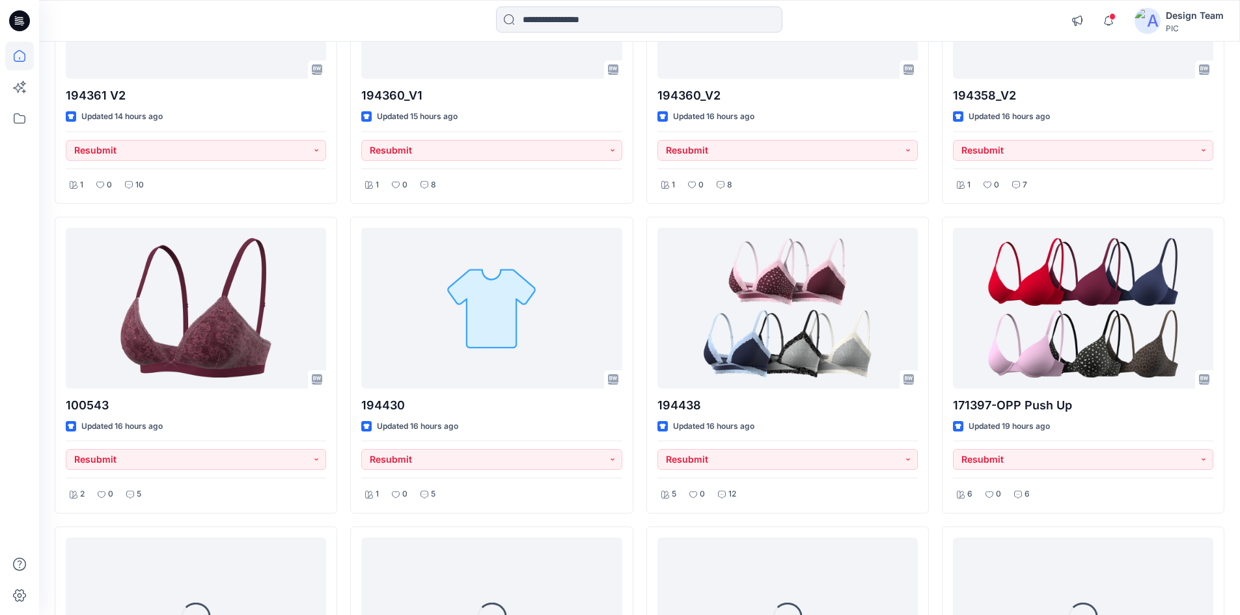
scroll to position [586, 0]
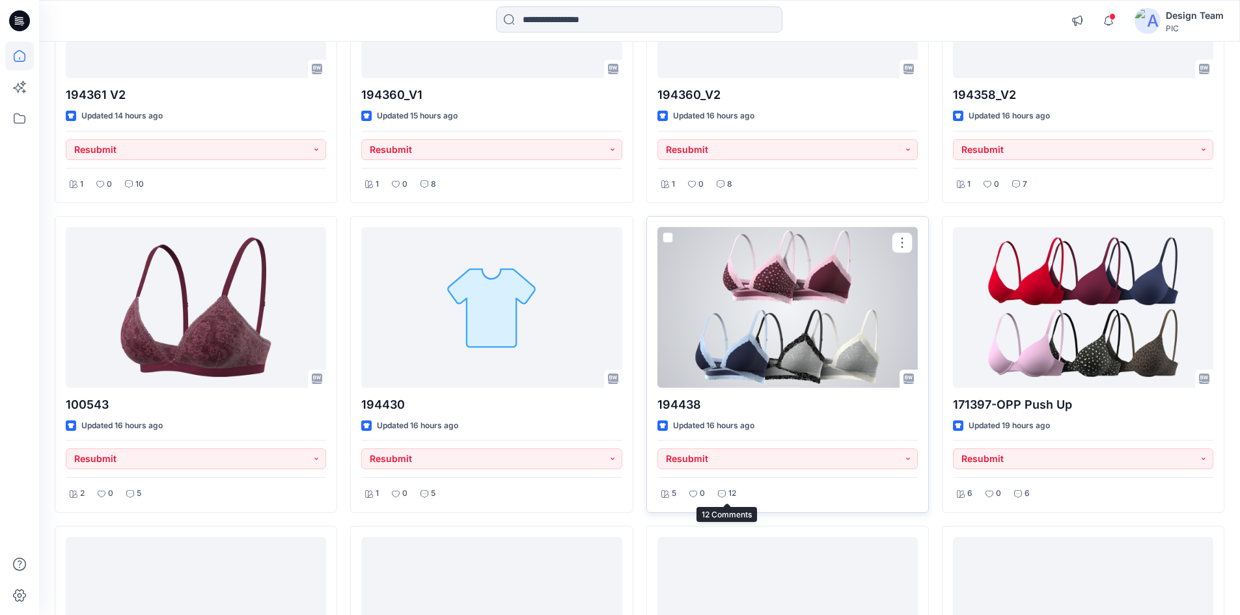
click at [727, 496] on div "12" at bounding box center [727, 493] width 26 height 16
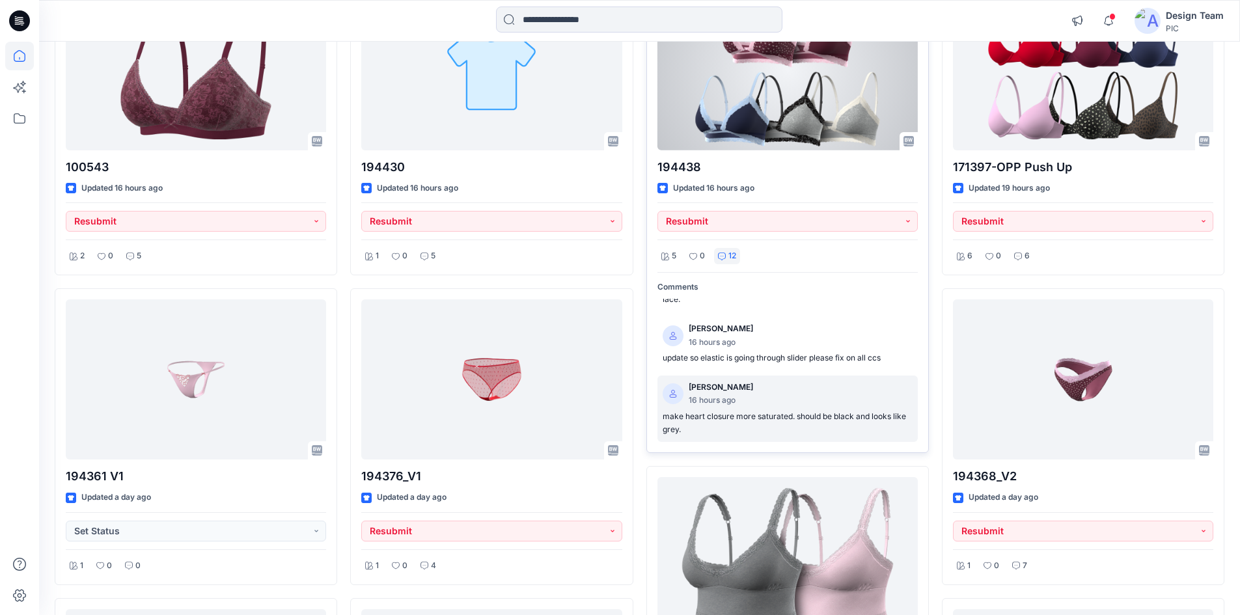
scroll to position [846, 0]
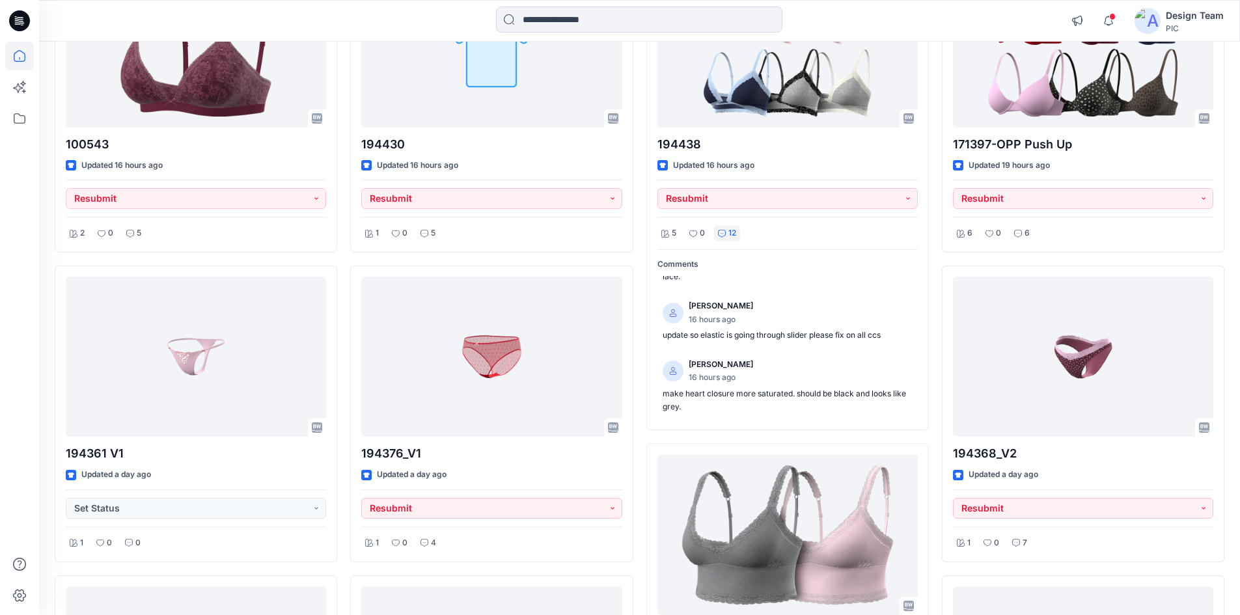
click at [641, 437] on div "194355 Updated 2 hours ago Resubmit 1 0 5 194361 V2 Updated 14 hours ago Resubm…" at bounding box center [639, 348] width 1169 height 2023
click at [643, 204] on div "194355 Updated 2 hours ago Resubmit 1 0 5 194361 V2 Updated 14 hours ago Resubm…" at bounding box center [639, 348] width 1169 height 2023
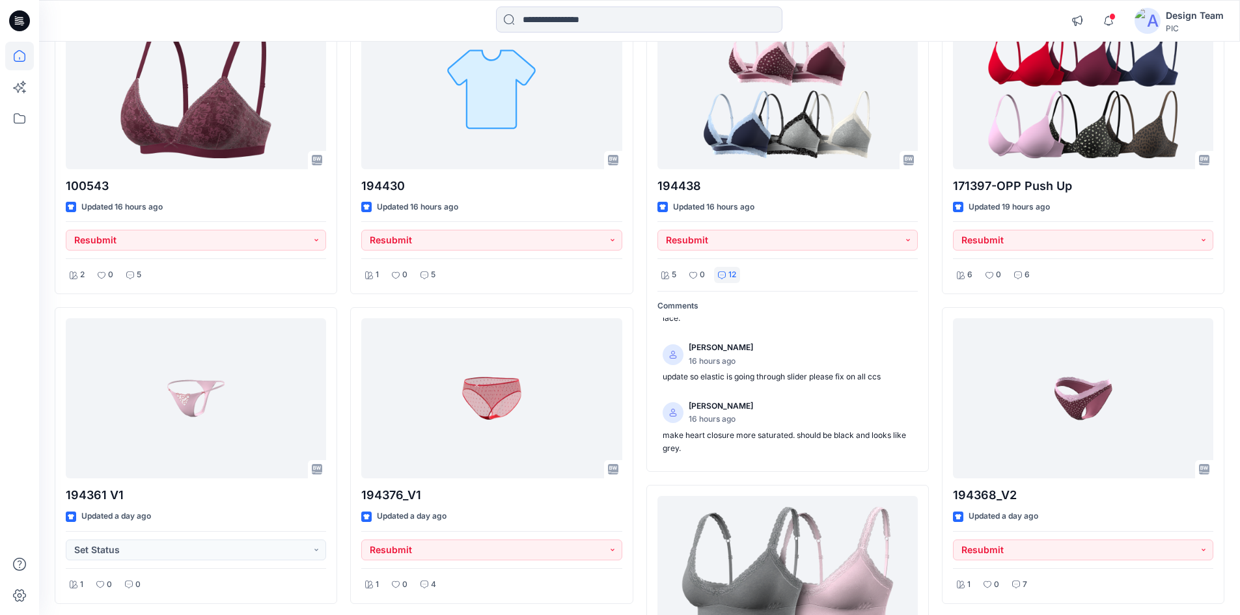
scroll to position [781, 0]
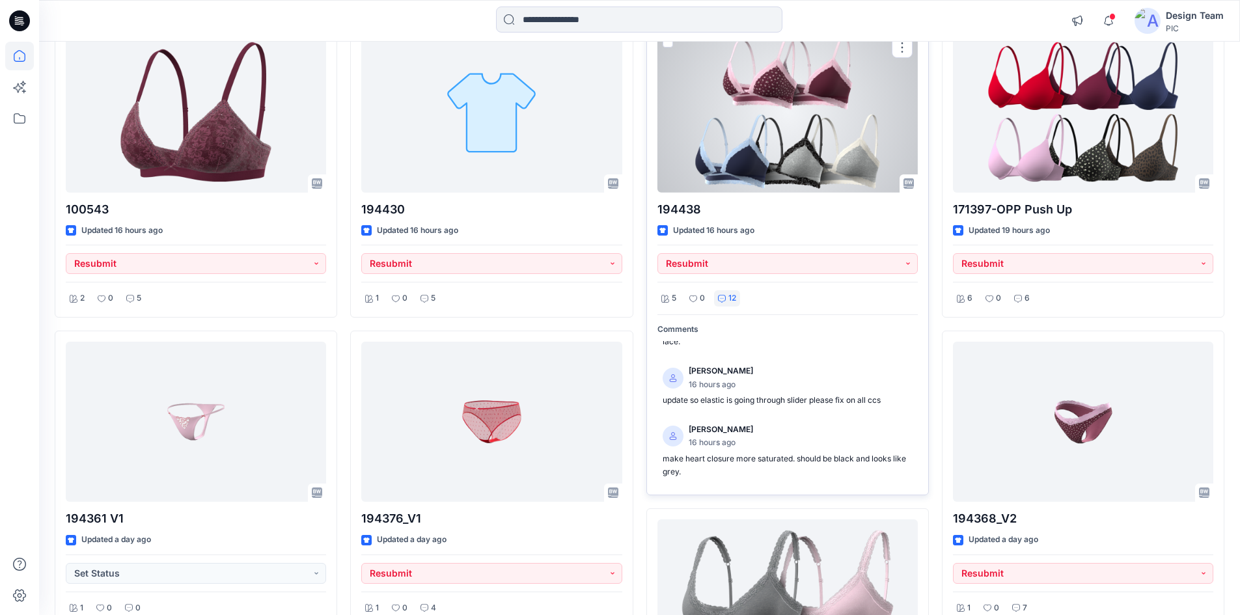
click at [771, 94] on div at bounding box center [787, 112] width 260 height 161
